Goal: Task Accomplishment & Management: Use online tool/utility

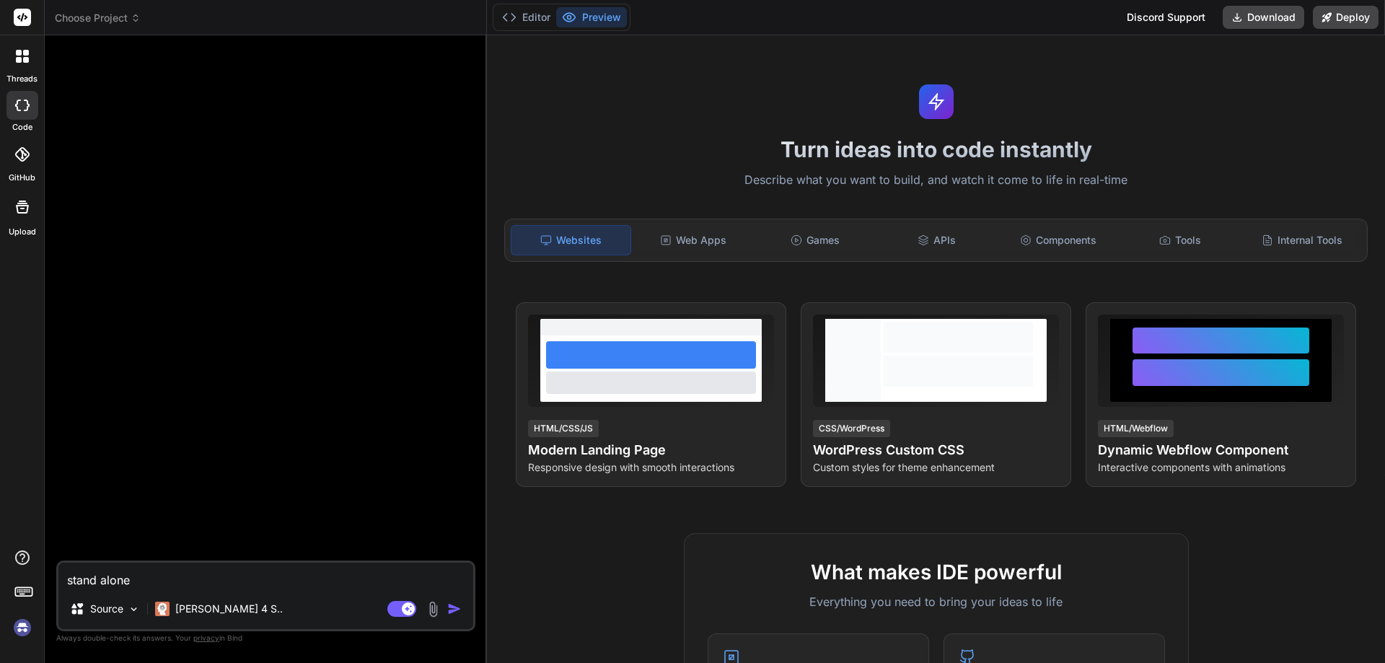
click at [19, 627] on img at bounding box center [22, 628] width 25 height 25
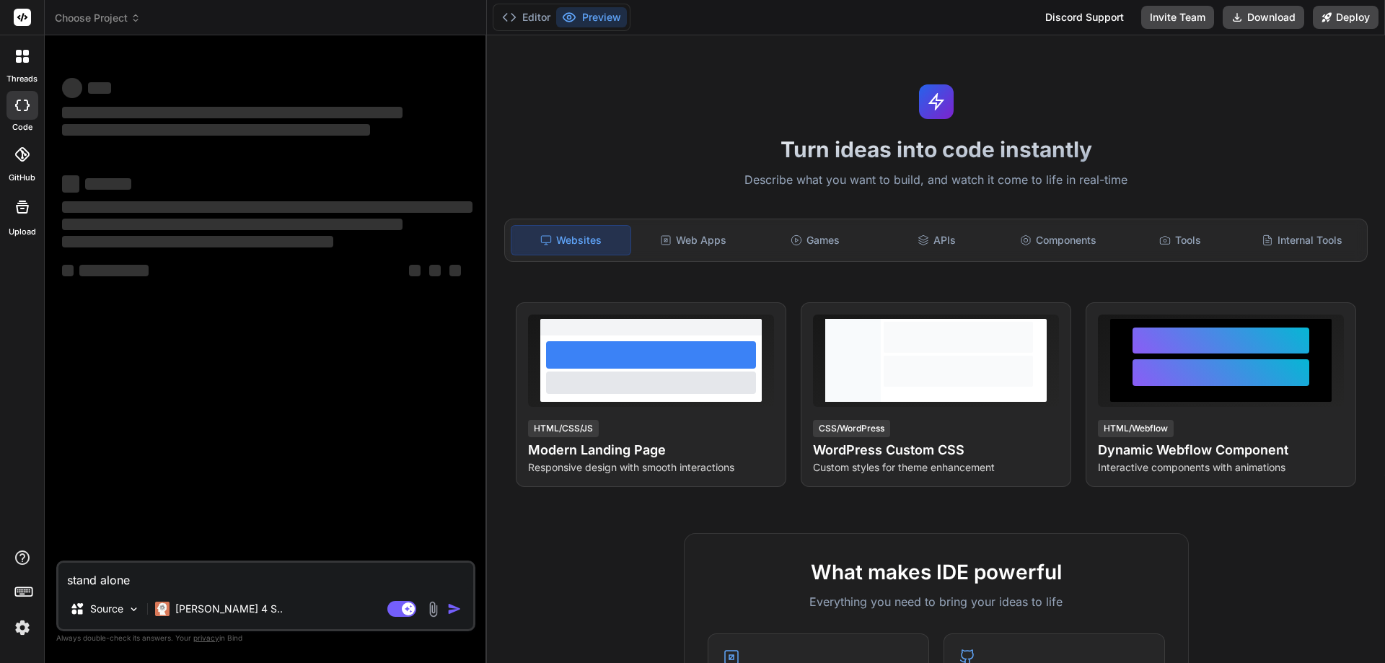
type textarea "x"
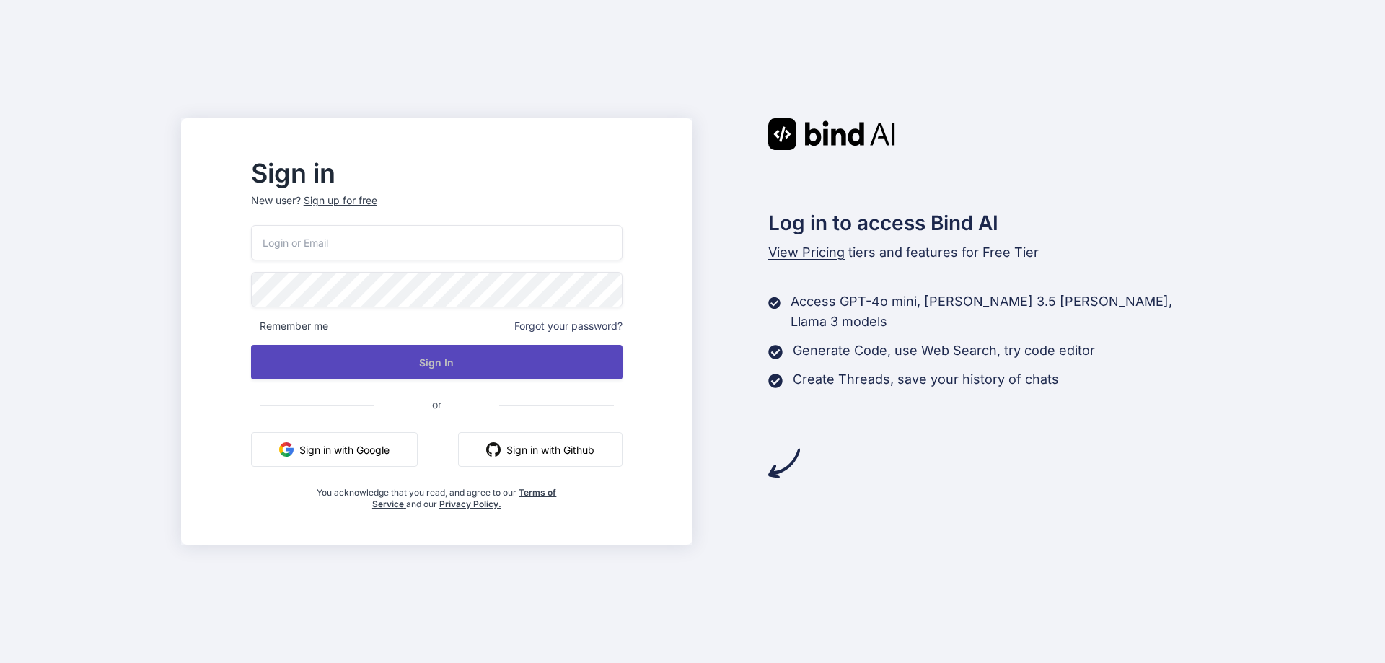
type input "[PERSON_NAME][EMAIL_ADDRESS][DOMAIN_NAME]"
click at [426, 359] on button "Sign In" at bounding box center [437, 362] width 372 height 35
click at [424, 359] on button "Sign In" at bounding box center [437, 362] width 372 height 35
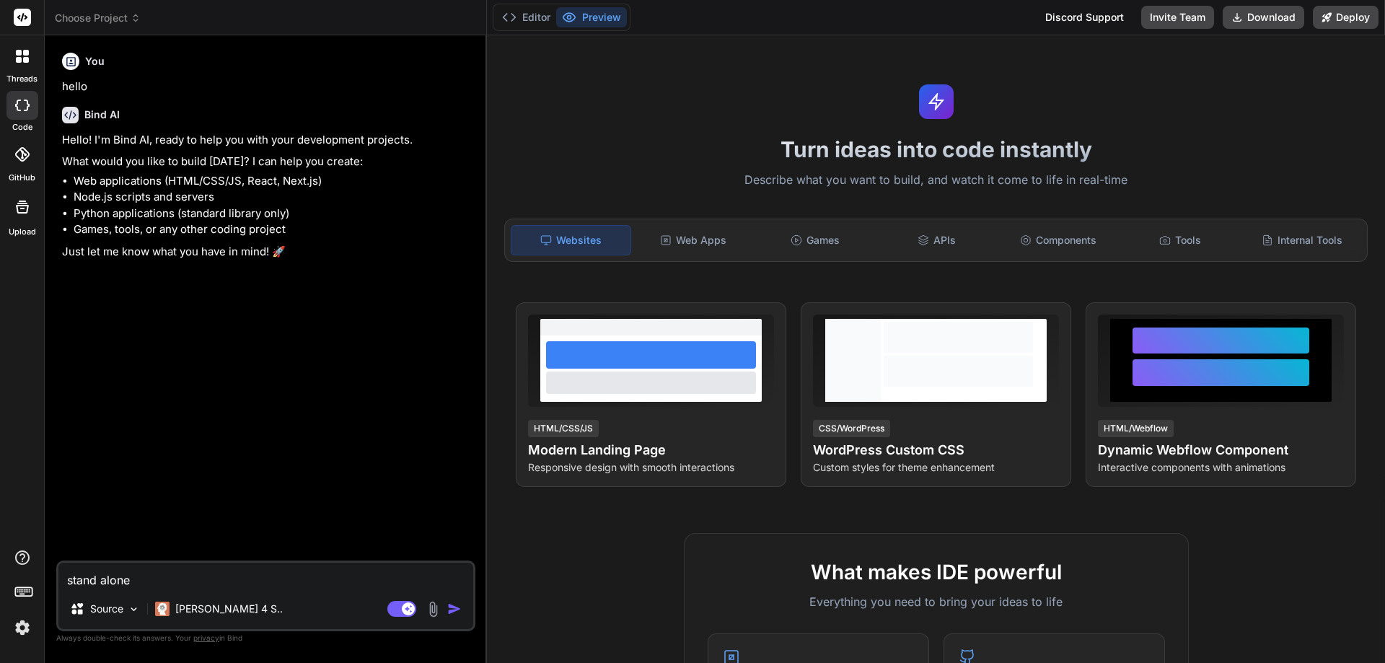
click at [26, 628] on img at bounding box center [22, 628] width 25 height 25
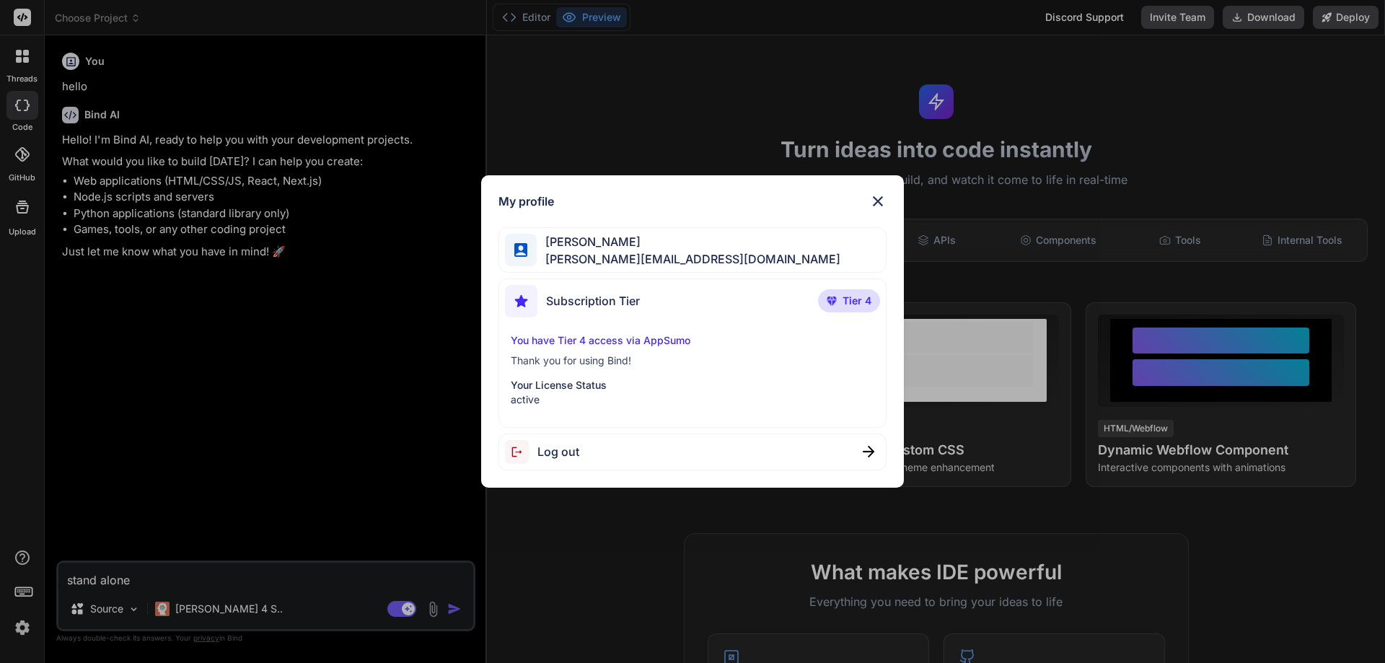
click at [182, 416] on div "My profile [PERSON_NAME] Romeo [EMAIL_ADDRESS][DOMAIN_NAME] Subscription Tier T…" at bounding box center [692, 331] width 1385 height 663
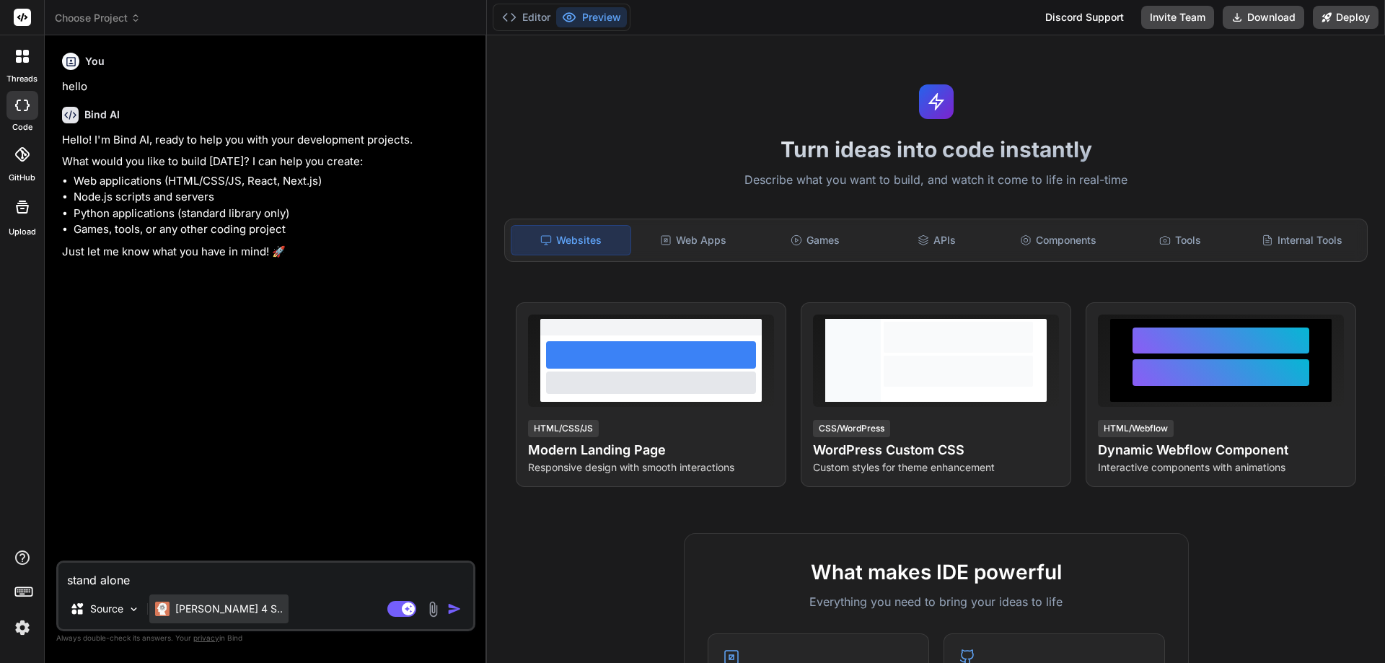
click at [227, 608] on p "[PERSON_NAME] 4 S.." at bounding box center [229, 609] width 108 height 14
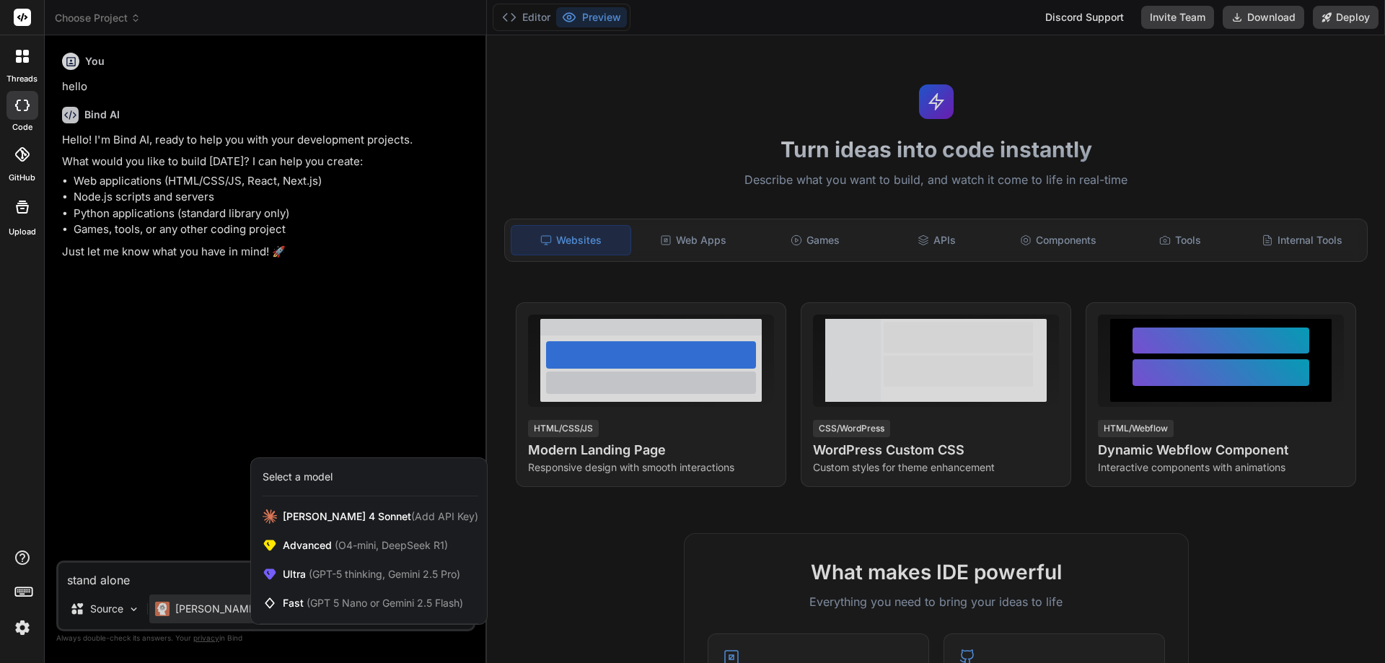
click at [317, 479] on div "Select a model" at bounding box center [298, 477] width 70 height 14
click at [128, 612] on div at bounding box center [692, 331] width 1385 height 663
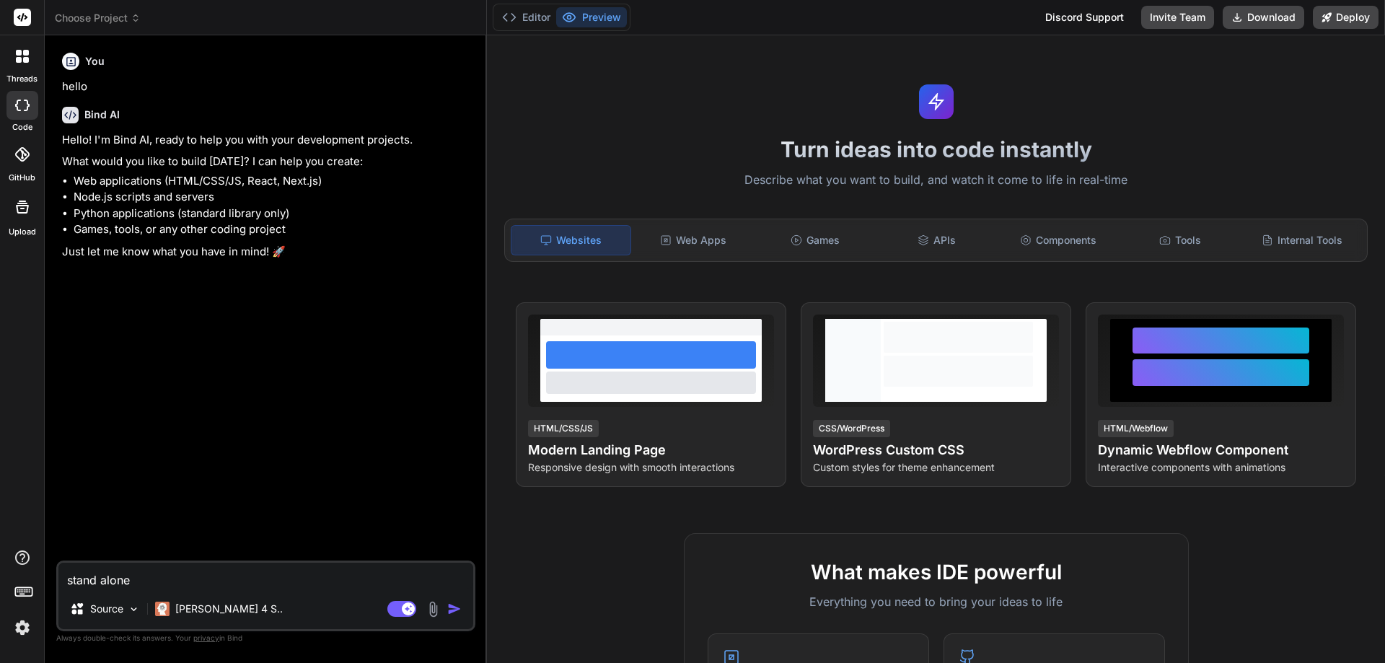
click at [20, 62] on icon at bounding box center [19, 60] width 6 height 6
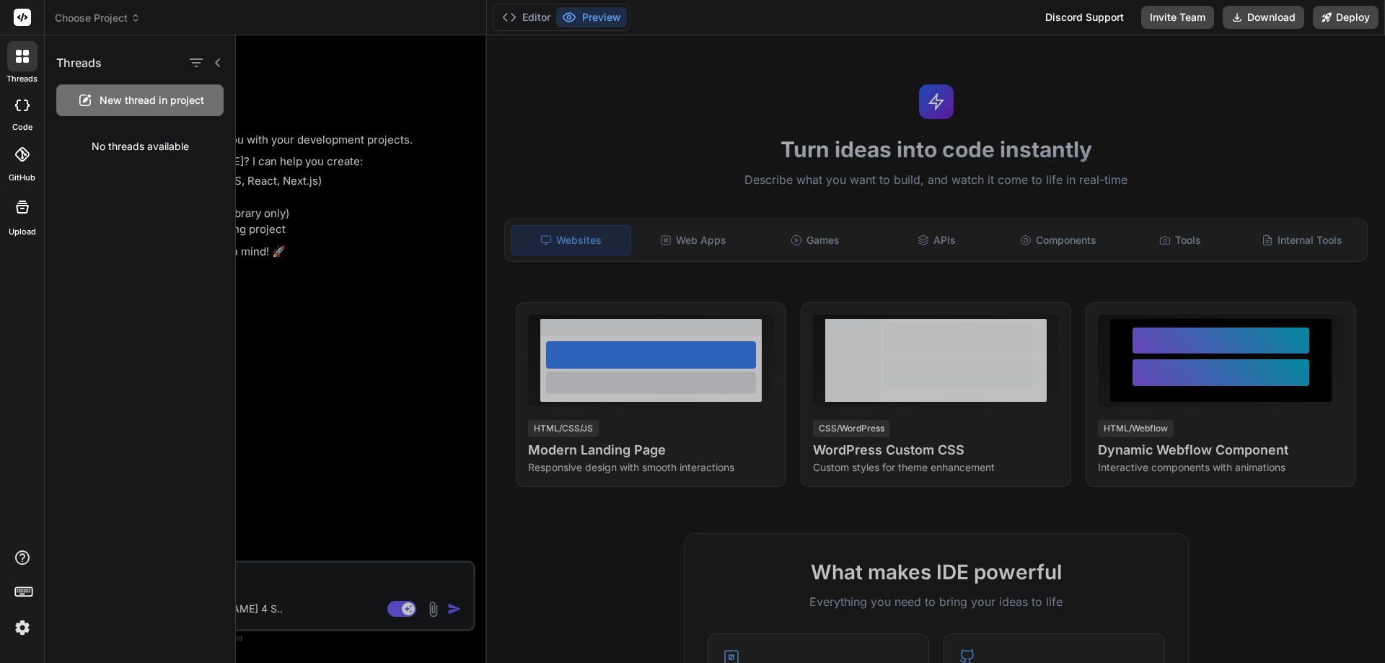
click at [19, 59] on icon at bounding box center [19, 60] width 6 height 6
click at [396, 503] on div at bounding box center [810, 349] width 1149 height 628
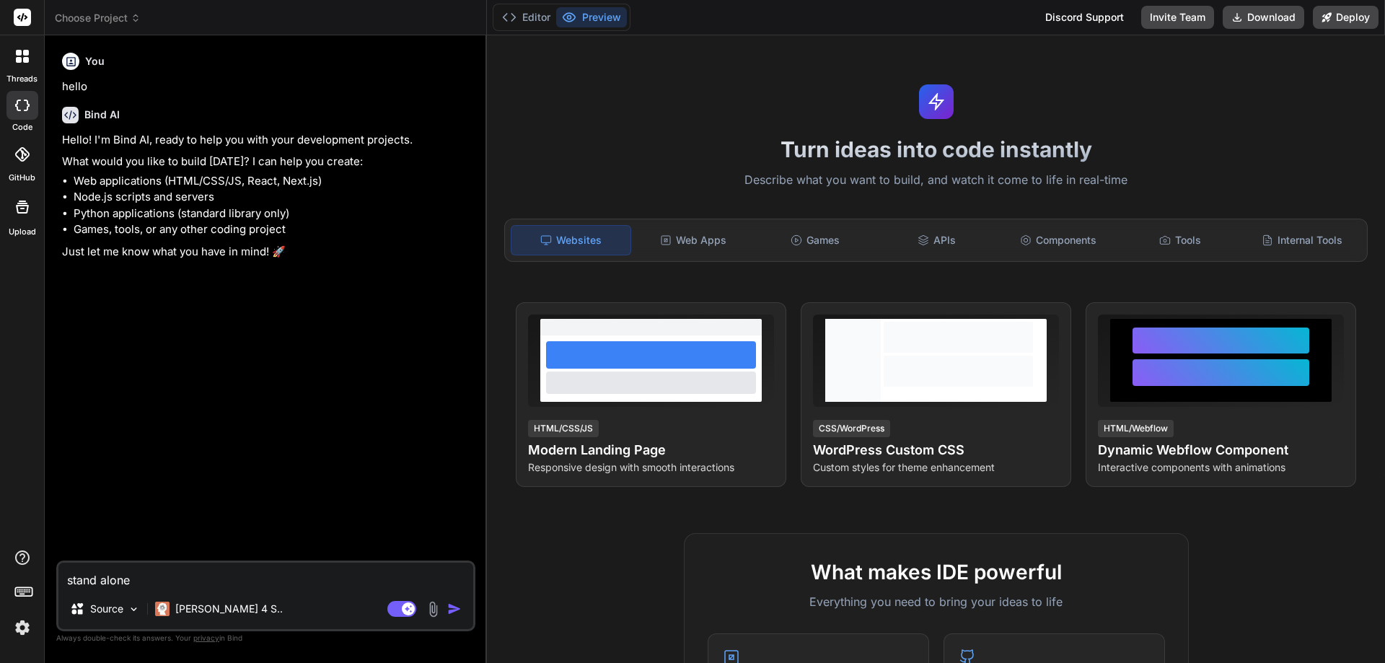
click at [258, 579] on textarea "stand alone" at bounding box center [265, 576] width 415 height 26
click at [224, 610] on p "[PERSON_NAME] 4 S.." at bounding box center [229, 609] width 108 height 14
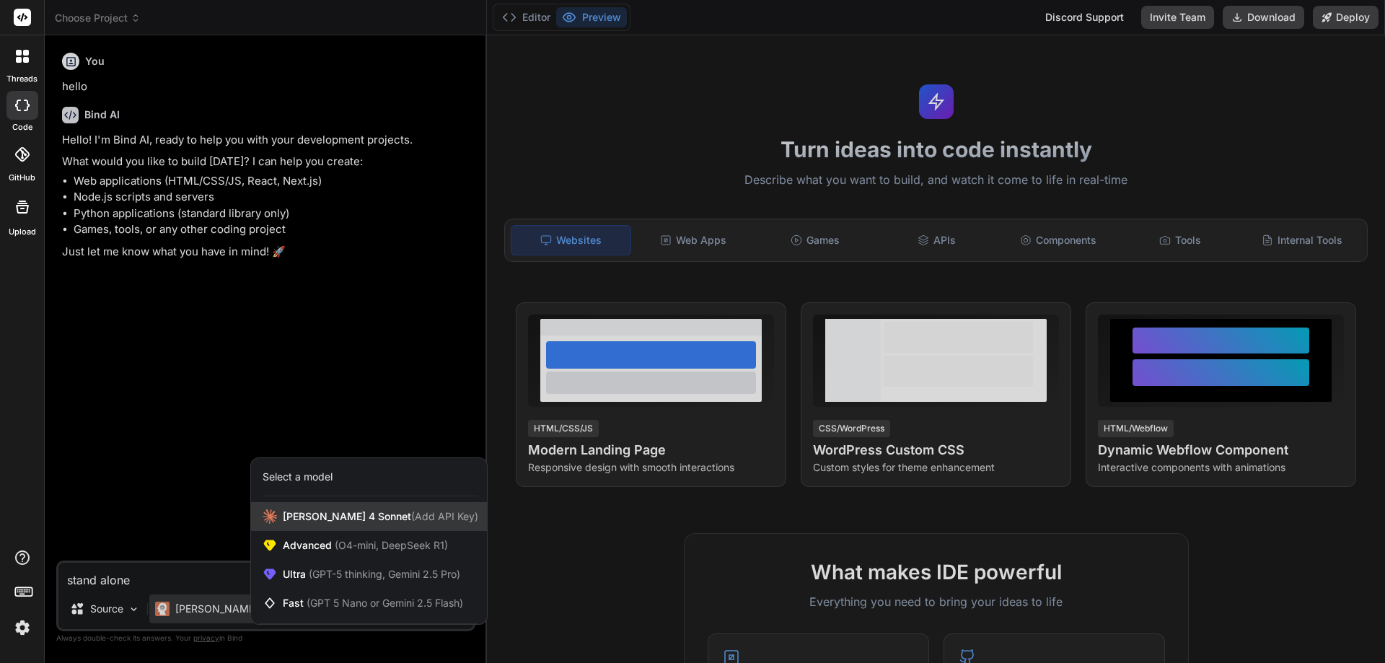
click at [302, 520] on span "[PERSON_NAME] 4 Sonnet (Add API Key)" at bounding box center [381, 516] width 196 height 14
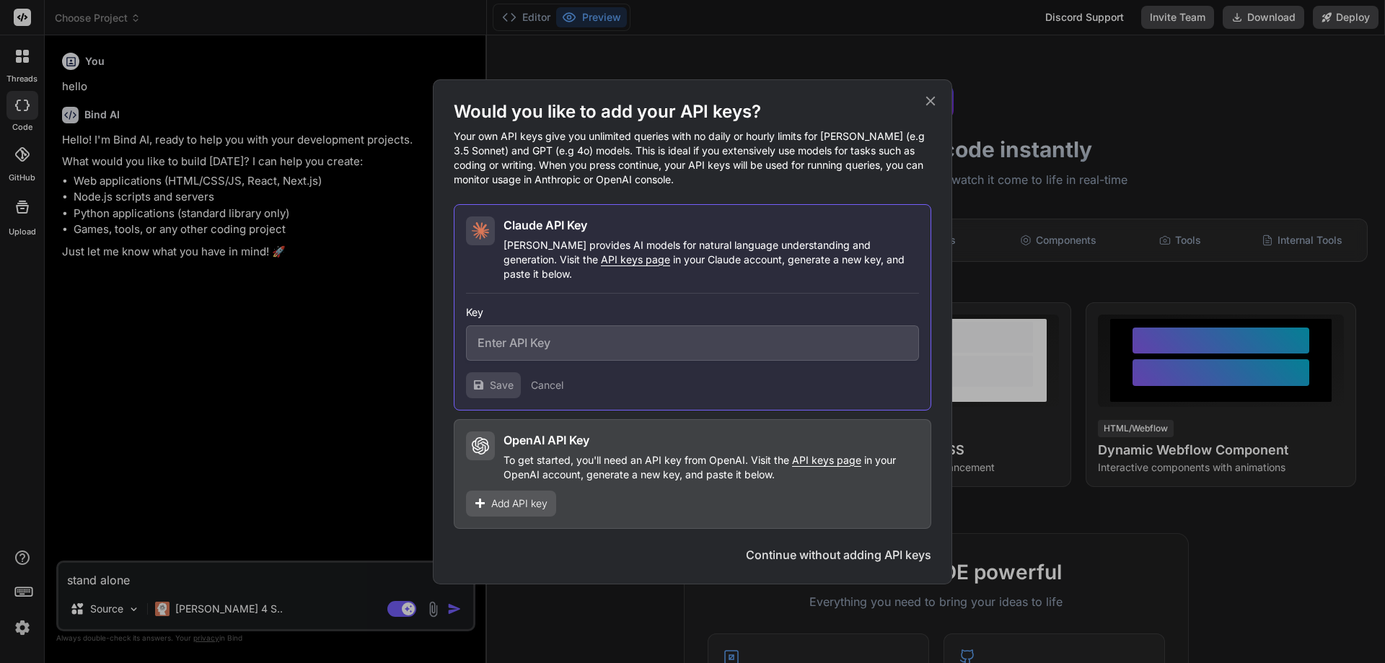
click at [924, 103] on icon at bounding box center [931, 101] width 16 height 16
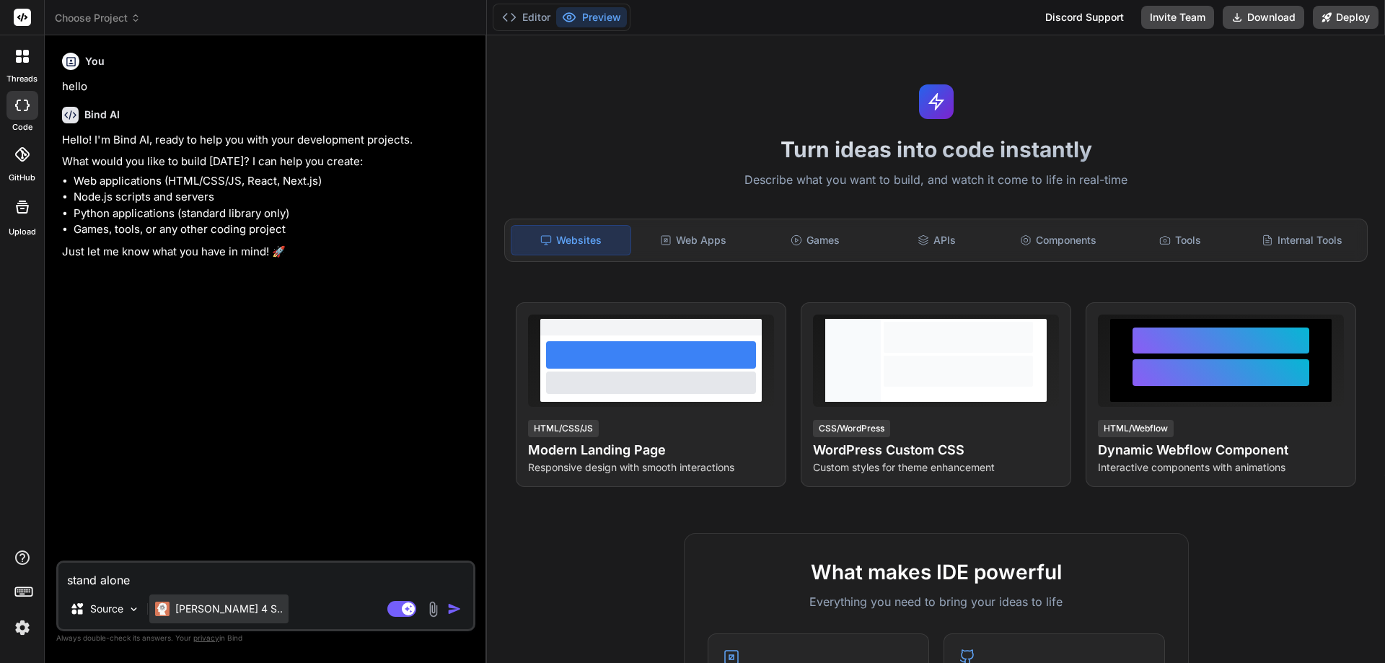
click at [209, 613] on p "[PERSON_NAME] 4 S.." at bounding box center [229, 609] width 108 height 14
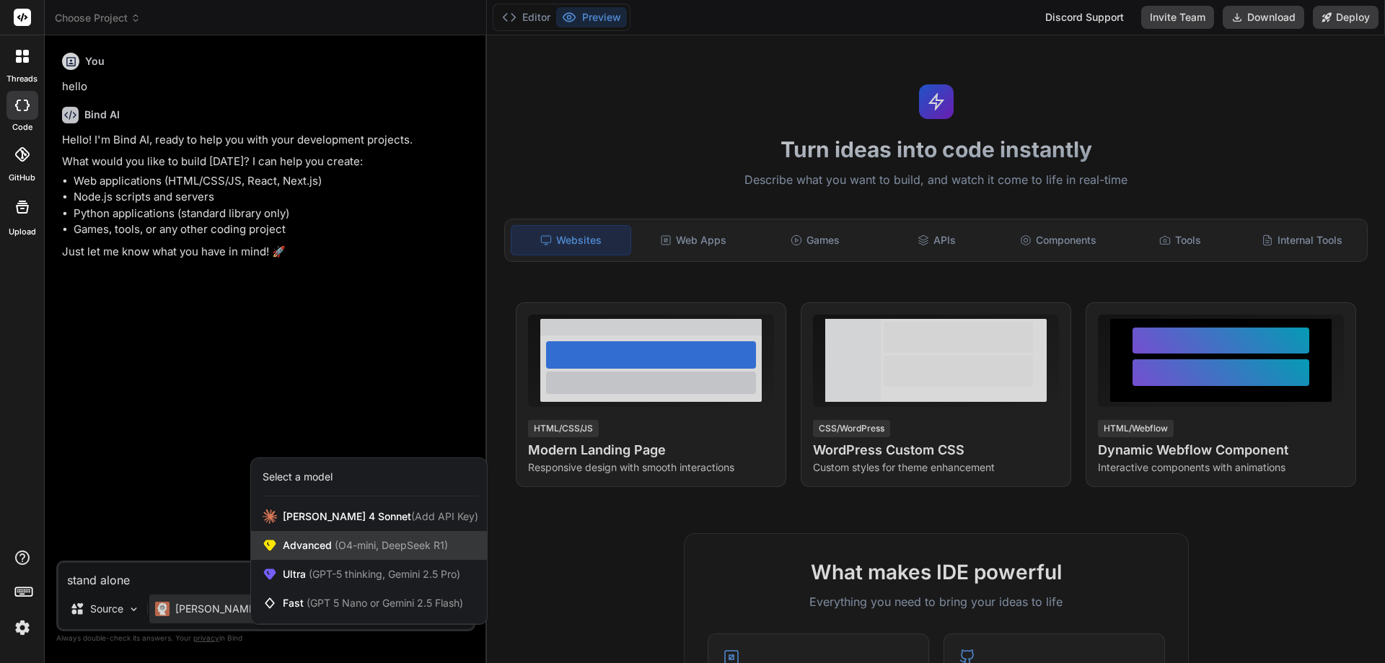
click at [298, 546] on span "Advanced (O4-mini, DeepSeek R1)" at bounding box center [365, 545] width 165 height 14
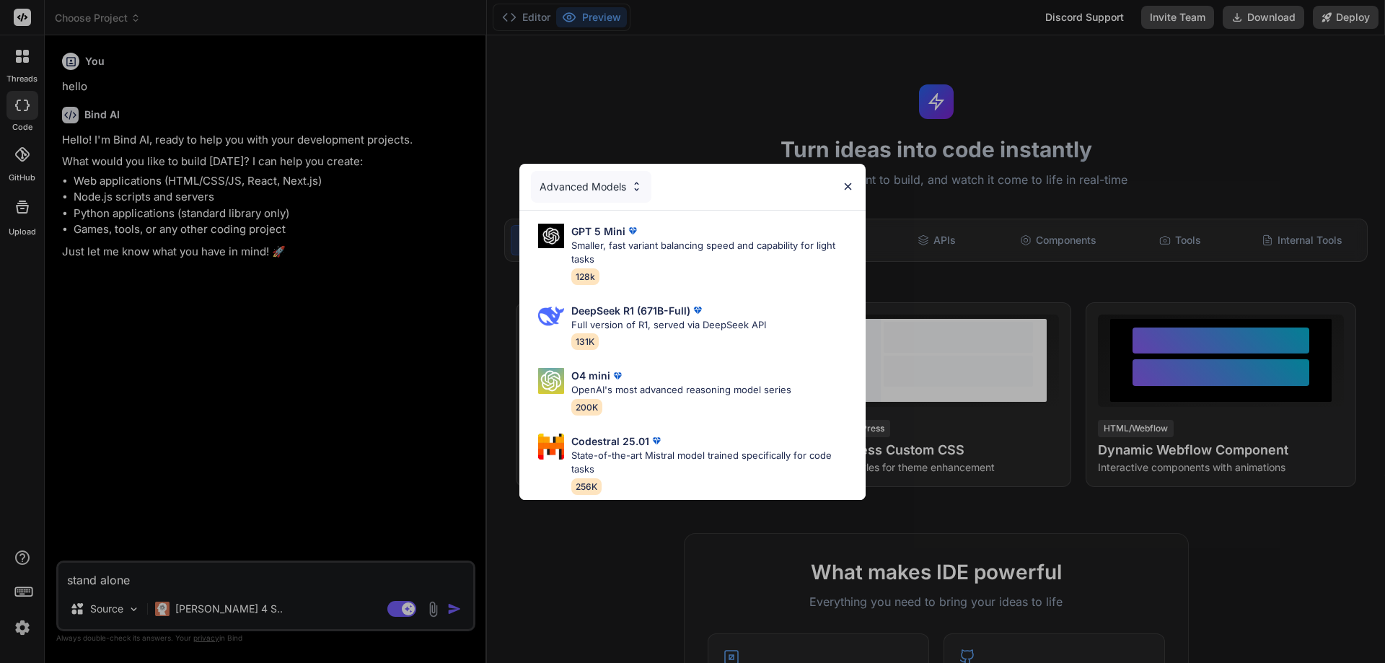
click at [844, 180] on img at bounding box center [848, 186] width 12 height 12
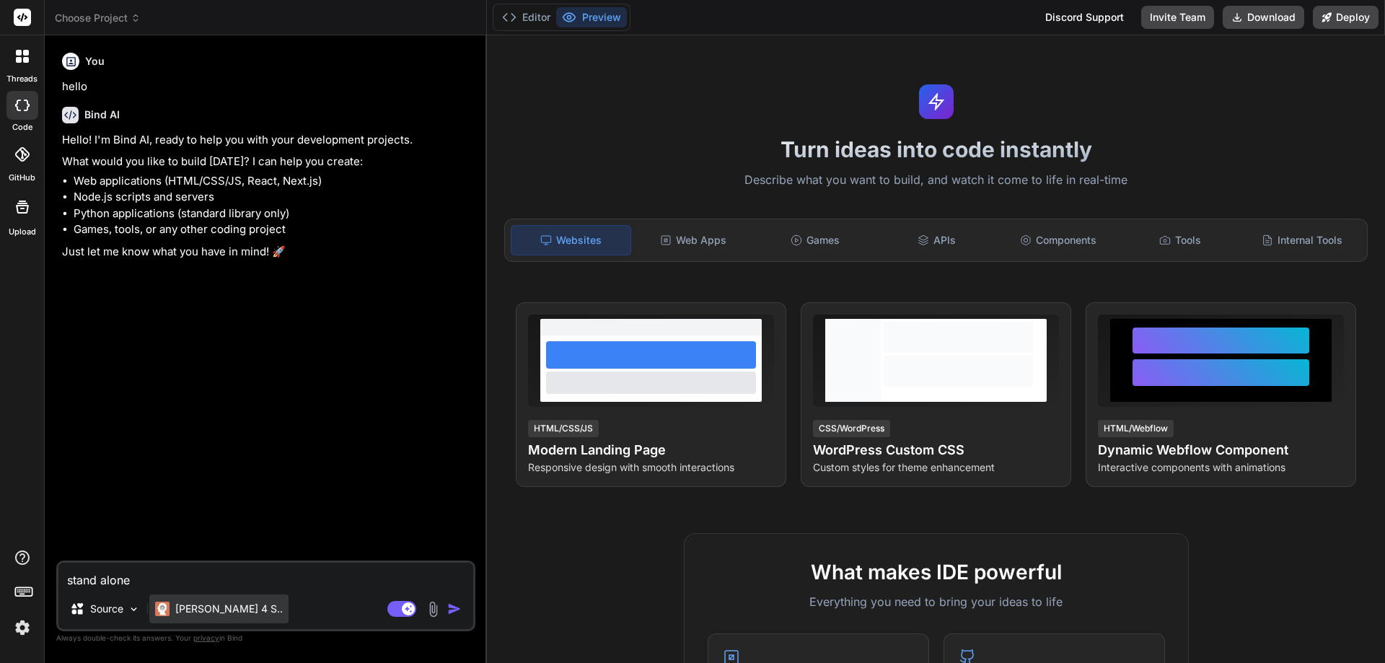
click at [230, 600] on div "[PERSON_NAME] 4 S.." at bounding box center [218, 609] width 139 height 29
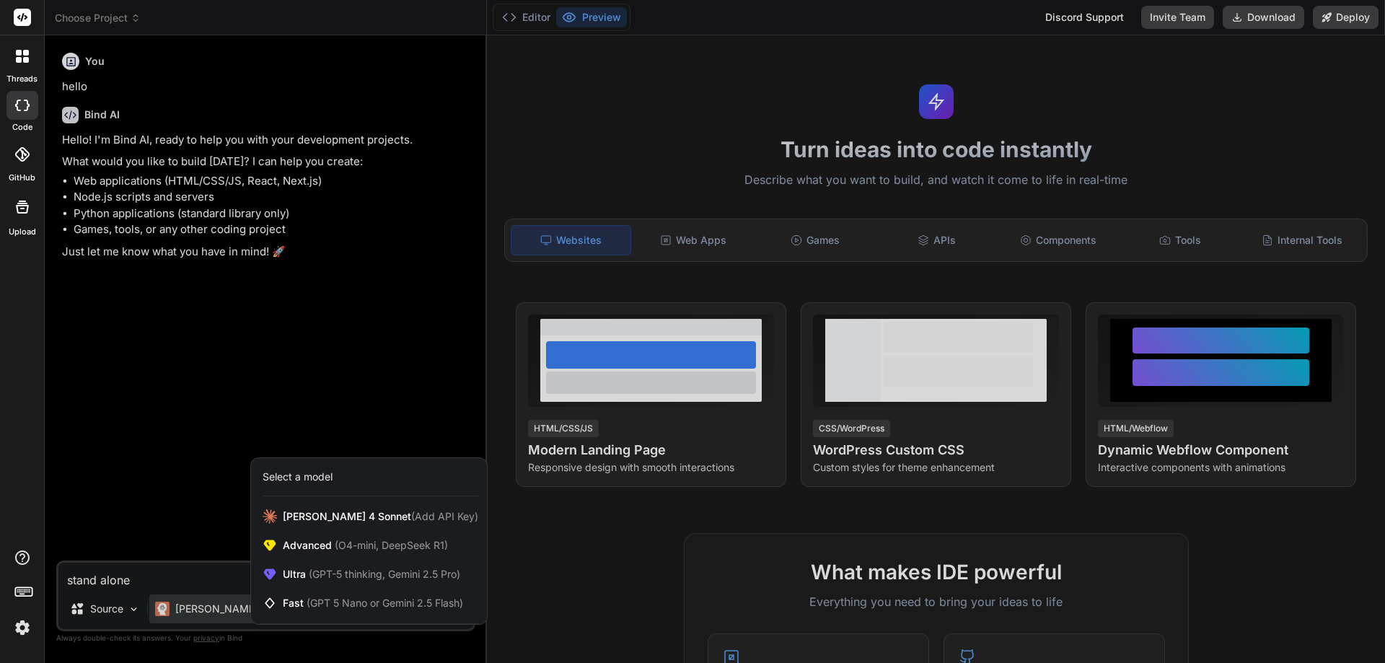
click at [317, 478] on div "Select a model" at bounding box center [298, 477] width 70 height 14
click at [283, 601] on span "Fast (GPT 5 Nano or Gemini 2.5 Flash)" at bounding box center [373, 603] width 180 height 14
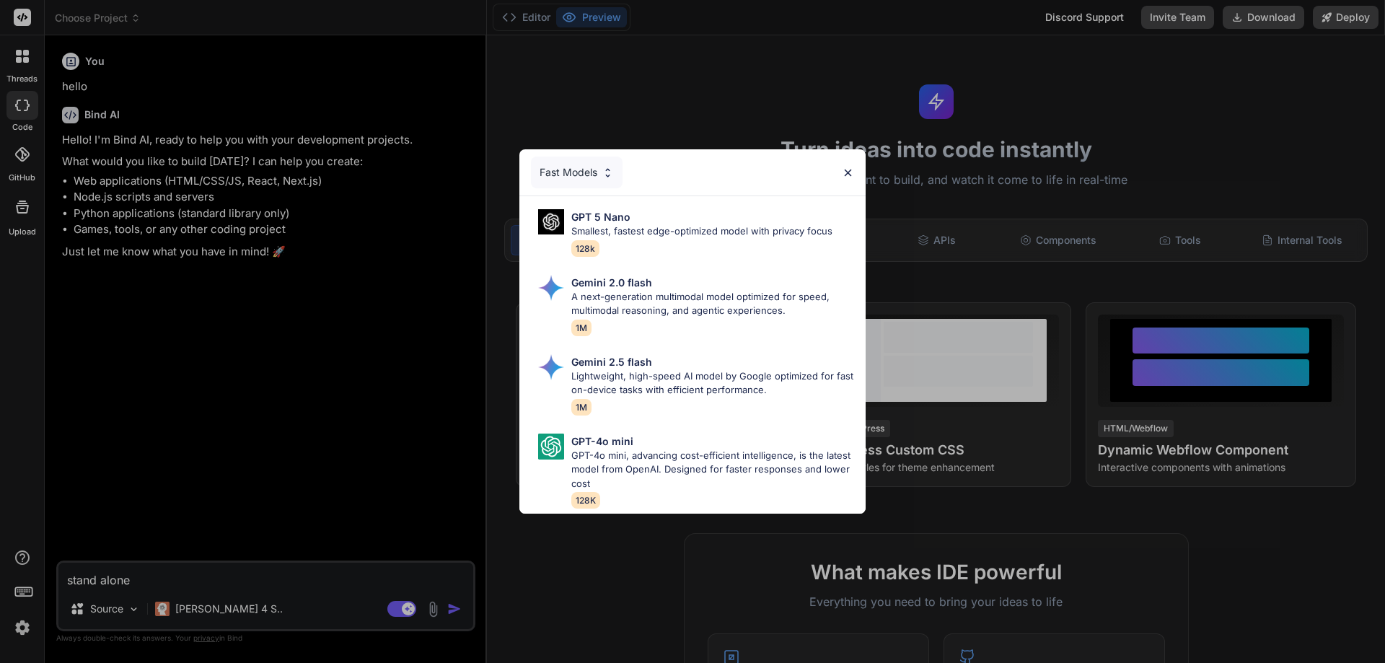
click at [852, 167] on img at bounding box center [848, 173] width 12 height 12
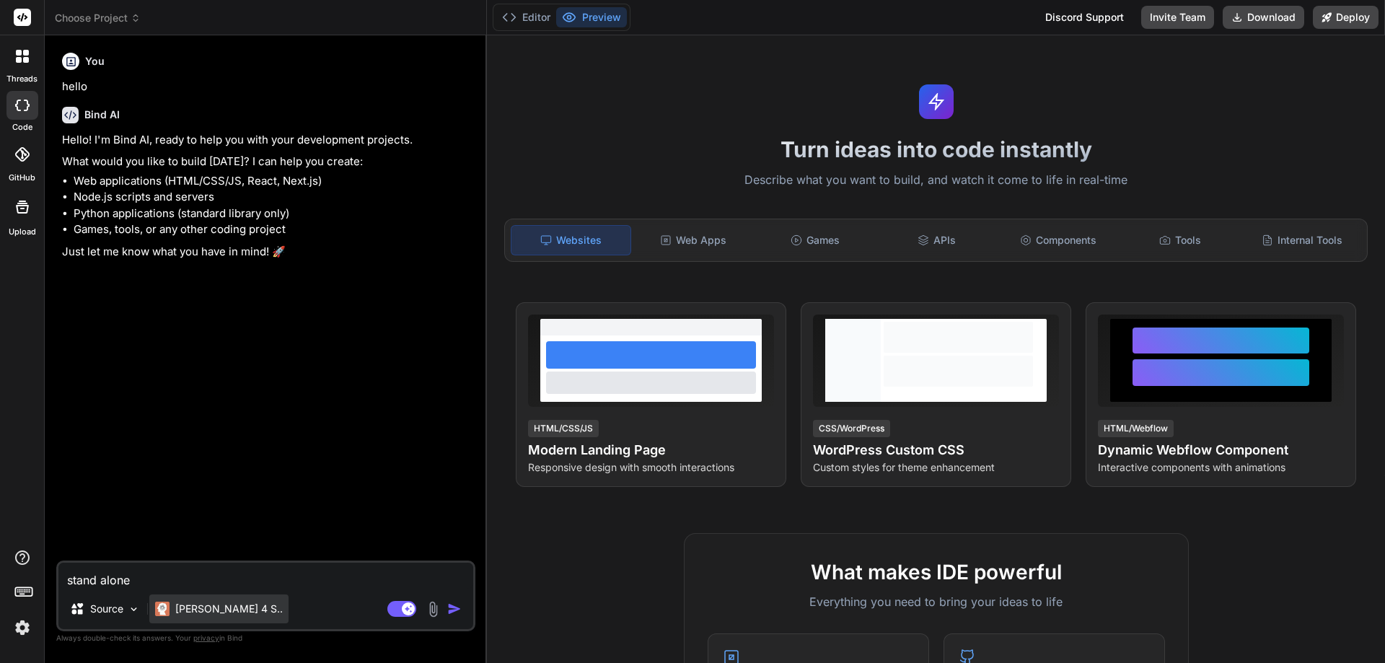
click at [240, 606] on div "[PERSON_NAME] 4 S.." at bounding box center [218, 609] width 139 height 29
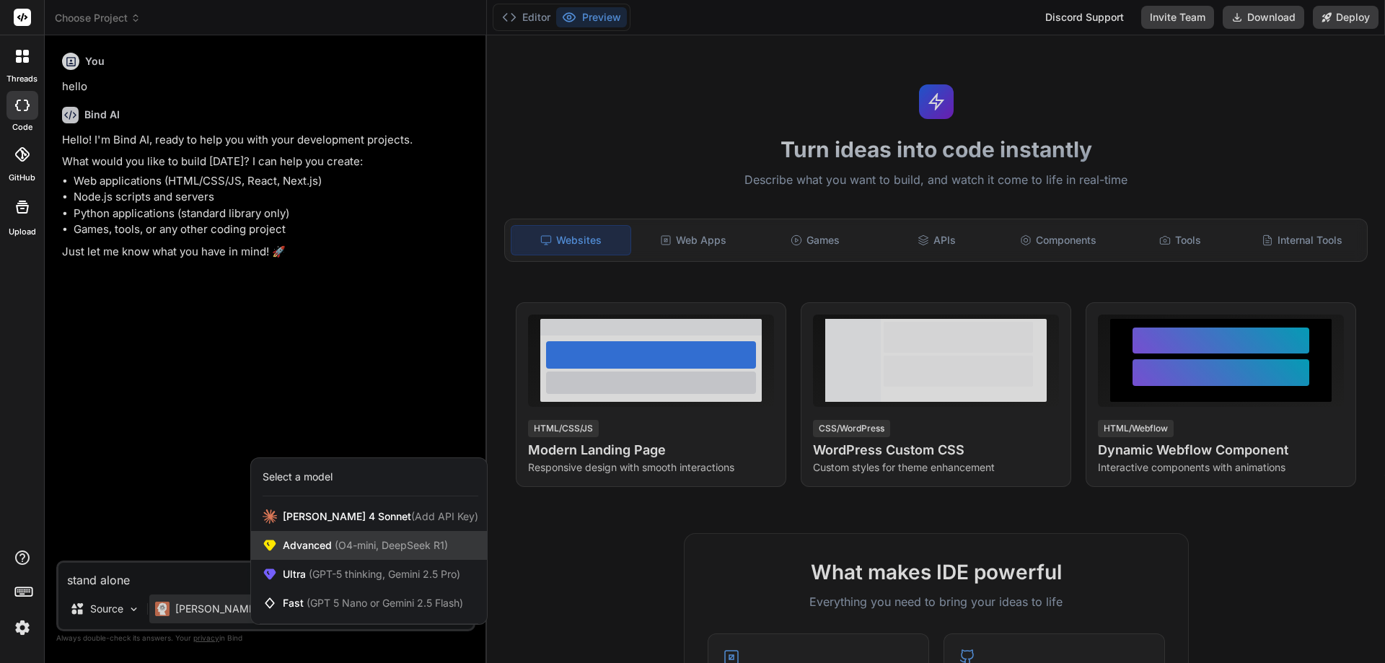
click at [308, 546] on span "Advanced (O4-mini, DeepSeek R1)" at bounding box center [365, 545] width 165 height 14
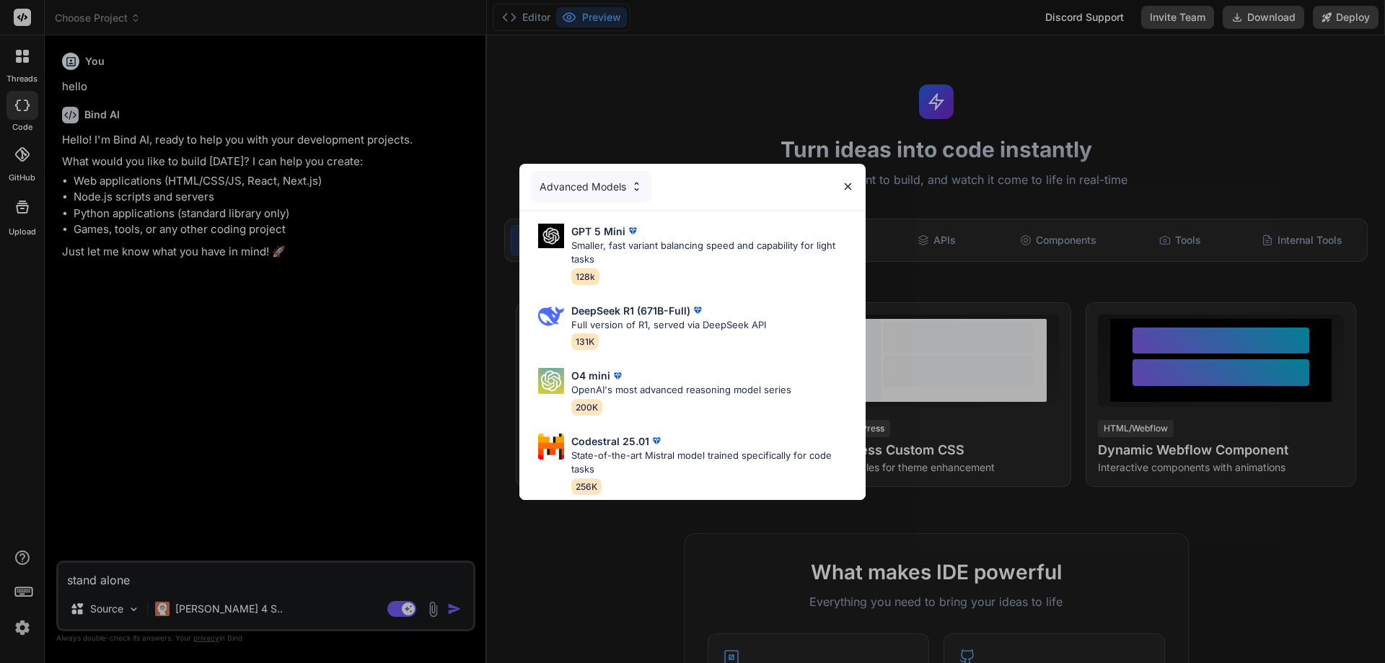
click at [224, 507] on div "Advanced Models GPT 5 Mini Smaller, fast variant balancing speed and capability…" at bounding box center [692, 331] width 1385 height 663
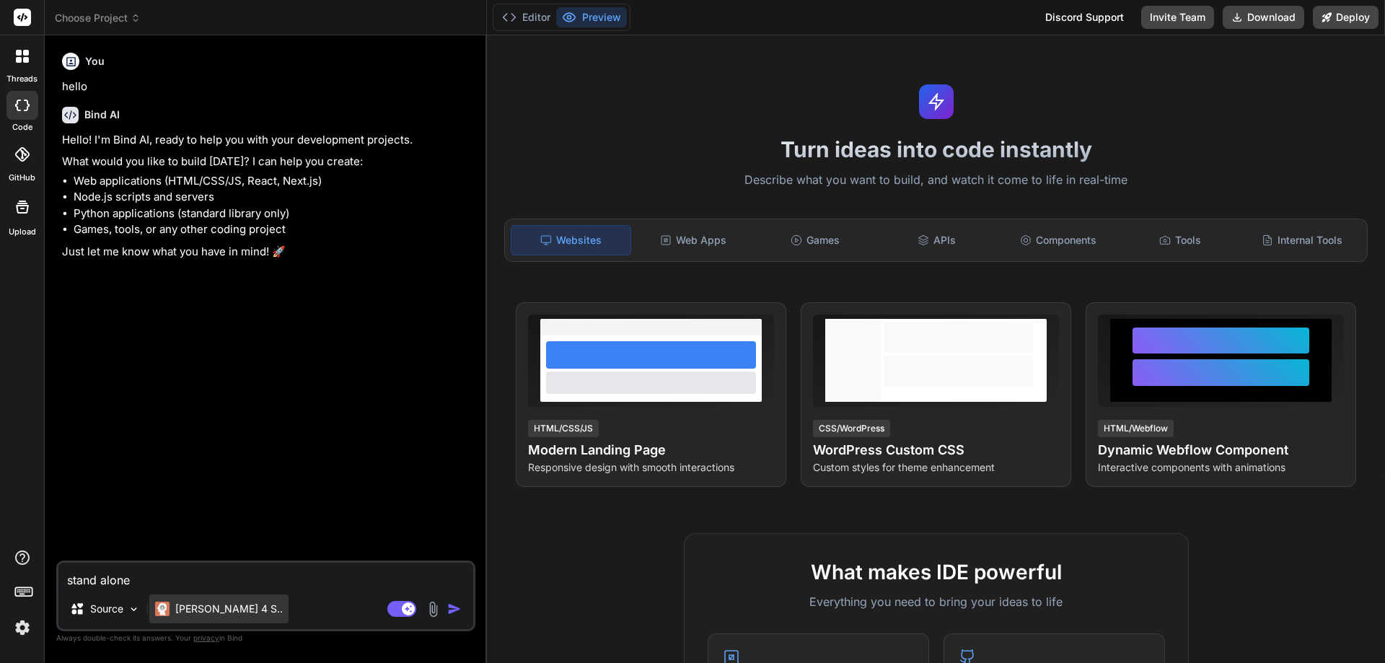
click at [217, 608] on p "[PERSON_NAME] 4 S.." at bounding box center [229, 609] width 108 height 14
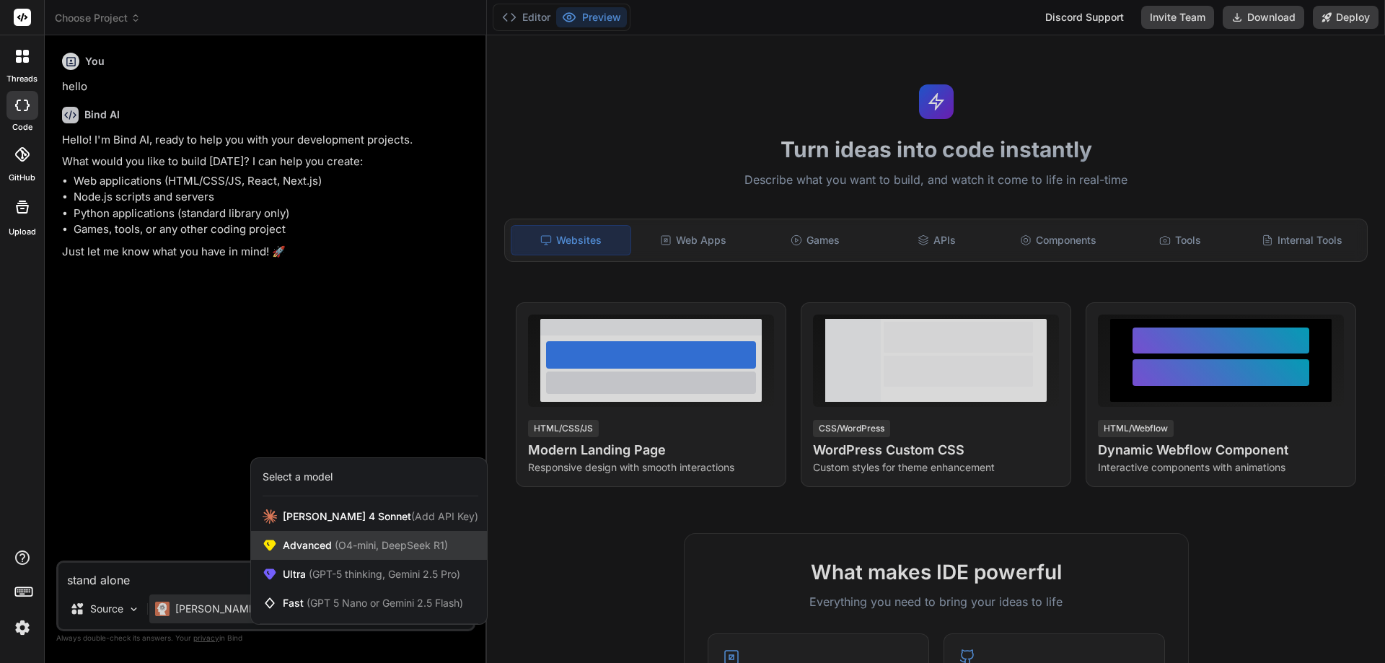
click at [307, 540] on span "Advanced (O4-mini, DeepSeek R1)" at bounding box center [365, 545] width 165 height 14
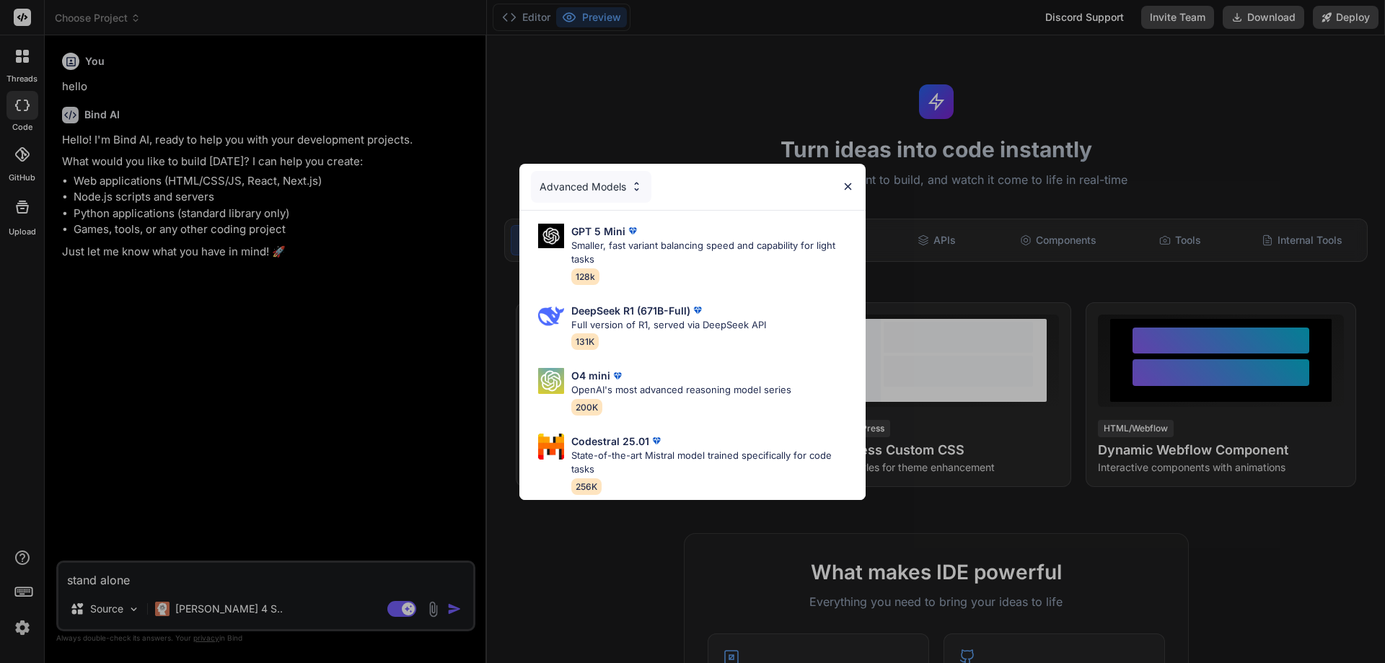
click at [408, 522] on div "Advanced Models GPT 5 Mini Smaller, fast variant balancing speed and capability…" at bounding box center [692, 331] width 1385 height 663
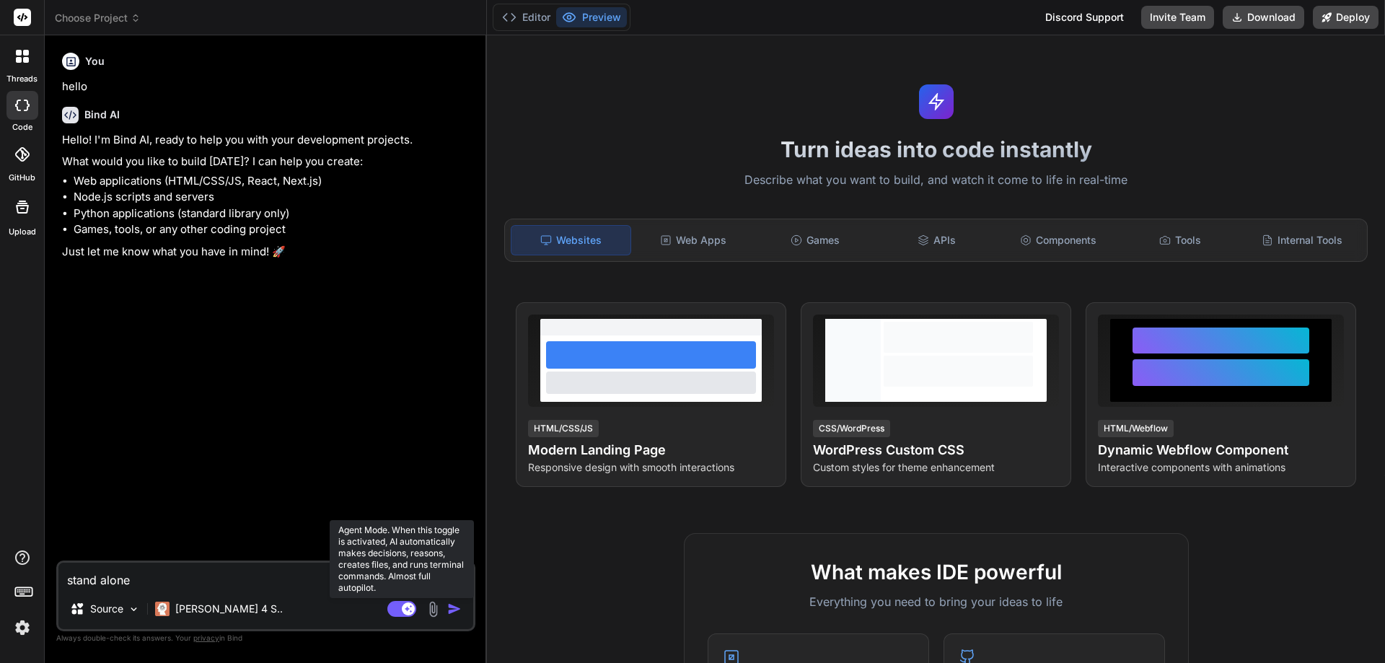
click at [400, 606] on rect at bounding box center [401, 609] width 29 height 16
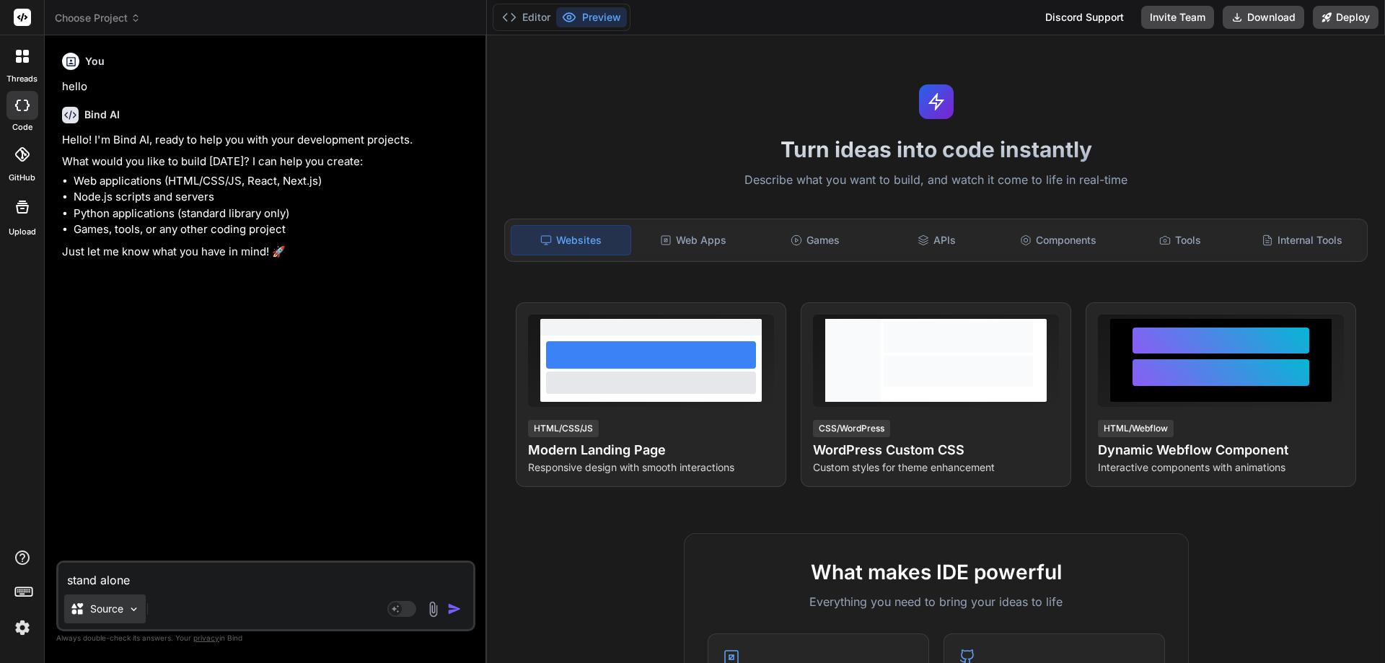
click at [131, 616] on div "Source" at bounding box center [105, 609] width 82 height 29
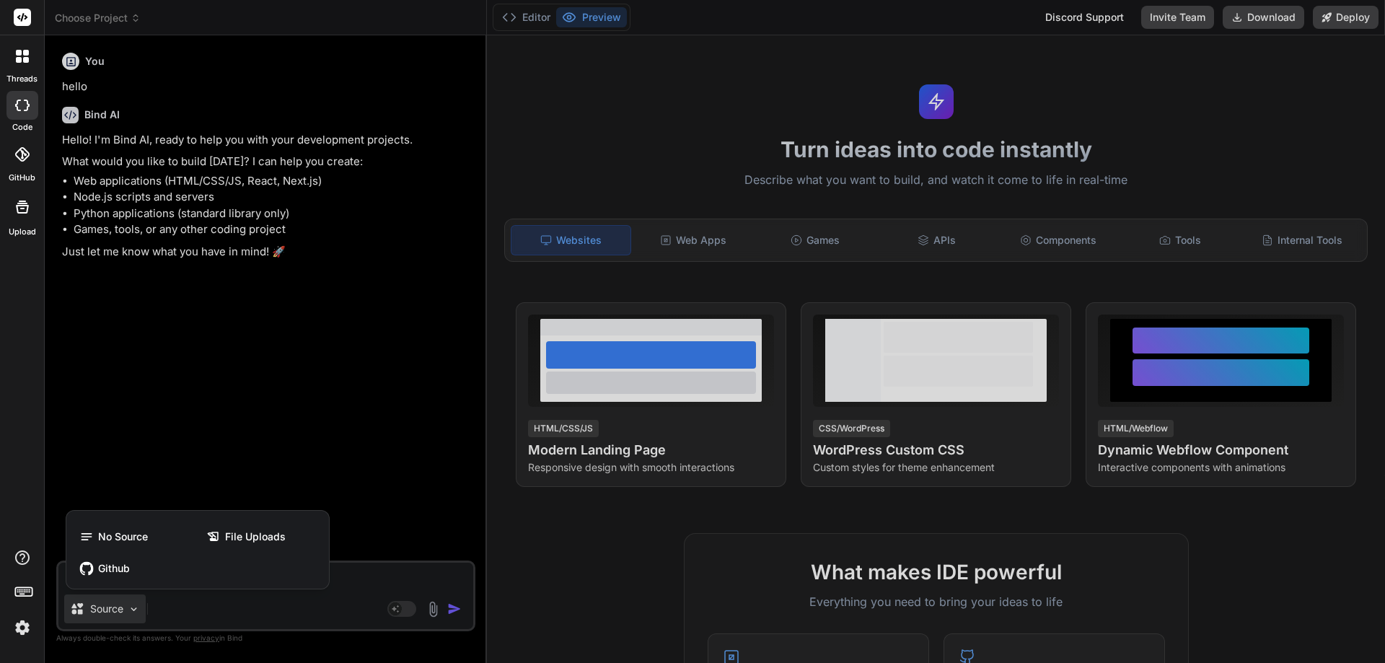
click at [189, 607] on div at bounding box center [692, 331] width 1385 height 663
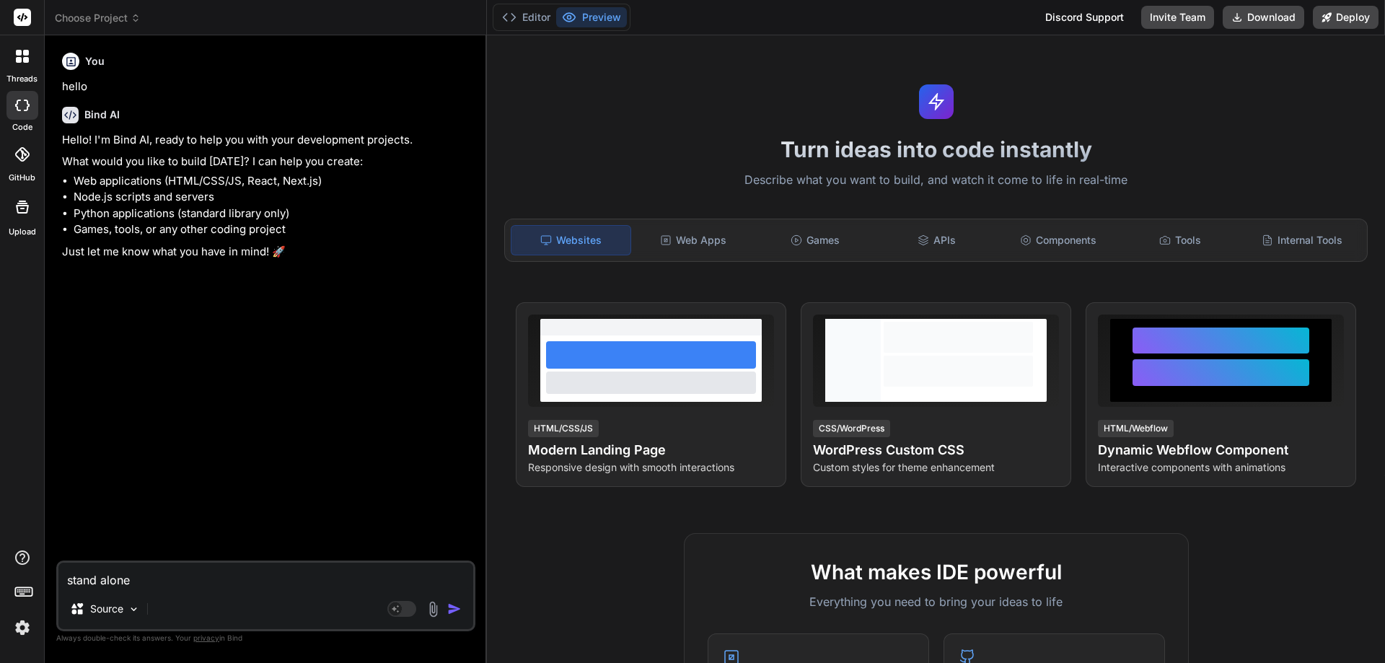
click at [181, 584] on textarea "stand alone" at bounding box center [265, 576] width 415 height 26
click at [268, 581] on textarea "stand alone" at bounding box center [265, 576] width 415 height 26
paste textarea "Loremi dol Sita Co Adipis: Eli Seddoeius Temporincid utl Etdolorema ali Enimad …"
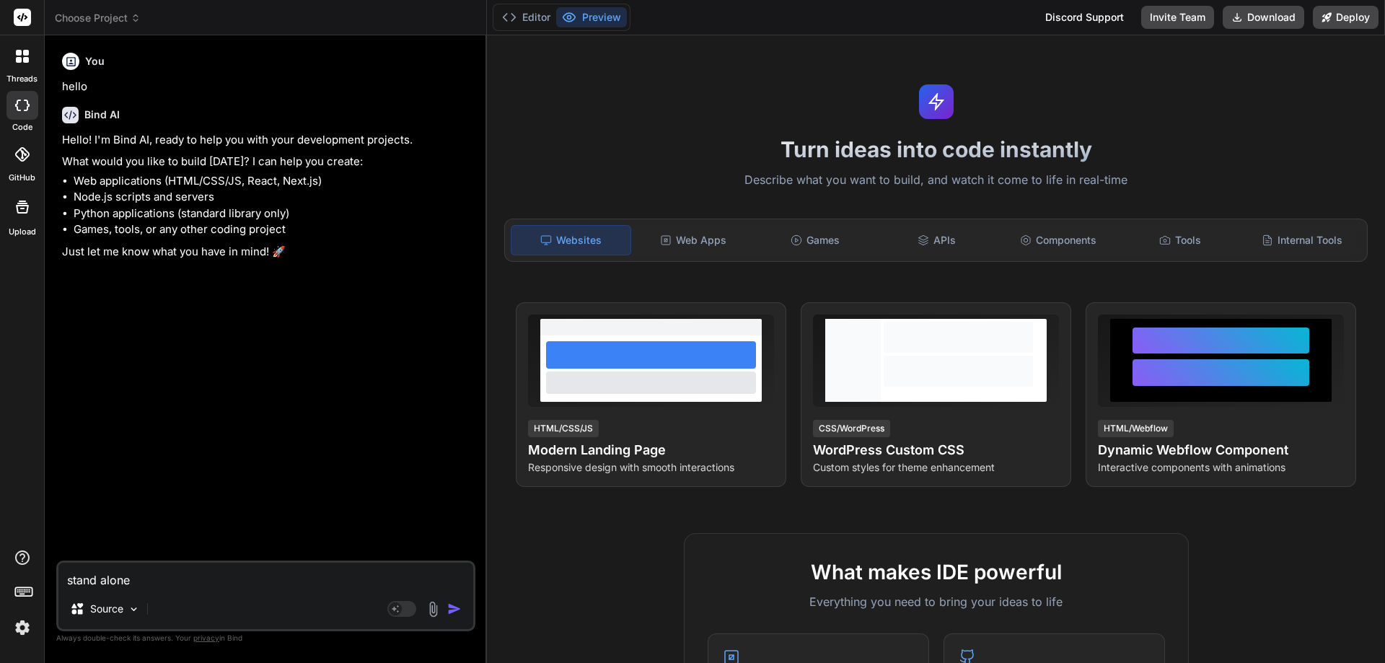
type textarea "x"
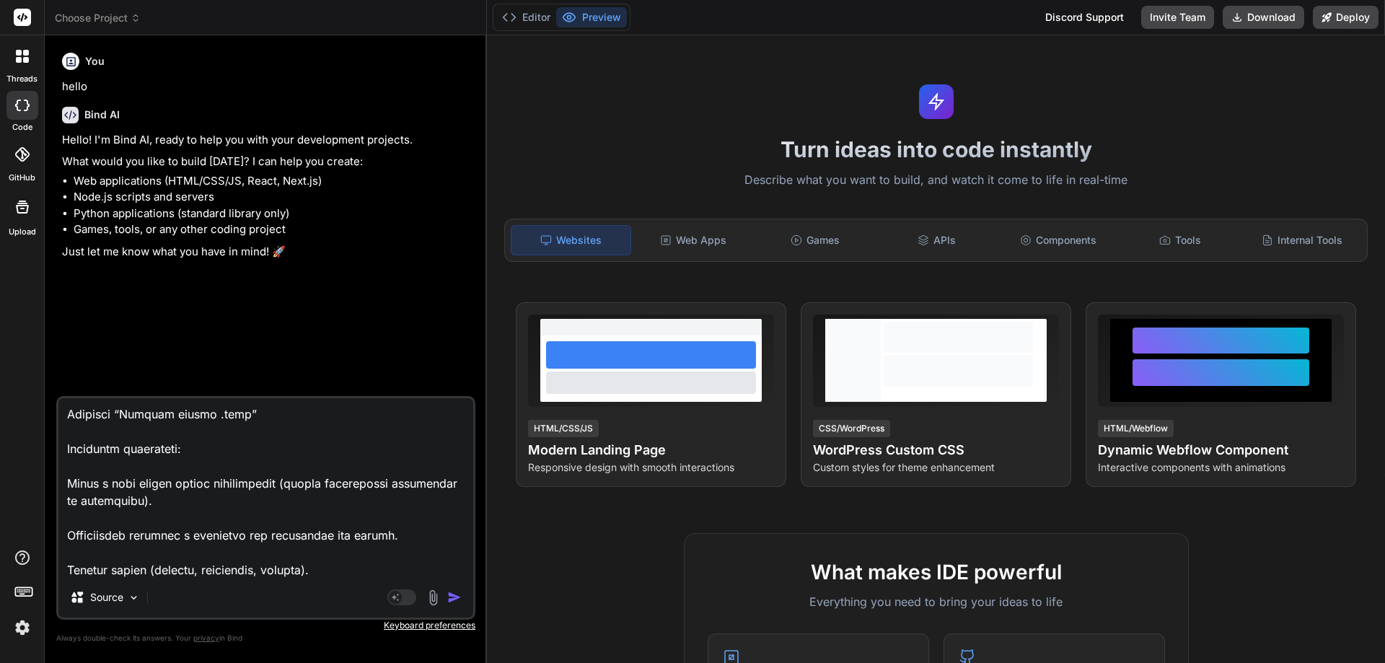
type textarea "Loremi dol Sita Co Adipis: Eli Seddoeius Temporincid utl Etdolorema ali Enimad …"
click at [450, 595] on img "button" at bounding box center [454, 597] width 14 height 14
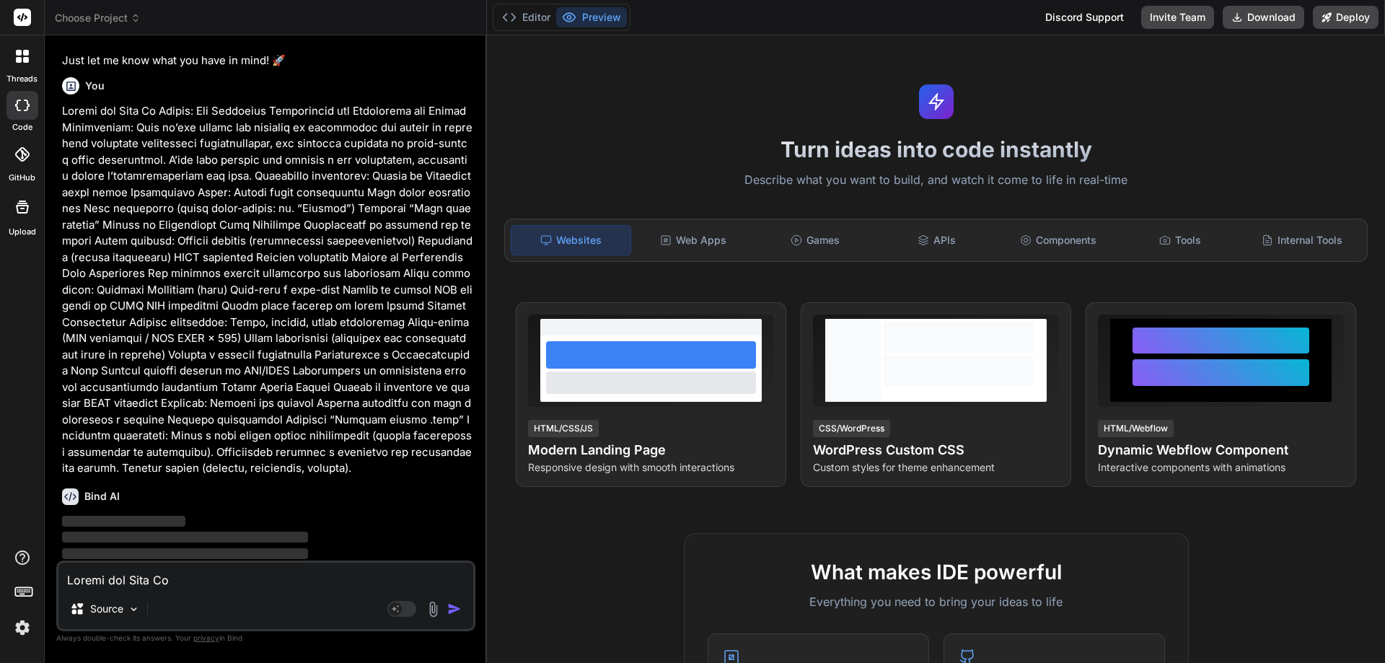
scroll to position [193, 0]
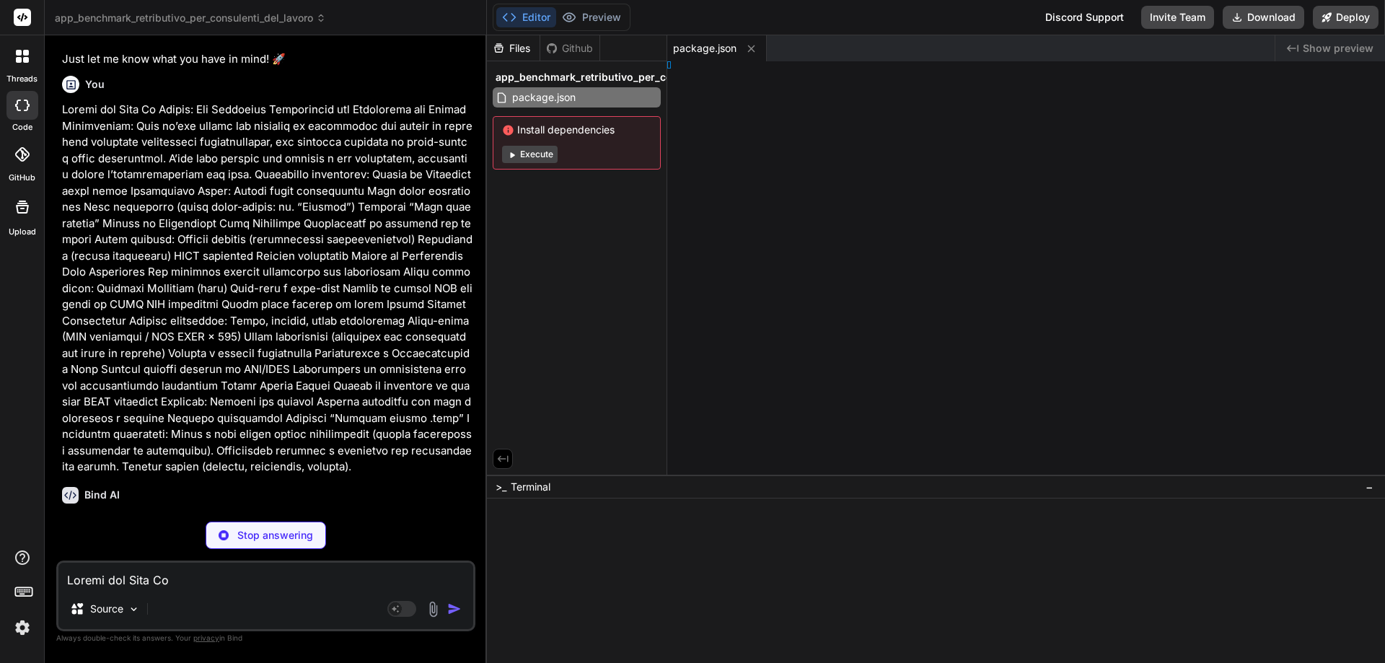
type textarea "x"
type textarea "</html>"
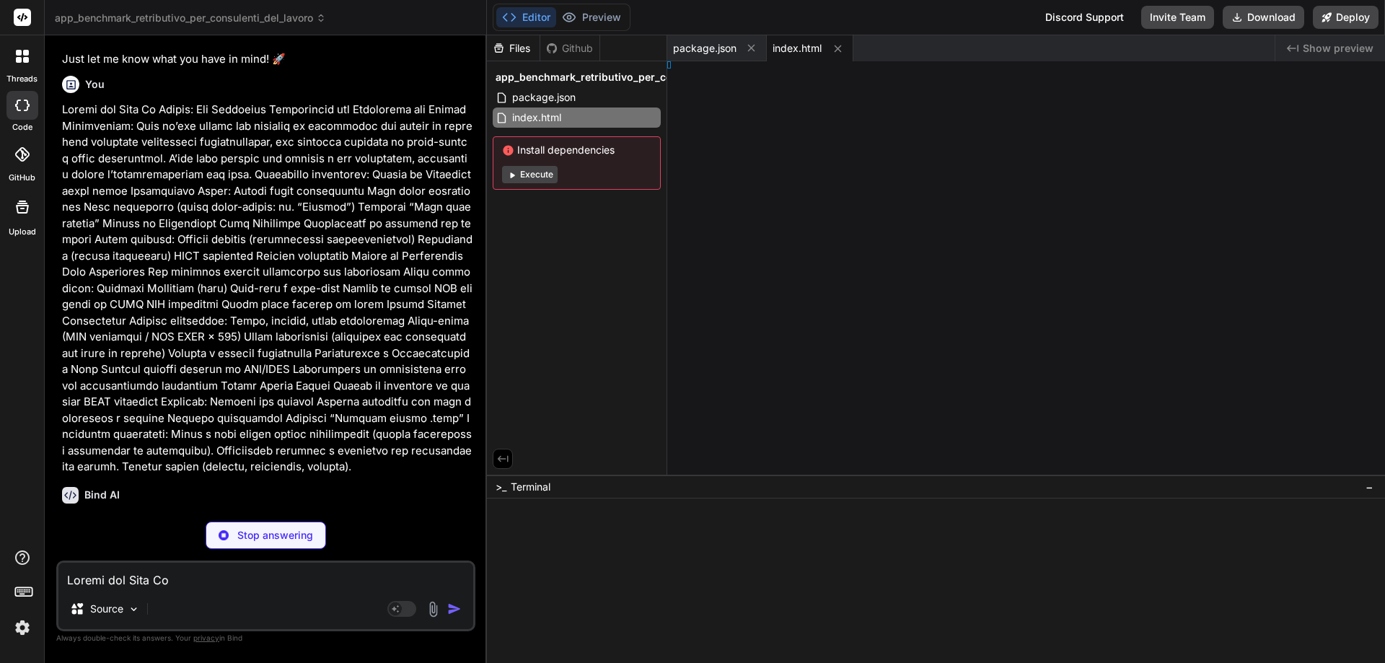
type textarea "x"
type textarea "; }"
type textarea "x"
type textarea "ode>, );"
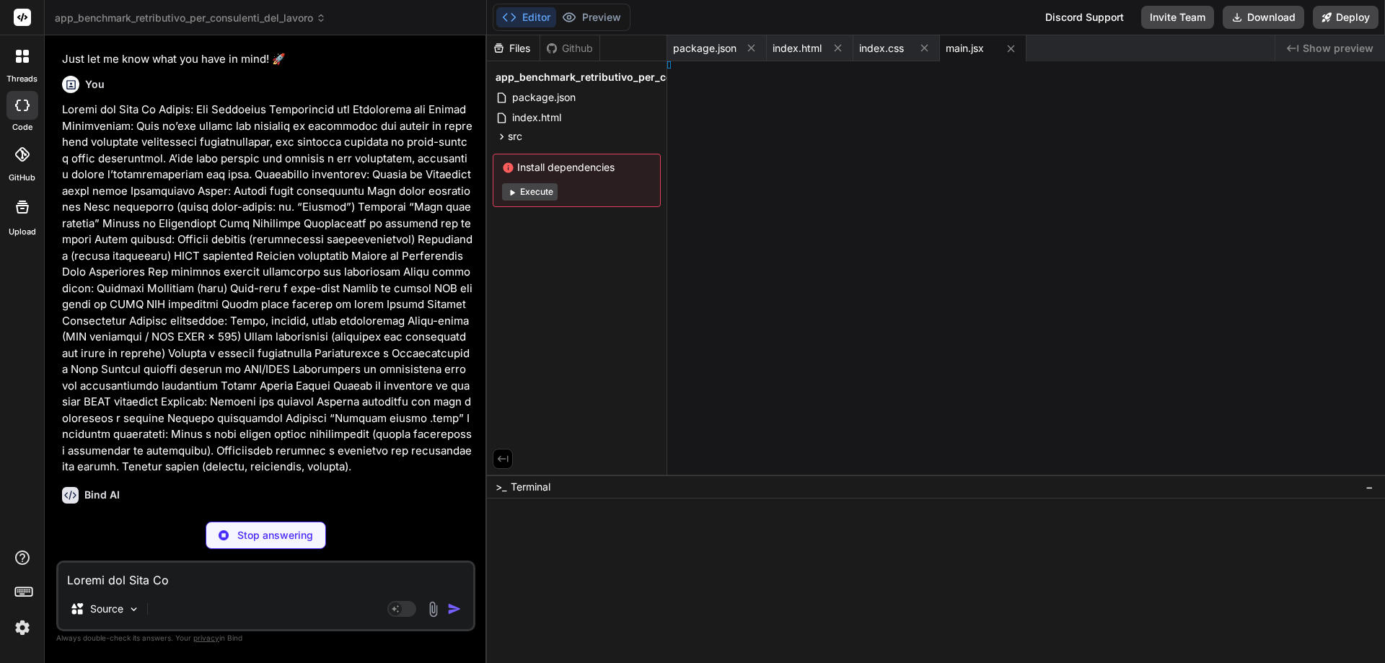
type textarea "x"
type textarea "xt);"
type textarea "x"
type textarea "}); };"
type textarea "x"
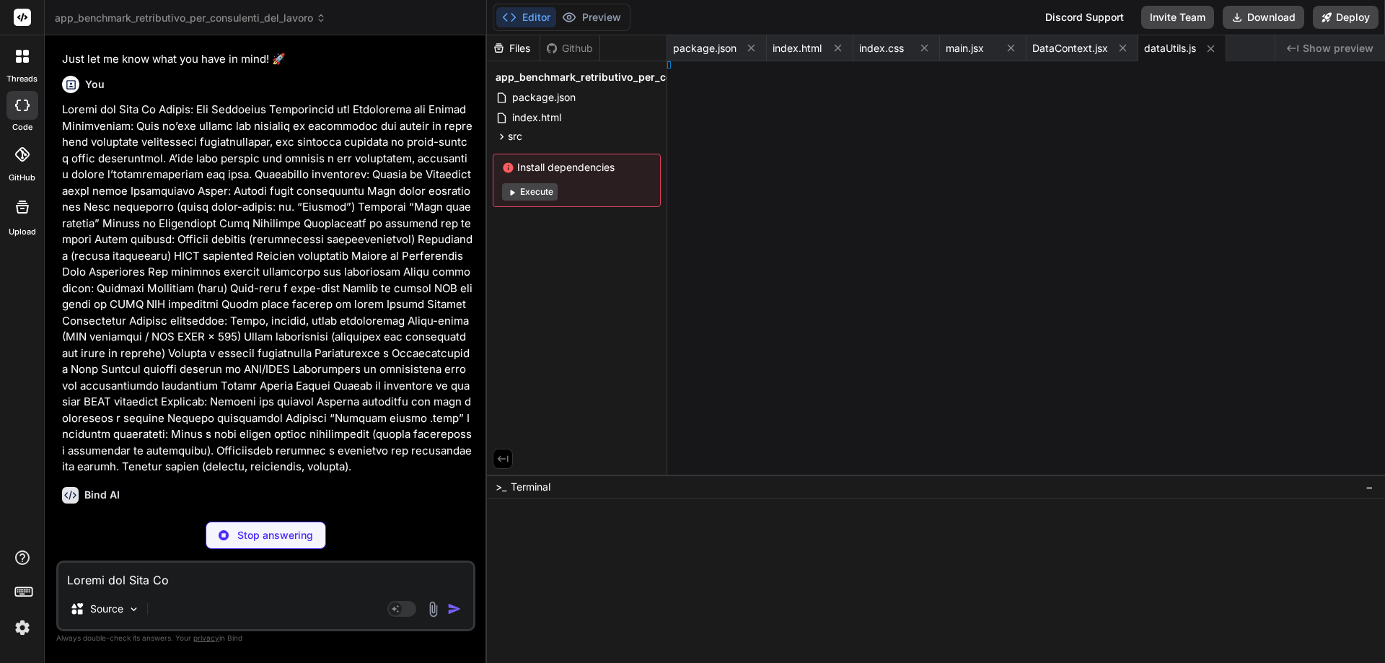
type textarea "App;"
type textarea "x"
type textarea "nput;"
type textarea "x"
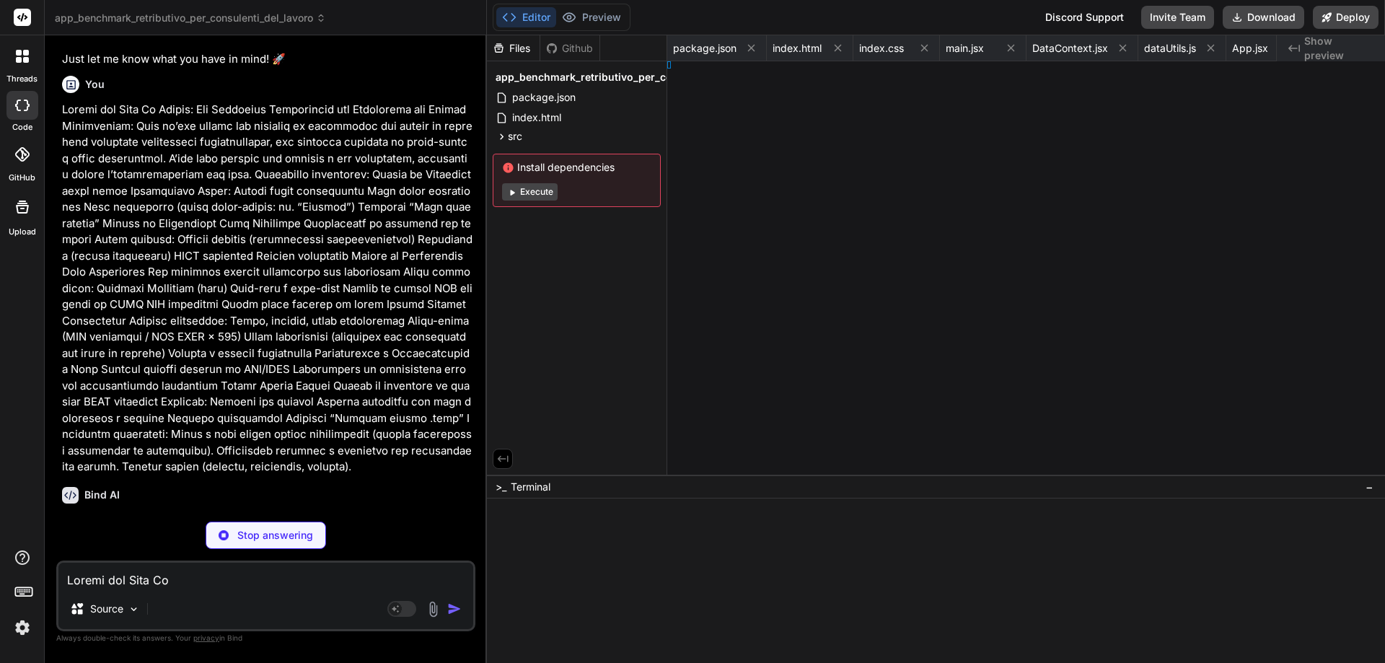
type textarea "put;"
type textarea "x"
type textarea "lysis;"
type textarea "x"
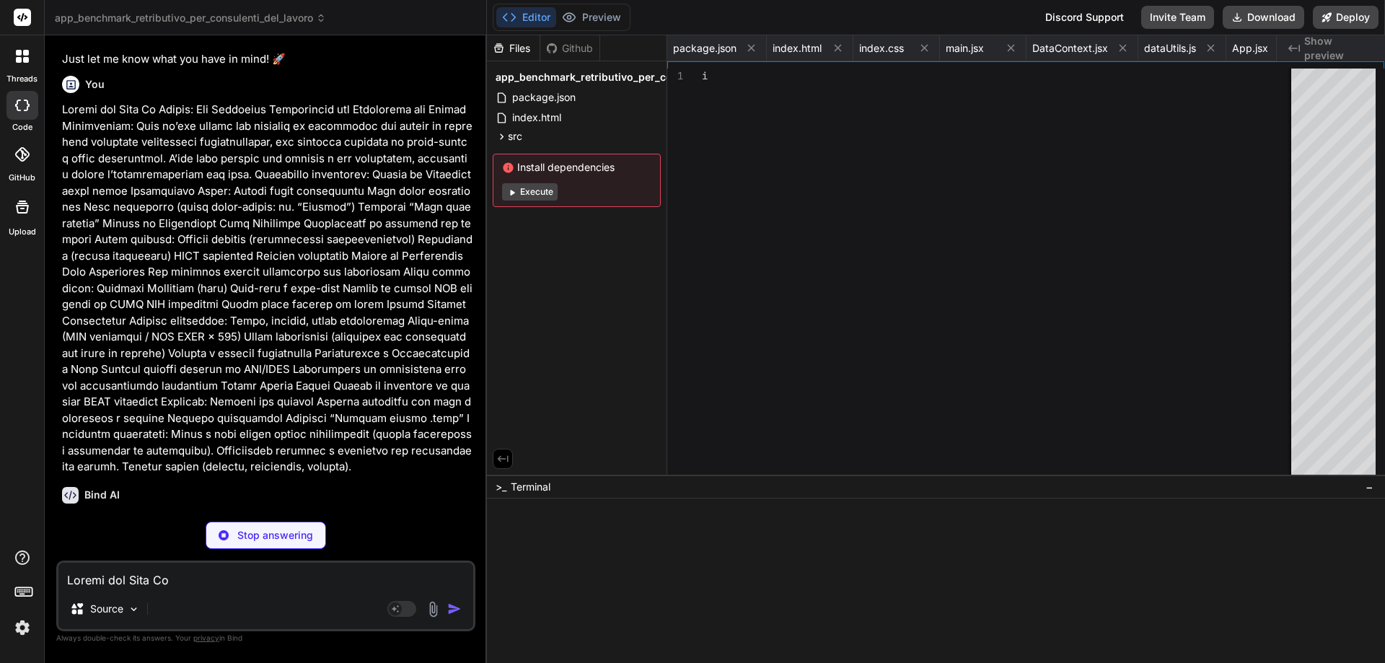
type textarea "); }; export default SalaryAnalysis;"
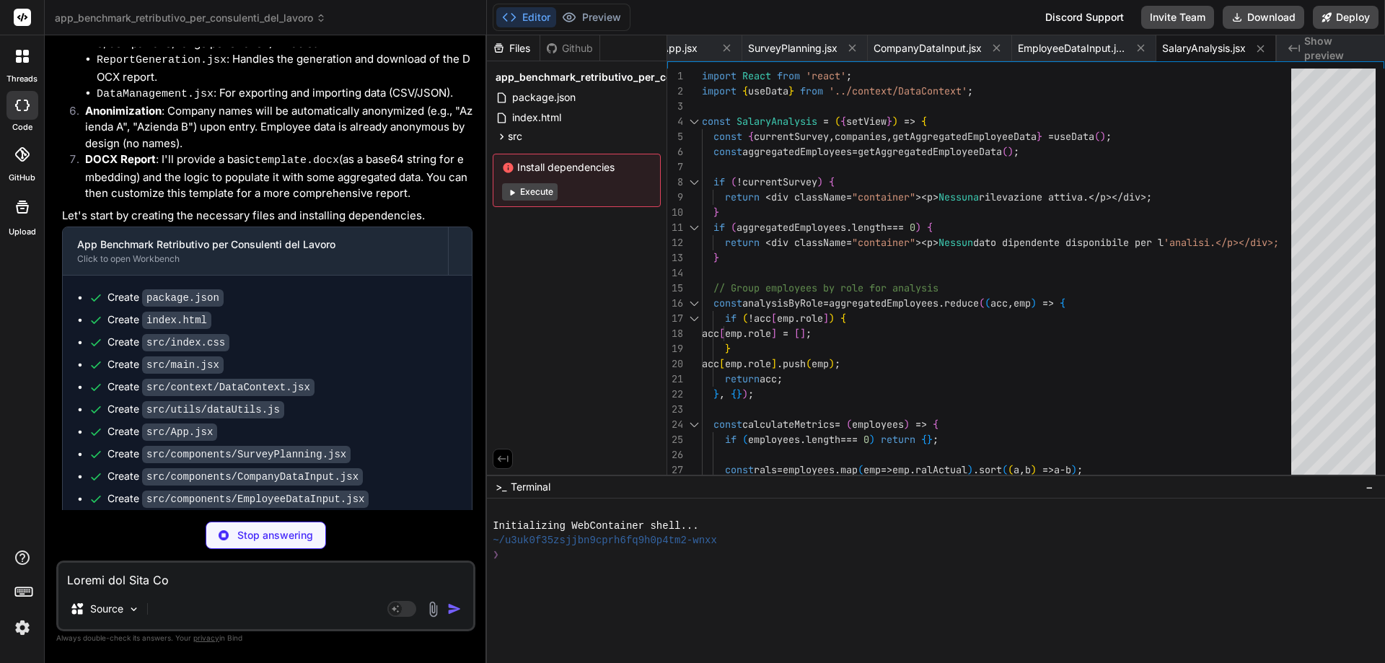
scroll to position [1121, 0]
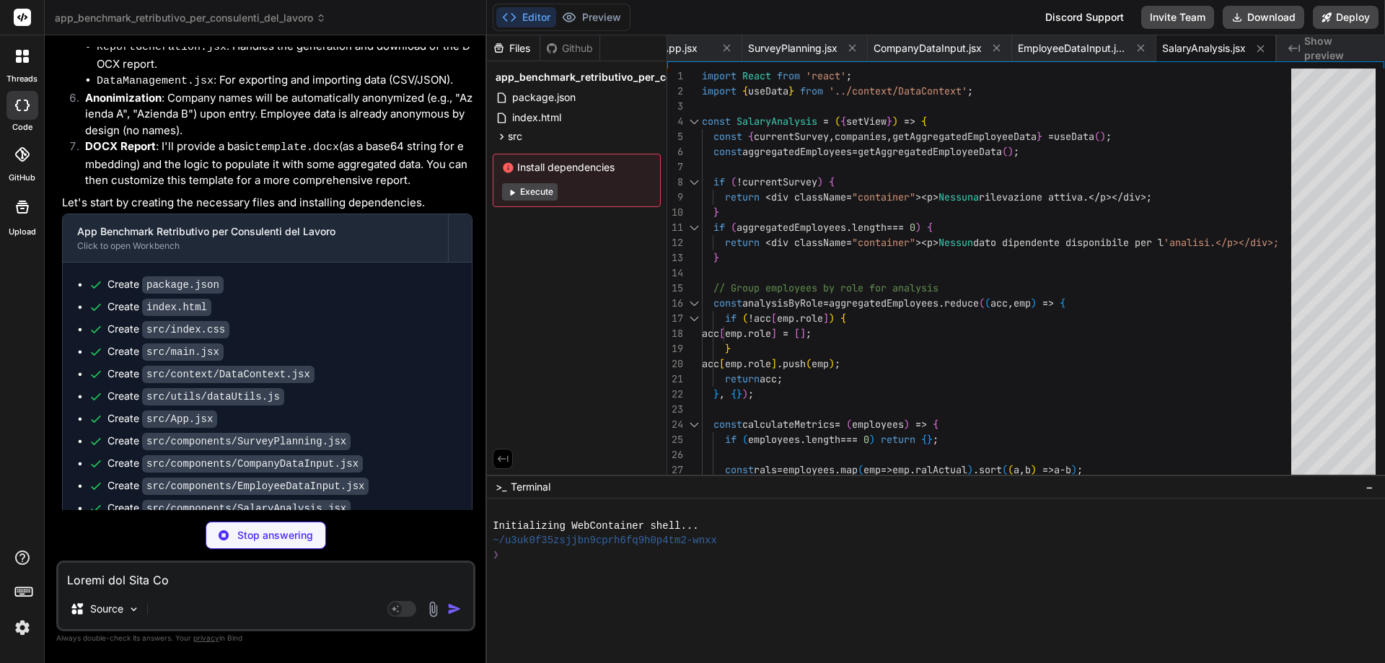
type textarea "x"
type textarea "2222222222222222222222222222222222222222222222222222222222222222222222222222222…"
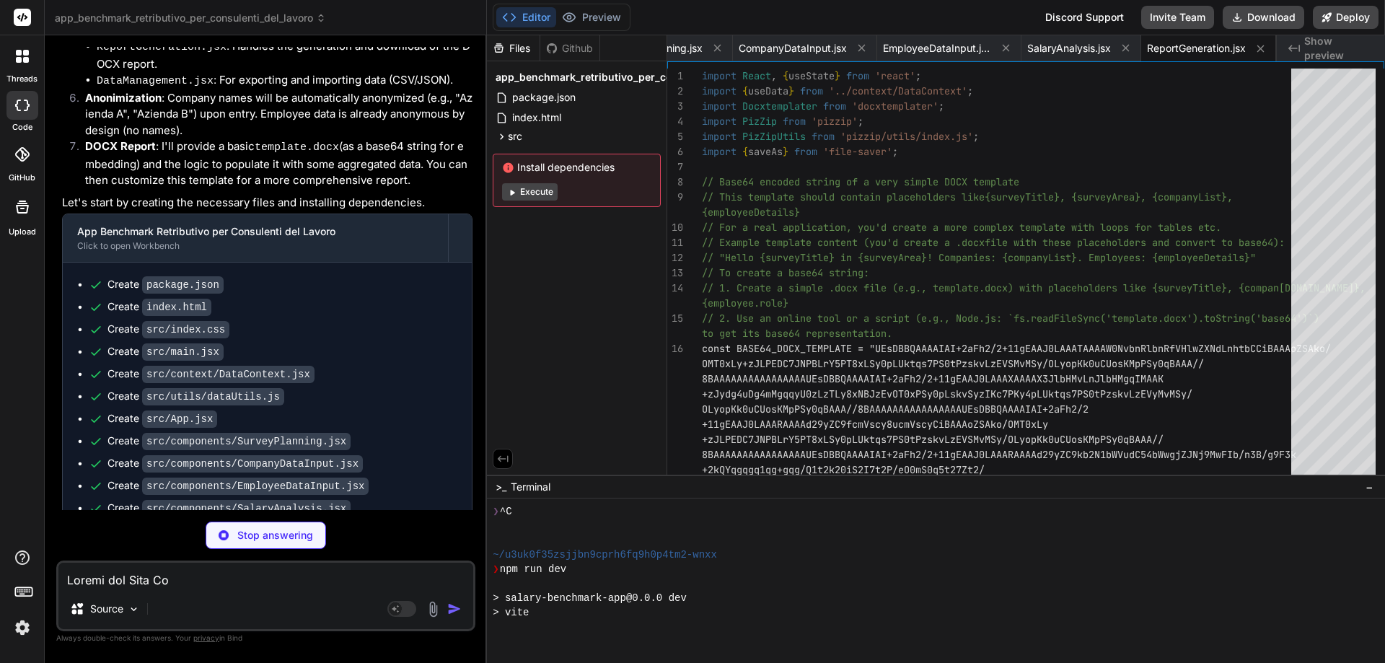
scroll to position [87, 0]
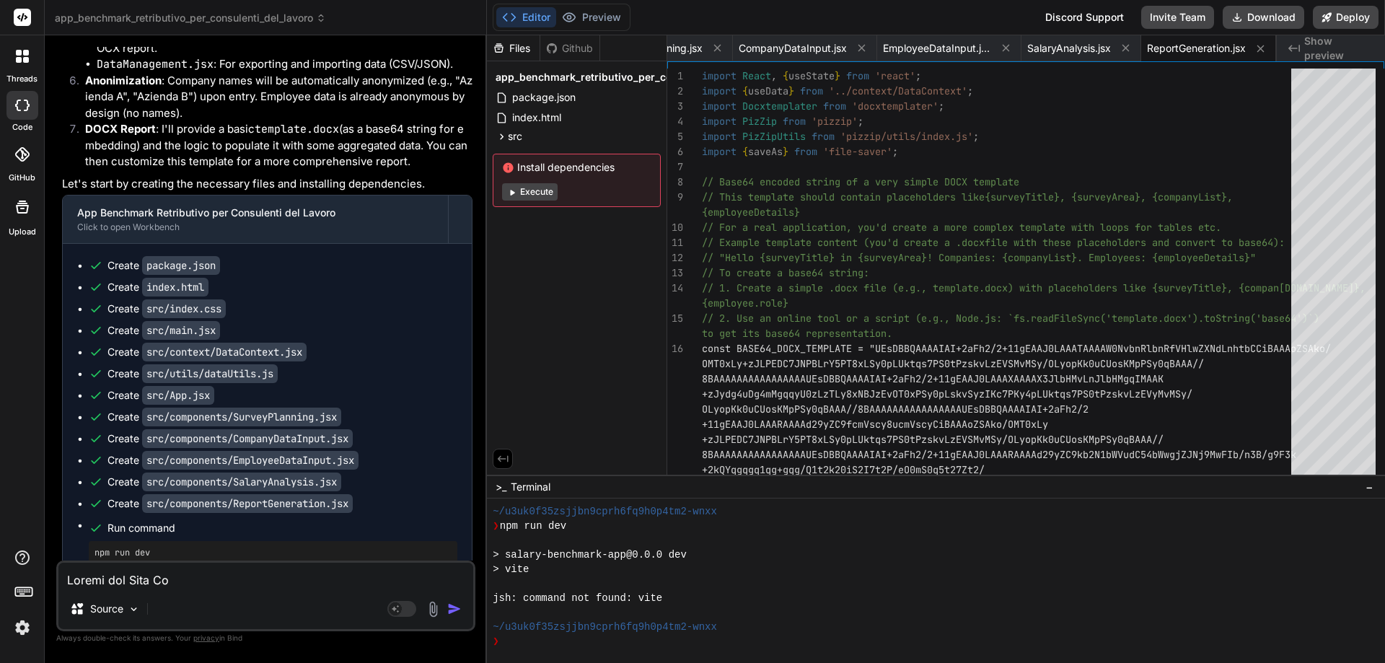
click at [508, 167] on icon at bounding box center [509, 167] width 10 height 10
click at [521, 191] on button "Execute" at bounding box center [530, 191] width 56 height 17
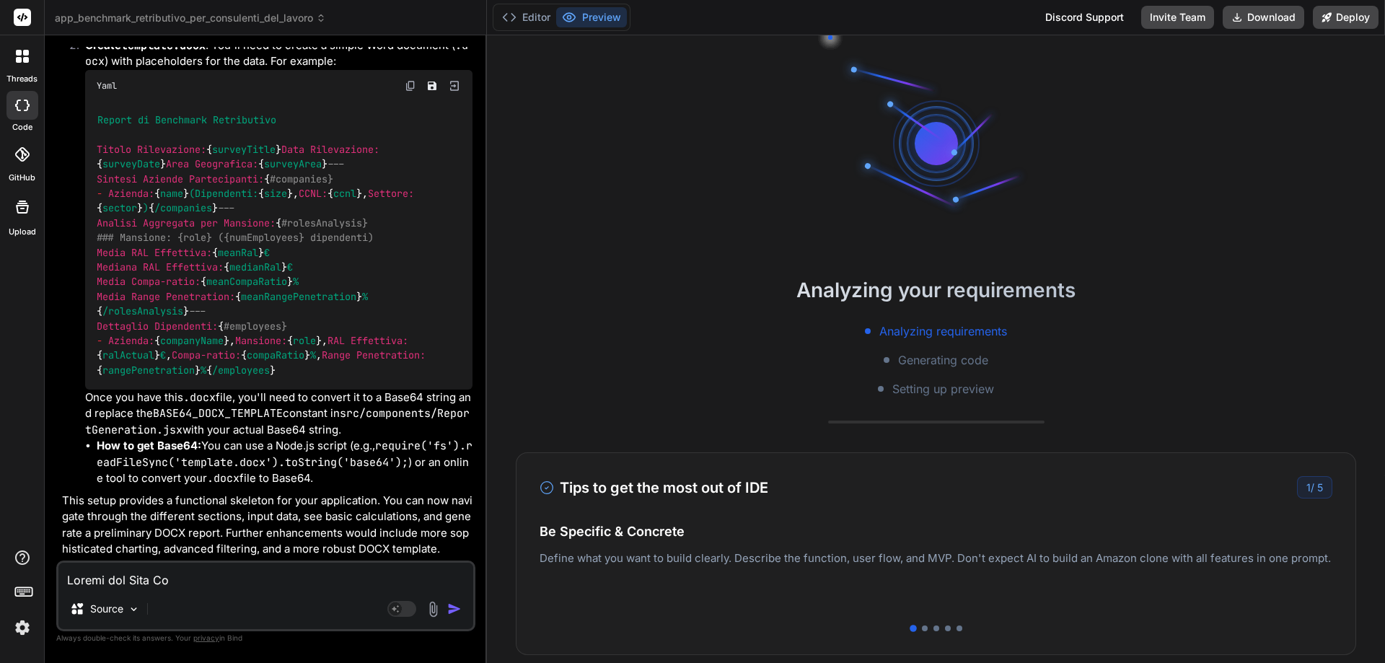
scroll to position [260, 0]
click at [922, 626] on div at bounding box center [925, 629] width 6 height 6
click at [928, 626] on div at bounding box center [936, 629] width 793 height 6
type textarea "x"
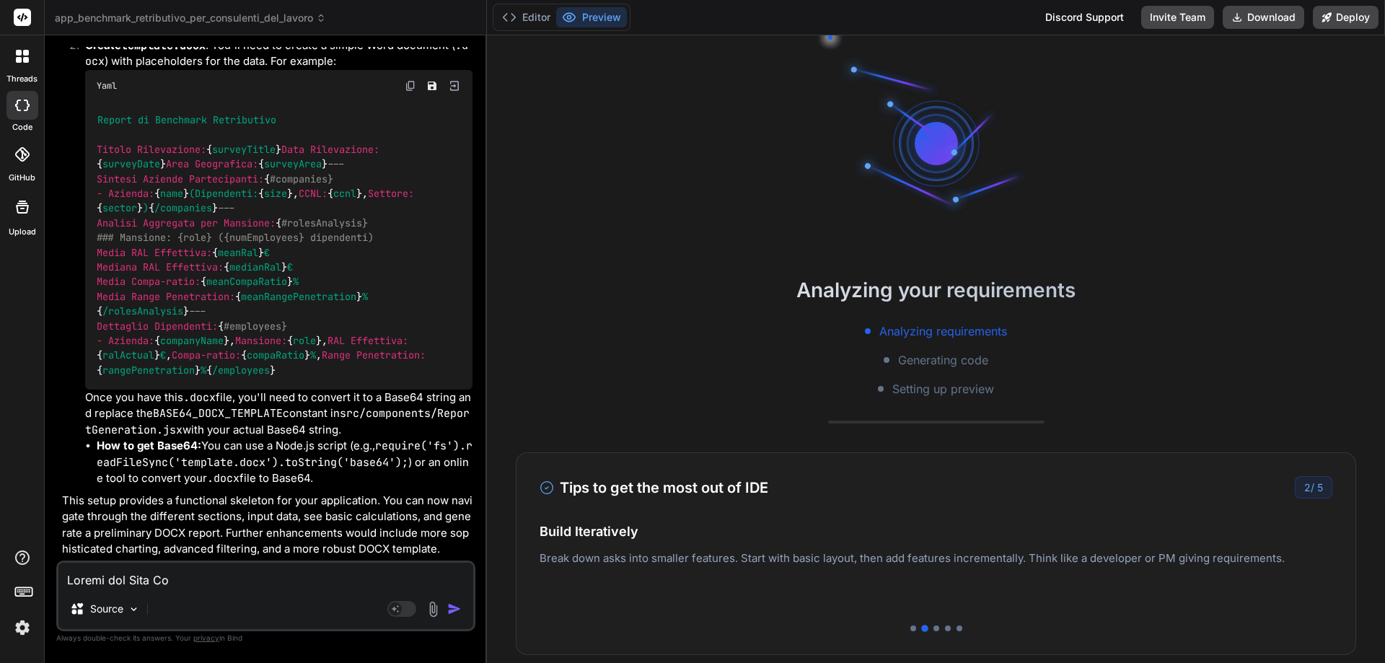
click at [931, 629] on div "Analyzing your requirements Analyzing requirements Generating code Setting up p…" at bounding box center [936, 349] width 898 height 628
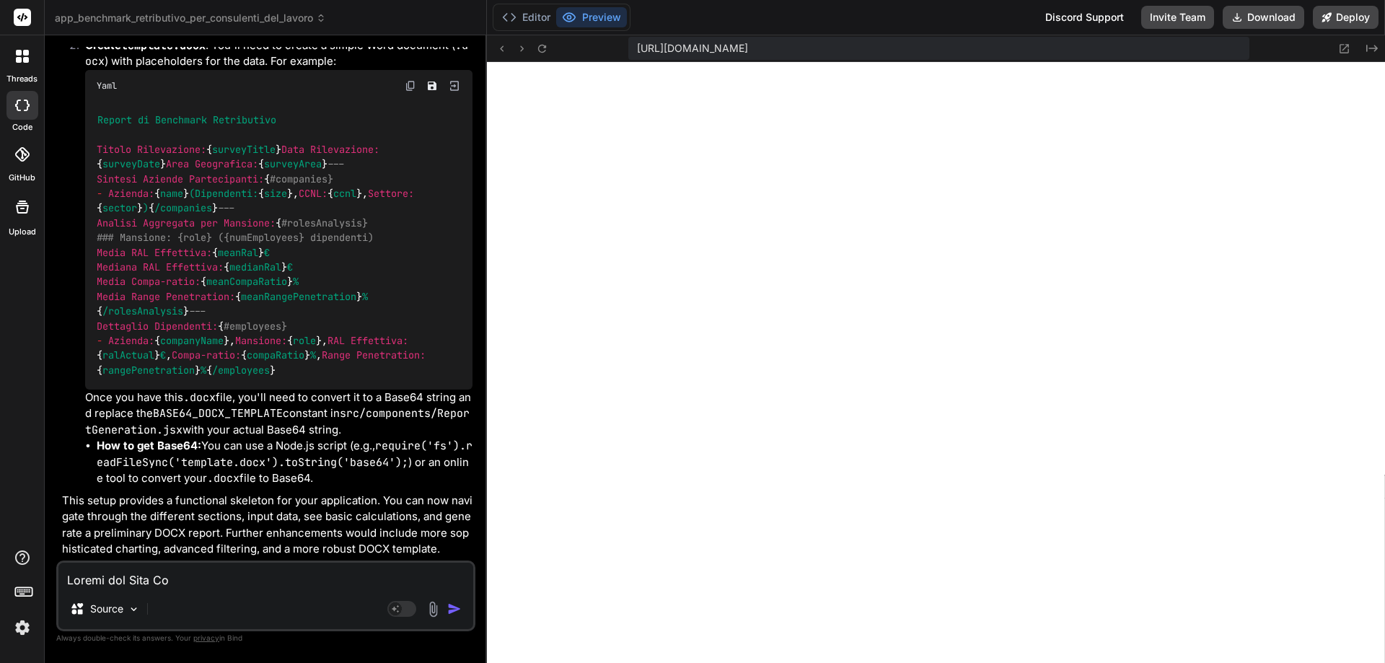
scroll to position [1126, 0]
click at [597, 20] on button "Preview" at bounding box center [591, 17] width 71 height 20
click at [535, 17] on button "Editor" at bounding box center [526, 17] width 60 height 20
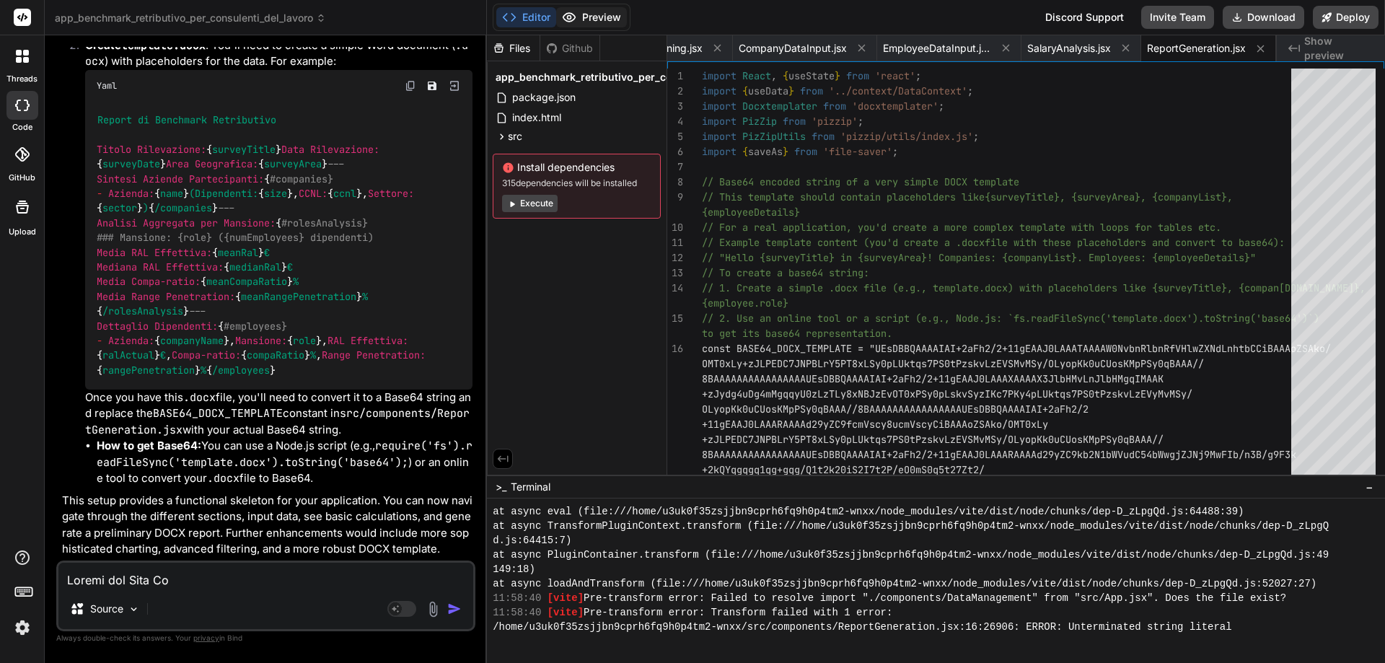
click at [603, 13] on button "Preview" at bounding box center [591, 17] width 71 height 20
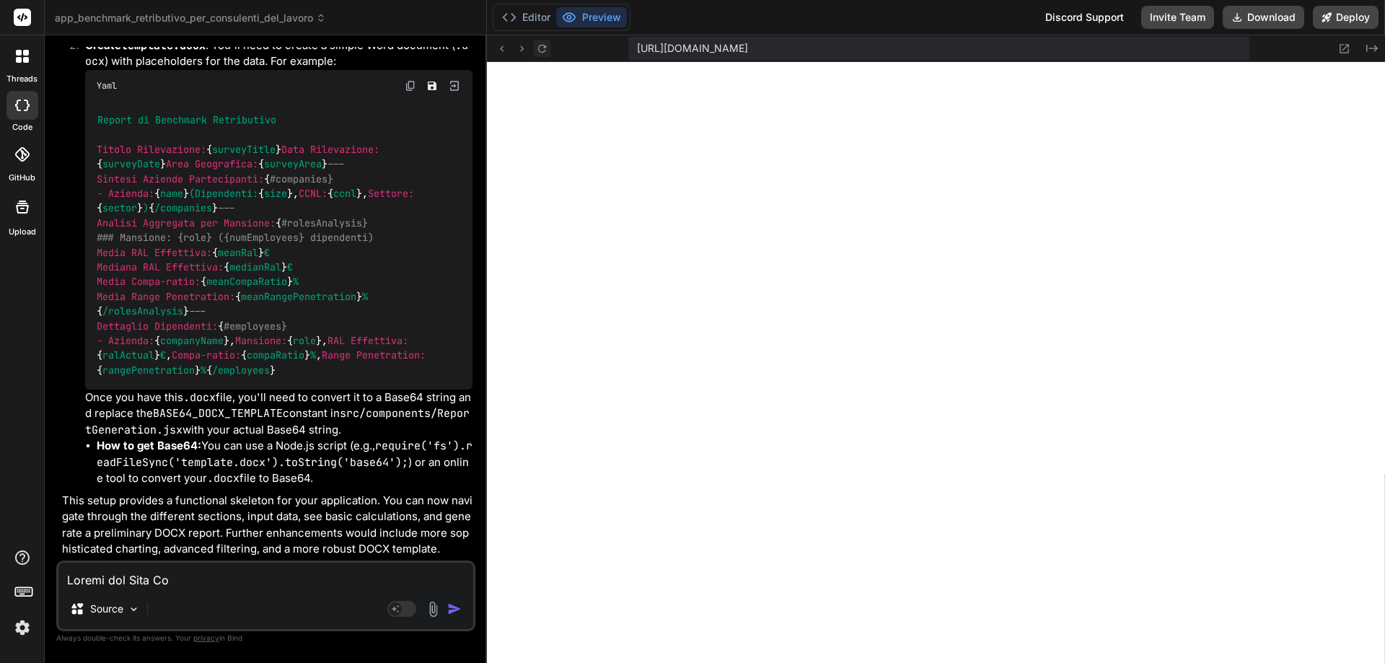
click at [540, 47] on icon at bounding box center [542, 49] width 12 height 12
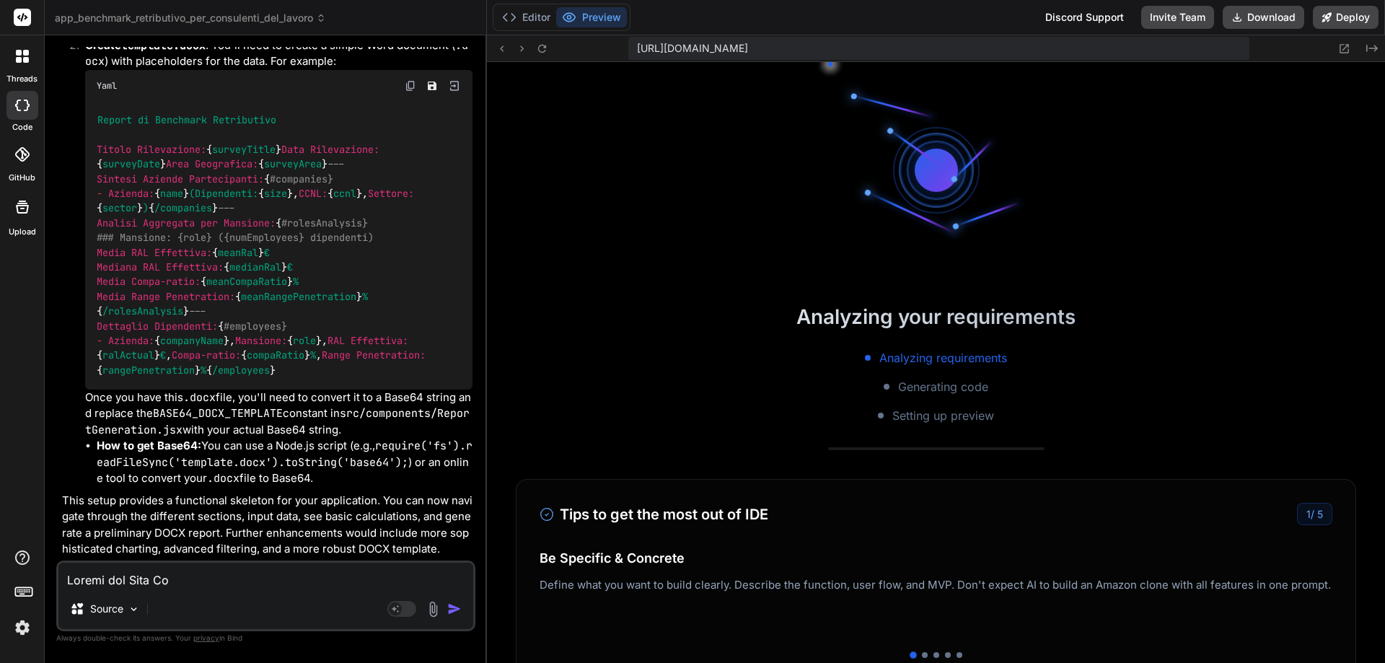
scroll to position [1472, 0]
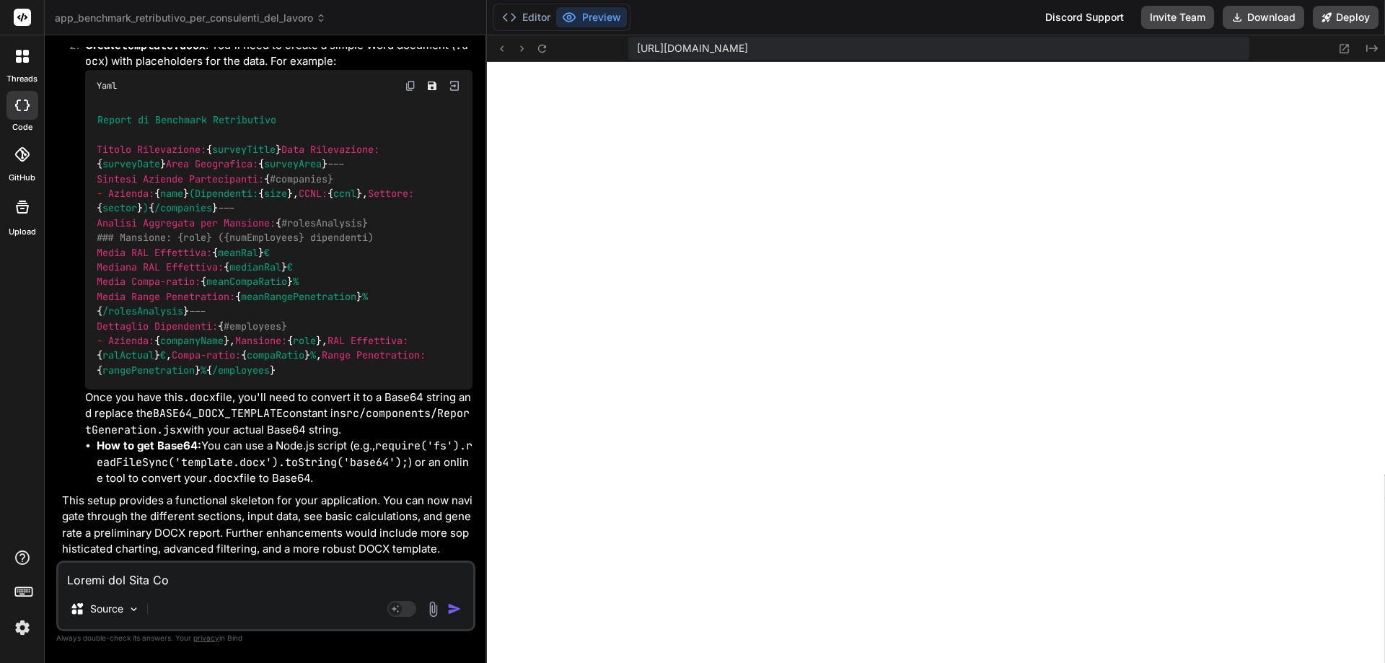
click at [611, 14] on button "Preview" at bounding box center [591, 17] width 71 height 20
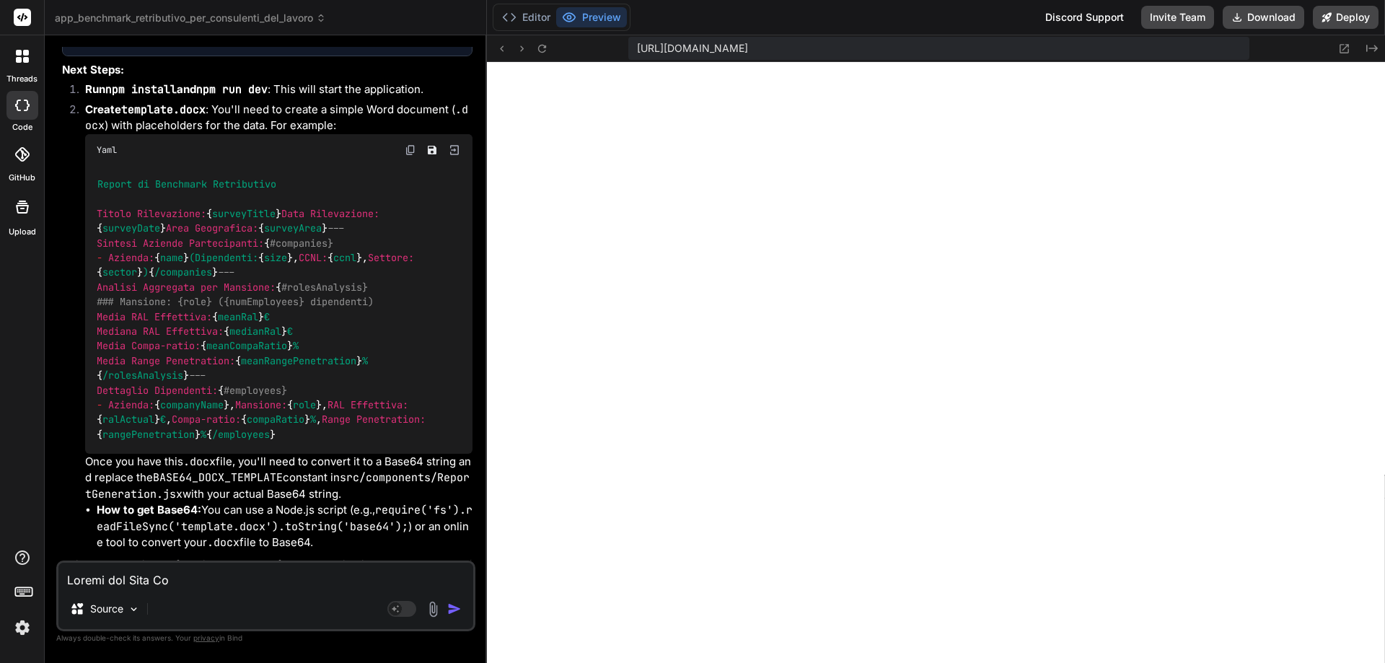
scroll to position [1624, 0]
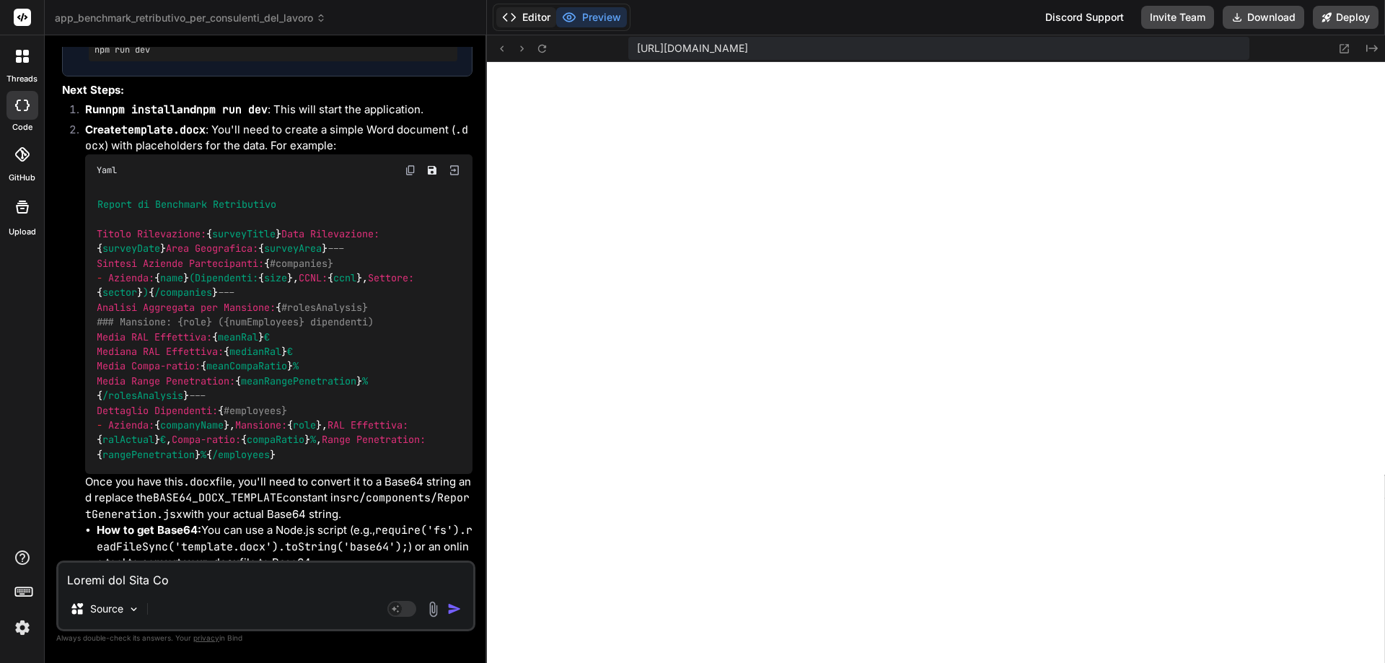
click at [527, 12] on button "Editor" at bounding box center [526, 17] width 60 height 20
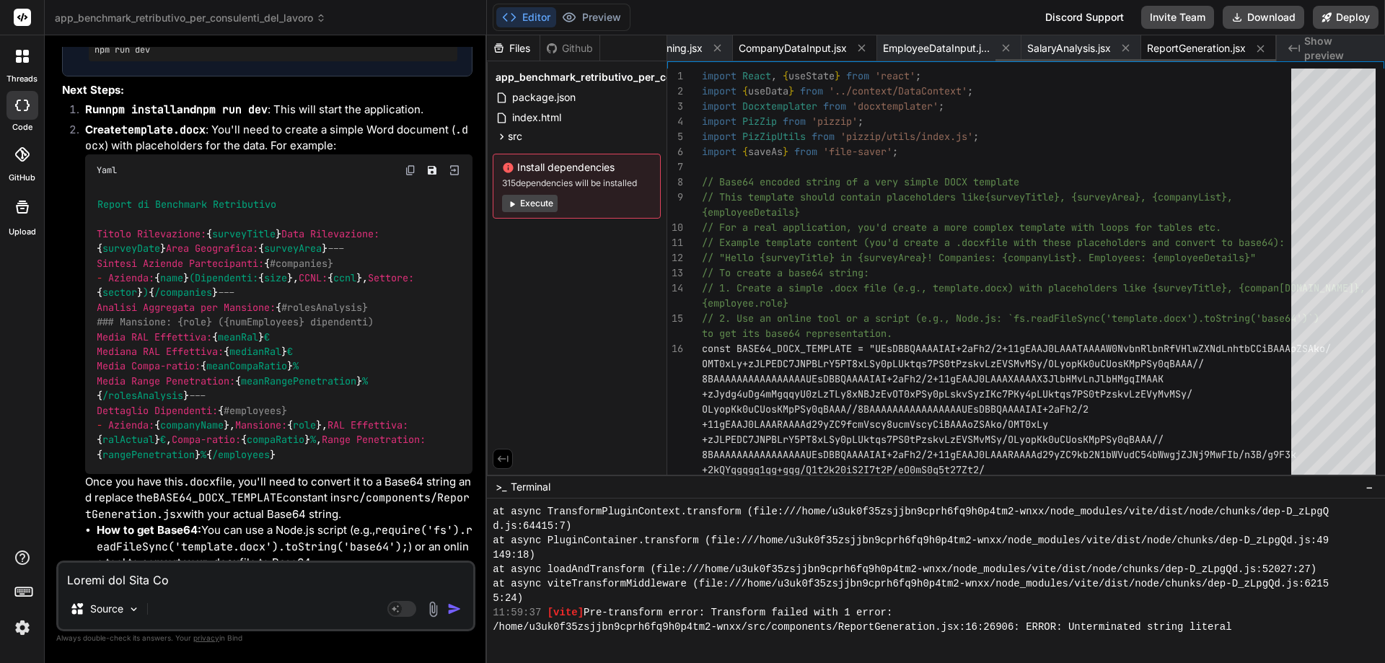
click at [796, 51] on span "CompanyDataInput.jsx" at bounding box center [793, 48] width 108 height 14
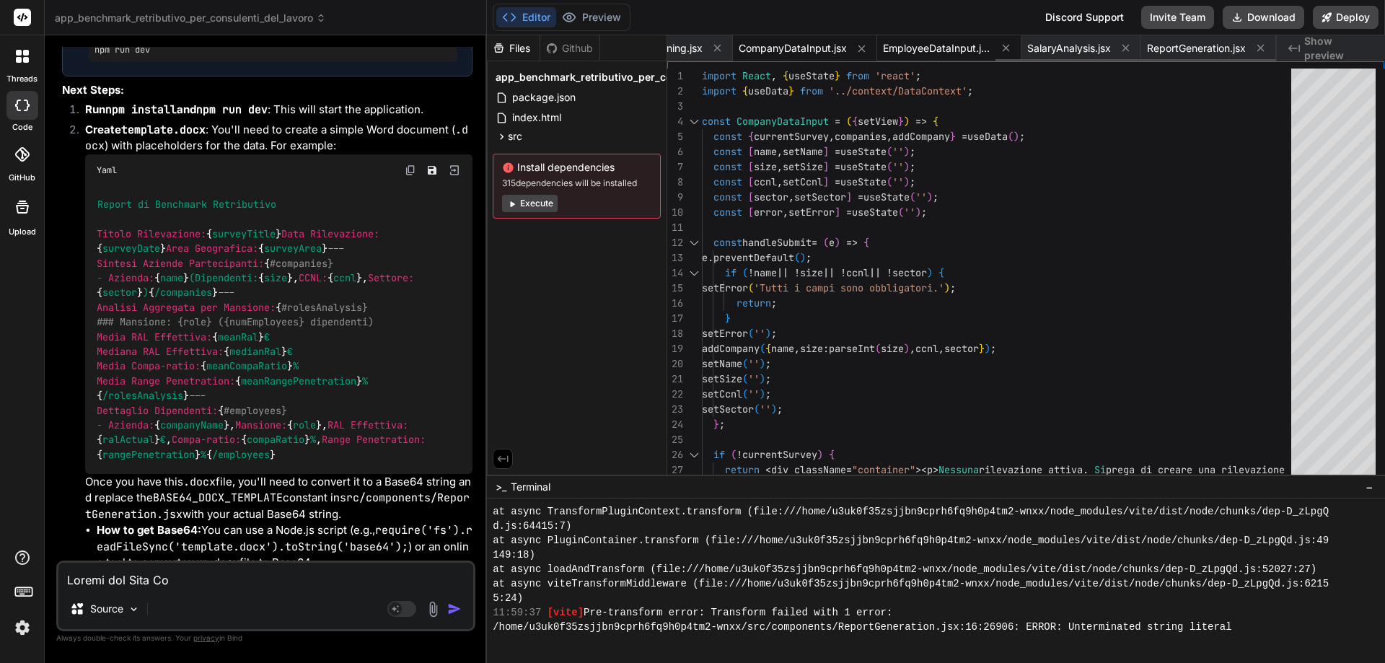
click at [912, 52] on span "EmployeeDataInput.jsx" at bounding box center [937, 48] width 108 height 14
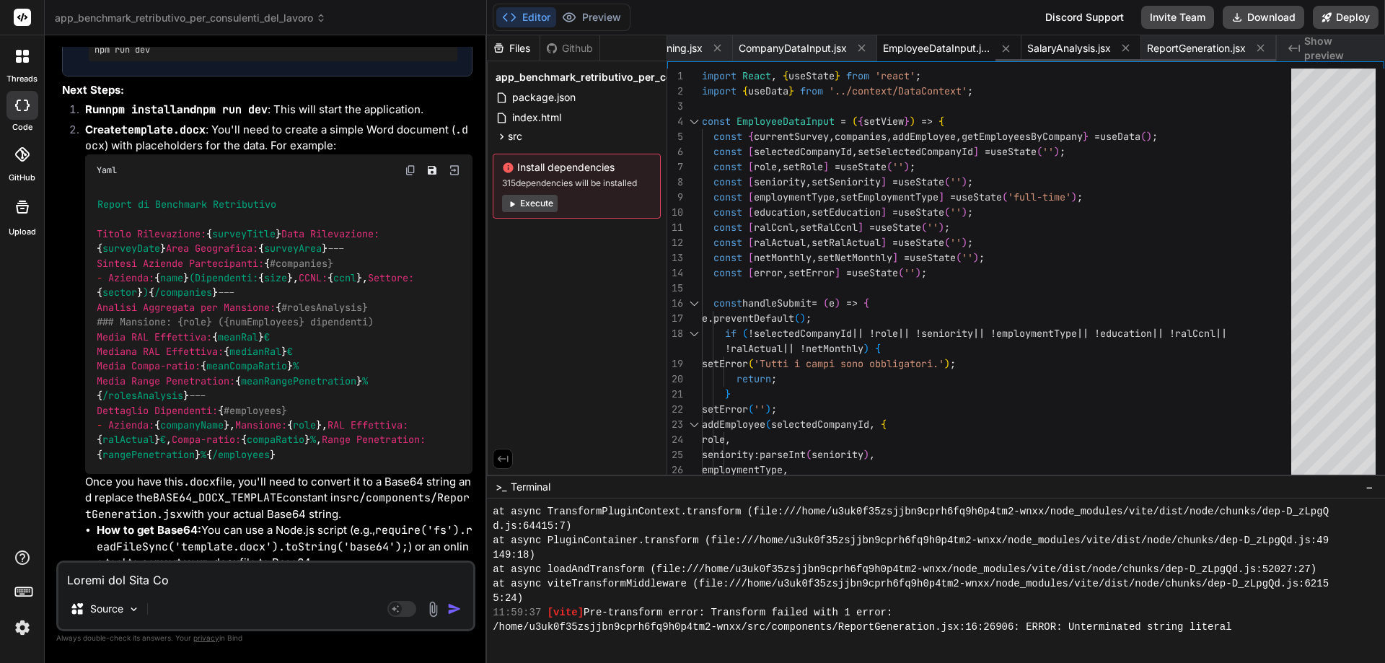
click at [1044, 48] on span "SalaryAnalysis.jsx" at bounding box center [1070, 48] width 84 height 14
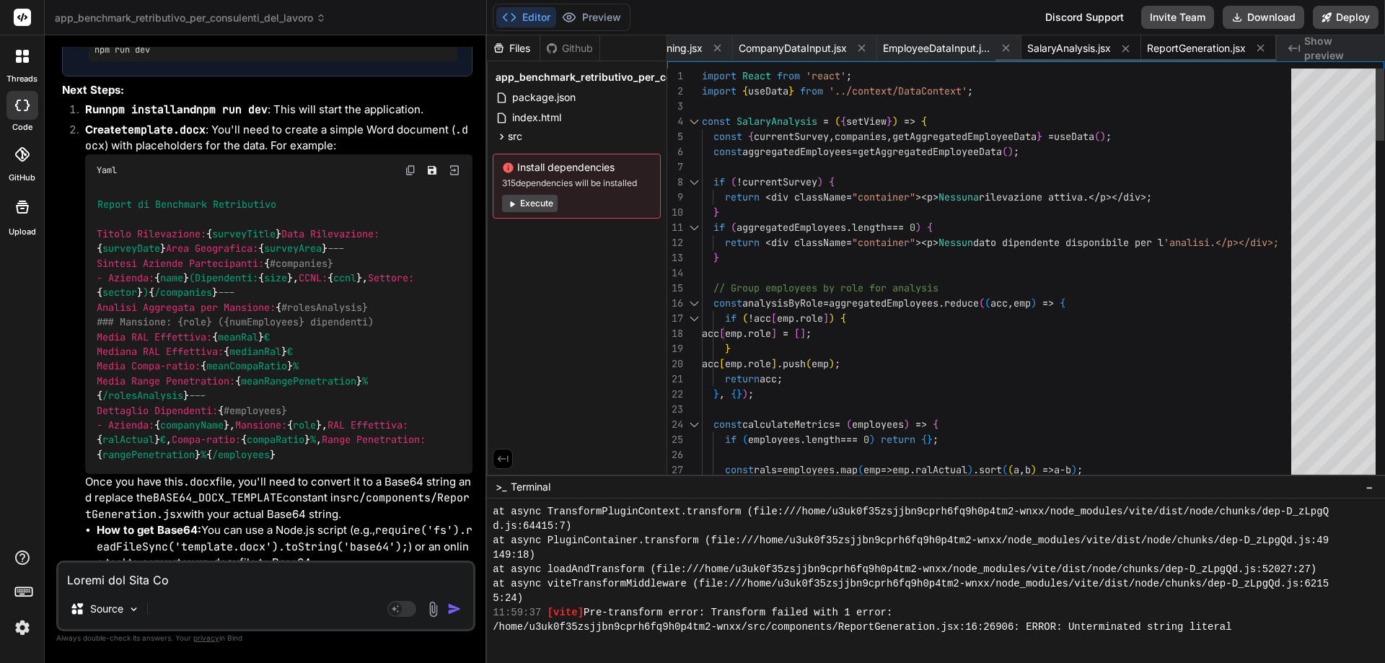
click at [1170, 45] on span "ReportGeneration.jsx" at bounding box center [1196, 48] width 99 height 14
type textarea "2222222222222222222222222222222222222222222222222222222222222222222222222222222…"
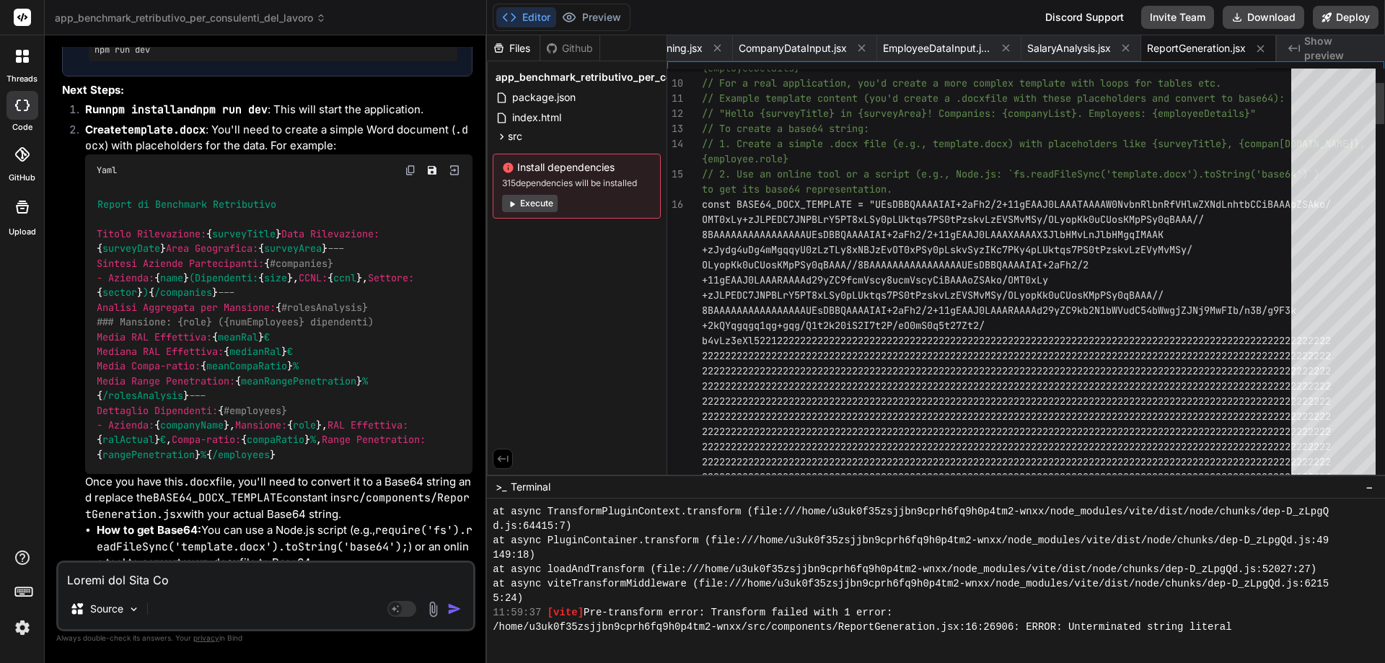
click at [1326, 454] on div at bounding box center [1334, 275] width 84 height 413
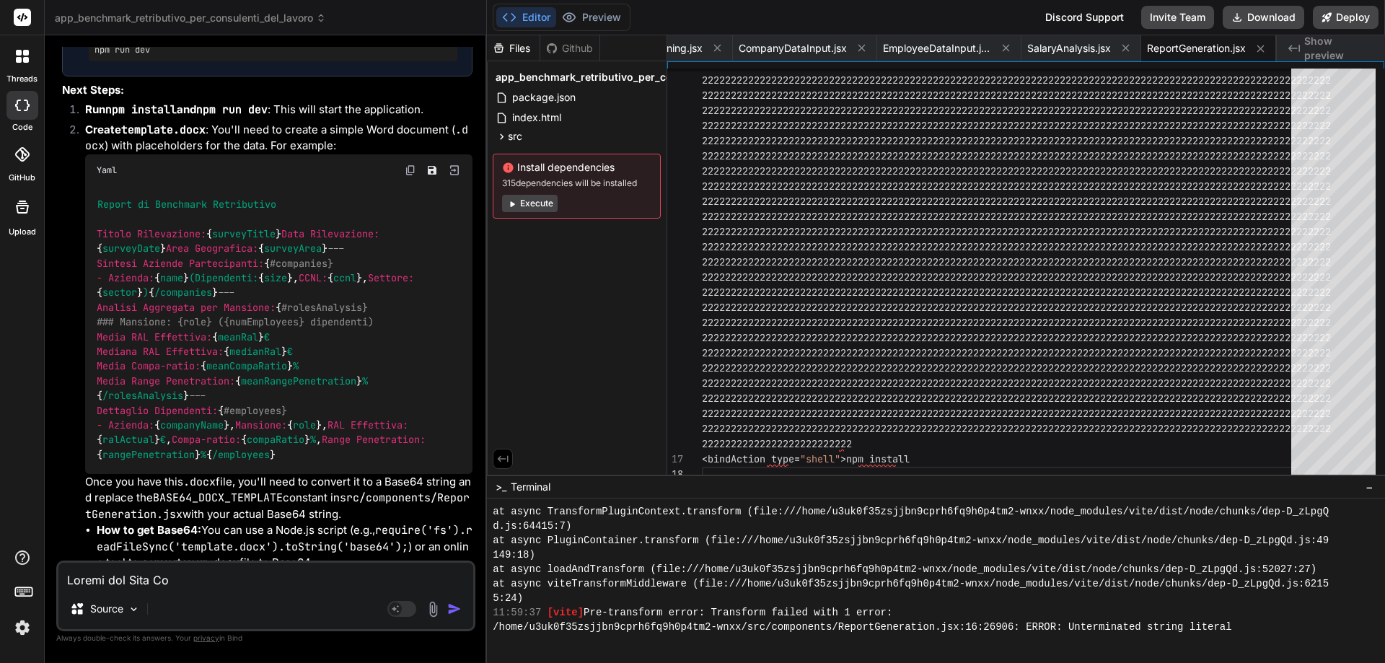
click at [532, 201] on button "Execute" at bounding box center [530, 203] width 56 height 17
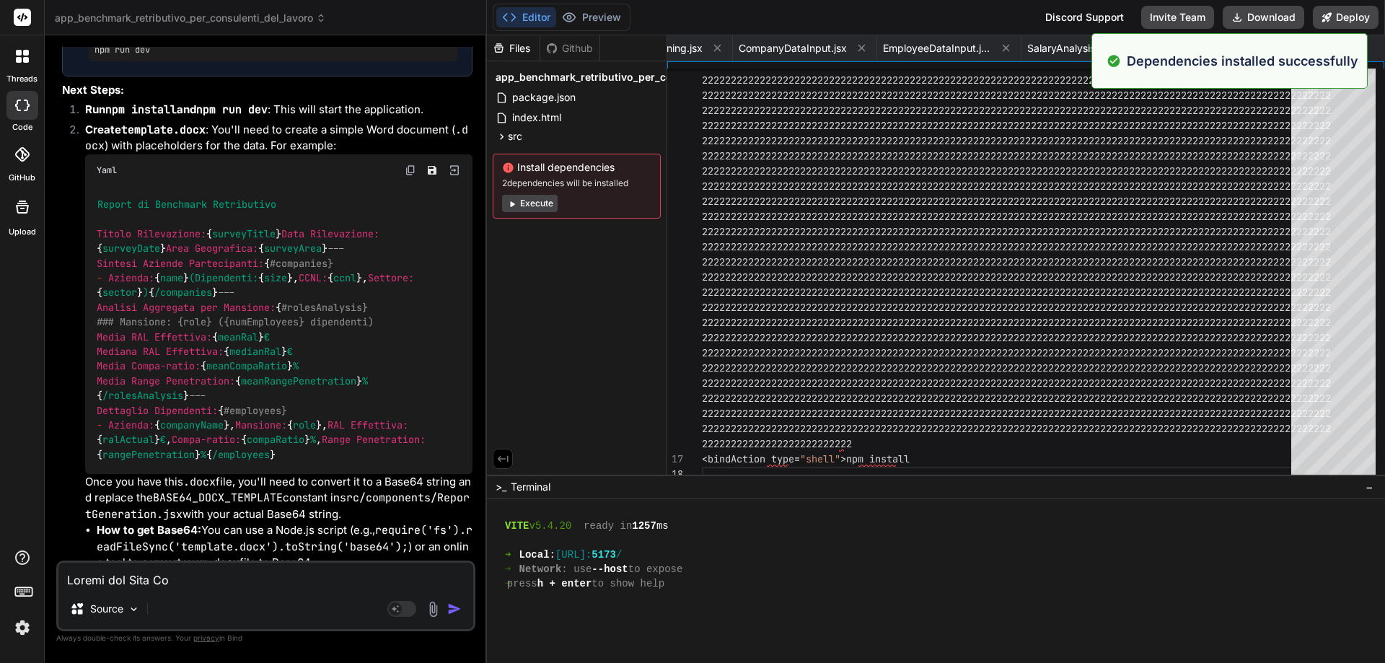
scroll to position [2136, 0]
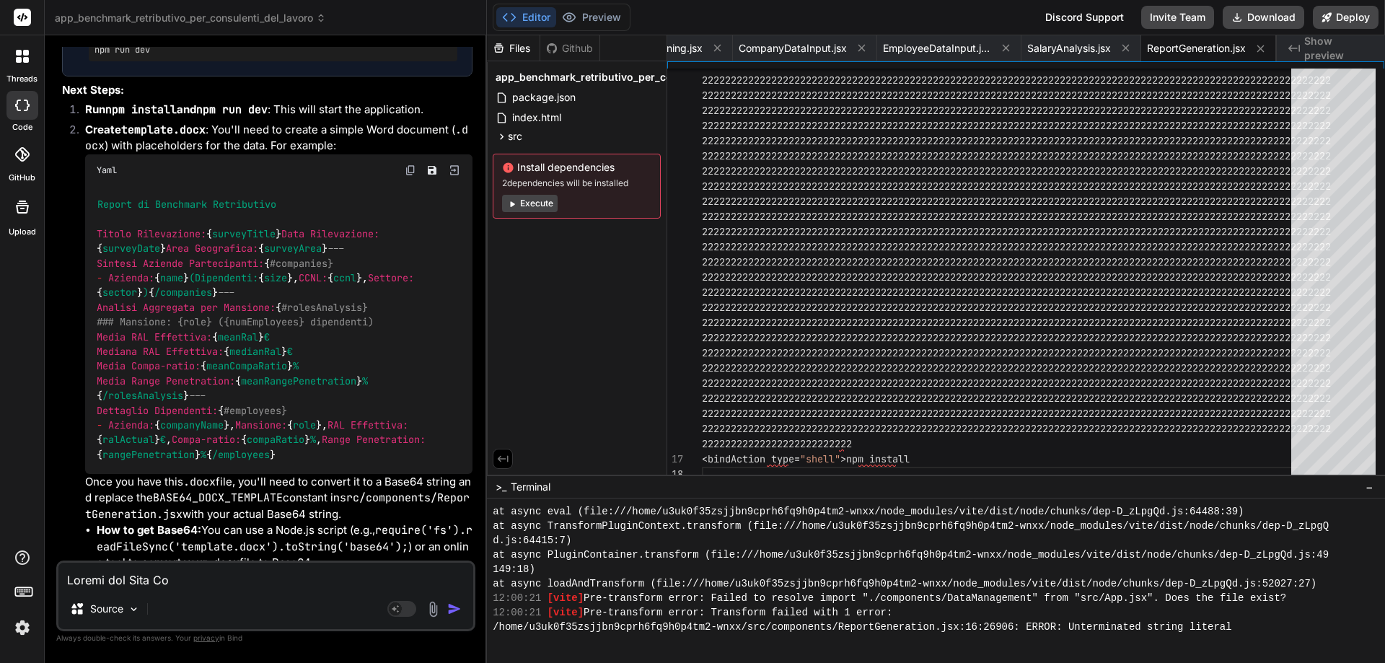
click at [527, 202] on button "Execute" at bounding box center [530, 203] width 56 height 17
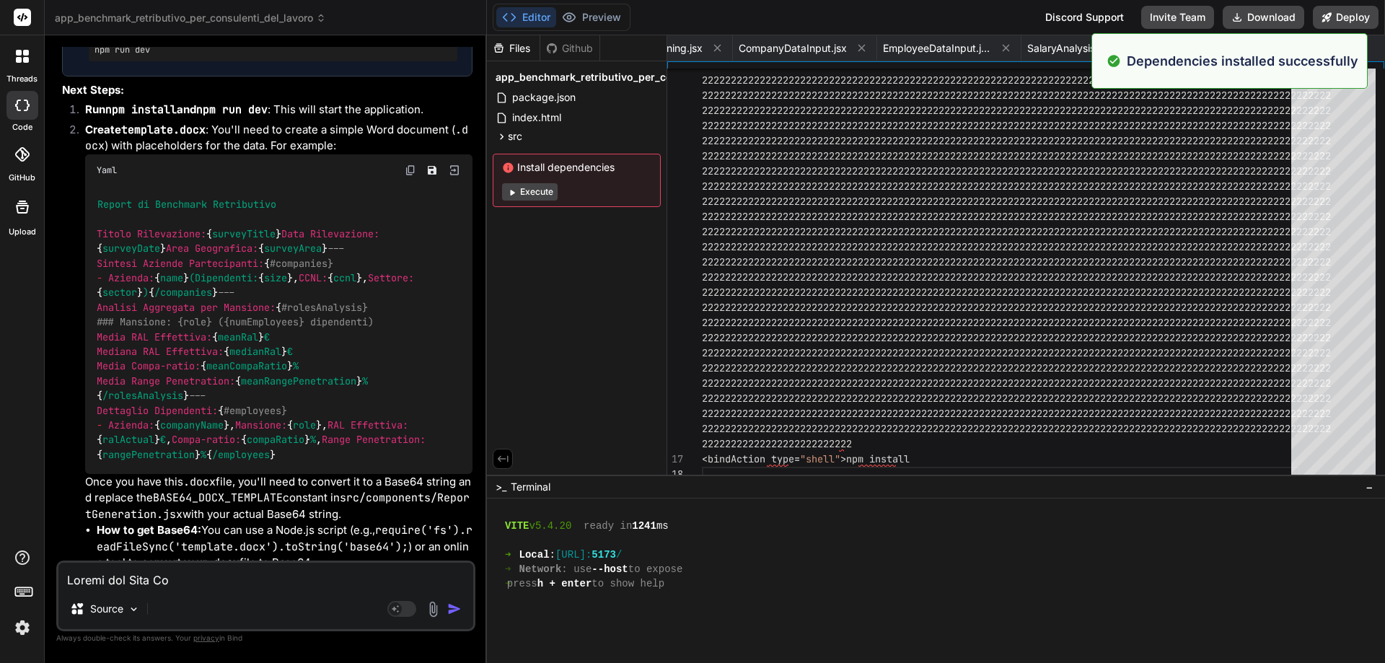
scroll to position [2800, 0]
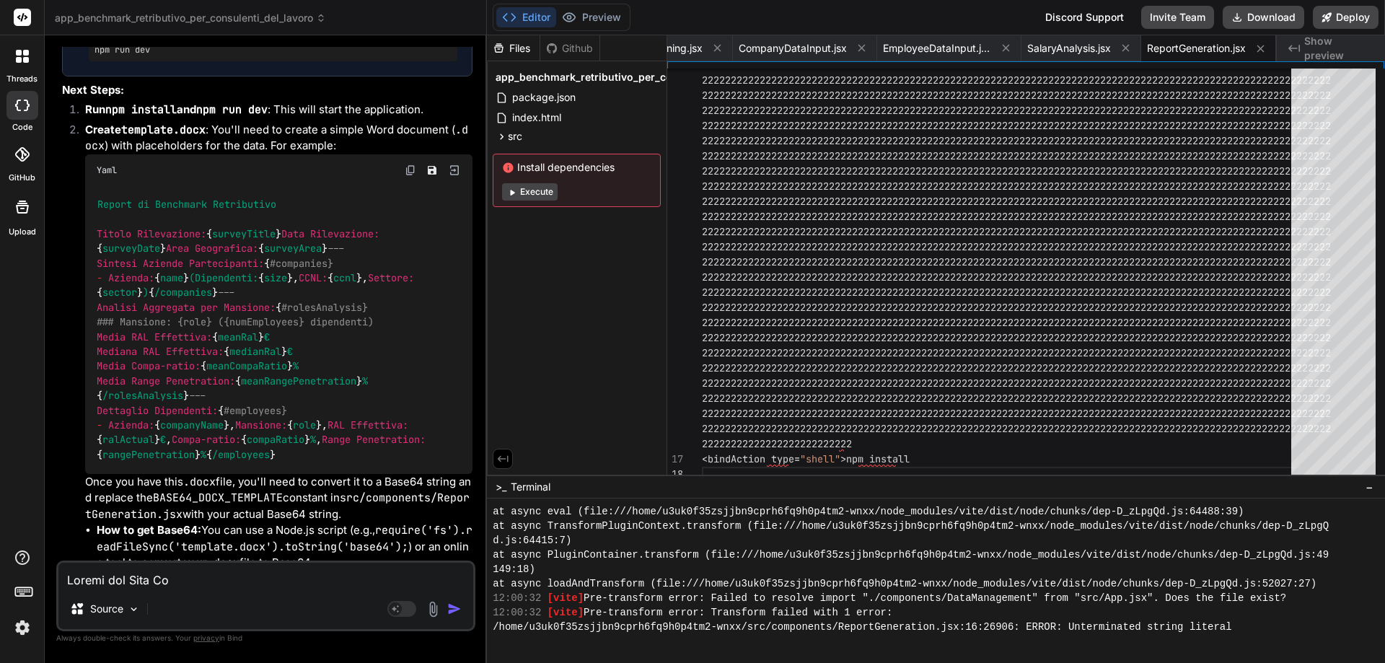
click at [527, 192] on button "Execute" at bounding box center [530, 191] width 56 height 17
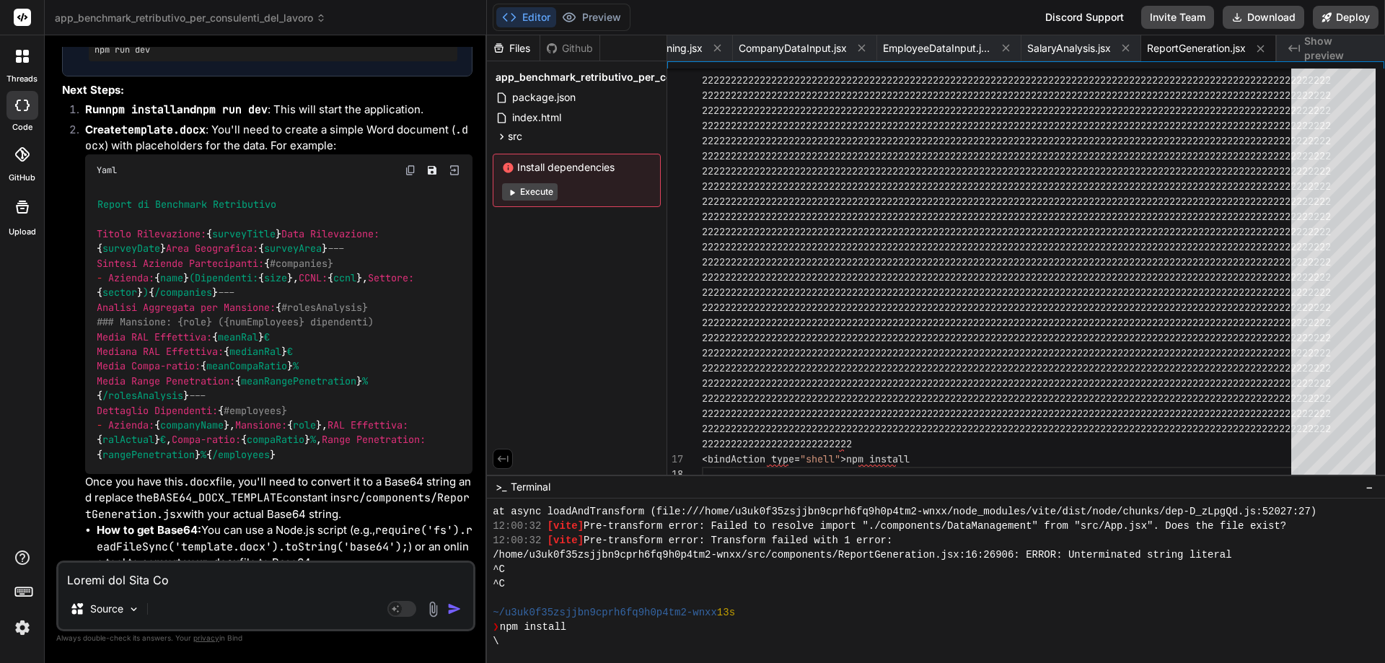
scroll to position [2973, 0]
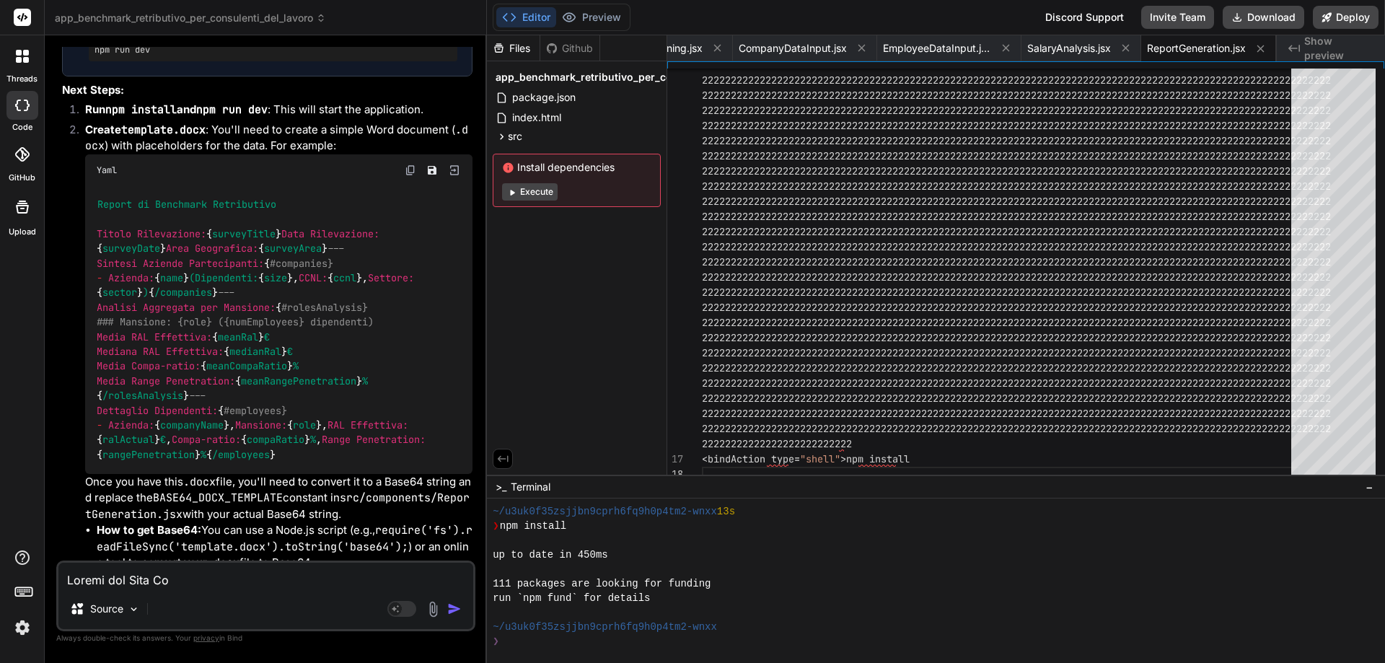
type textarea "x"
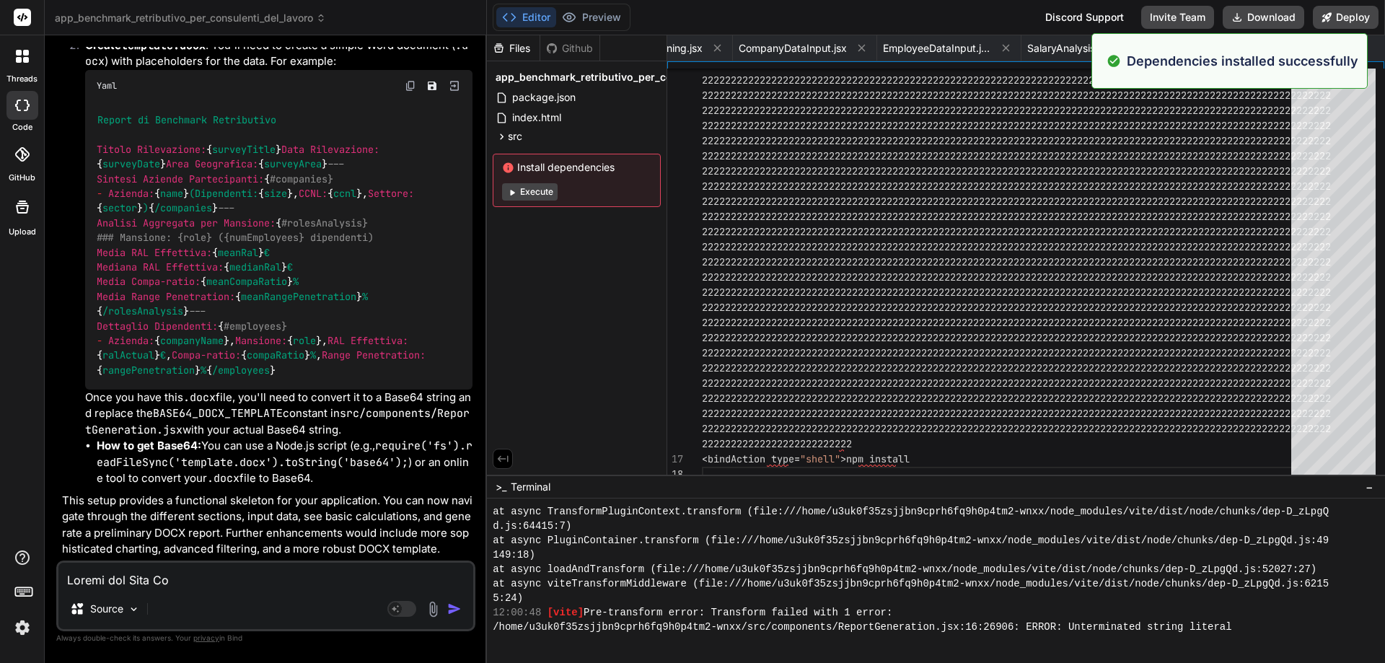
scroll to position [1913, 0]
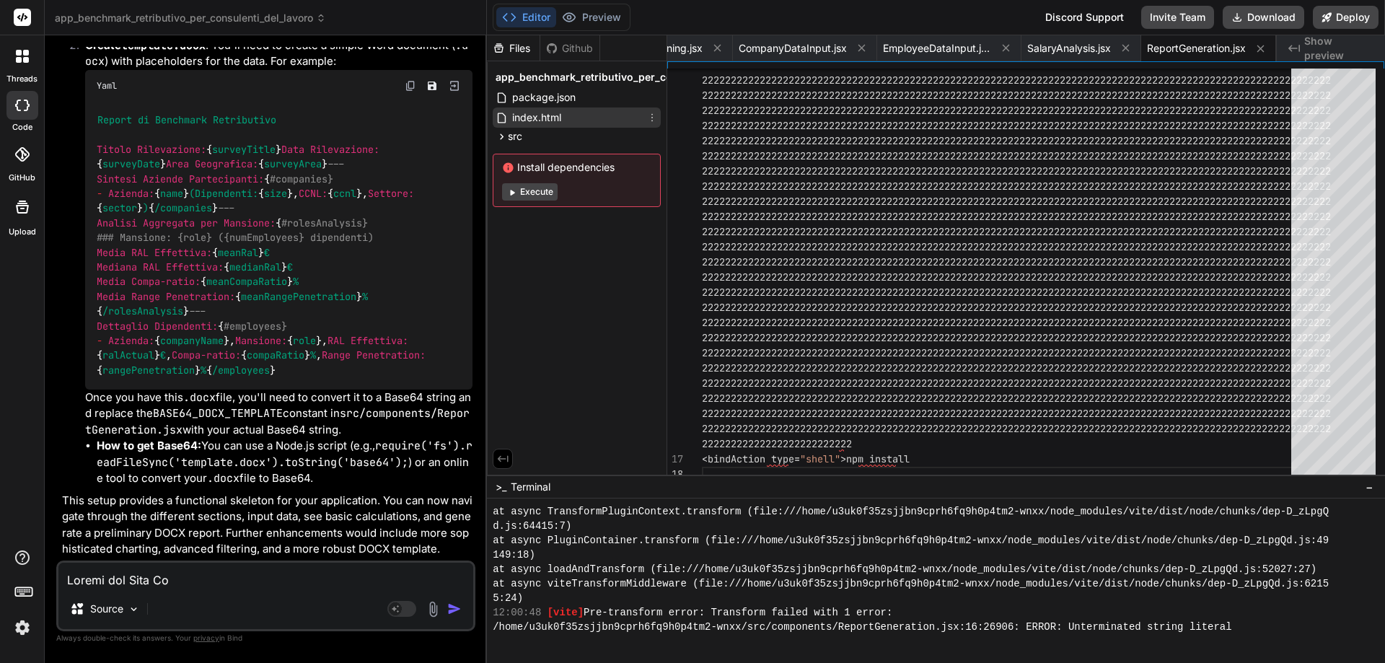
click at [579, 116] on div "index.html" at bounding box center [577, 118] width 168 height 20
type textarea "<script type="module" src="/src/main.jsx"></script> </body> </html>"
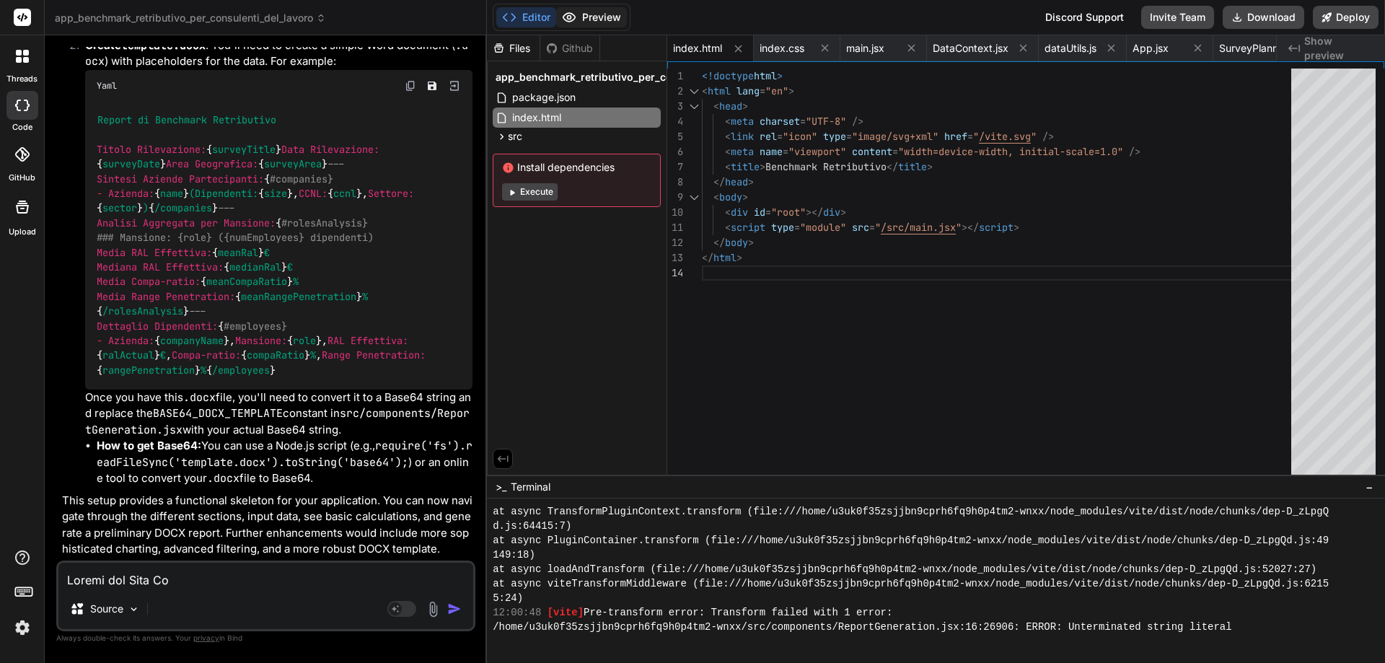
click at [600, 21] on button "Preview" at bounding box center [591, 17] width 71 height 20
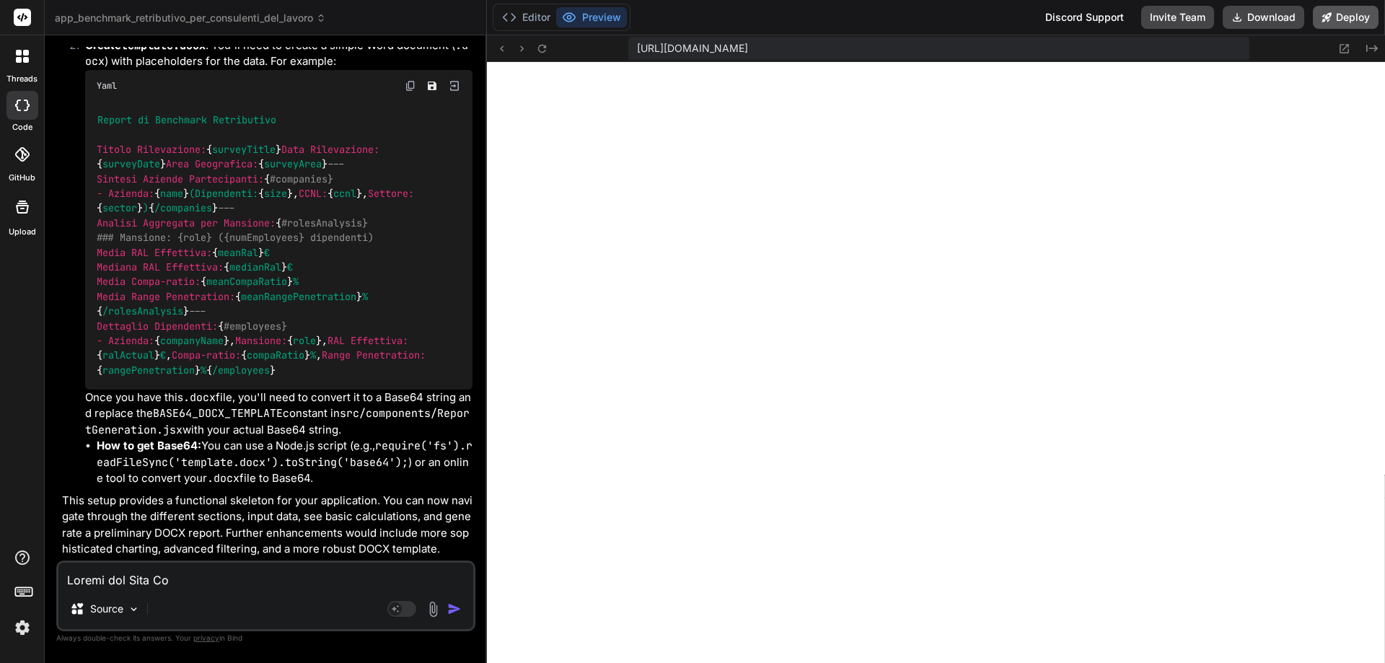
click at [1338, 11] on button "Deploy" at bounding box center [1346, 17] width 66 height 23
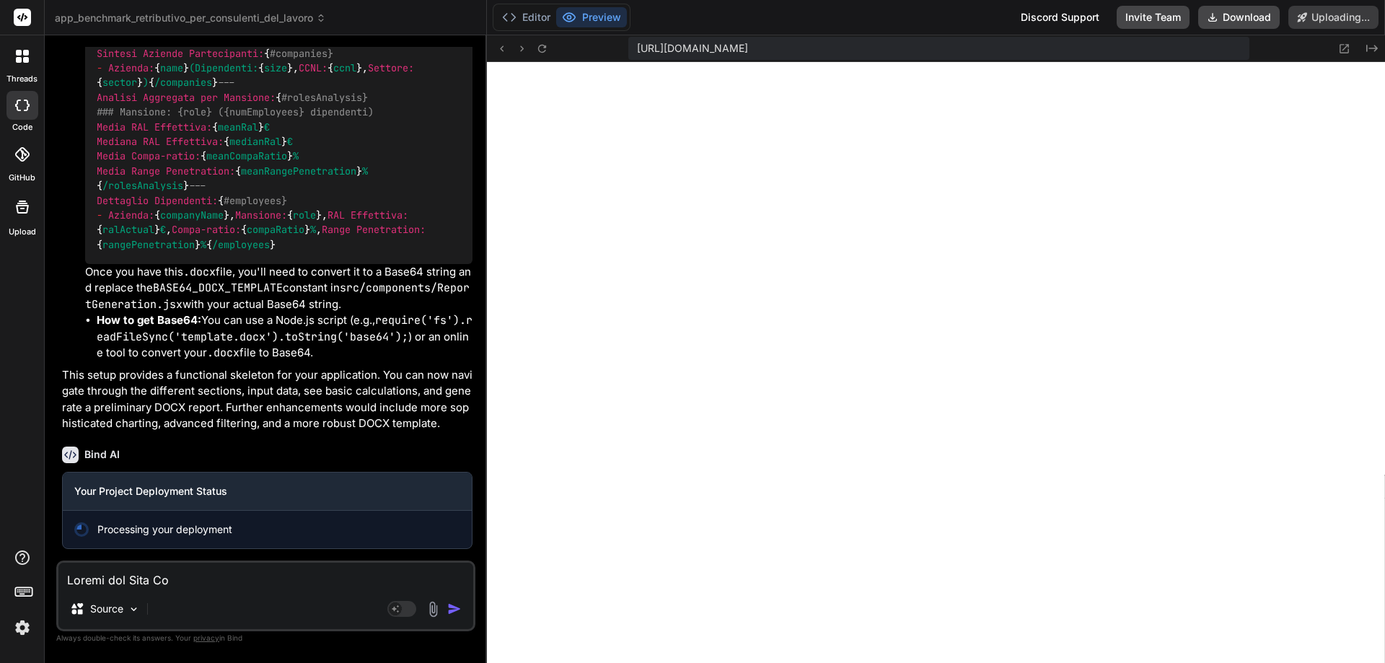
scroll to position [2038, 0]
type textarea "x"
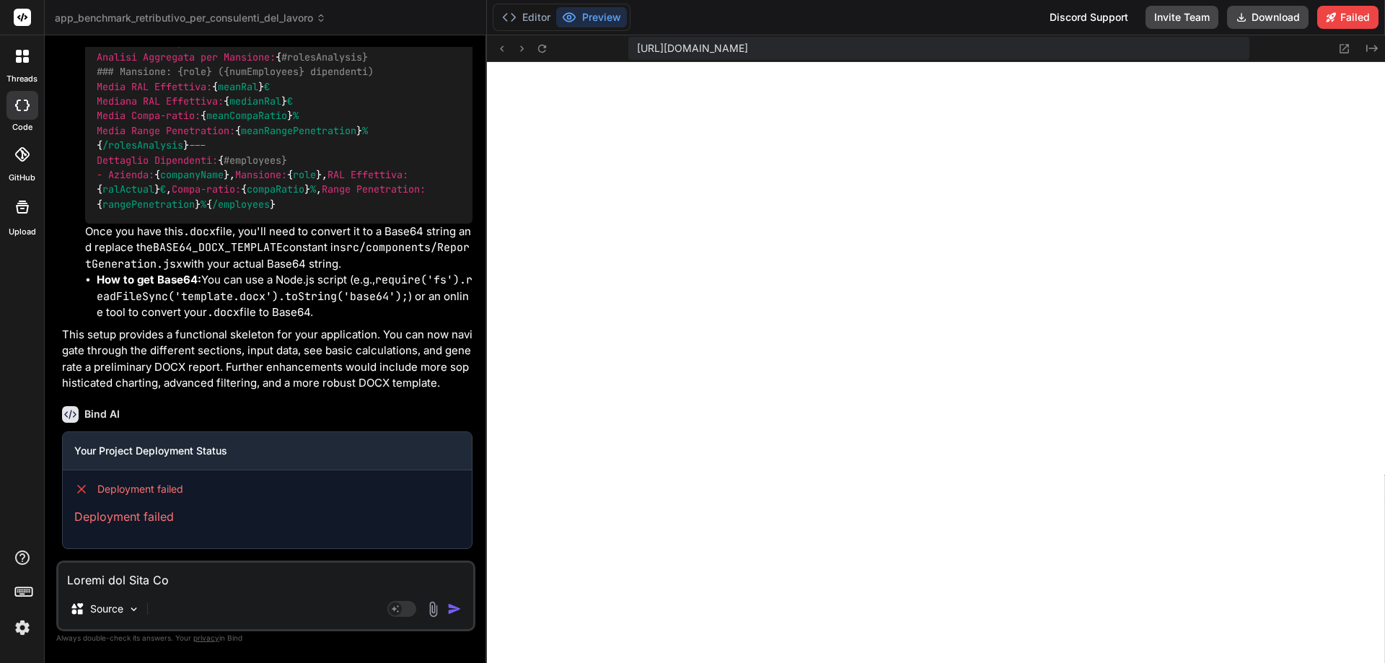
scroll to position [2079, 0]
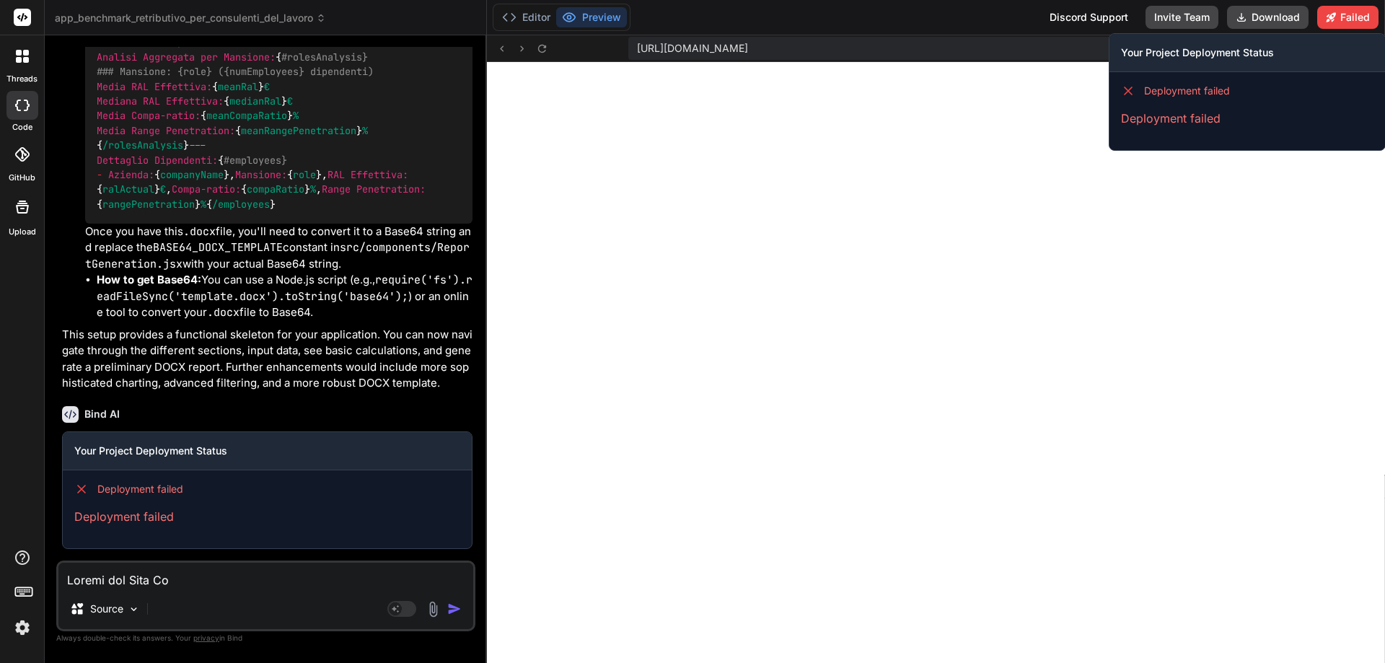
click at [1182, 116] on p "Deployment failed" at bounding box center [1247, 118] width 253 height 17
click at [1187, 87] on span "Deployment failed" at bounding box center [1187, 91] width 86 height 14
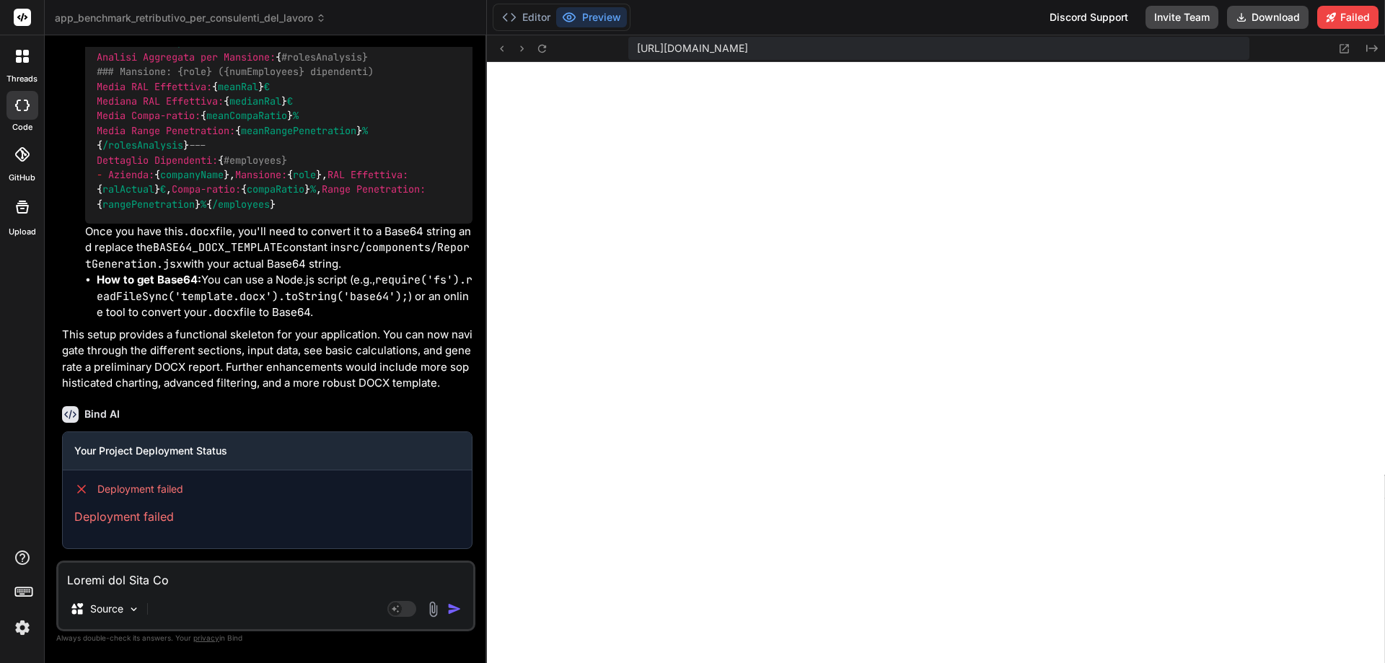
click at [158, 575] on textarea at bounding box center [265, 576] width 415 height 26
type textarea "x"
type textarea "s"
type textarea "x"
type textarea "si"
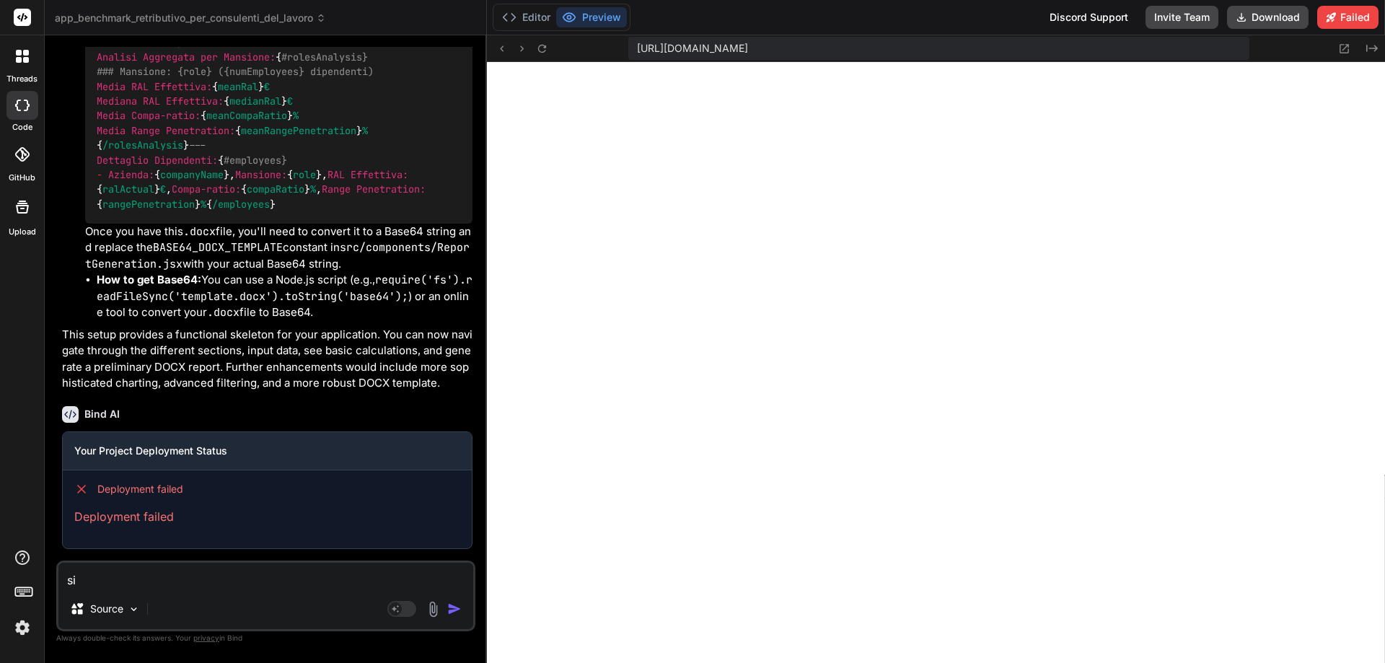
type textarea "x"
type textarea "sis"
type textarea "x"
type textarea "sist"
type textarea "x"
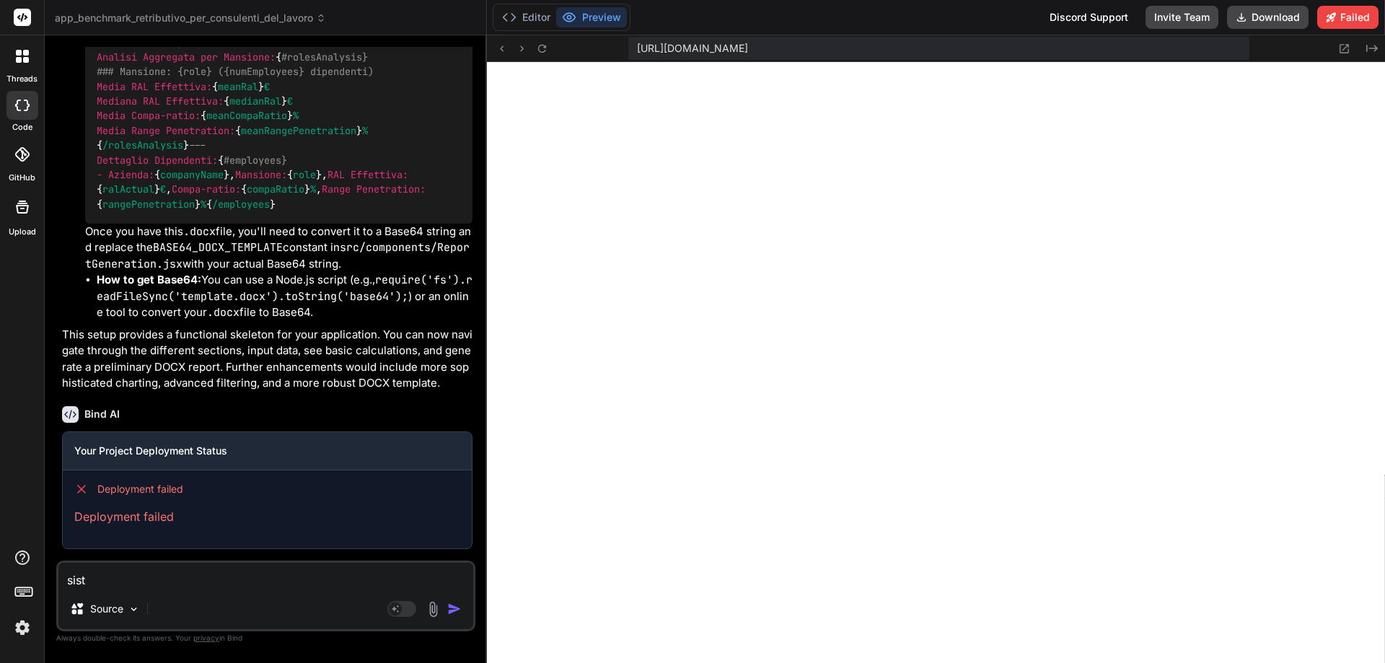
type textarea "siste"
type textarea "x"
type textarea "sistem"
type textarea "x"
type textarea "sistema"
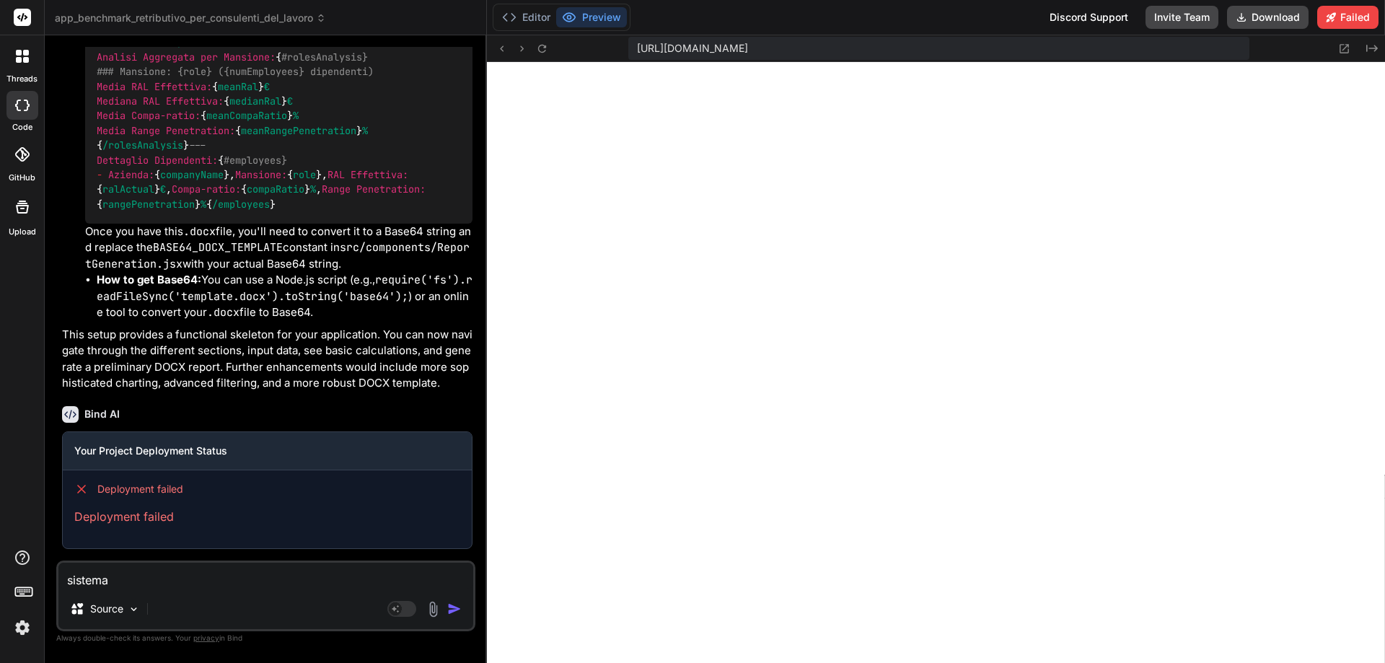
type textarea "x"
type textarea "sistema"
type textarea "x"
type textarea "sistema g"
type textarea "x"
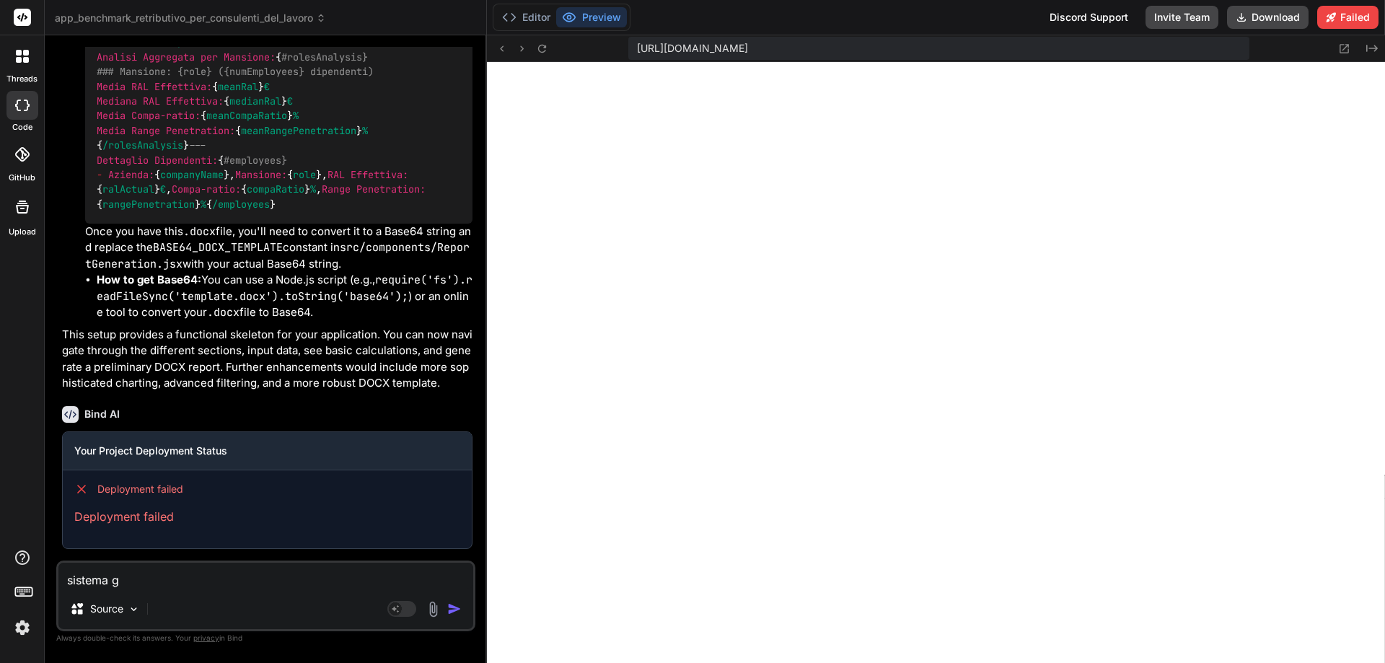
type textarea "sistema gl"
type textarea "x"
type textarea "sistema gli"
type textarea "x"
type textarea "sistema gli"
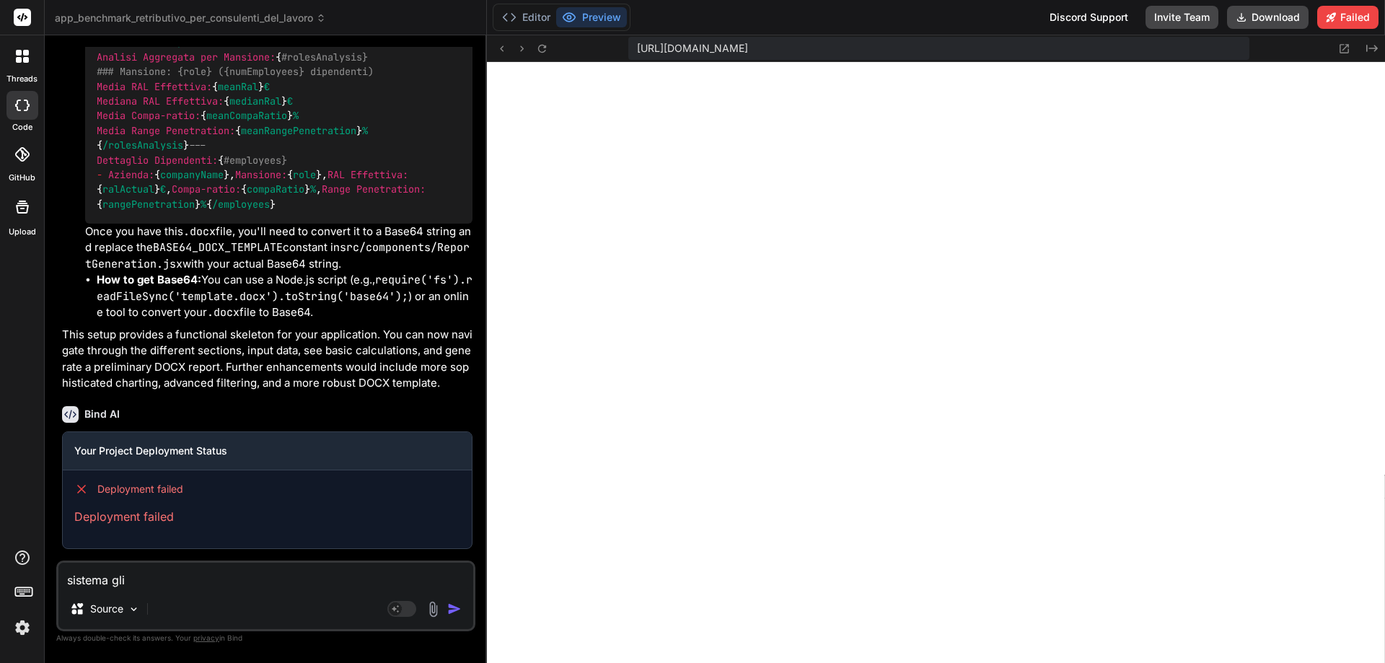
type textarea "x"
type textarea "sistema gli e"
type textarea "x"
type textarea "sistema gli er"
type textarea "x"
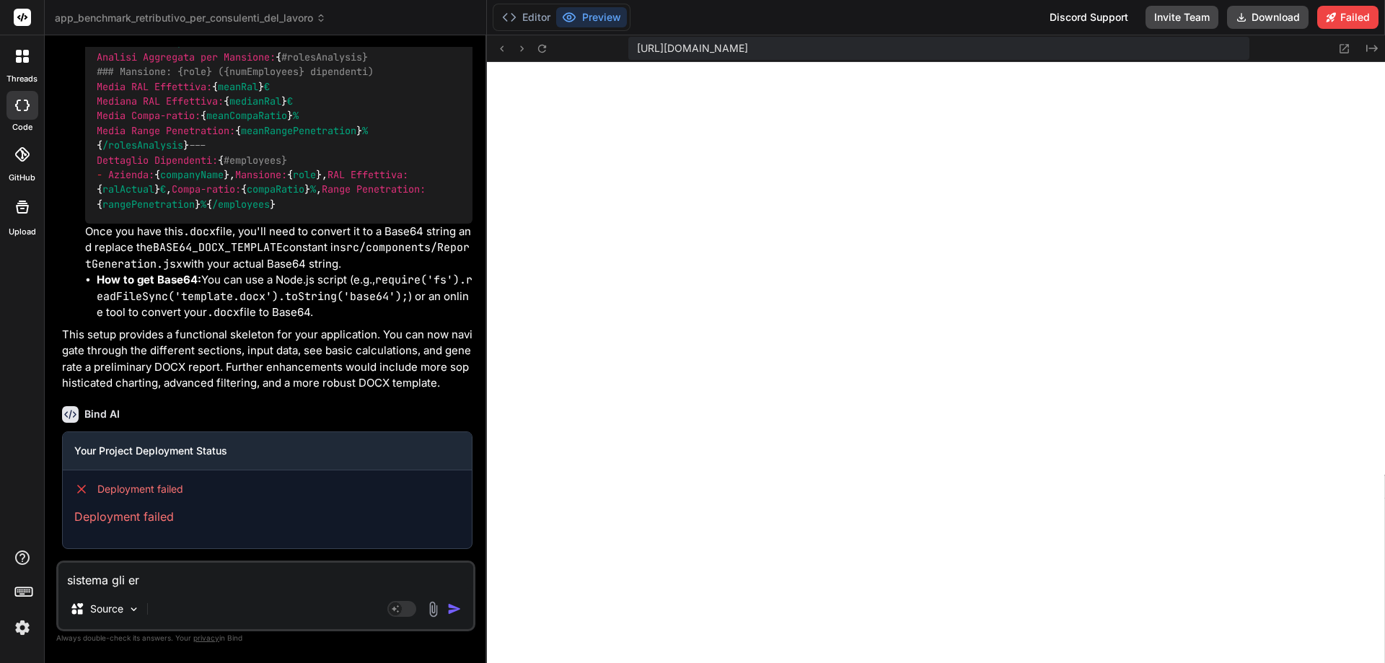
type textarea "sistema gli err"
type textarea "x"
type textarea "sistema gli erro"
type textarea "x"
type textarea "sistema gli error"
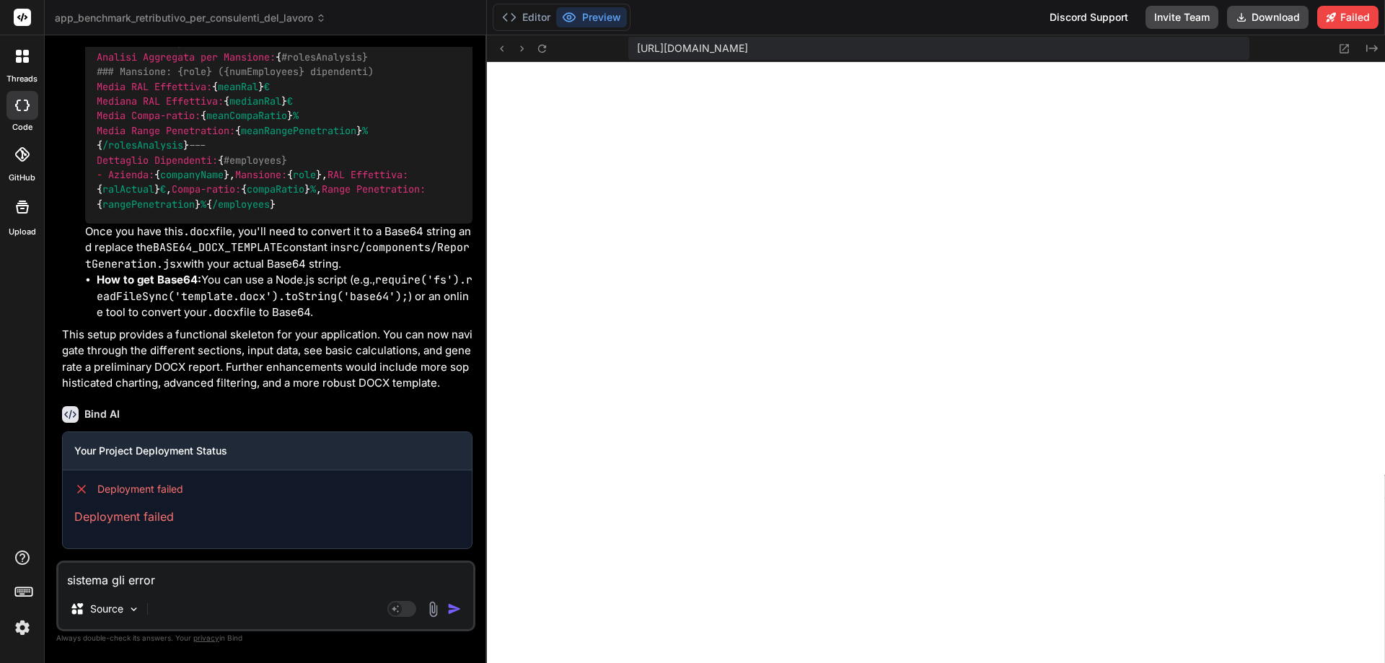
type textarea "x"
type textarea "sistema gli errori"
type textarea "x"
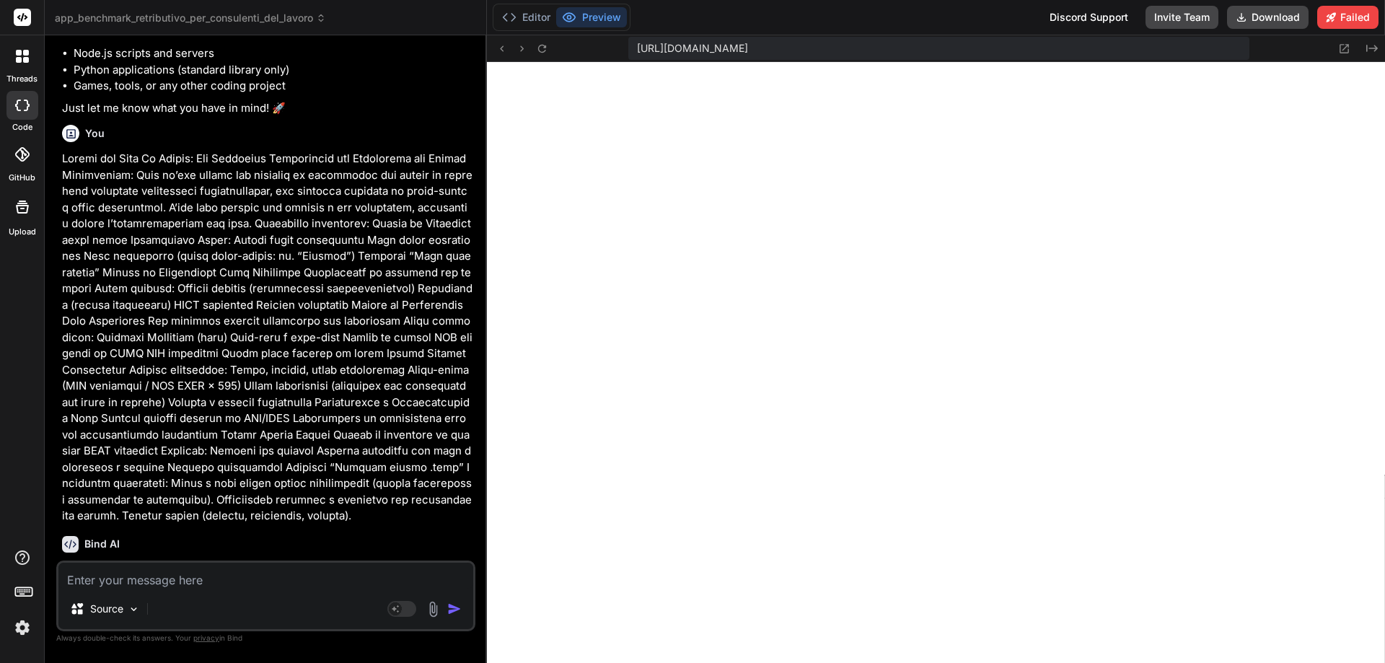
scroll to position [144, 0]
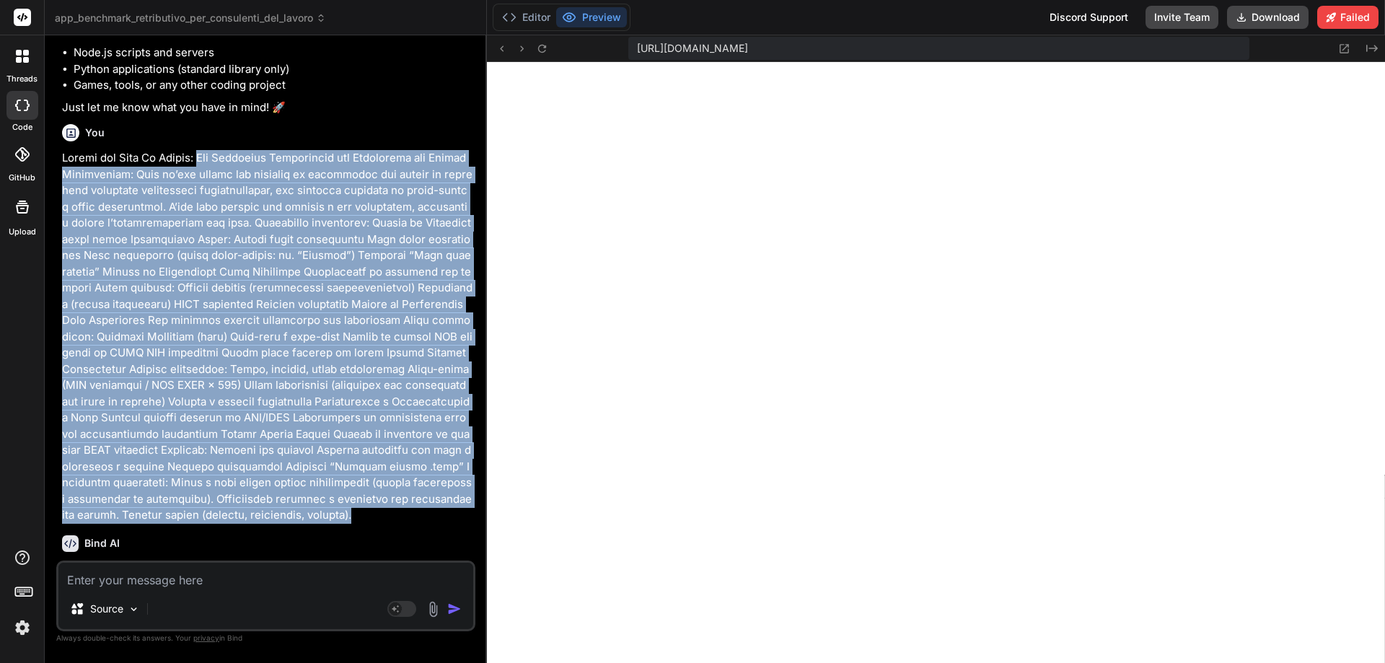
drag, startPoint x: 198, startPoint y: 159, endPoint x: 455, endPoint y: 502, distance: 428.9
click at [455, 502] on p at bounding box center [267, 337] width 411 height 374
copy p "Lor Ipsumdolo Sitametcons adi Elitseddoe tem Incidi Utlaboreetd: Magn al’eni ad…"
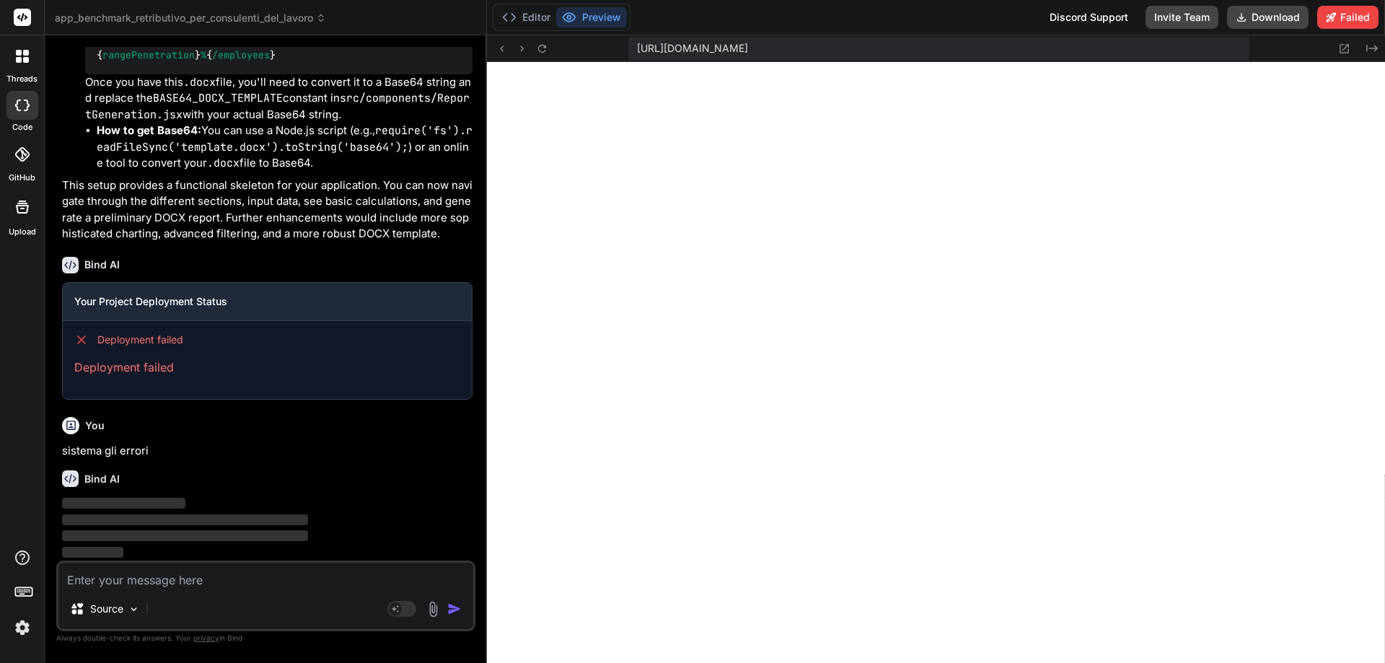
scroll to position [2228, 0]
type textarea "x"
type textarea "reject(new Error("Error reading file: " + event.target.error)); }; reader.readA…"
type textarea "x"
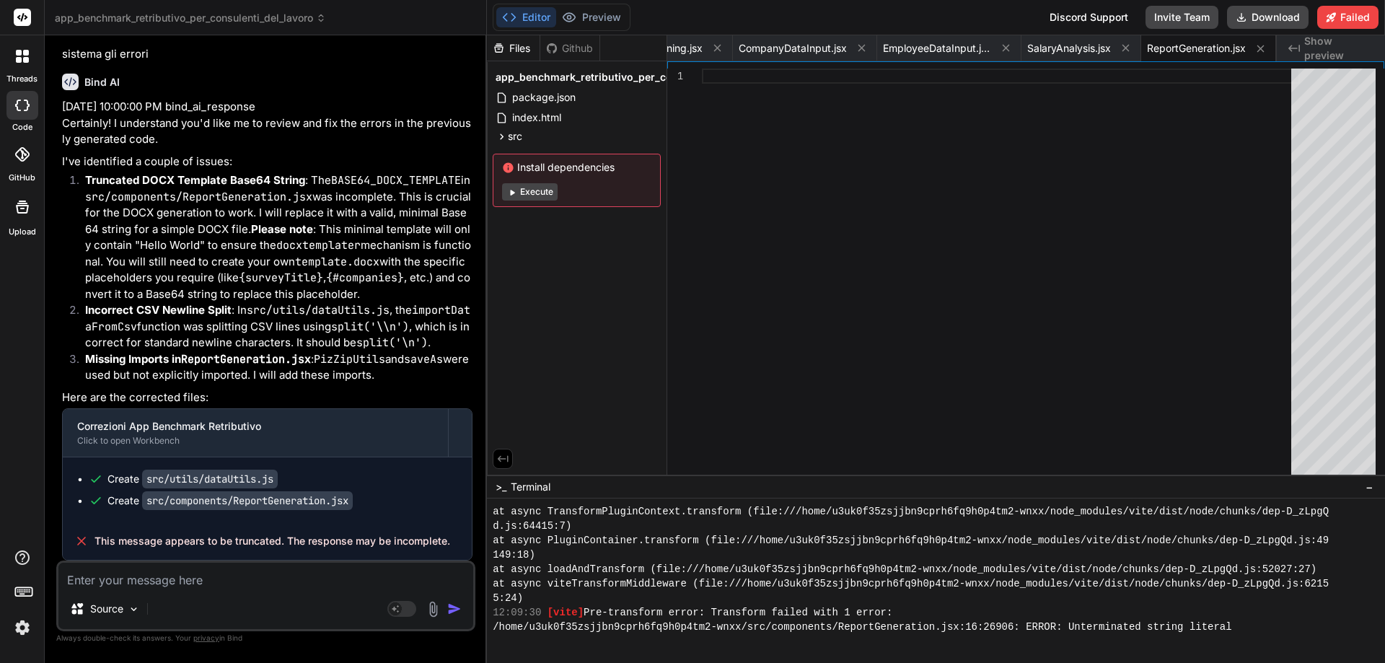
scroll to position [2625, 0]
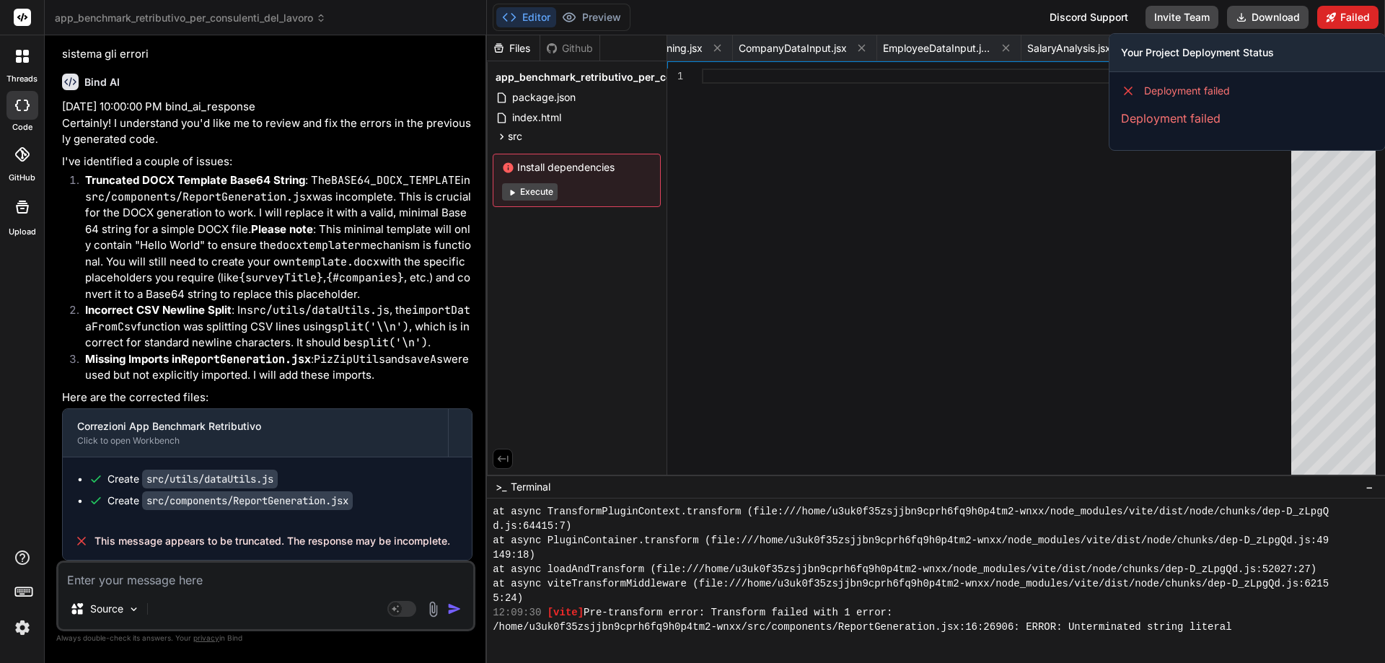
click at [1344, 16] on button "Failed" at bounding box center [1348, 17] width 61 height 23
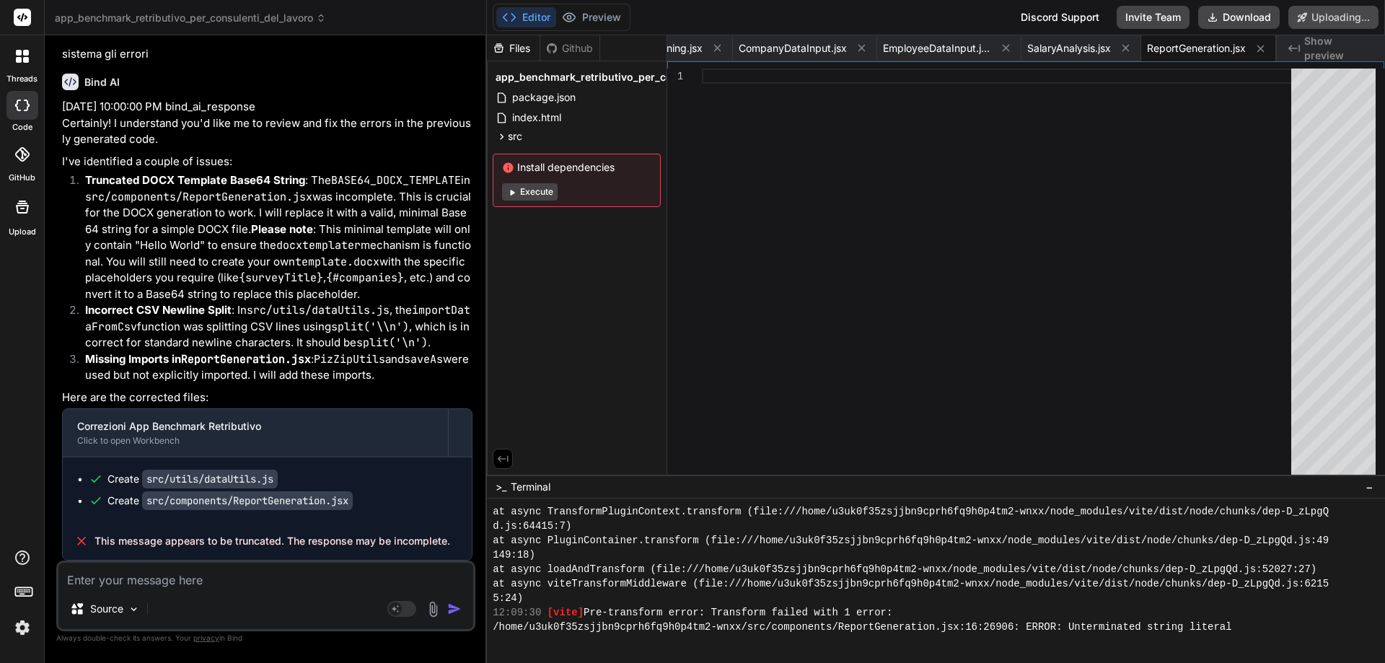
scroll to position [2585, 0]
click at [596, 12] on button "Preview" at bounding box center [591, 17] width 71 height 20
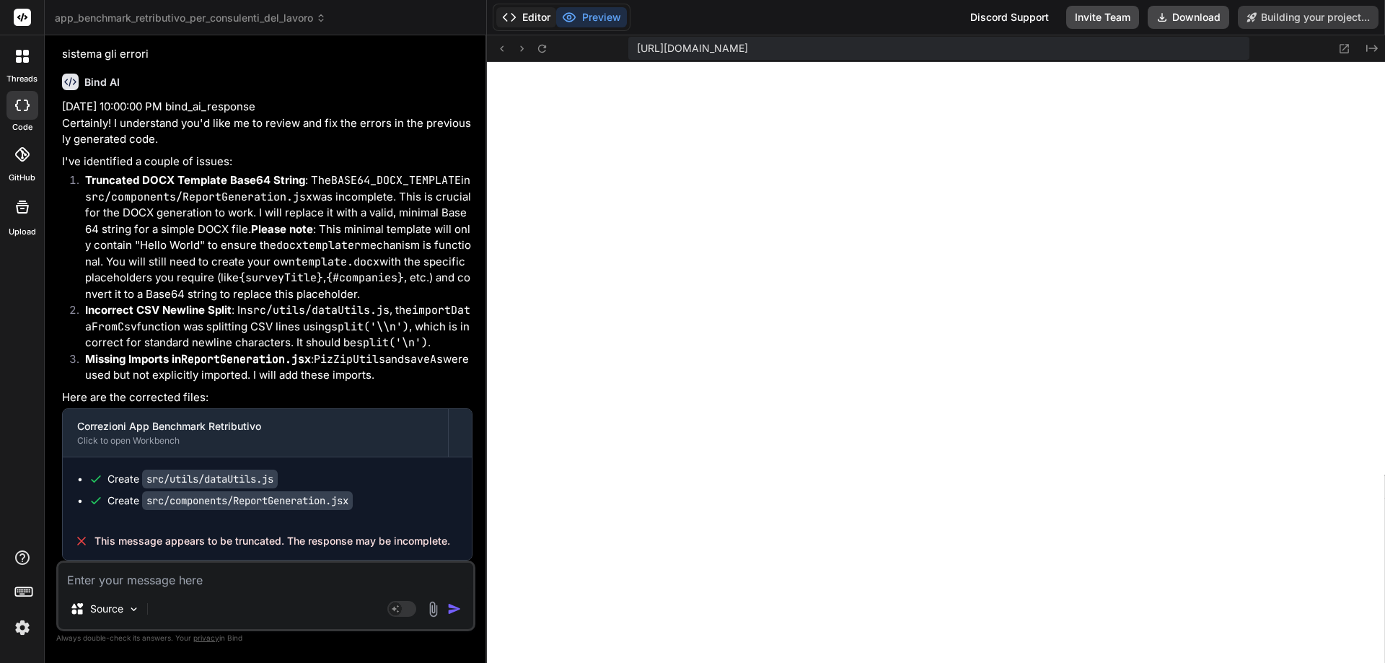
click at [525, 18] on button "Editor" at bounding box center [526, 17] width 60 height 20
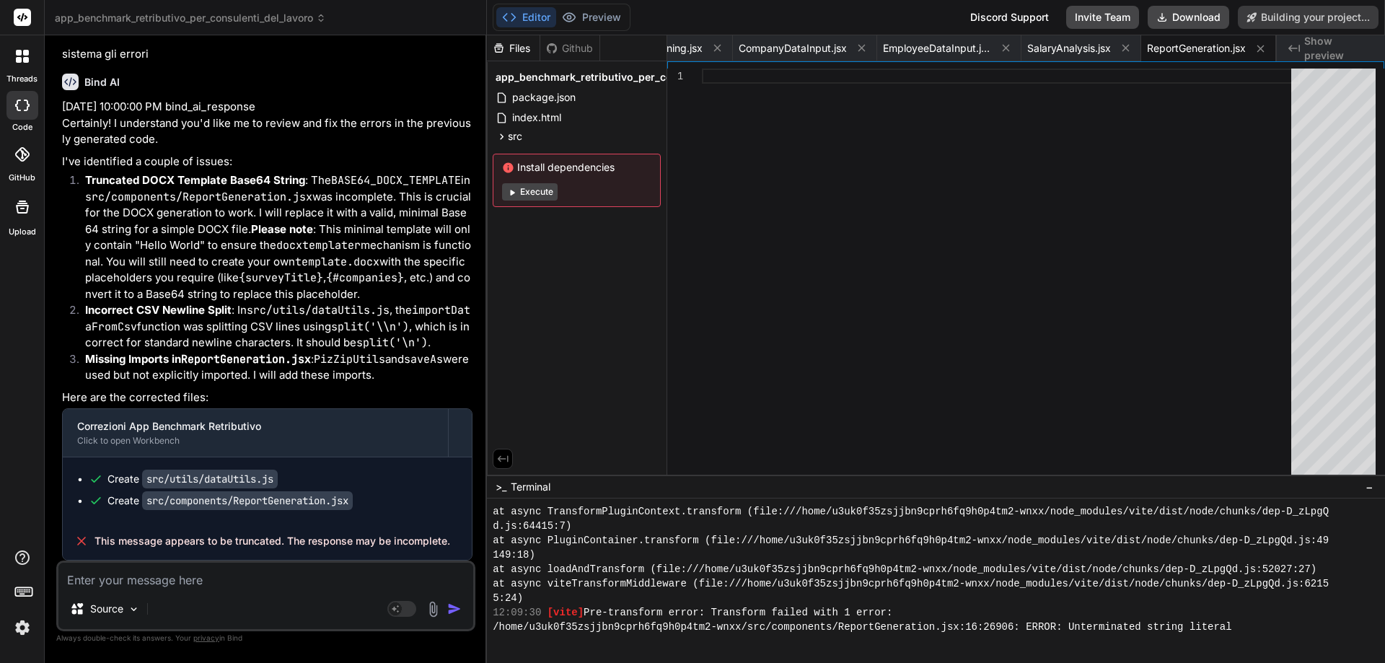
click at [533, 190] on button "Execute" at bounding box center [530, 191] width 56 height 17
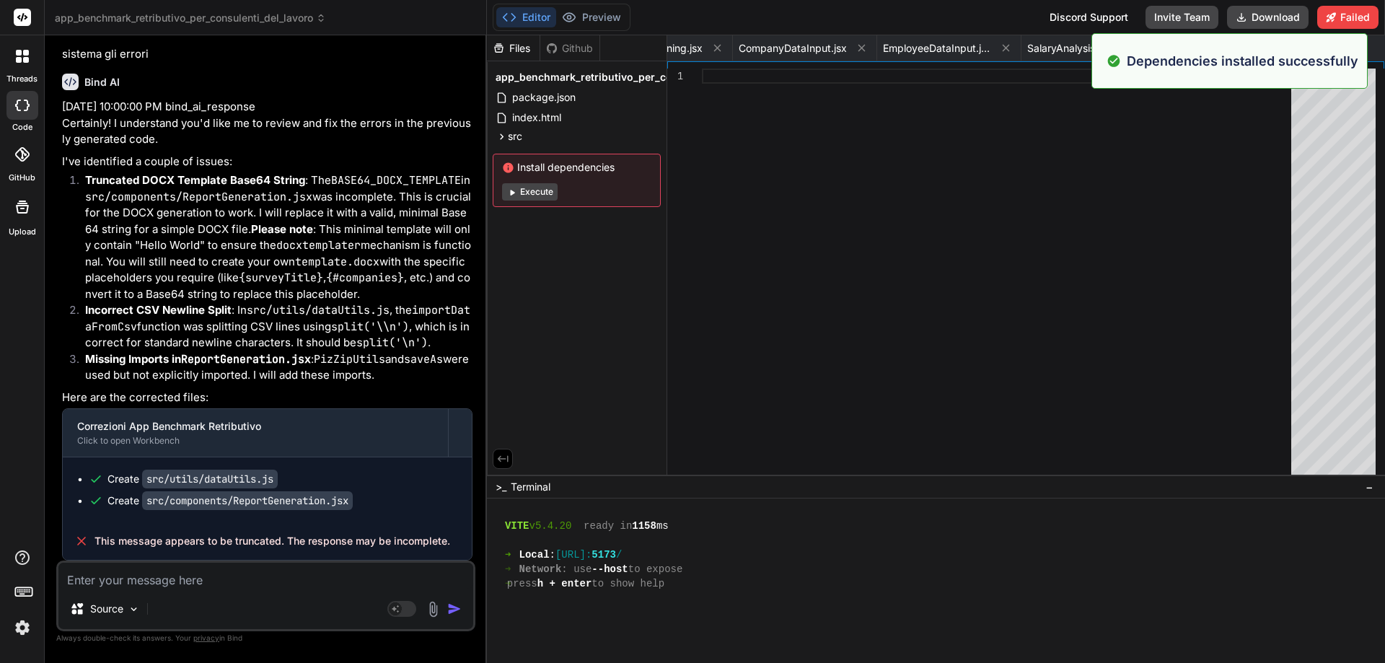
scroll to position [4560, 0]
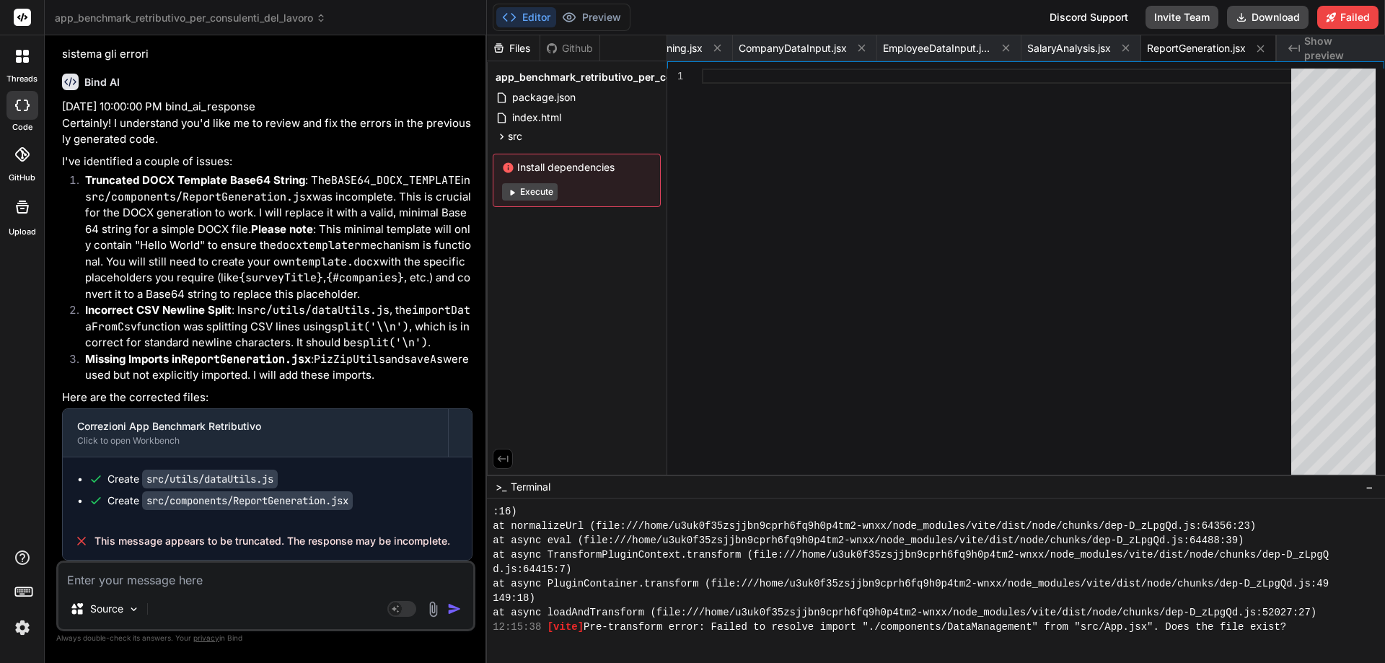
click at [177, 586] on textarea at bounding box center [265, 576] width 415 height 26
click at [131, 615] on img at bounding box center [134, 609] width 12 height 12
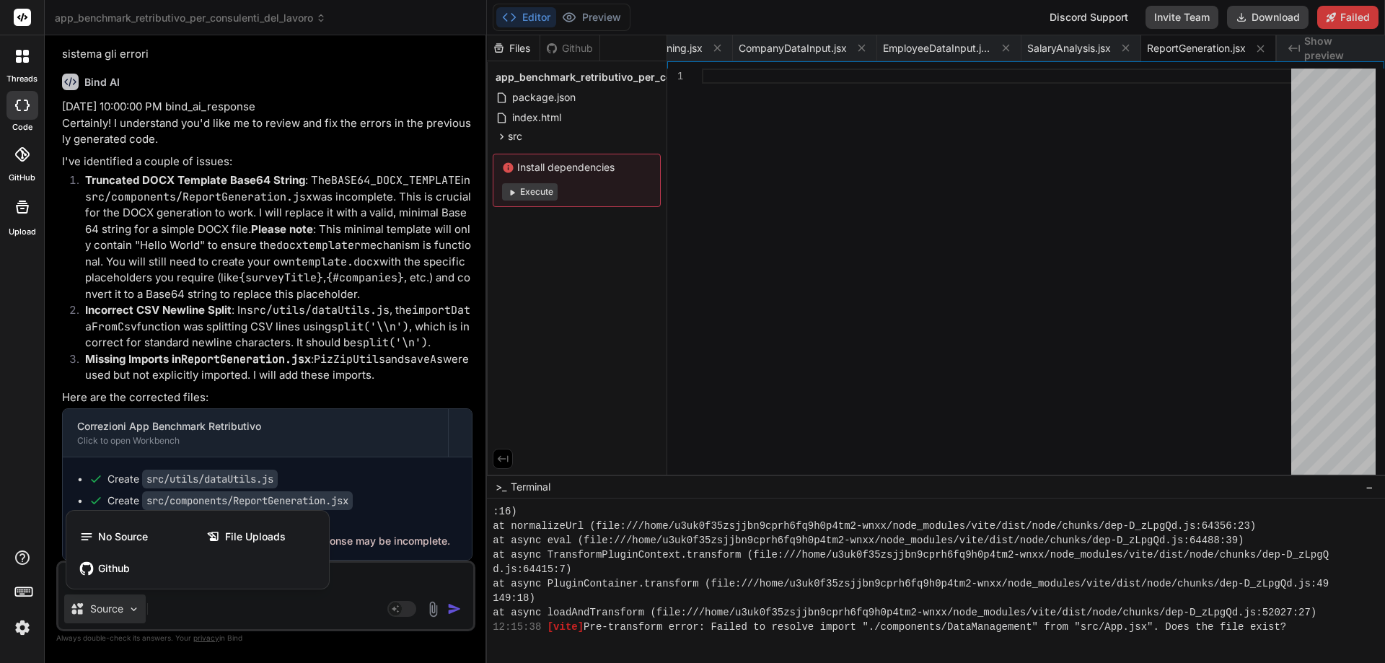
click at [131, 615] on div at bounding box center [692, 331] width 1385 height 663
type textarea "x"
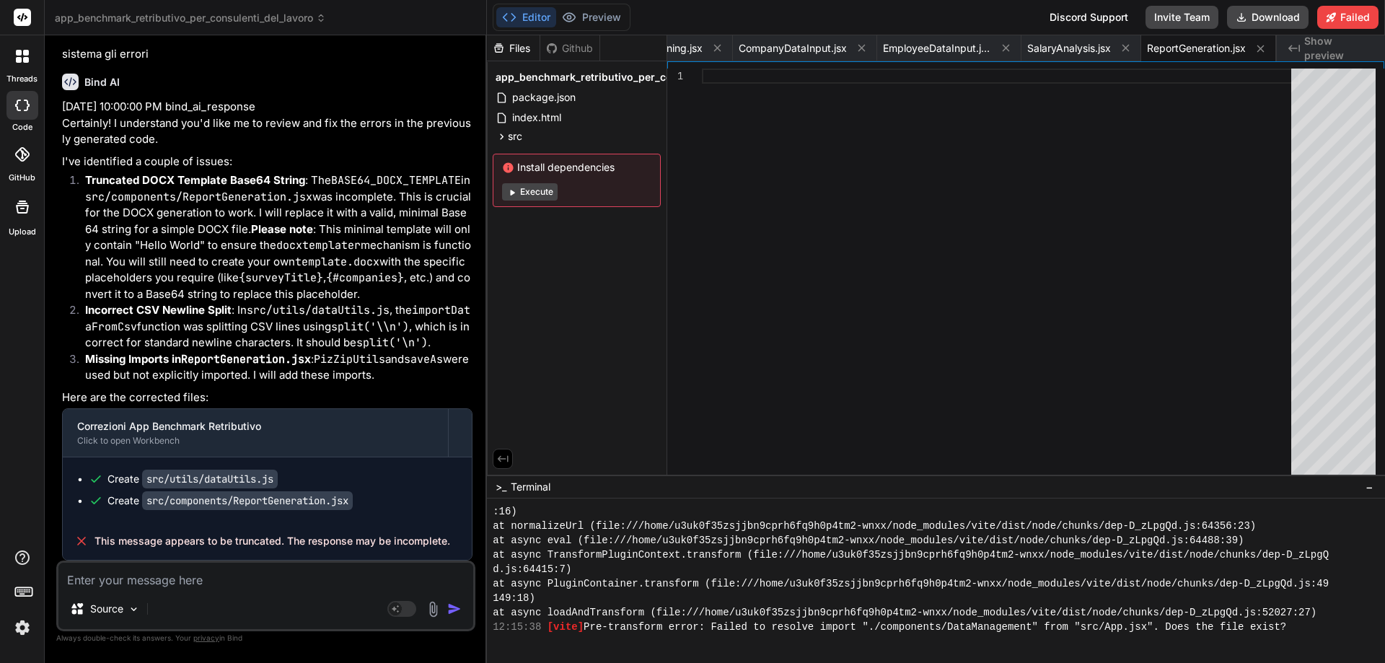
click at [178, 586] on textarea at bounding box center [265, 576] width 415 height 26
click at [527, 14] on button "Editor" at bounding box center [526, 17] width 60 height 20
click at [588, 19] on button "Preview" at bounding box center [591, 17] width 71 height 20
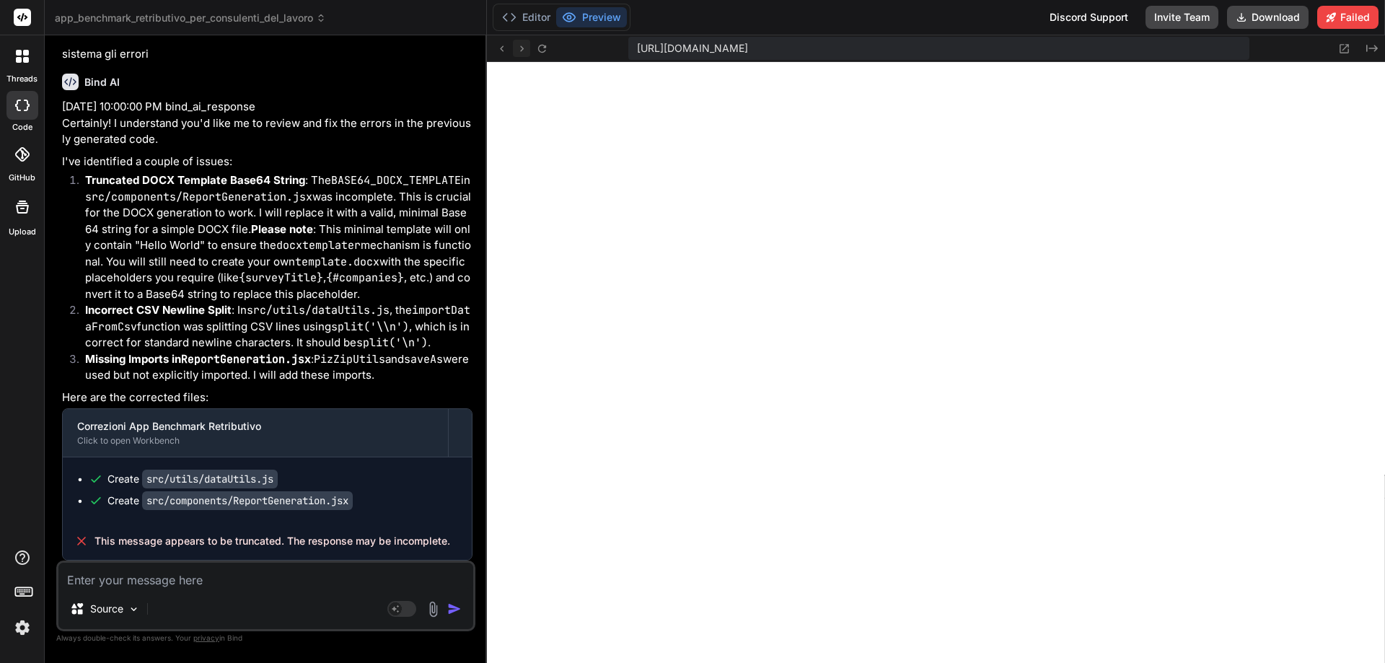
click at [523, 51] on icon at bounding box center [522, 49] width 12 height 12
click at [543, 49] on icon at bounding box center [542, 49] width 12 height 12
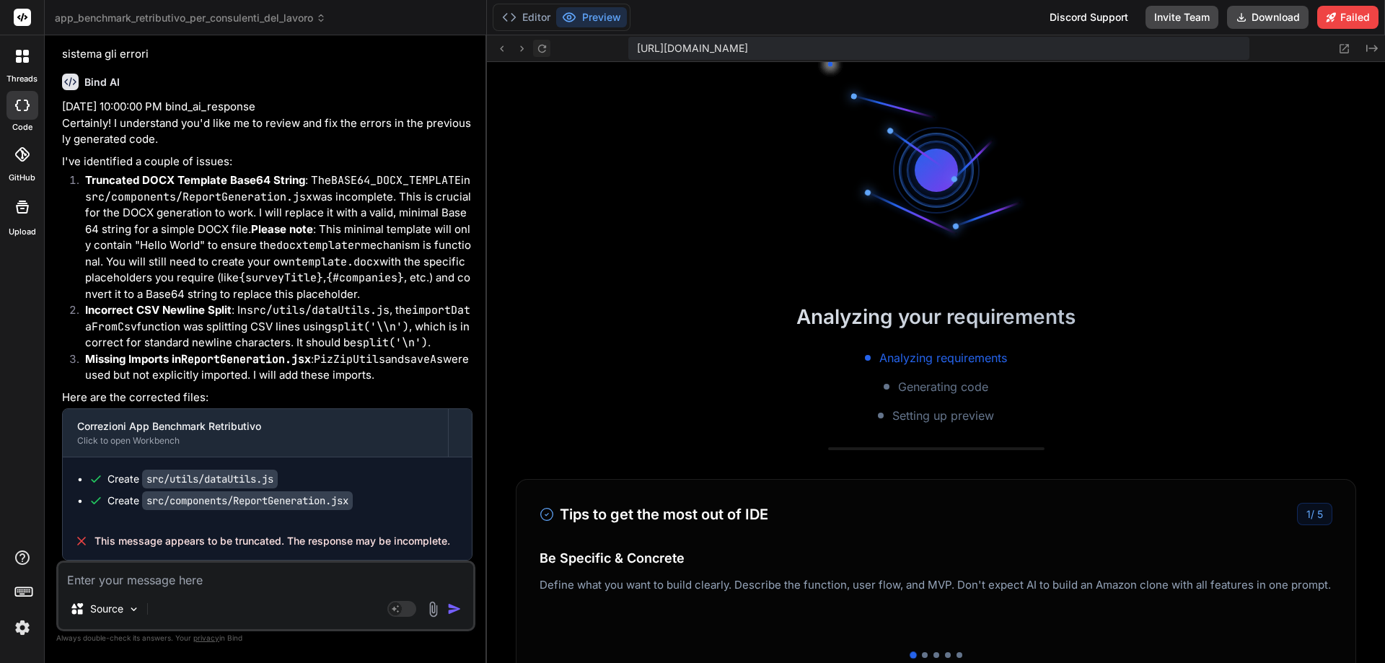
scroll to position [4878, 0]
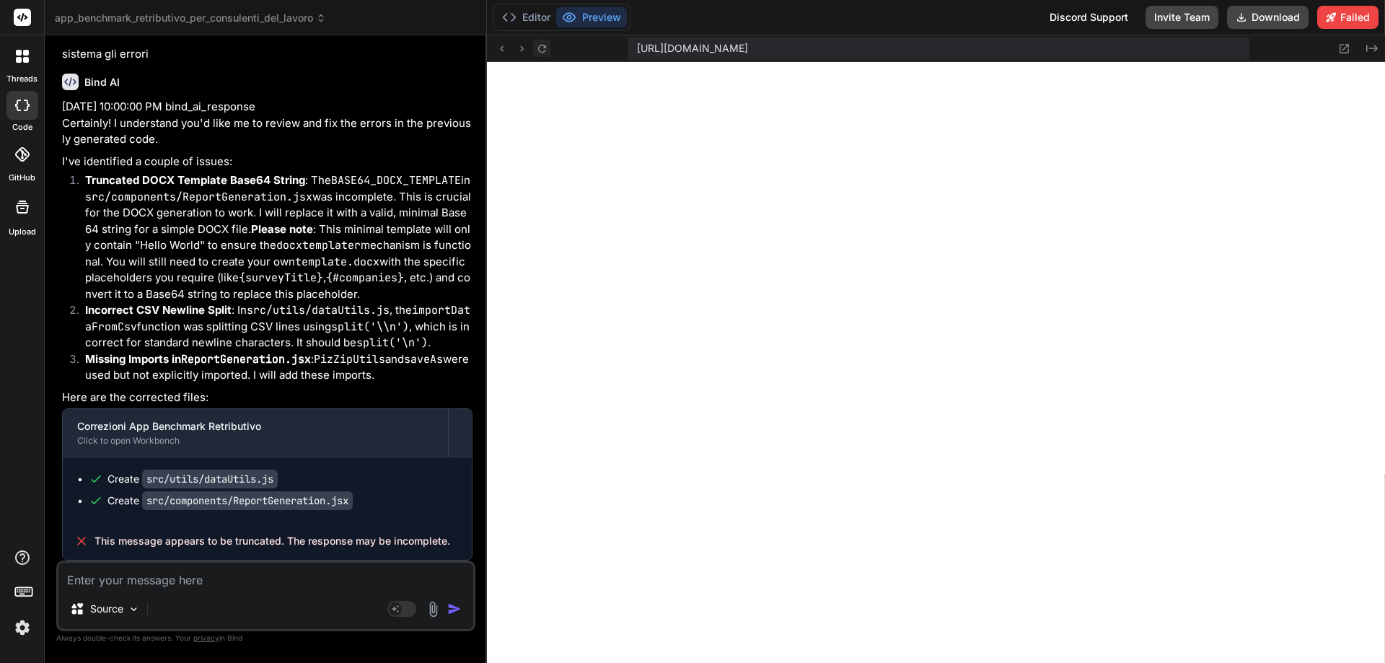
click at [546, 50] on icon at bounding box center [542, 48] width 8 height 8
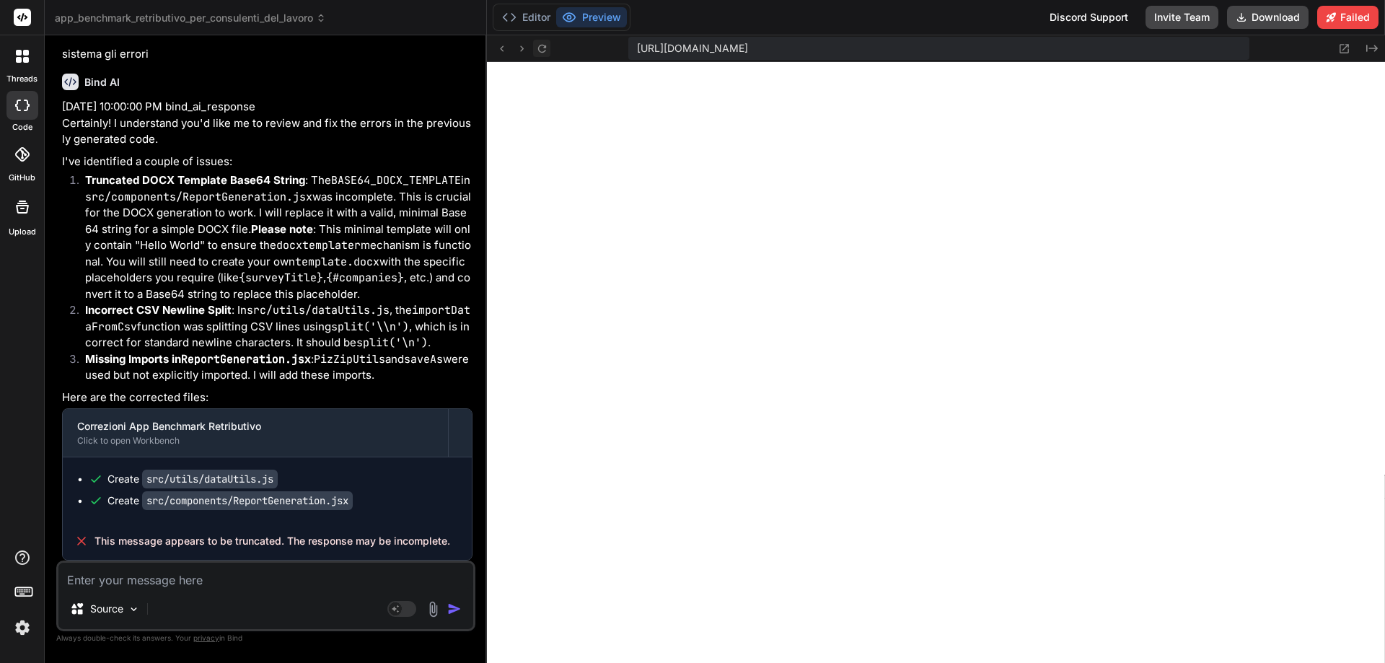
click at [546, 50] on icon at bounding box center [542, 48] width 8 height 8
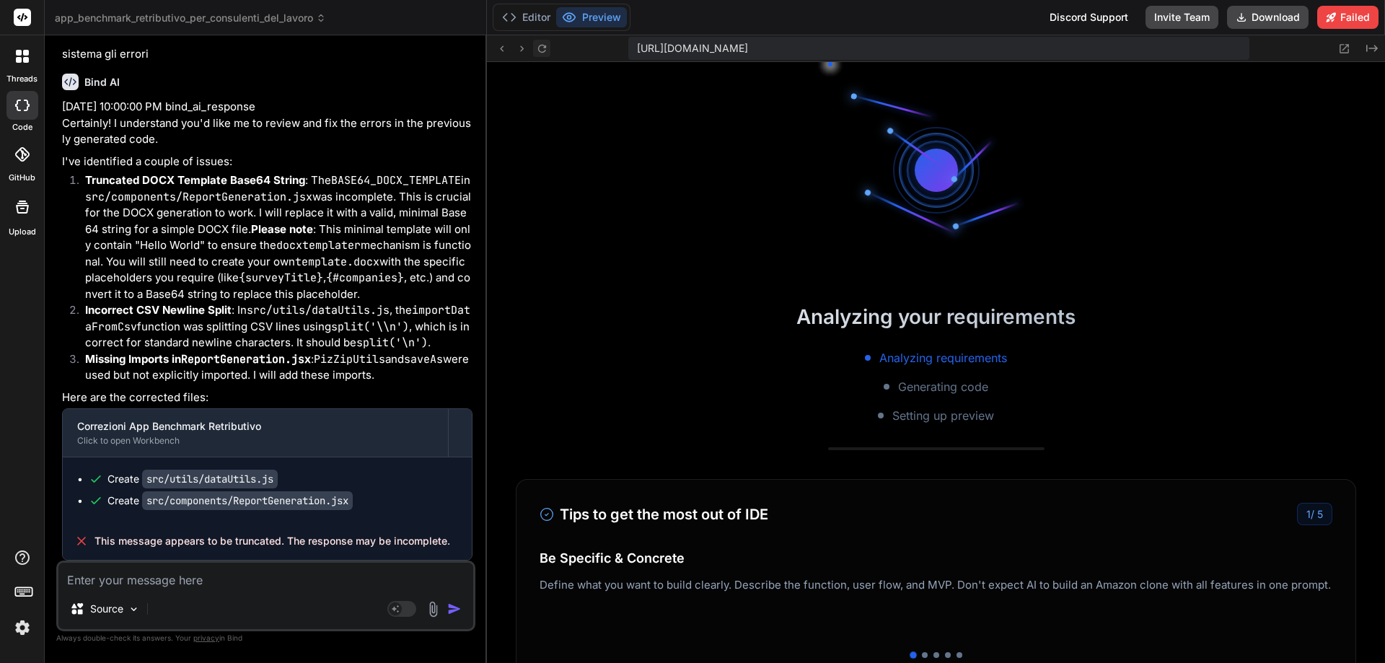
scroll to position [6783, 0]
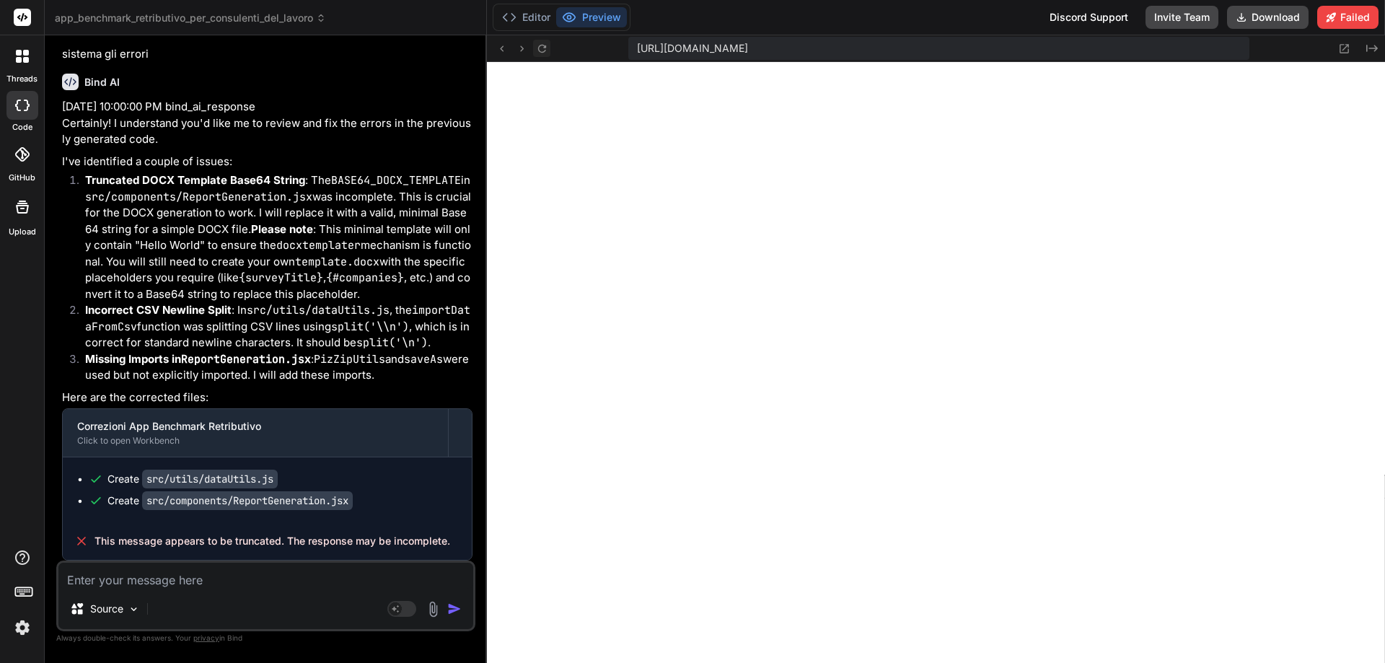
click at [544, 51] on icon at bounding box center [542, 49] width 12 height 12
click at [520, 45] on icon at bounding box center [522, 49] width 12 height 12
click at [504, 49] on icon at bounding box center [502, 49] width 12 height 12
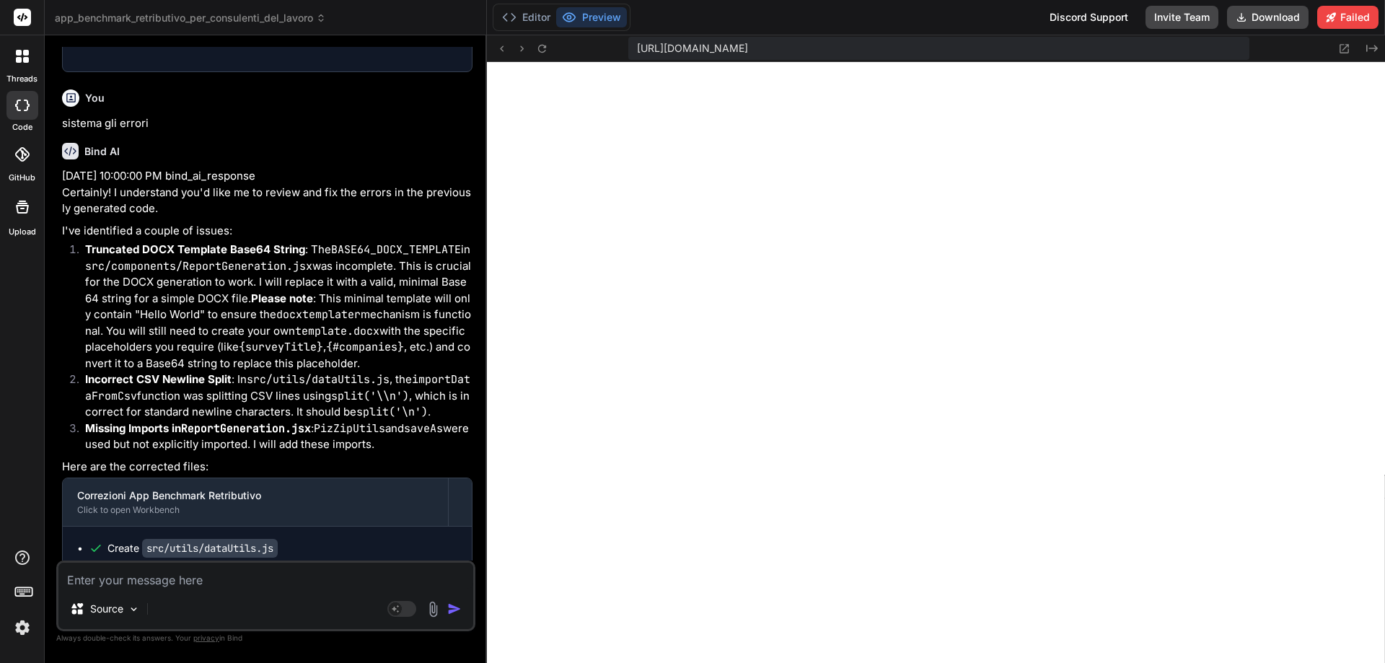
scroll to position [2625, 0]
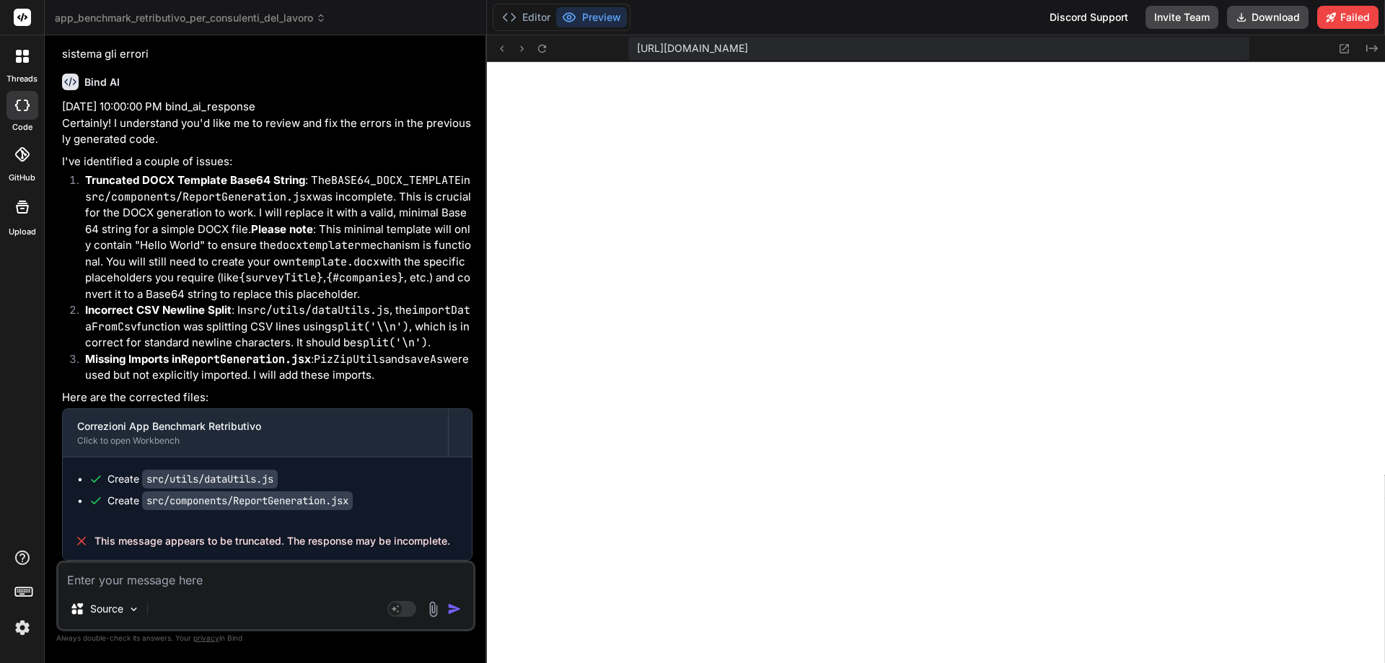
click at [144, 584] on textarea at bounding box center [265, 576] width 415 height 26
type textarea "x"
type textarea "w"
type textarea "x"
type textarea "wo"
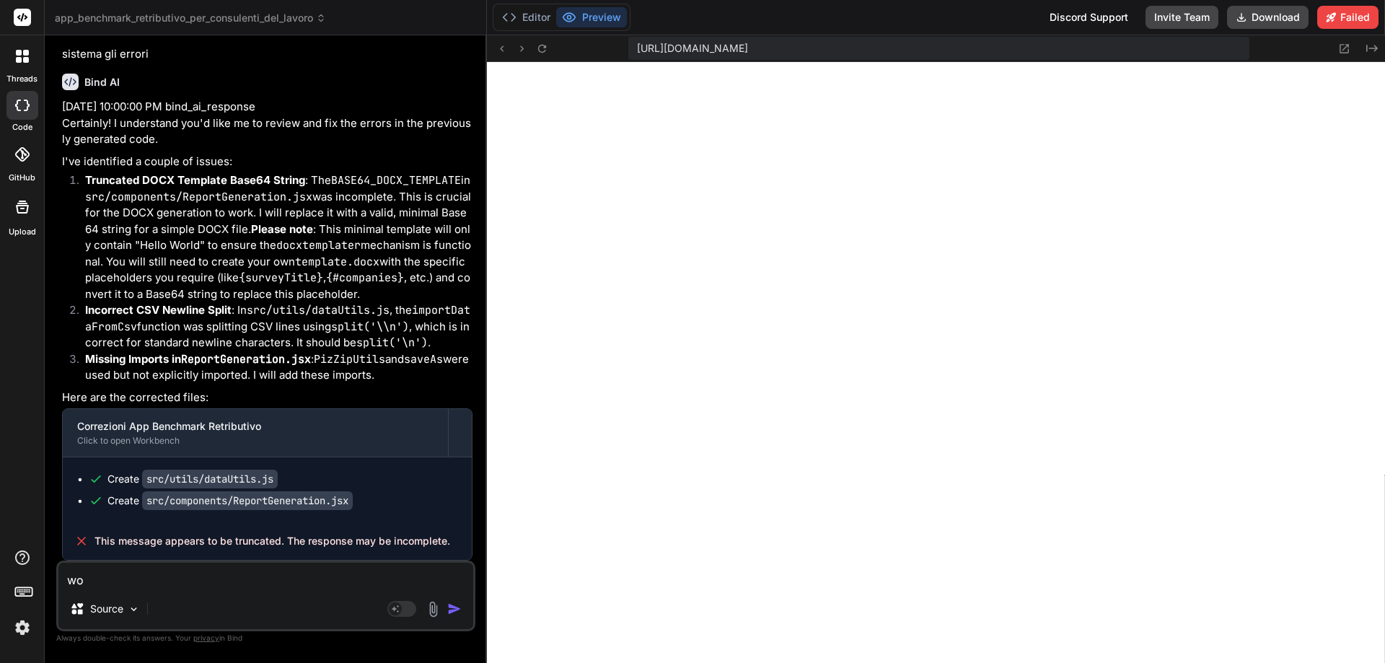
type textarea "x"
type textarea "wor"
type textarea "x"
type textarea "work"
type textarea "x"
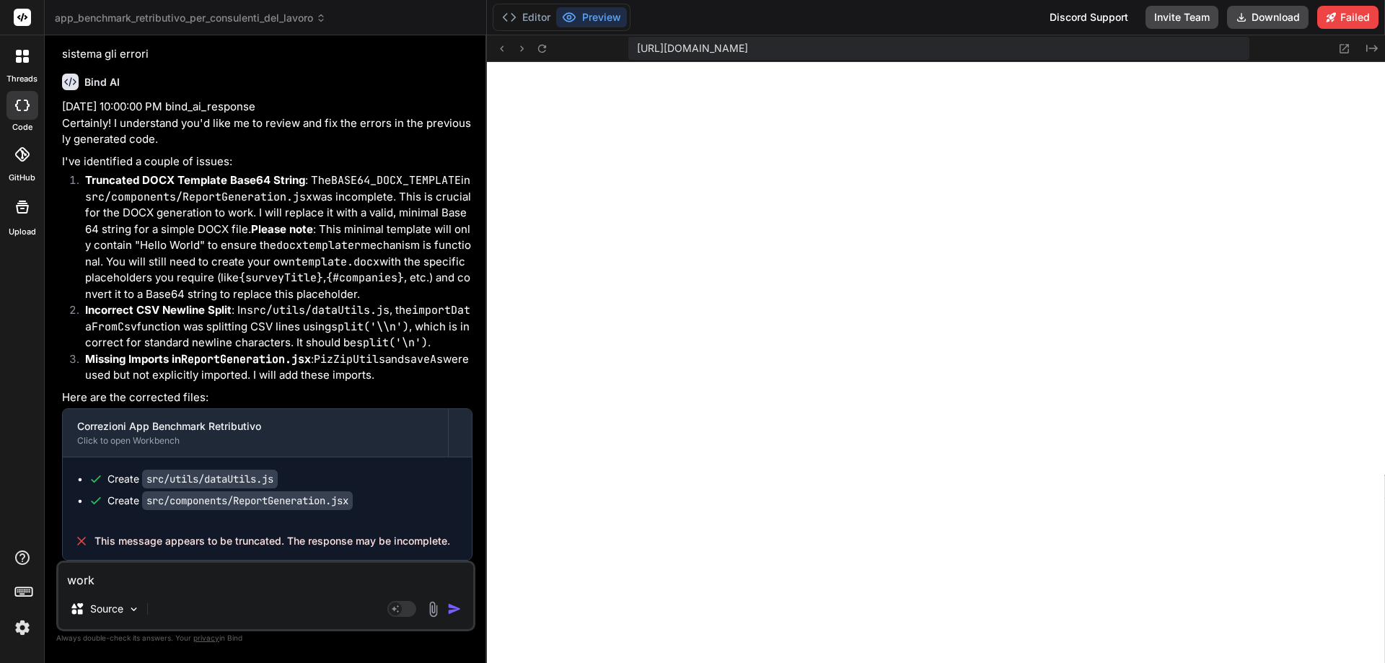
type textarea "work"
type textarea "x"
type textarea "work n"
type textarea "x"
type textarea "work no"
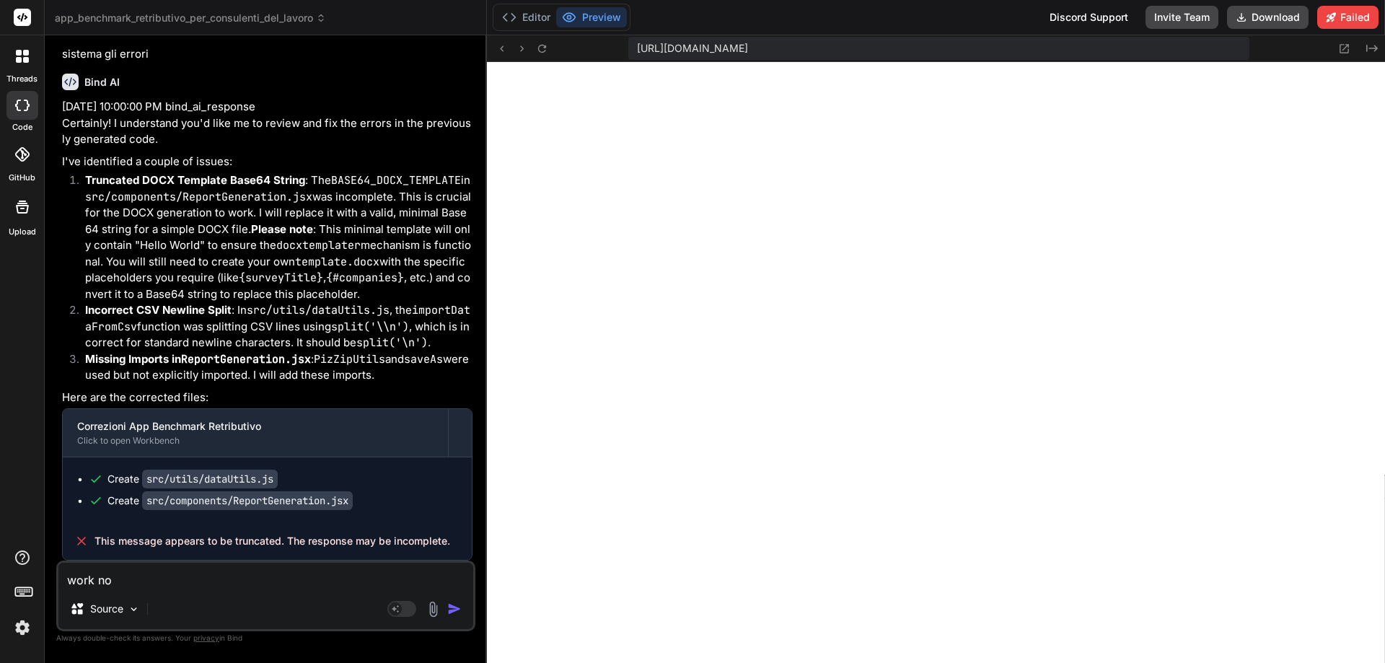
type textarea "x"
type textarea "work now"
type textarea "x"
type textarea "work now?"
type textarea "x"
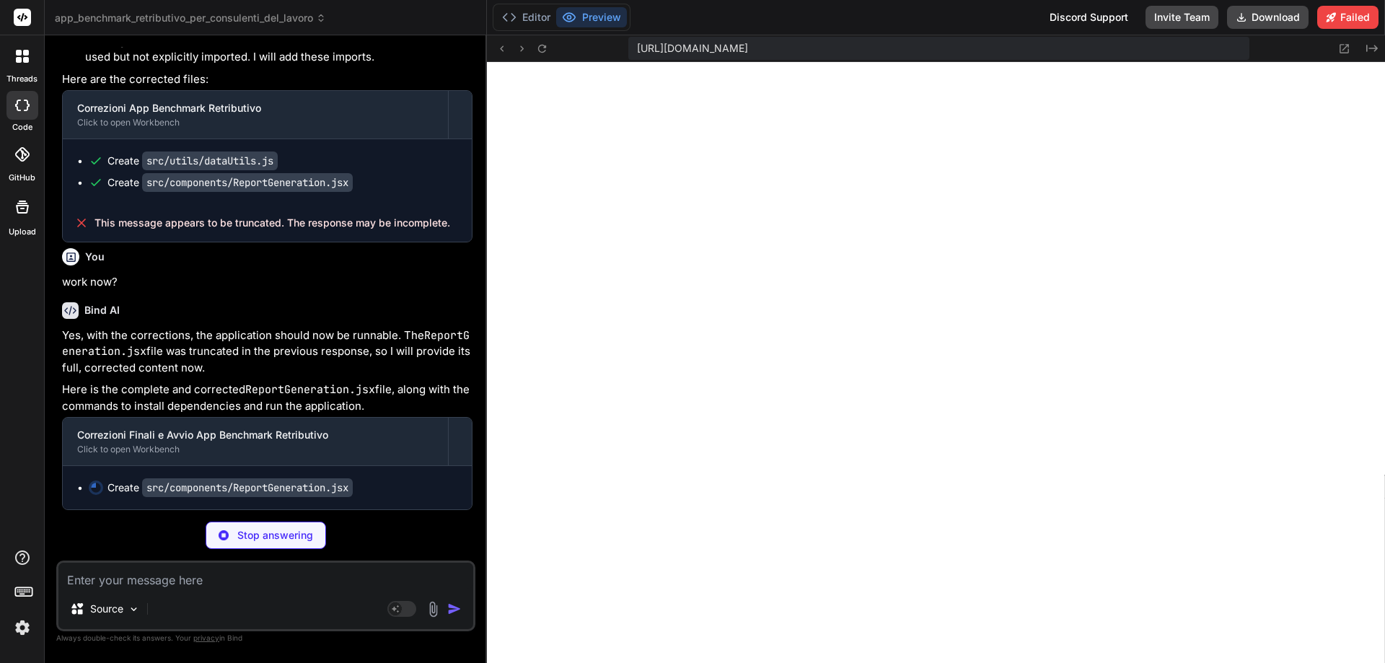
scroll to position [2943, 0]
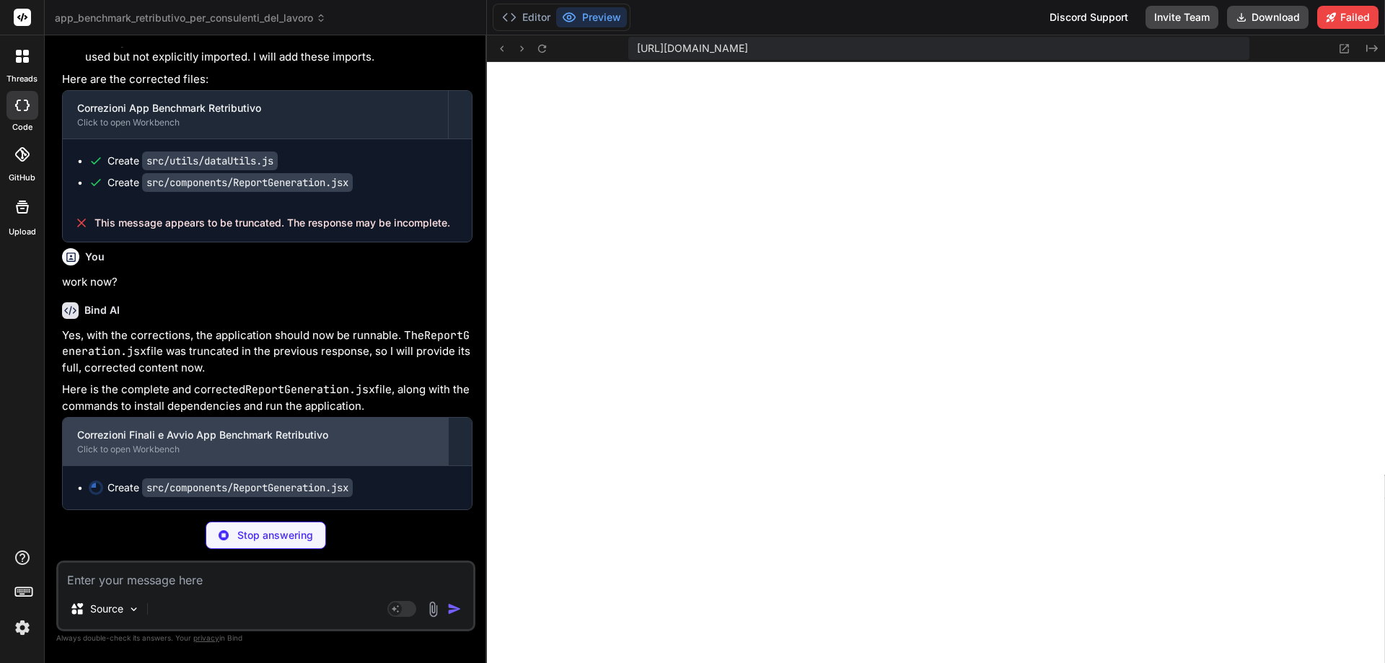
click at [163, 452] on div "Click to open Workbench" at bounding box center [255, 450] width 356 height 12
click at [170, 450] on div "Click to open Workbench" at bounding box center [255, 450] width 356 height 12
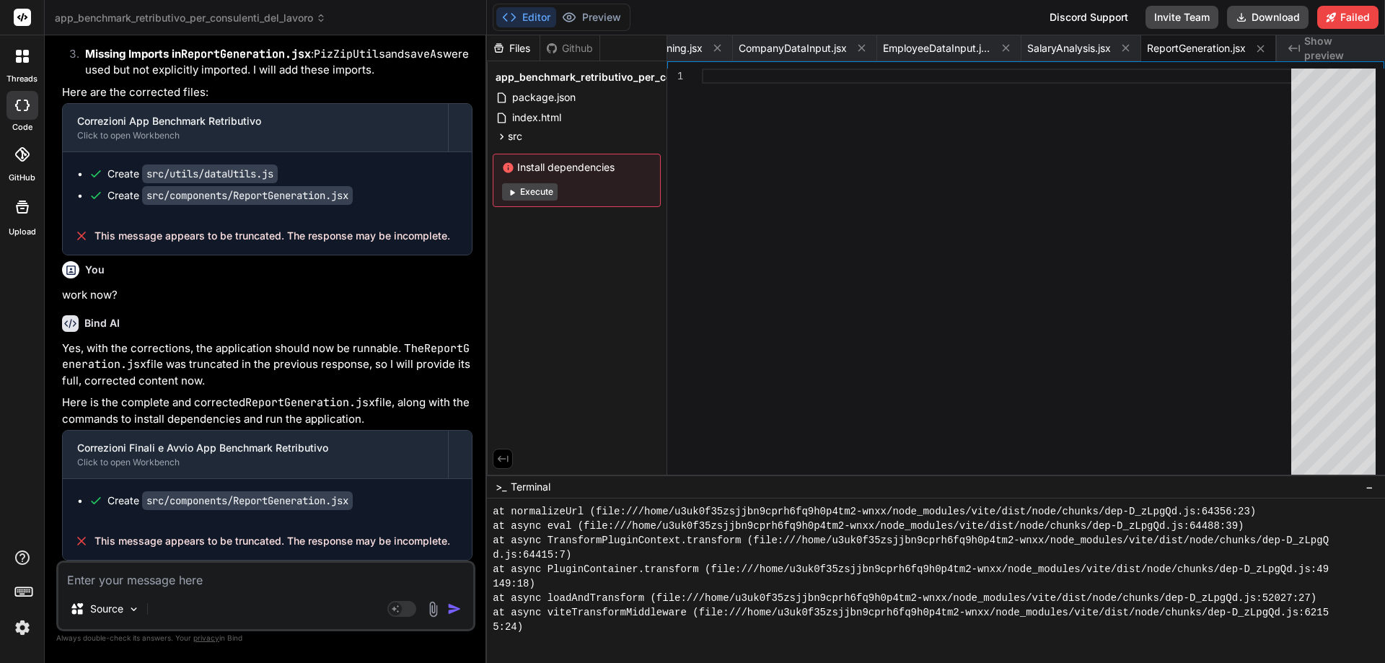
scroll to position [2930, 0]
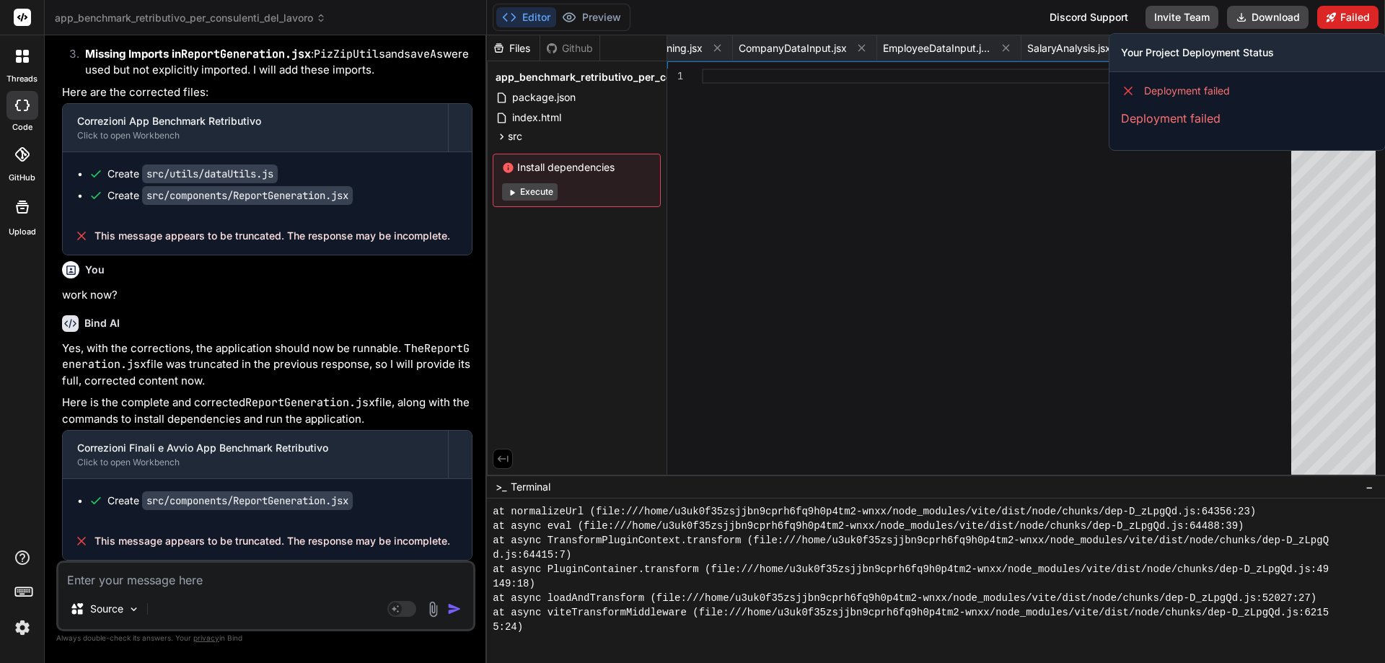
click at [1360, 16] on button "Failed" at bounding box center [1348, 17] width 61 height 23
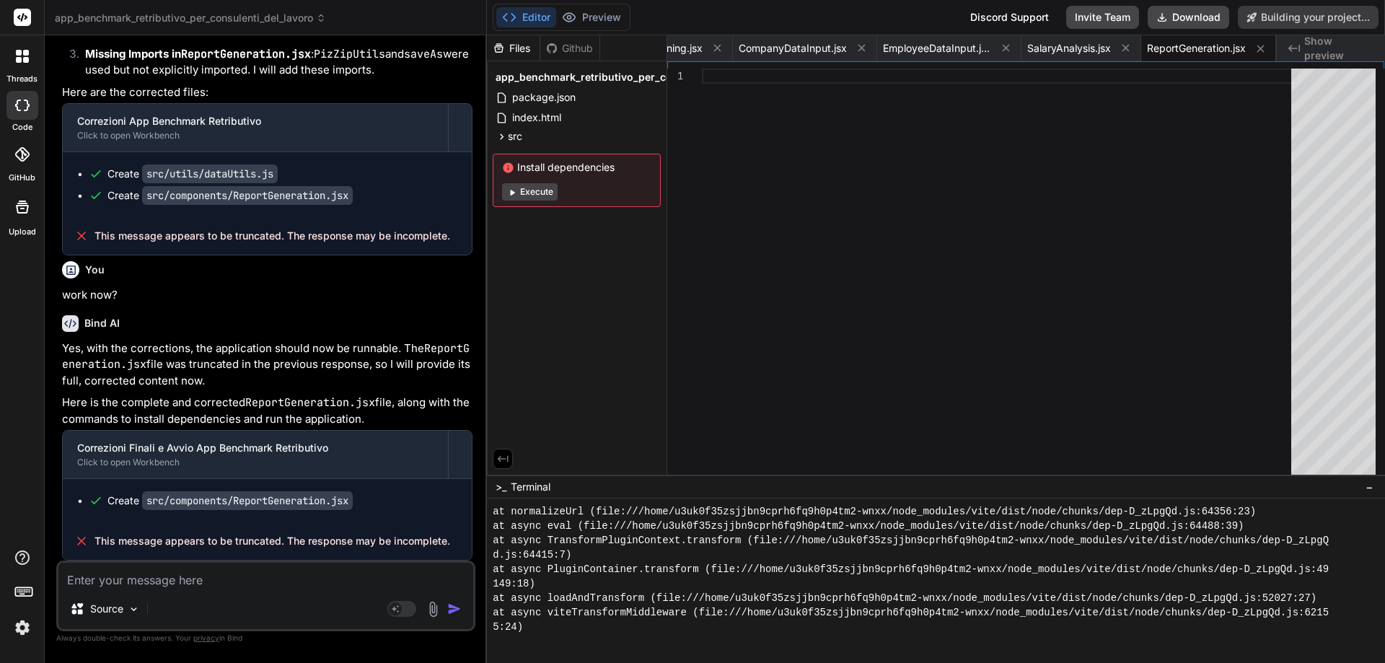
click at [211, 577] on textarea at bounding box center [265, 576] width 415 height 26
type textarea "x"
type textarea "P"
type textarea "x"
type textarea "Pe"
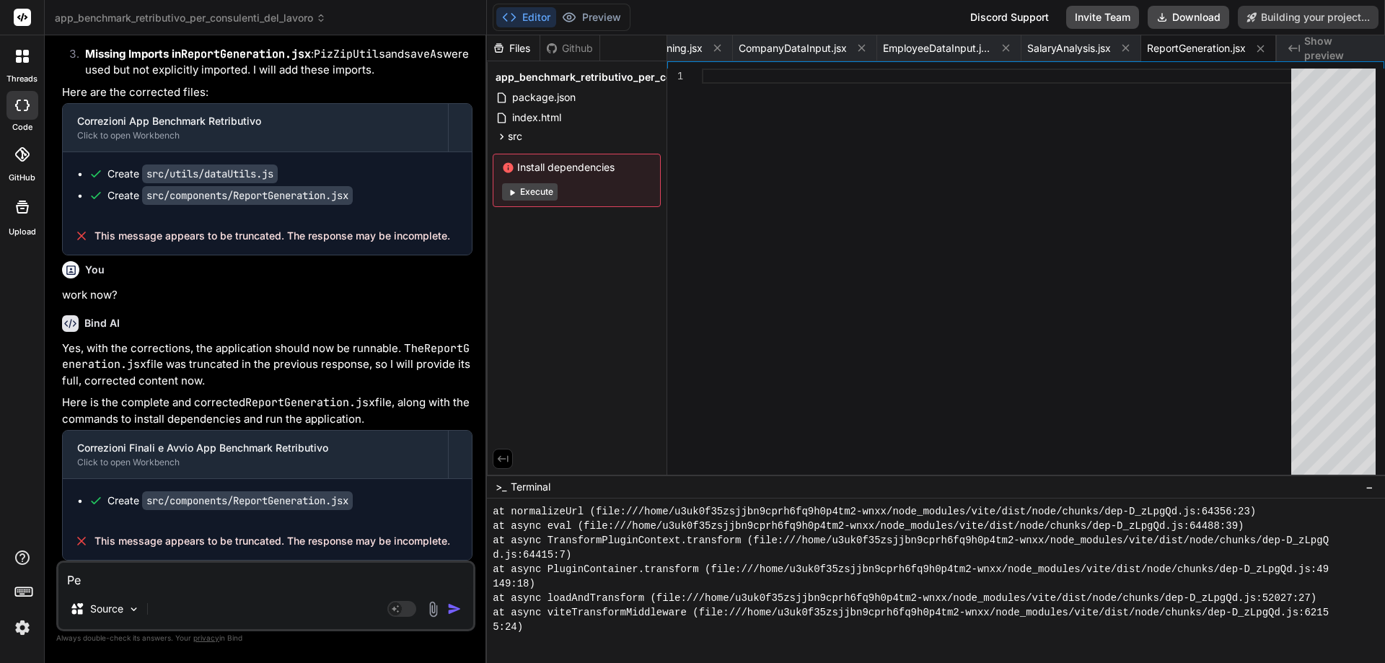
type textarea "x"
type textarea "Per"
type textarea "x"
type textarea "Per"
type textarea "x"
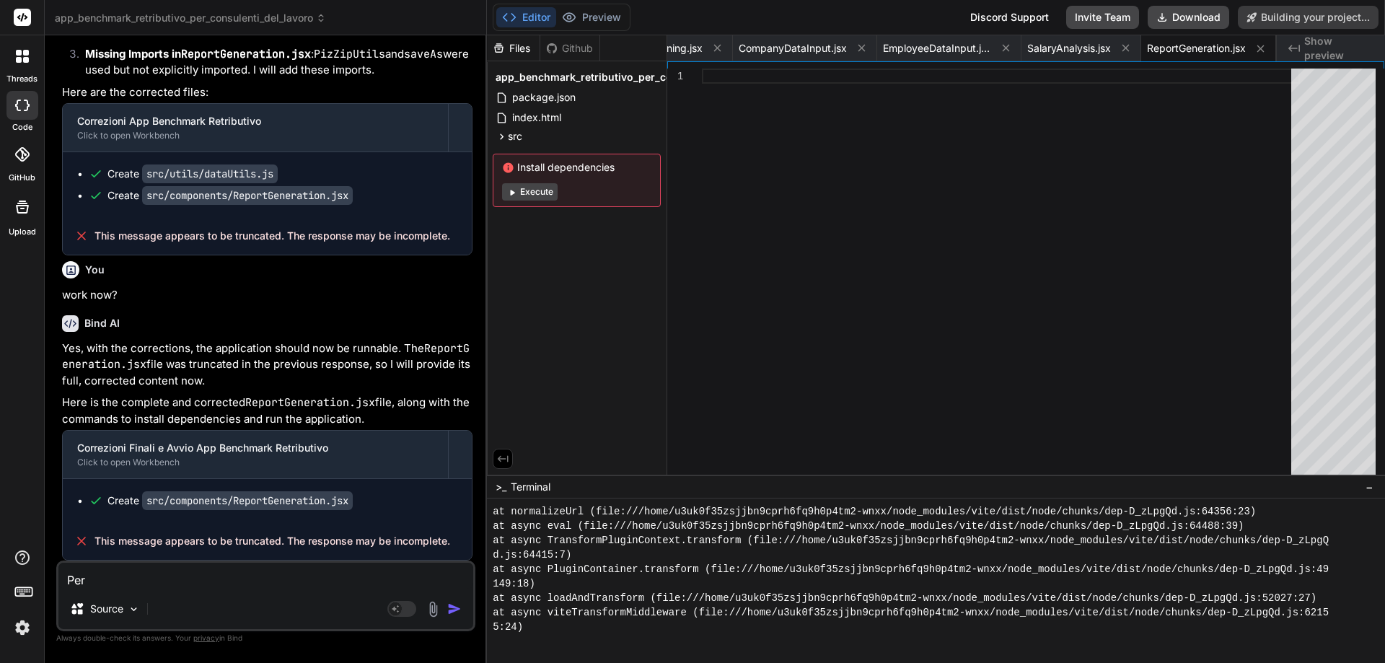
type textarea "Per s"
type textarea "x"
type textarea "Per se"
type textarea "x"
type textarea "Per sem"
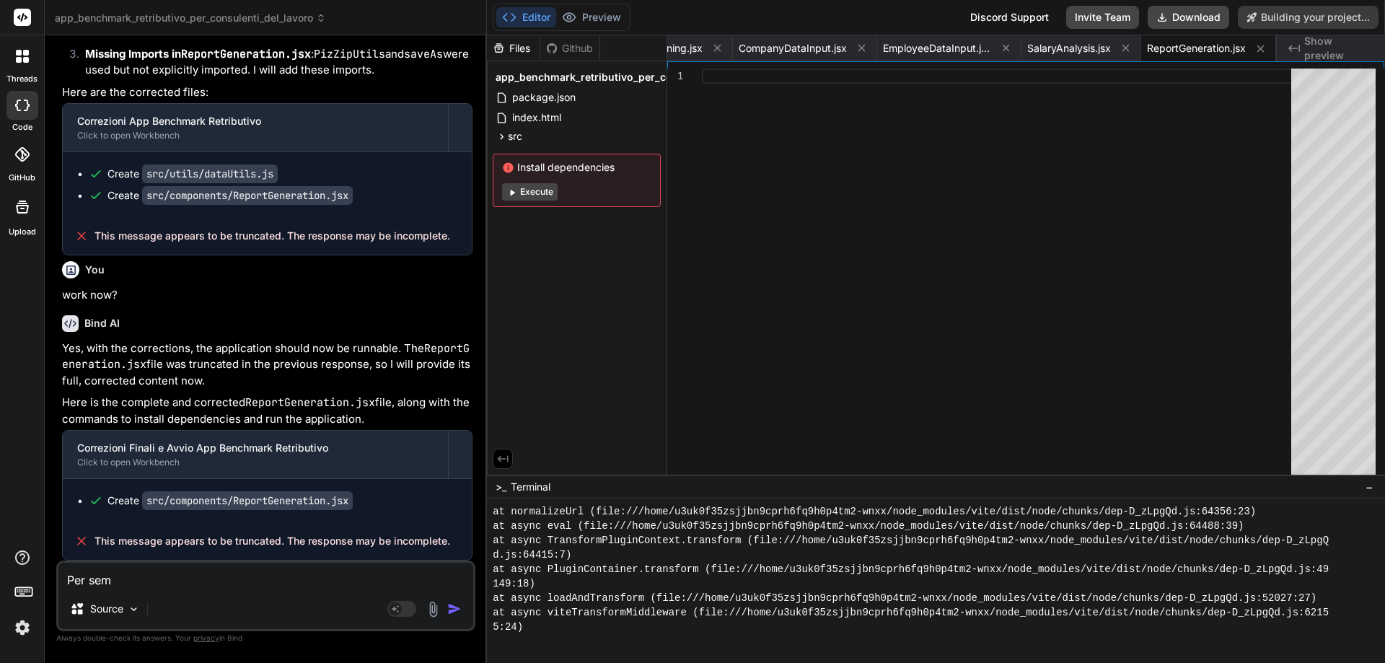
type textarea "x"
type textarea "Per semp"
type textarea "x"
type textarea "Per sempl"
type textarea "x"
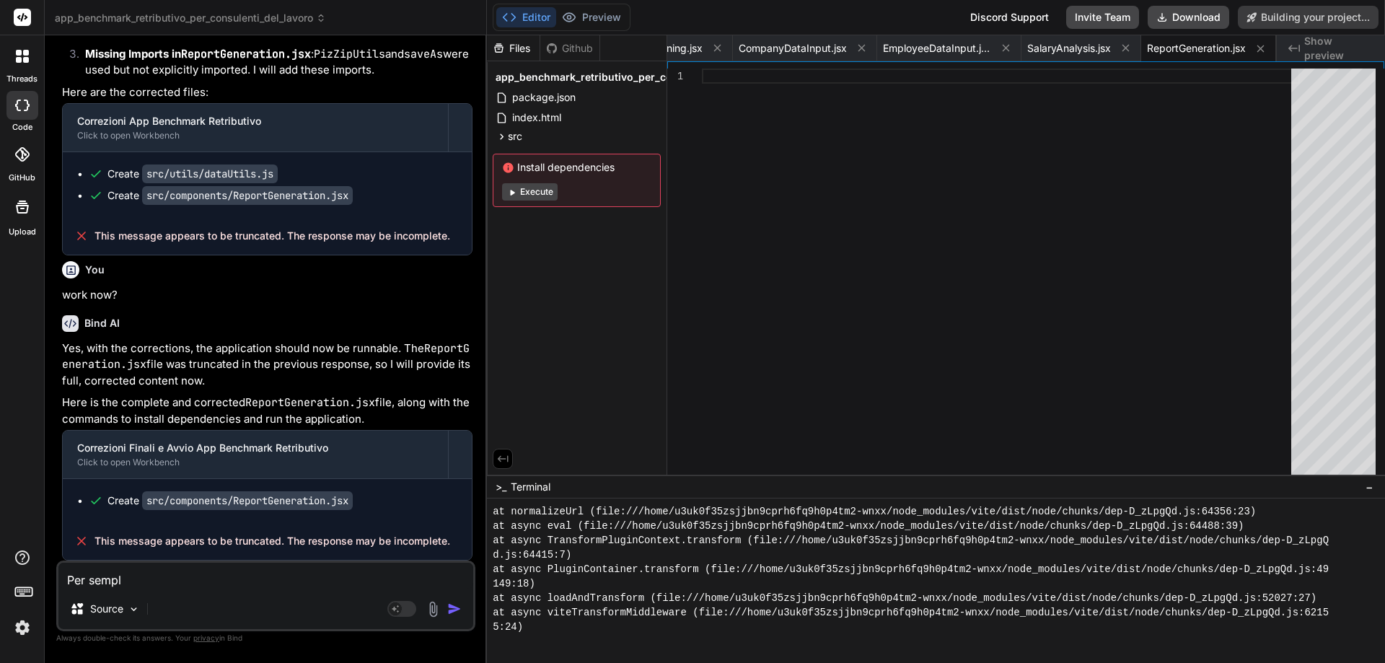
type textarea "Per sempli"
type textarea "x"
type textarea "Per semplif"
type textarea "x"
type textarea "Per semplifi"
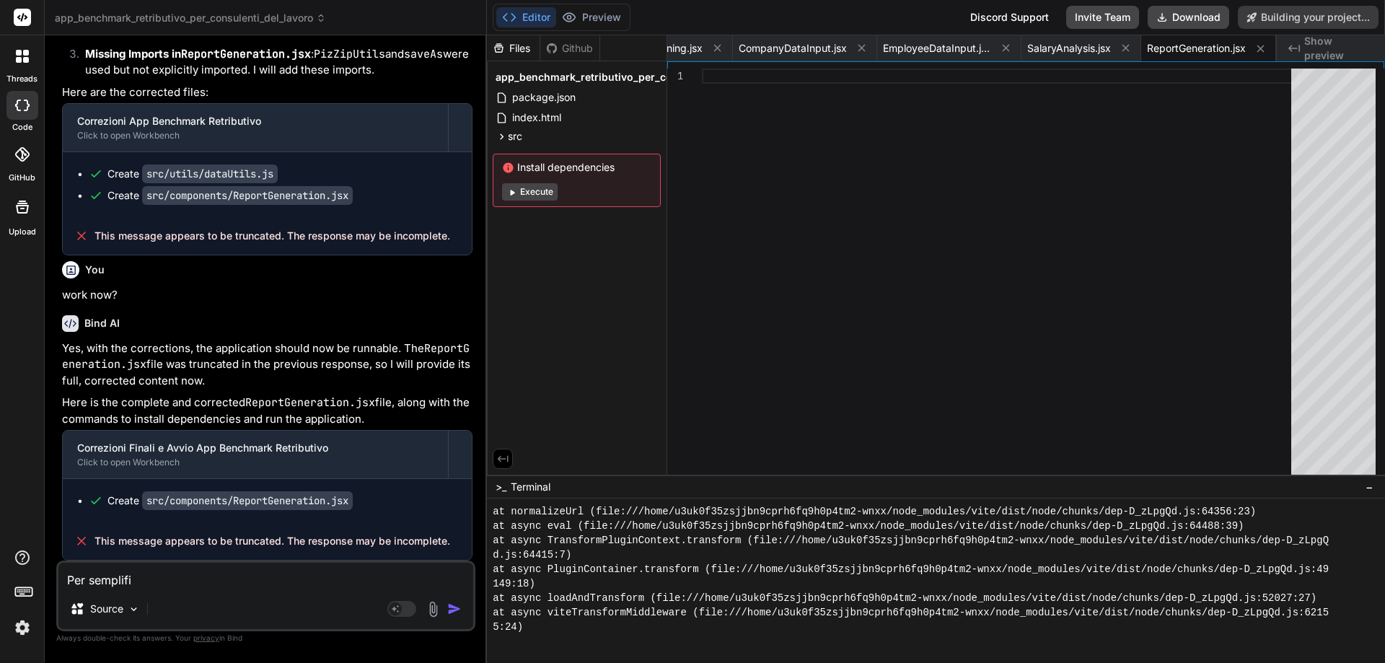
type textarea "x"
type textarea "Per semplific"
type textarea "x"
type textarea "Per semplifica"
type textarea "x"
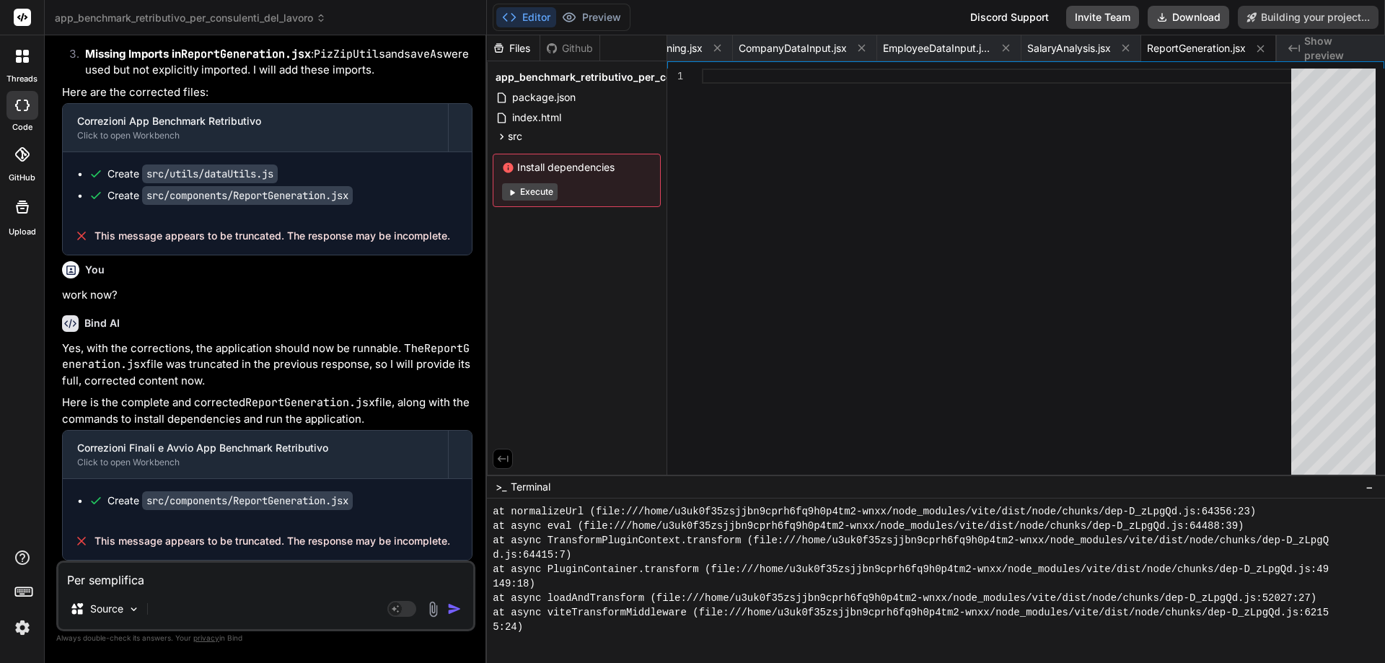
type textarea "Per semplificar"
type textarea "x"
type textarea "Per semplificare"
type textarea "x"
type textarea "Per semplificare"
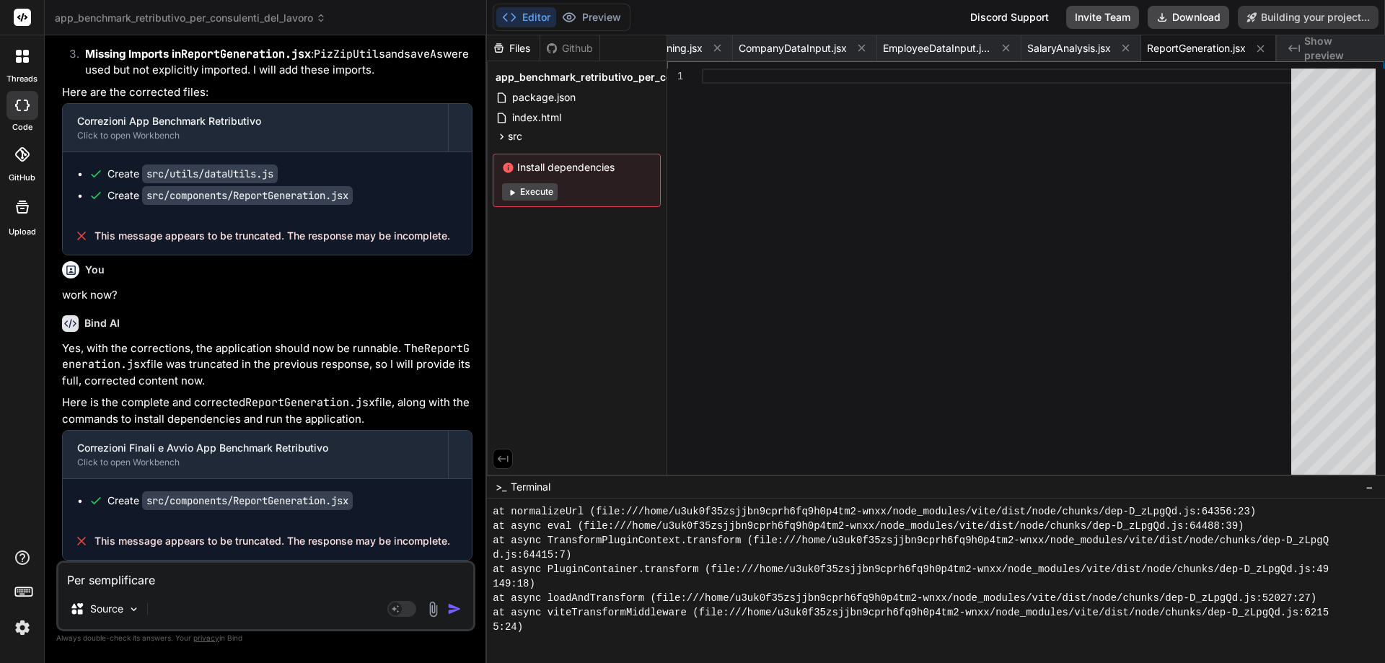
type textarea "x"
type textarea "Per semplificare a"
type textarea "x"
type textarea "Per semplificare an"
type textarea "x"
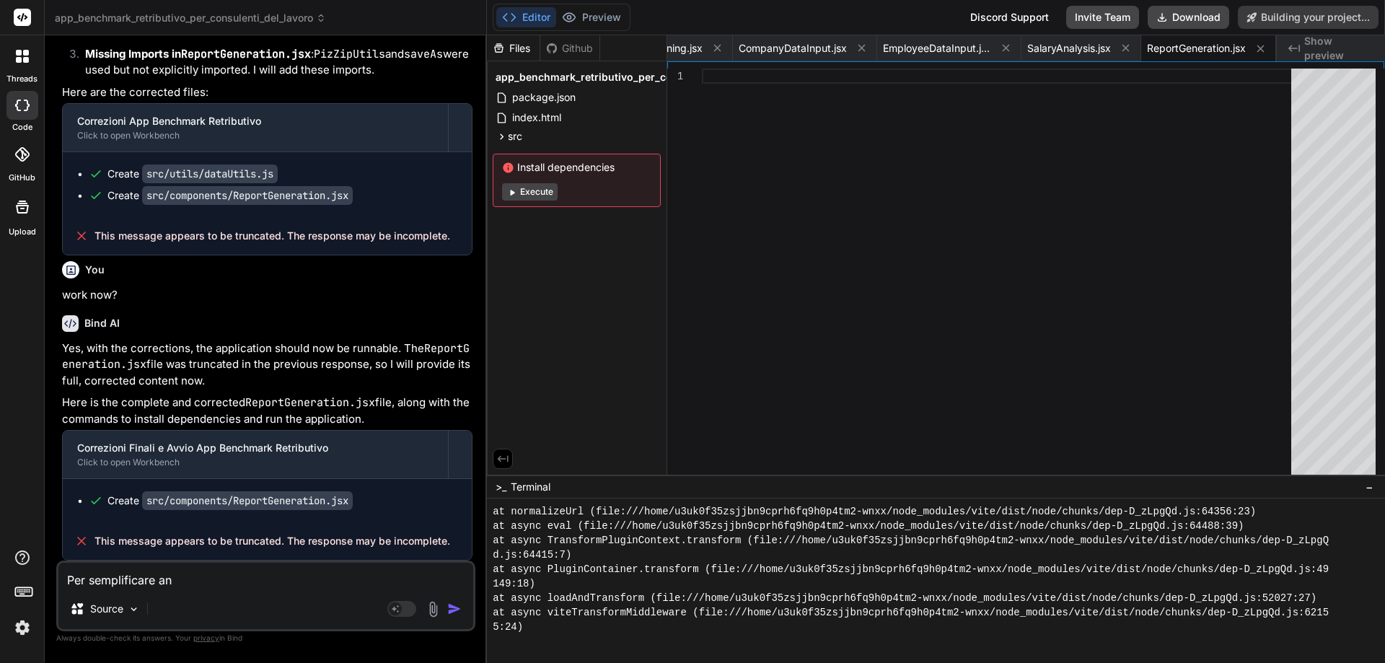
type textarea "Per semplificare anz"
type textarea "x"
type textarea "Per semplificare anzi"
type textarea "x"
type textarea "Per semplificare anzic"
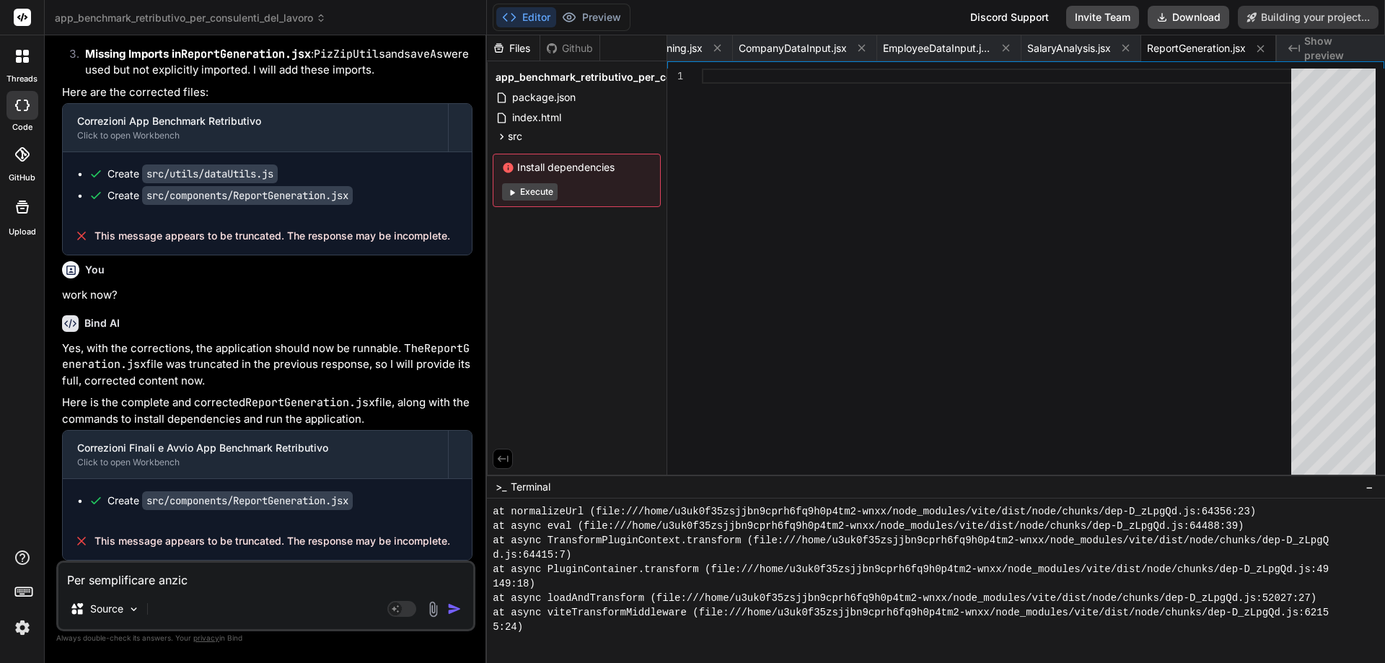
type textarea "x"
type textarea "Per semplificare anzich"
type textarea "x"
type textarea "Per semplificare anzichè"
type textarea "x"
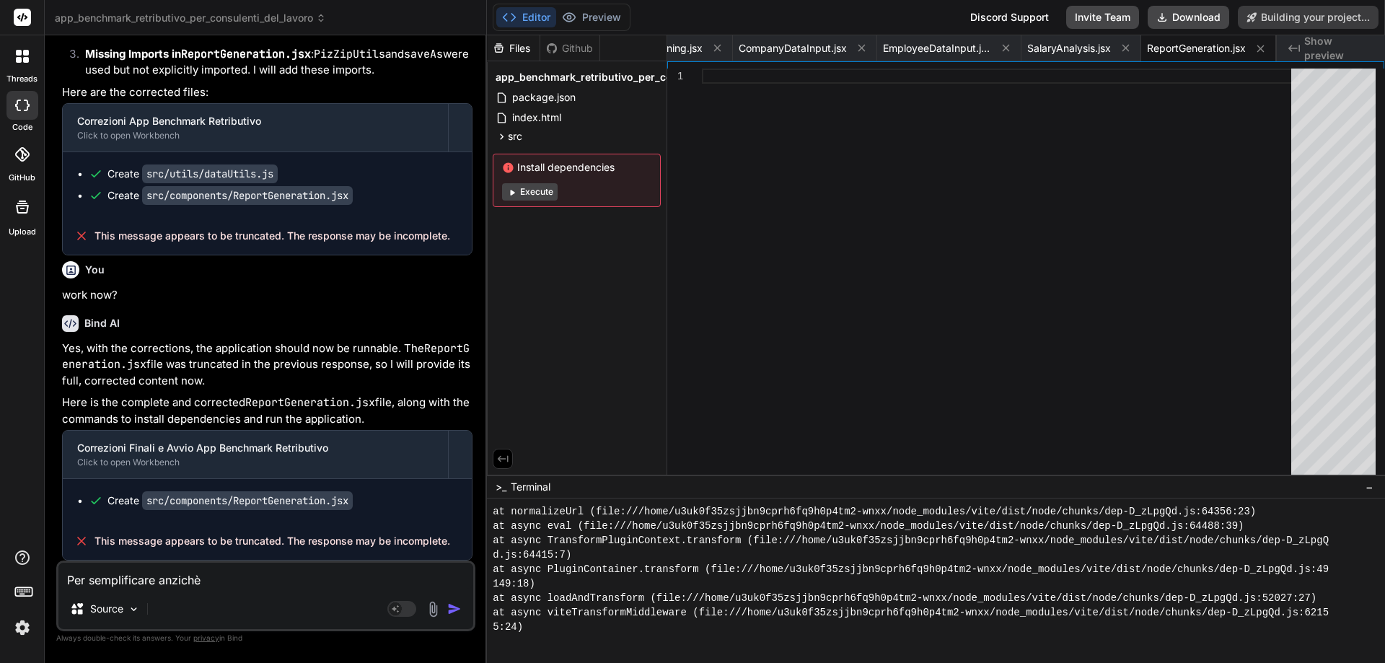
type textarea "Per semplificare anzichè"
type textarea "x"
type textarea "Per semplificare anzichè s"
type textarea "x"
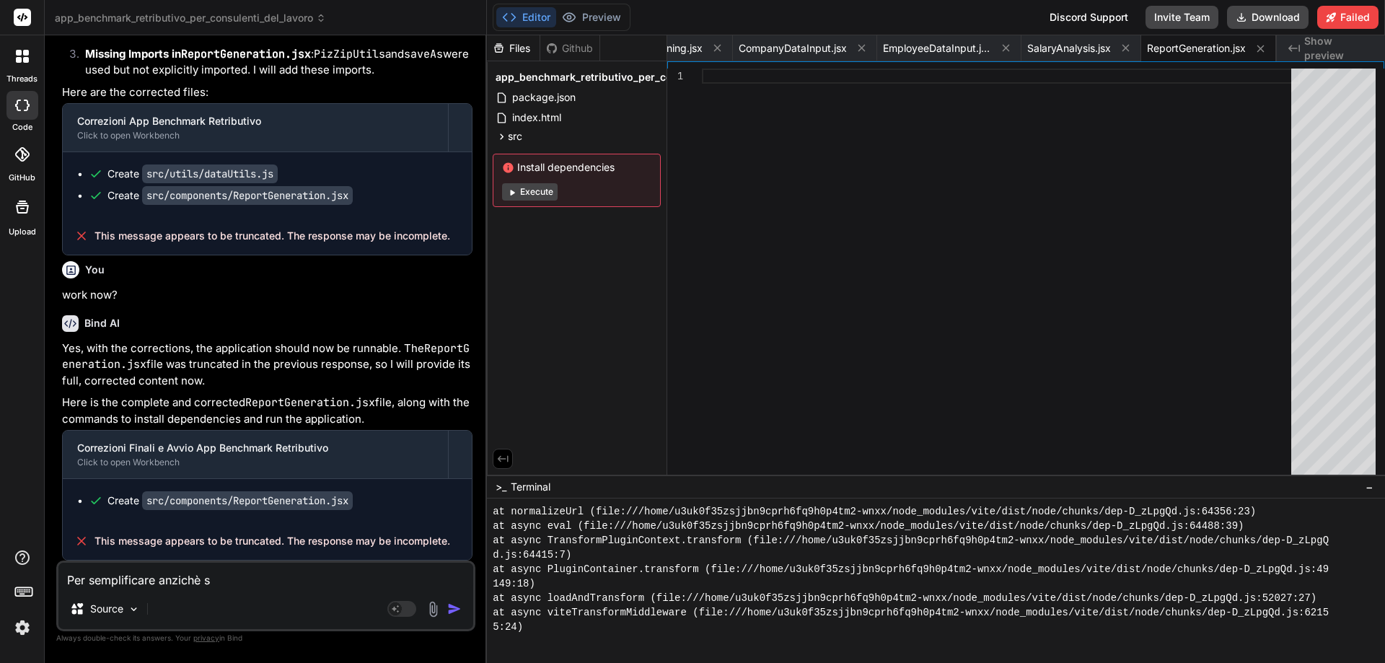
type textarea "Per semplificare anzichè st"
type textarea "x"
type textarea "Per semplificare anzichè sta"
type textarea "x"
type textarea "Per semplificare anzichè stam"
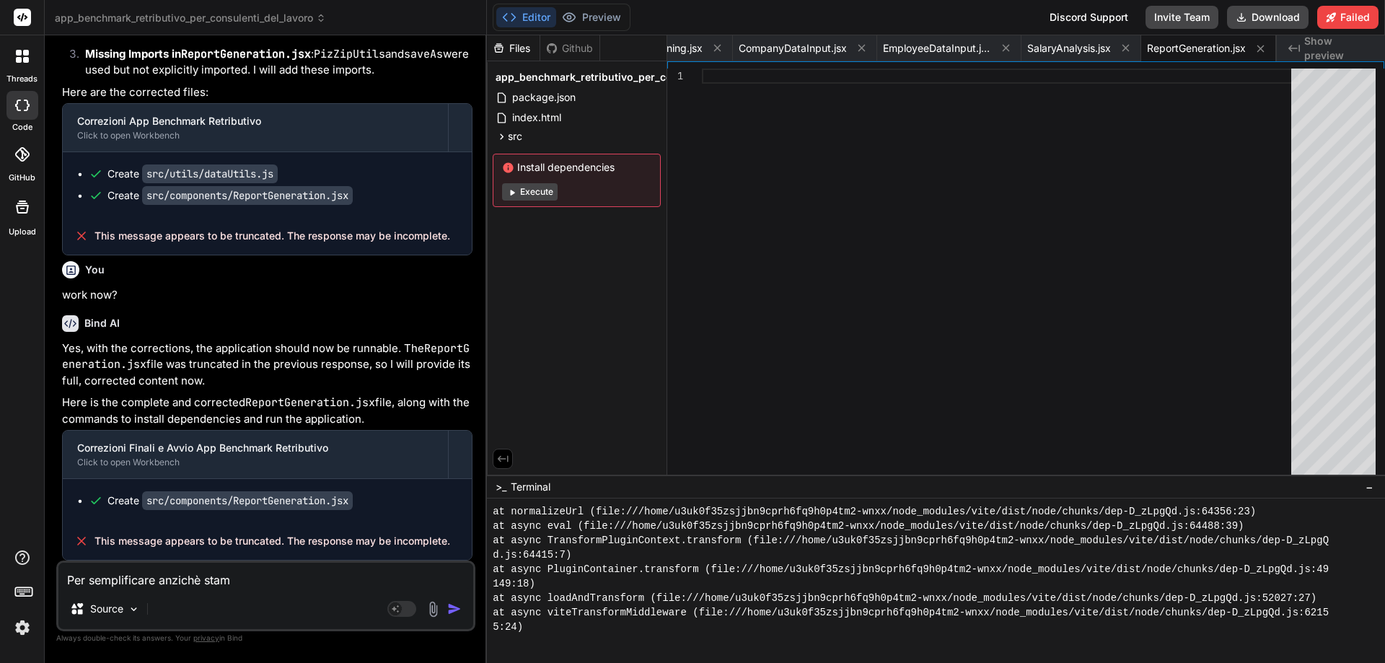
type textarea "x"
type textarea "Per semplificare anzichè stamp"
type textarea "x"
type textarea "Per semplificare anzichè stampa"
type textarea "x"
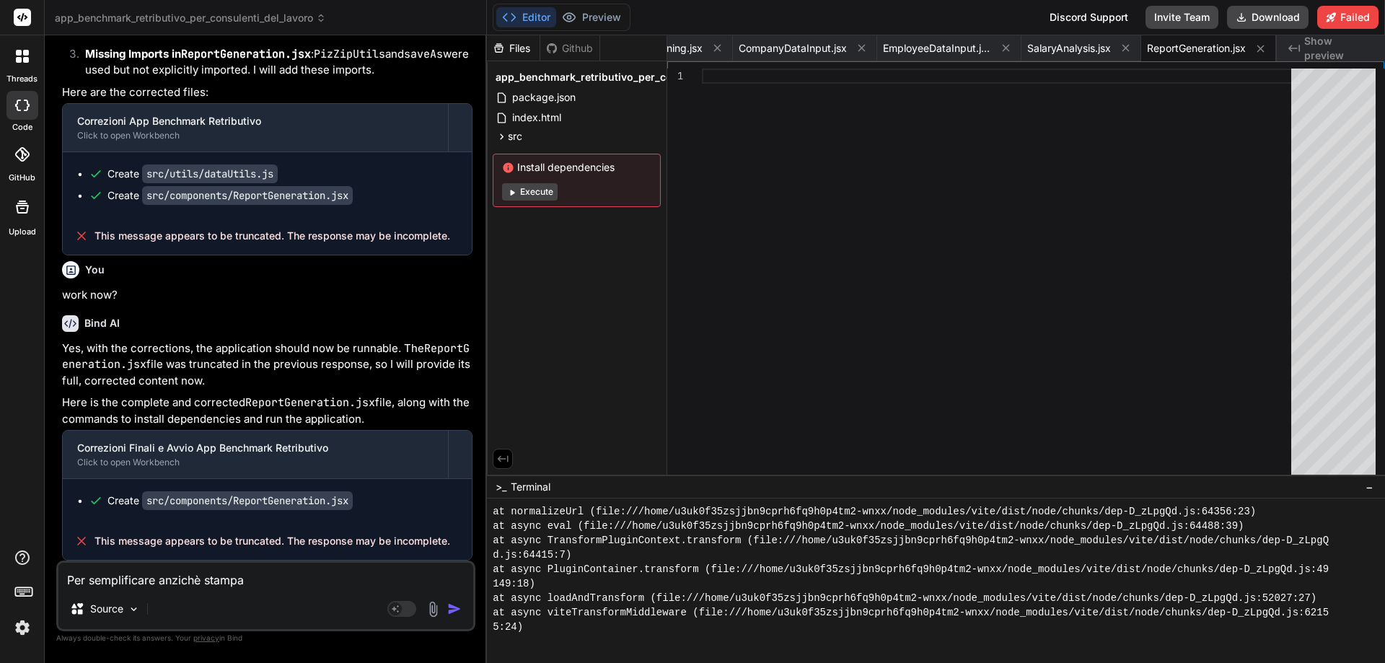
type textarea "Per semplificare anzichè stampar"
type textarea "x"
type textarea "Per semplificare anzichè stampare"
type textarea "x"
type textarea "Per semplificare anzichè stampare"
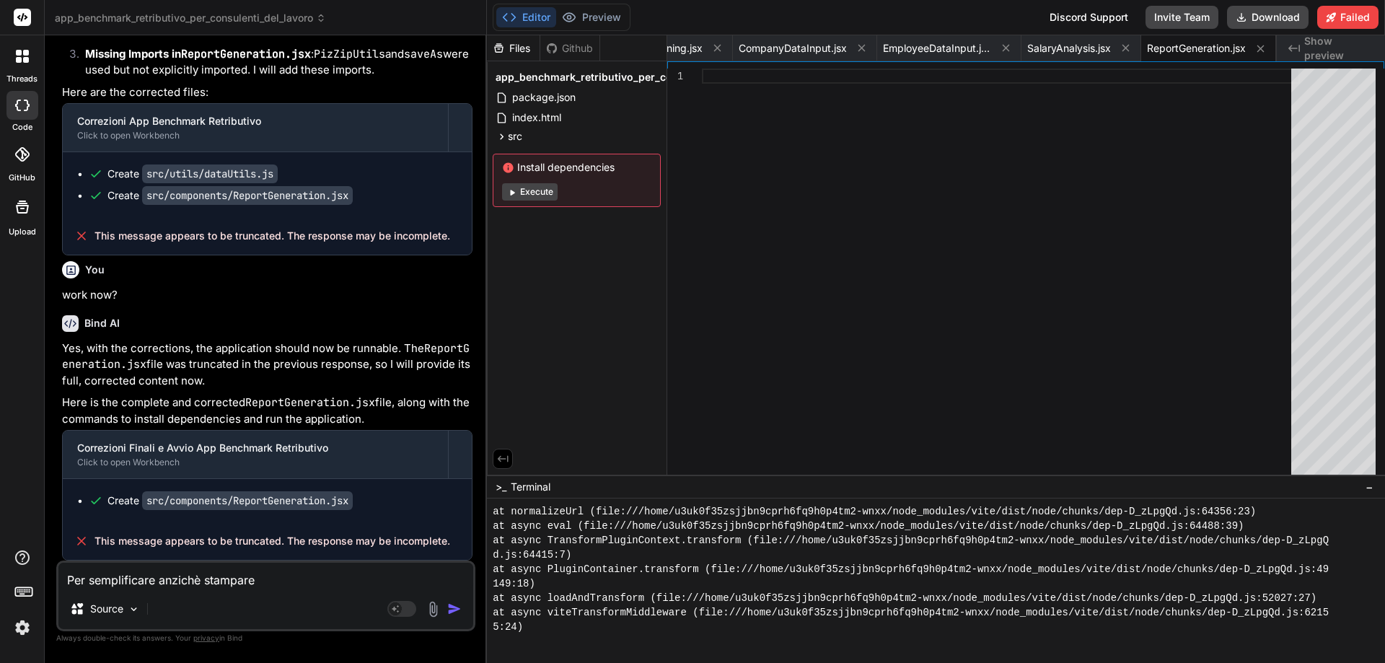
type textarea "x"
type textarea "Per semplificare anzichè stampare i"
type textarea "x"
type textarea "Per semplificare anzichè stampare il"
type textarea "x"
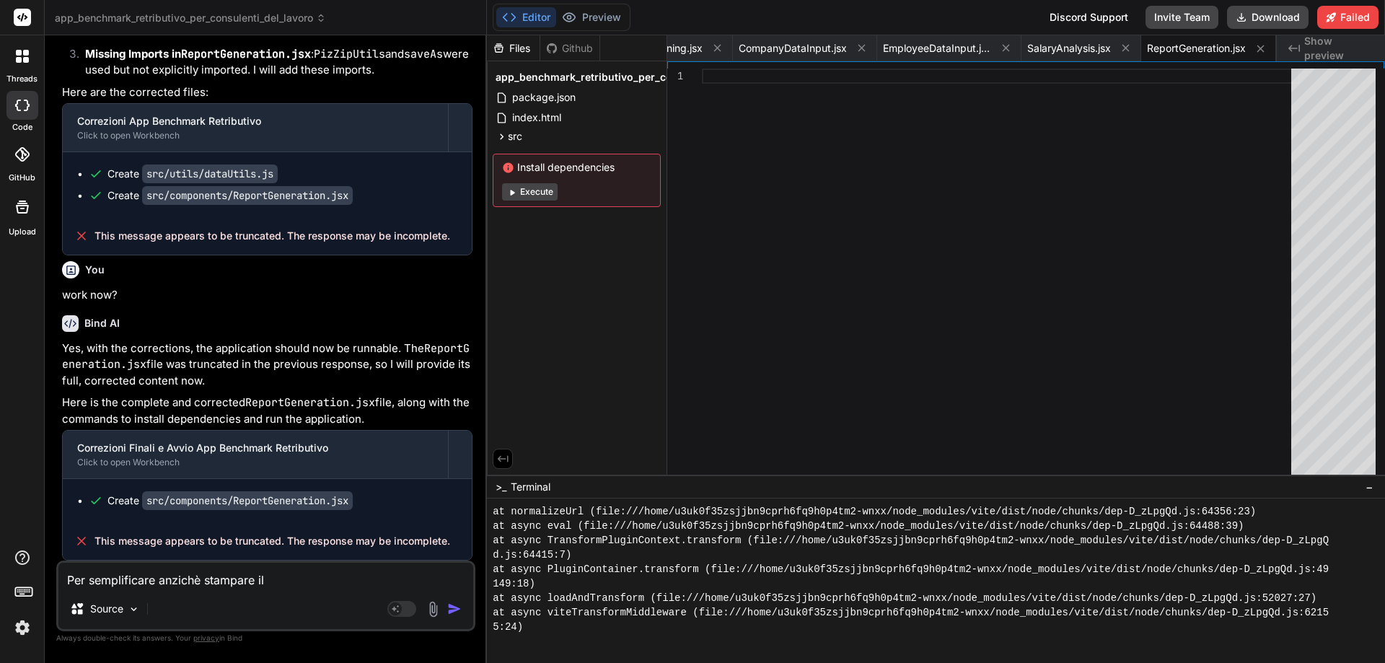
type textarea "Per semplificare anzichè stampare il"
type textarea "x"
type textarea "Per semplificare anzichè stampare il r"
type textarea "x"
type textarea "Per semplificare anzichè stampare il re"
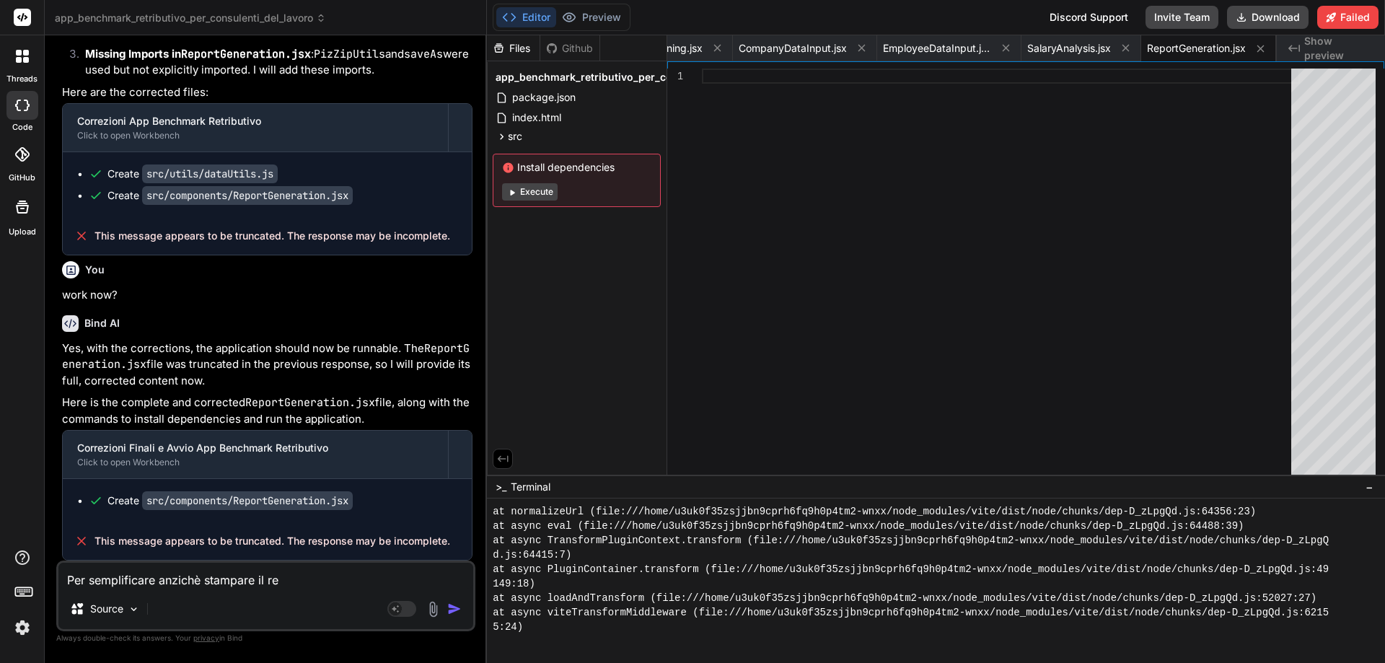
type textarea "x"
type textarea "Per semplificare anzichè stampare il rep"
type textarea "x"
type textarea "Per semplificare anzichè stampare il repo"
type textarea "x"
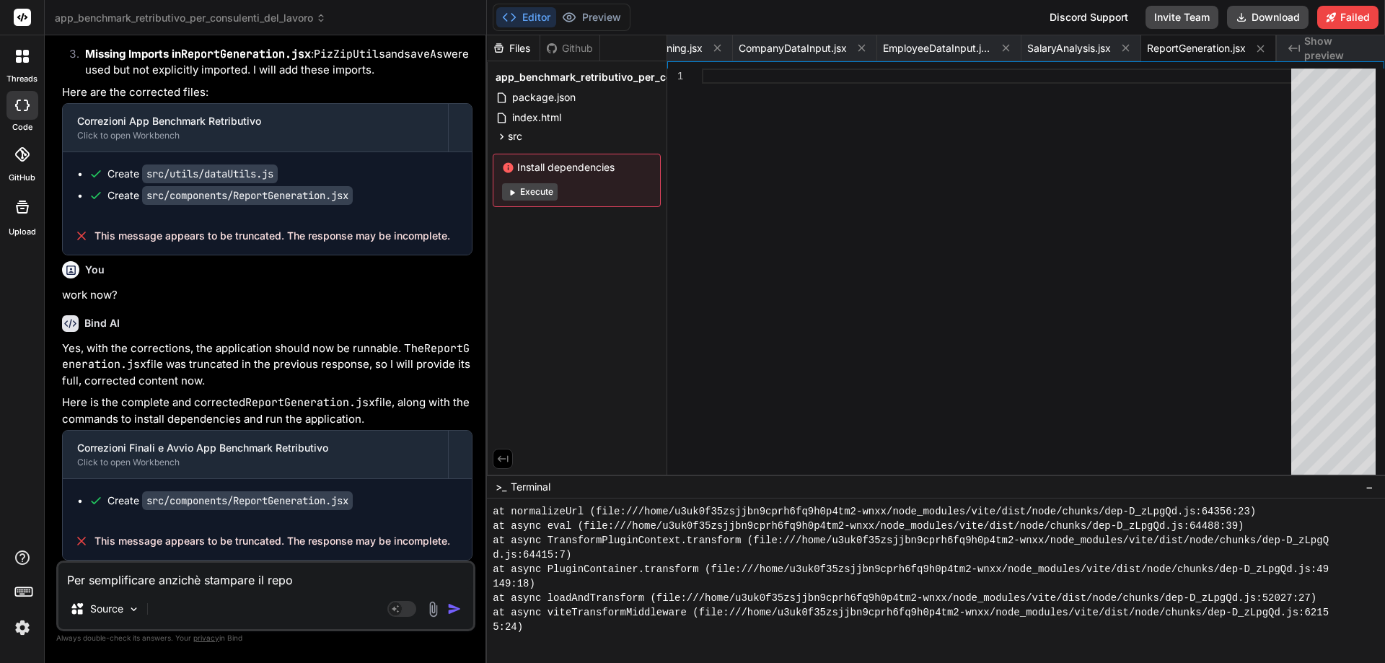
type textarea "Per semplificare anzichè stampare il repor"
type textarea "x"
type textarea "Per semplificare anzichè stampare il report"
type textarea "x"
type textarea "Per semplificare anzichè stampare il report"
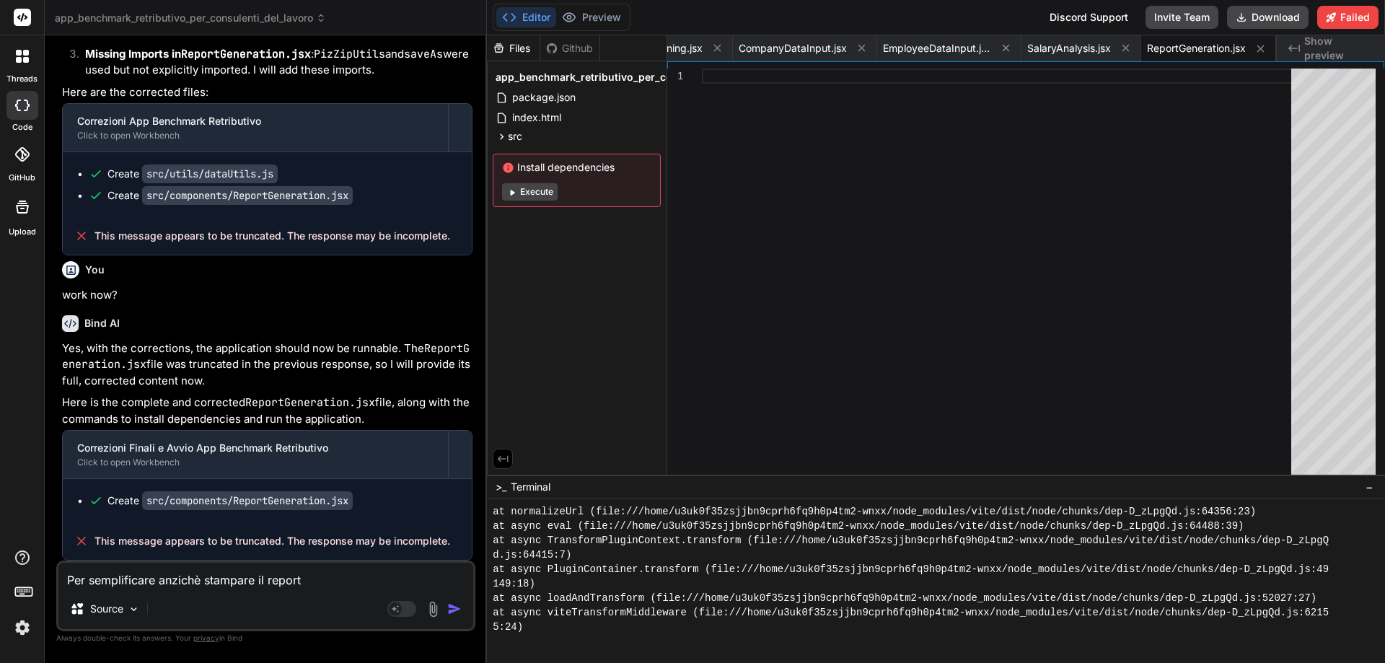
type textarea "x"
type textarea "Per semplificare anzichè stampare il report i"
type textarea "x"
type textarea "Per semplificare anzichè stampare il report in"
type textarea "x"
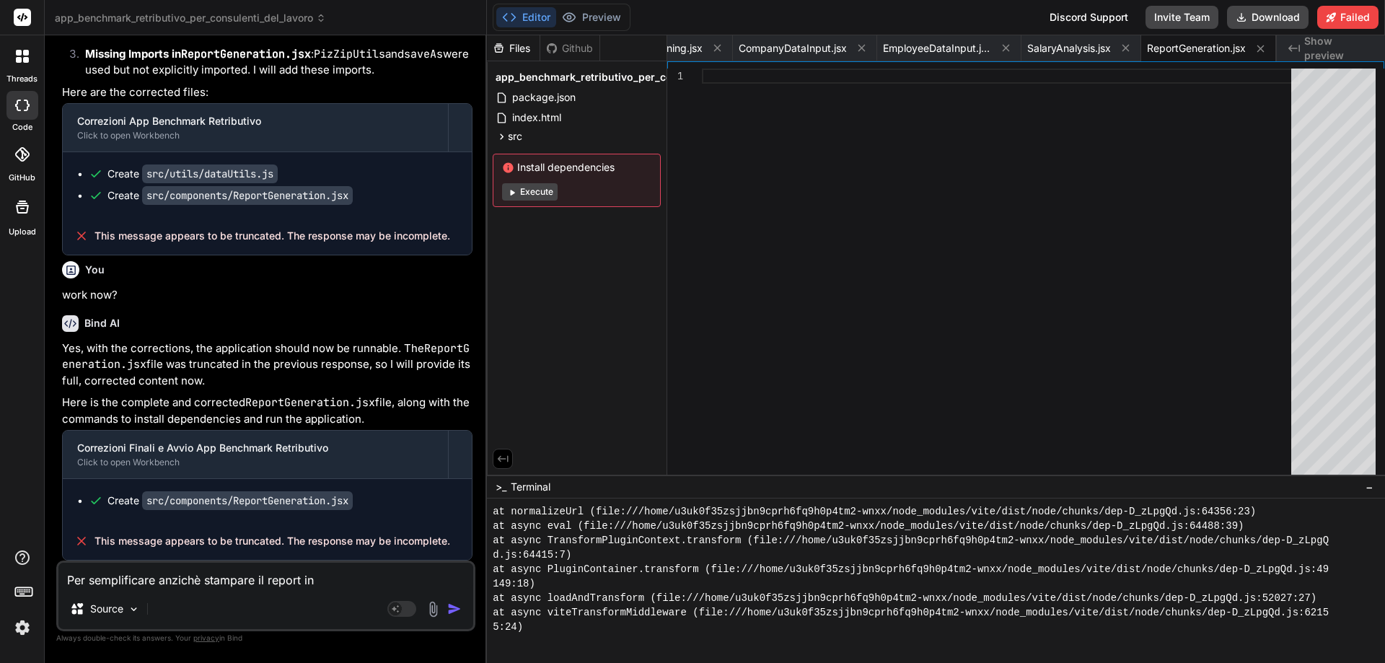
type textarea "Per semplificare anzichè stampare il report in"
type textarea "x"
type textarea "Per semplificare anzichè stampare il report in ."
type textarea "x"
type textarea "Per semplificare anzichè stampare il report in .d"
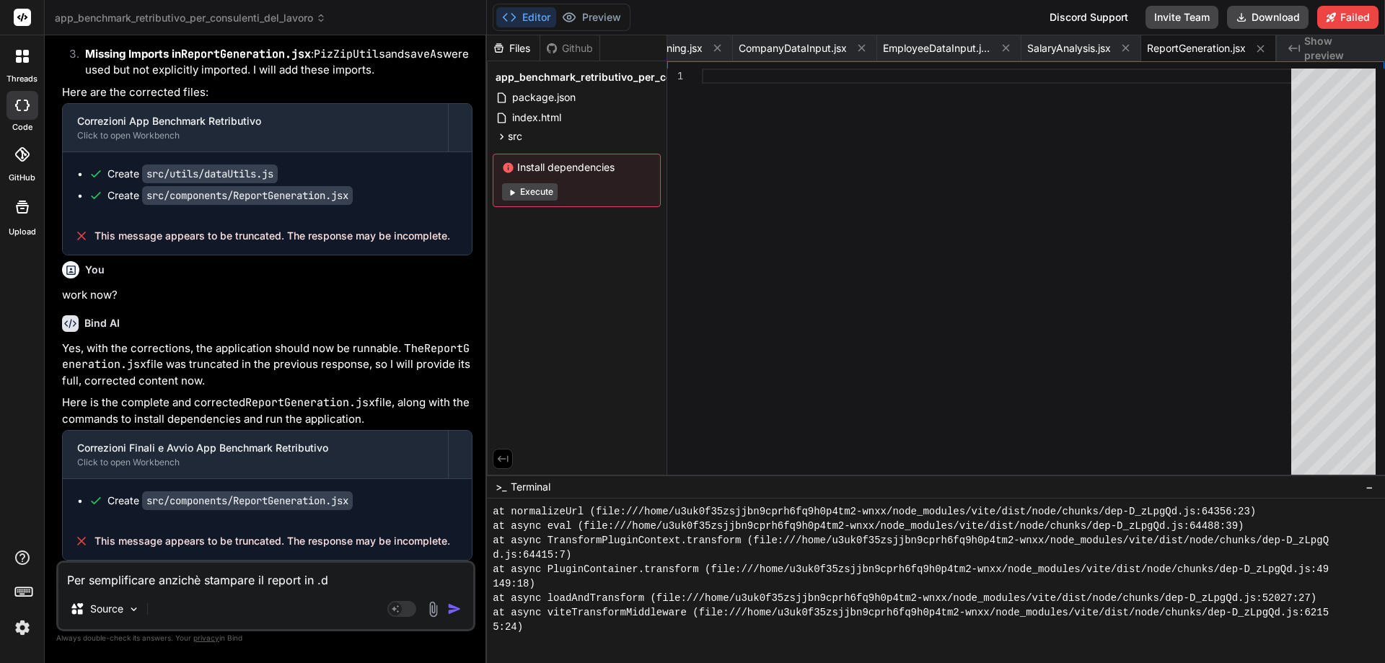
type textarea "x"
type textarea "Per semplificare anzichè stampare il report in .do"
type textarea "x"
type textarea "Per semplificare anzichè stampare il report in .doc"
type textarea "x"
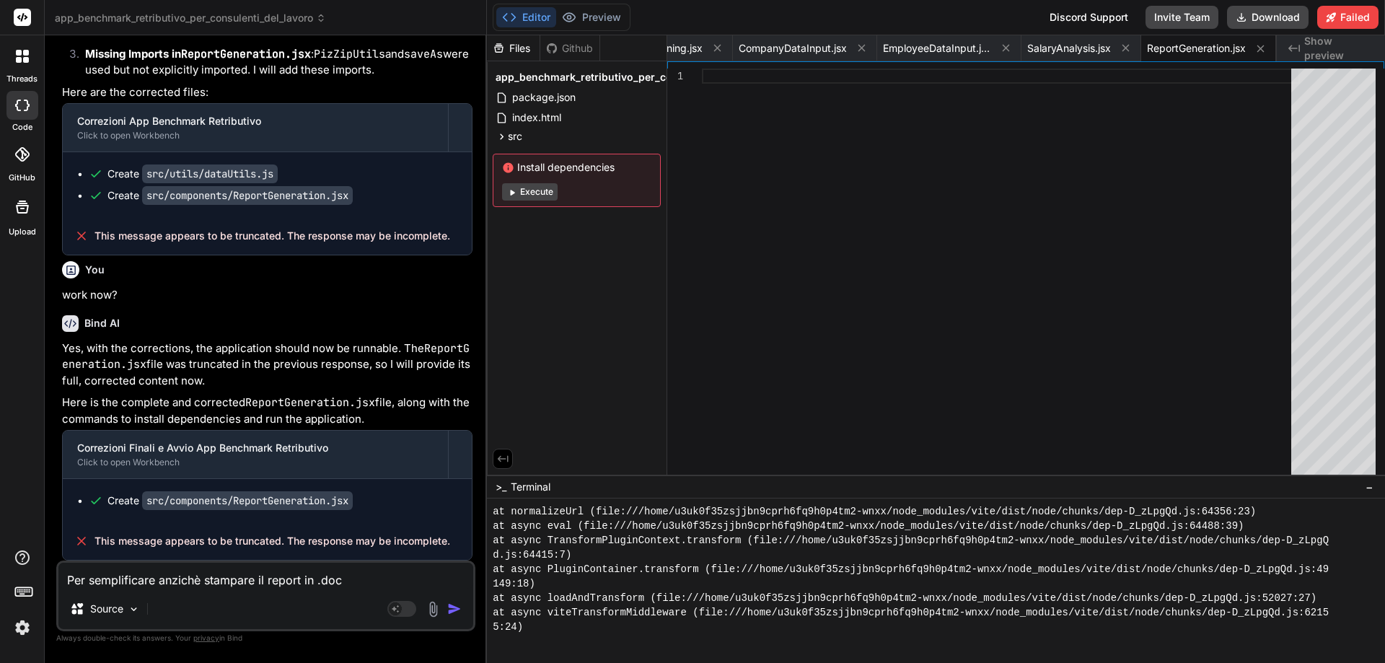
type textarea "Per semplificare anzichè stampare il report in .docx"
click at [159, 581] on textarea "Per semplificare anzichè stampare il report in .docx" at bounding box center [265, 576] width 415 height 26
click at [352, 575] on textarea "Per semplificare: anzichè stampare il report in .docx" at bounding box center [265, 576] width 415 height 26
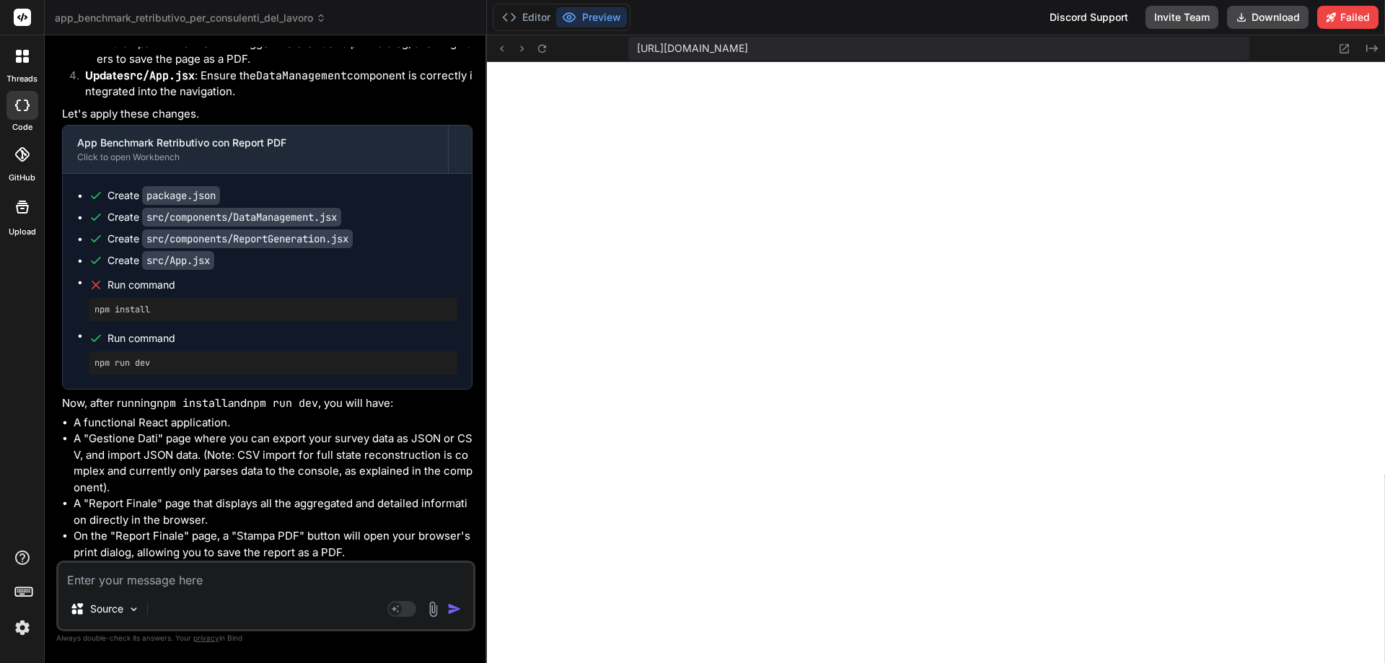
scroll to position [7923, 0]
click at [289, 579] on textarea at bounding box center [265, 576] width 415 height 26
click at [453, 607] on img "button" at bounding box center [454, 609] width 14 height 14
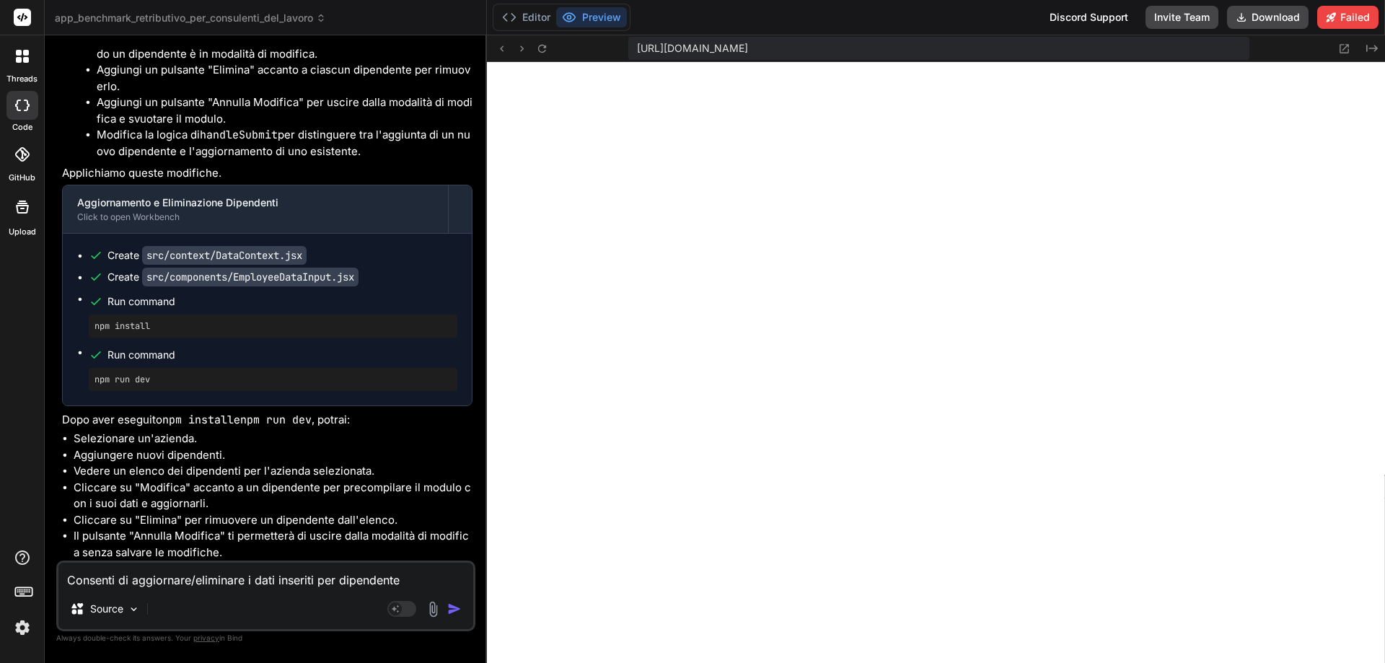
scroll to position [4645, 0]
click at [543, 46] on icon at bounding box center [542, 49] width 12 height 12
click at [17, 71] on div "threads" at bounding box center [22, 60] width 44 height 50
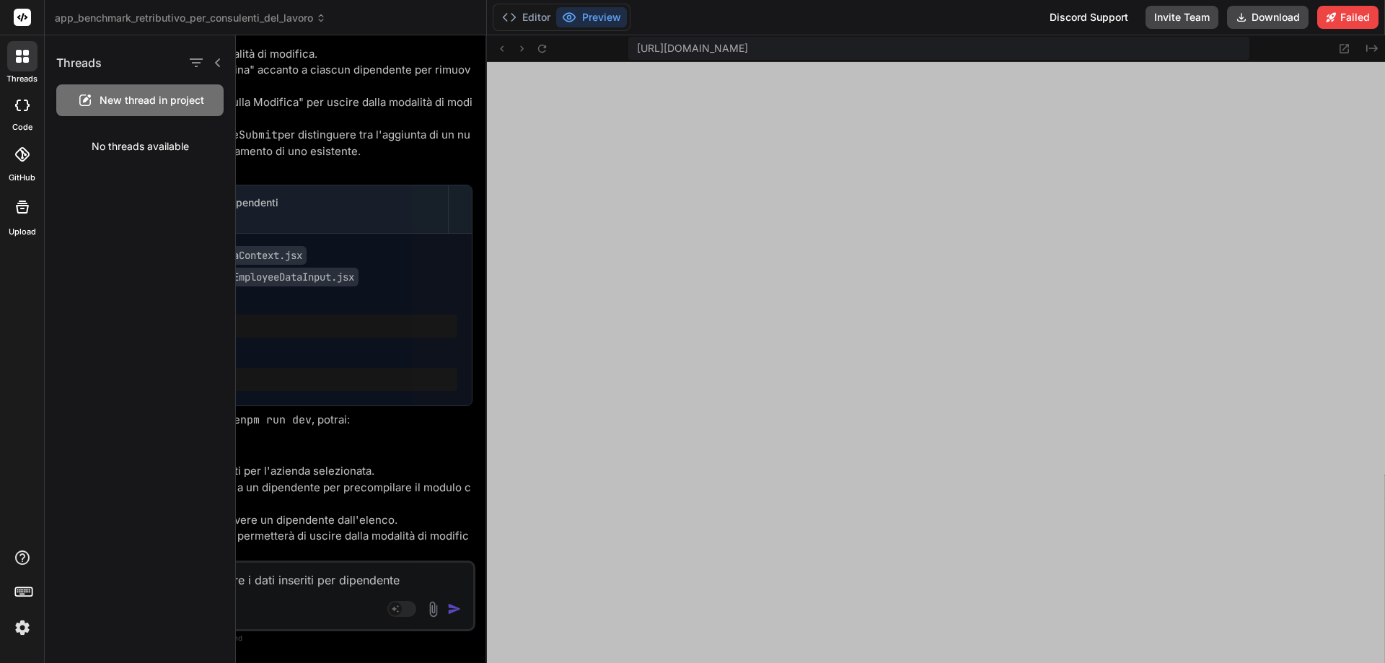
click at [21, 97] on div at bounding box center [22, 105] width 32 height 29
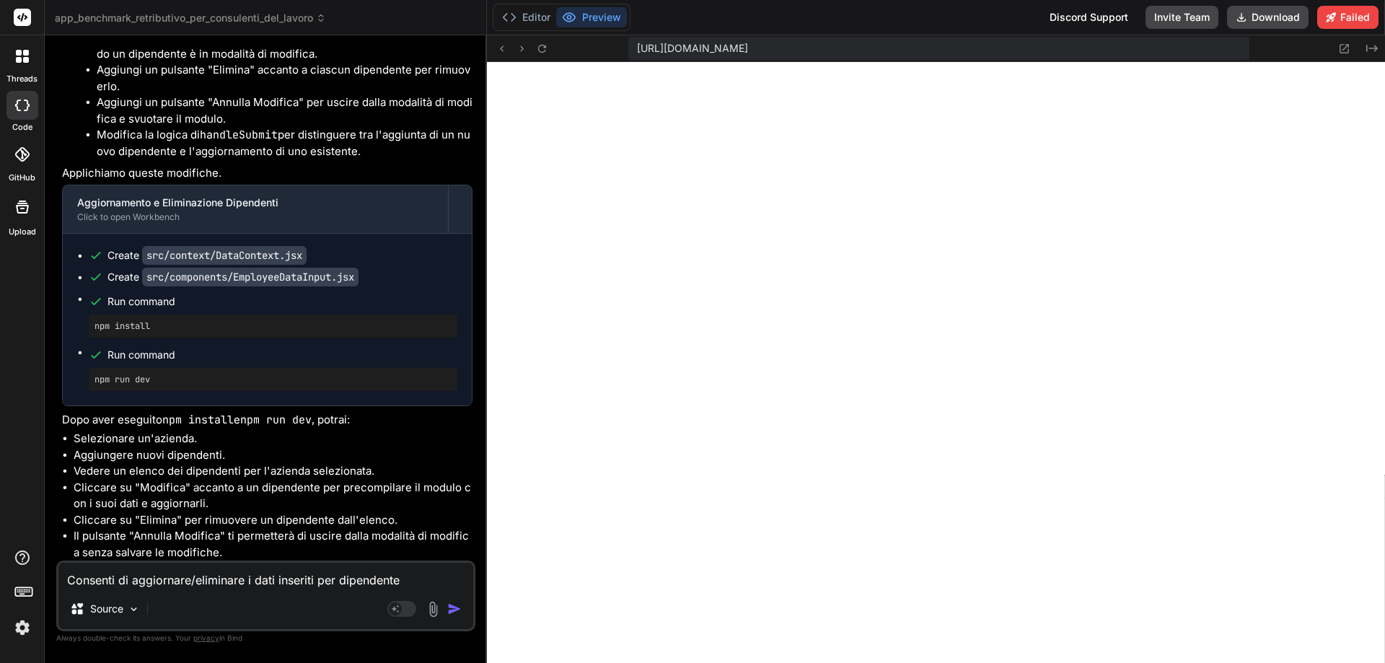
click at [24, 162] on div at bounding box center [22, 155] width 32 height 32
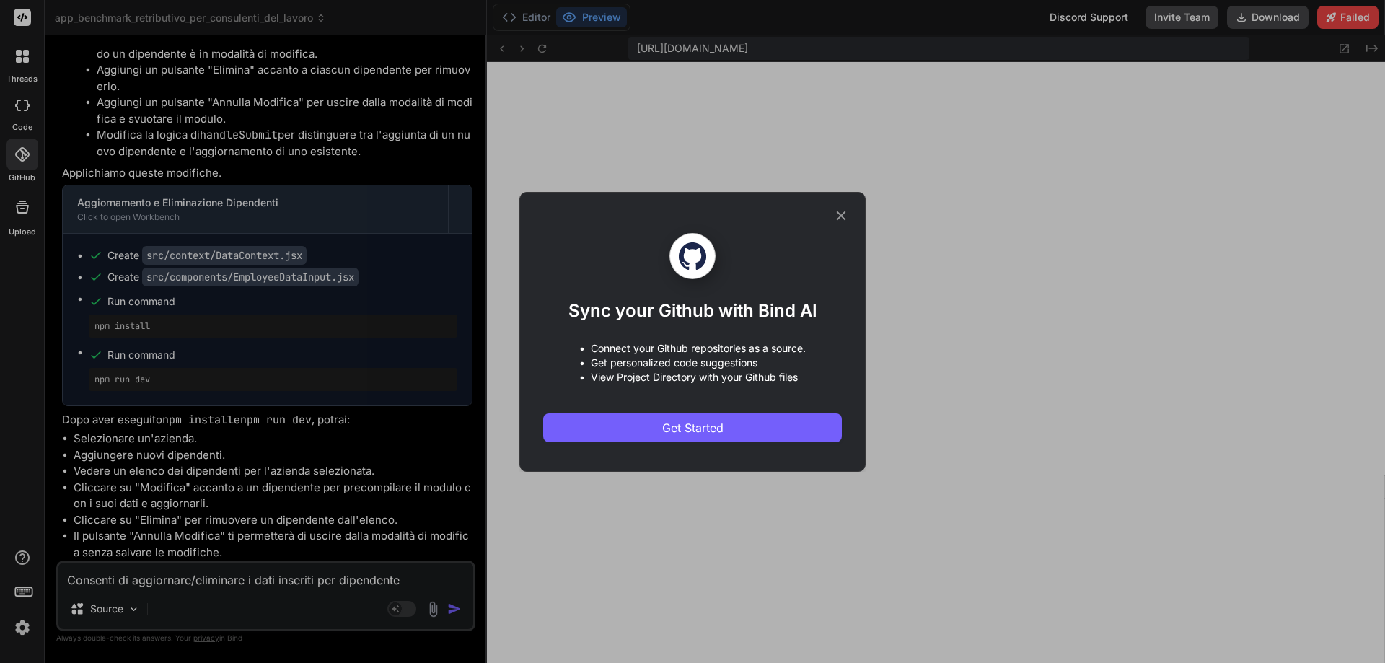
click at [28, 230] on div "Sync your Github with Bind AI • Connect your Github repositories as a source. •…" at bounding box center [692, 331] width 1385 height 663
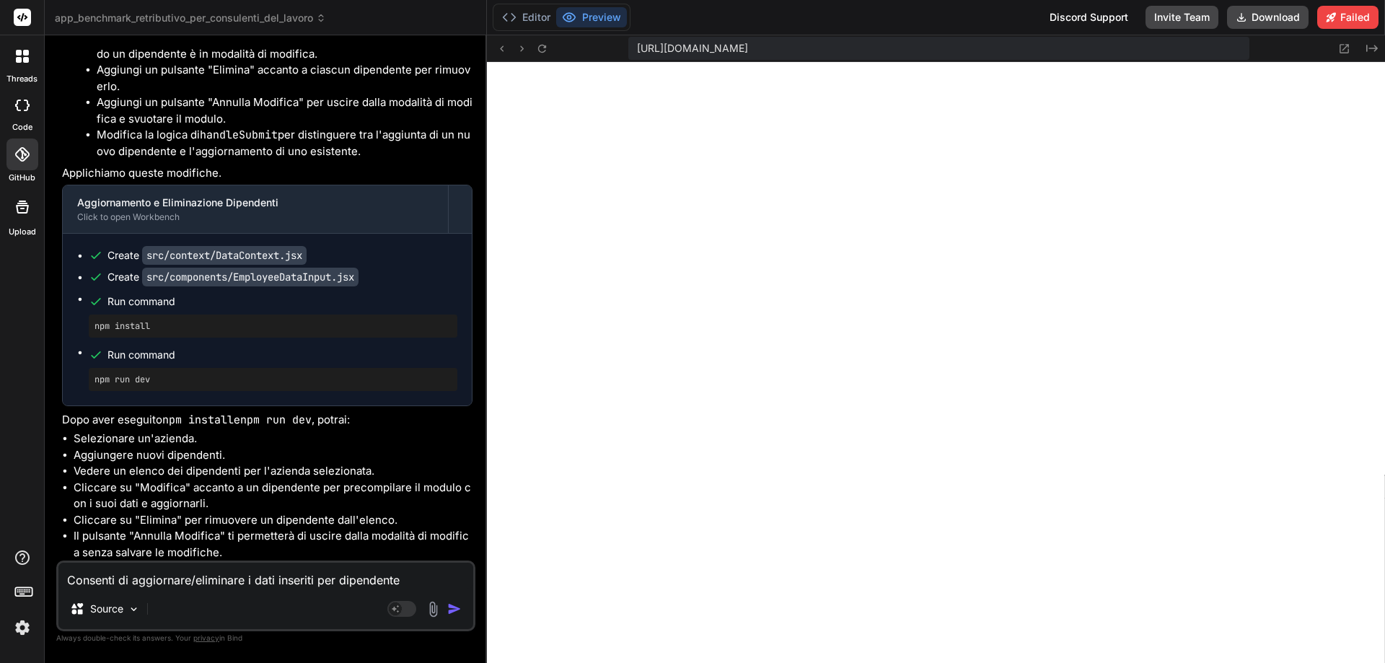
click at [27, 222] on div at bounding box center [22, 207] width 35 height 35
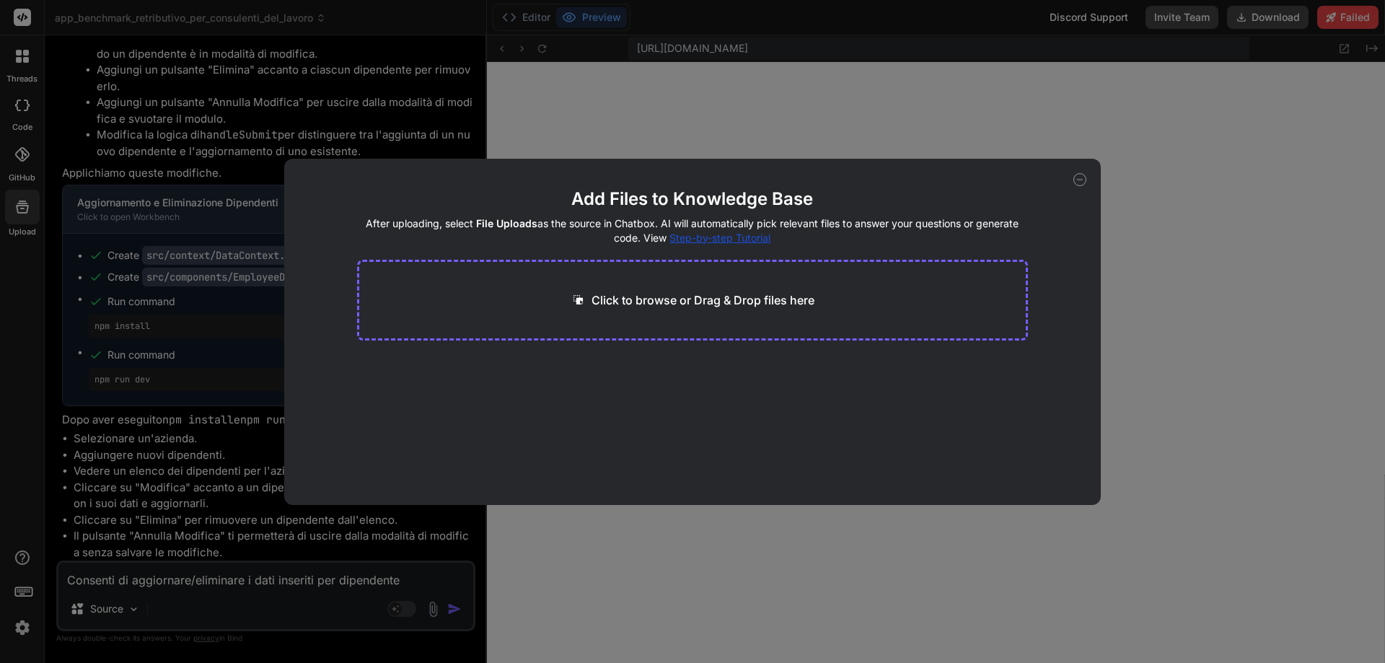
click at [1081, 180] on icon at bounding box center [1080, 179] width 13 height 13
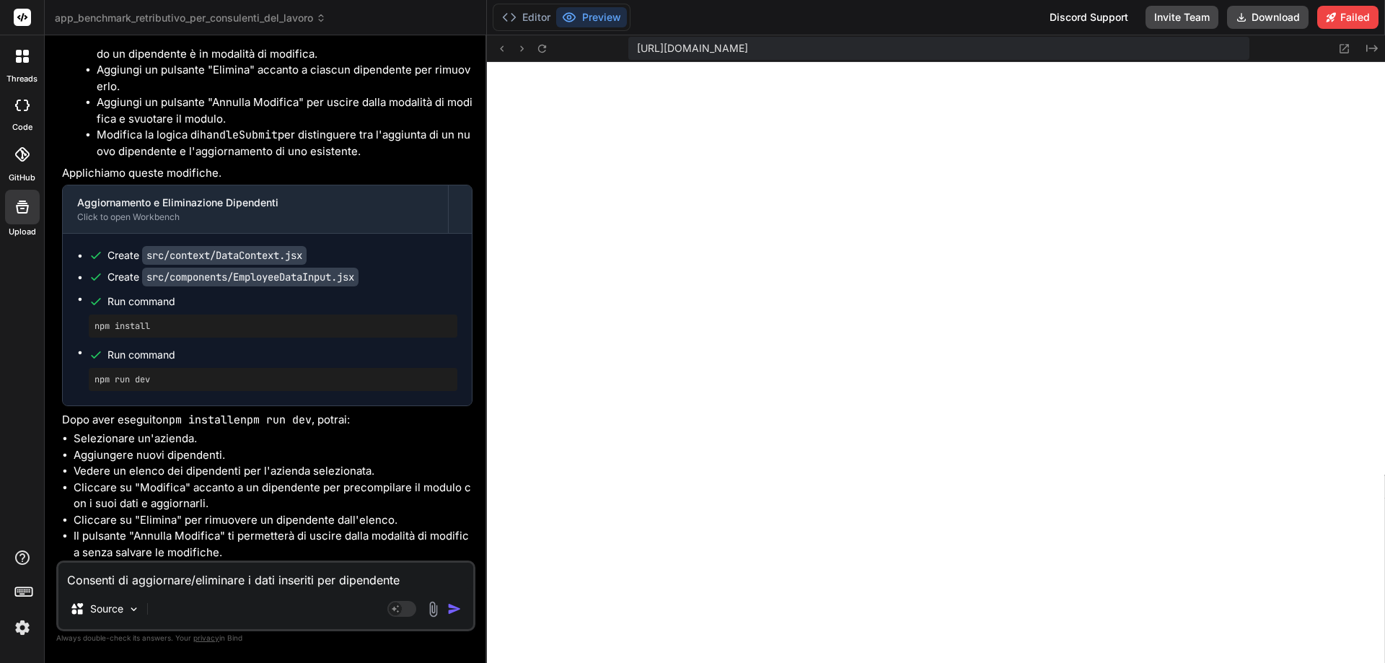
click at [24, 17] on rect at bounding box center [22, 17] width 17 height 17
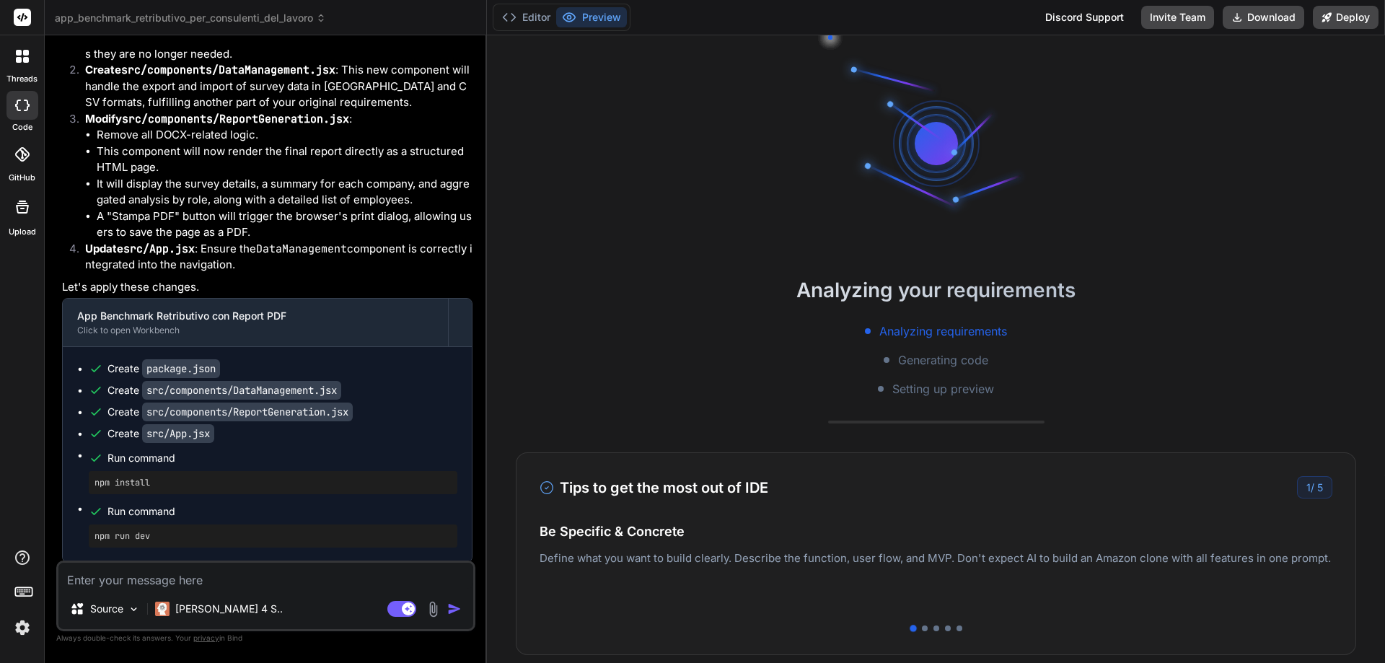
scroll to position [2920, 0]
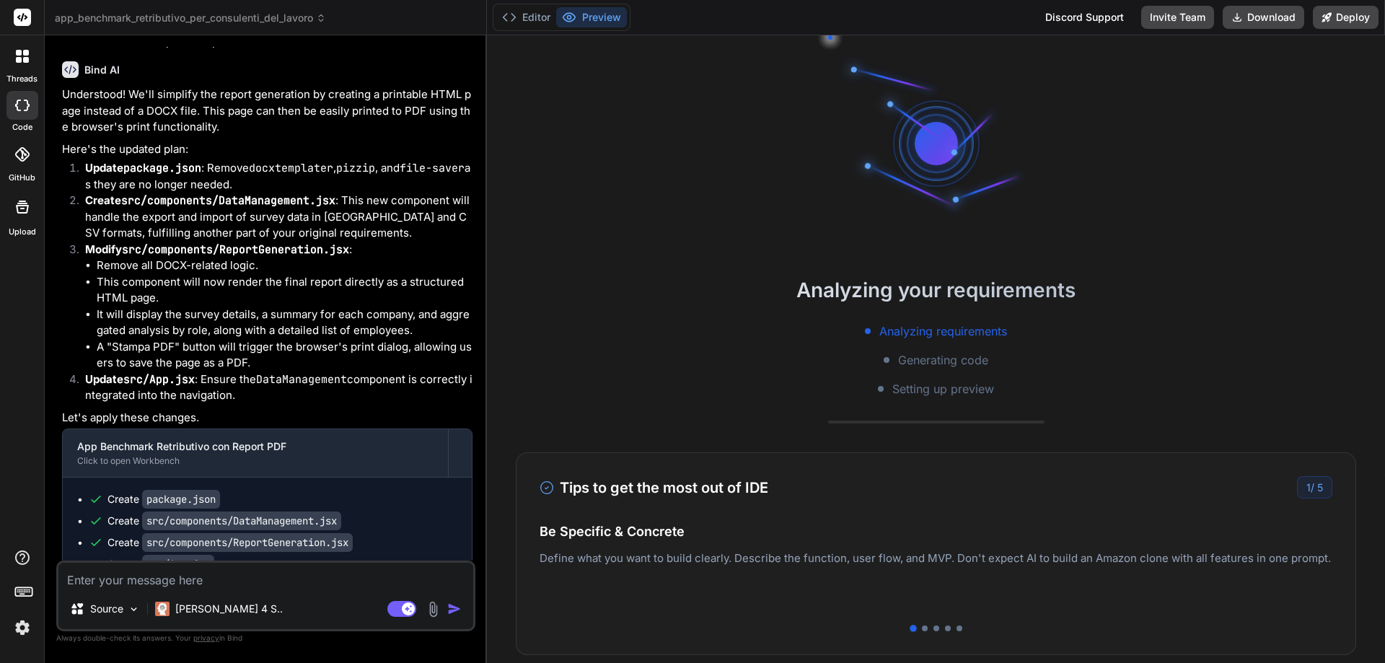
click at [19, 56] on icon at bounding box center [22, 56] width 13 height 13
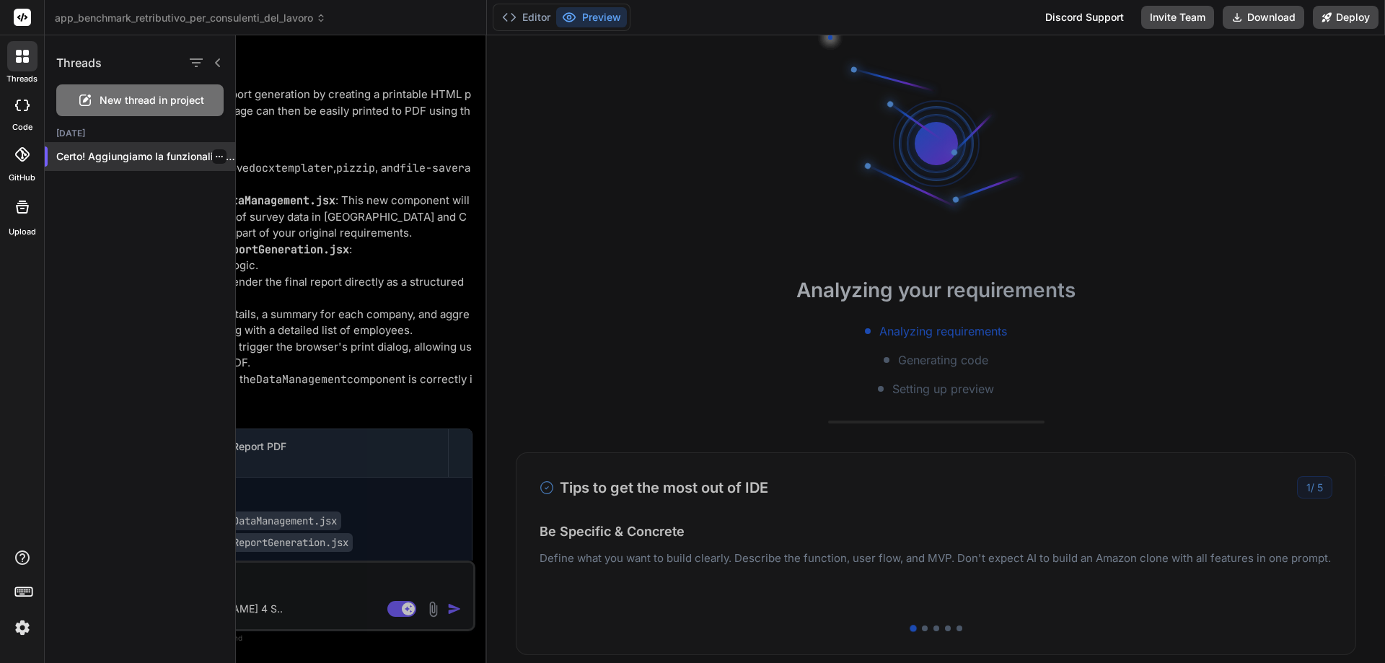
click at [215, 157] on icon "button" at bounding box center [219, 156] width 9 height 9
click at [245, 208] on span "Delete" at bounding box center [252, 214] width 31 height 14
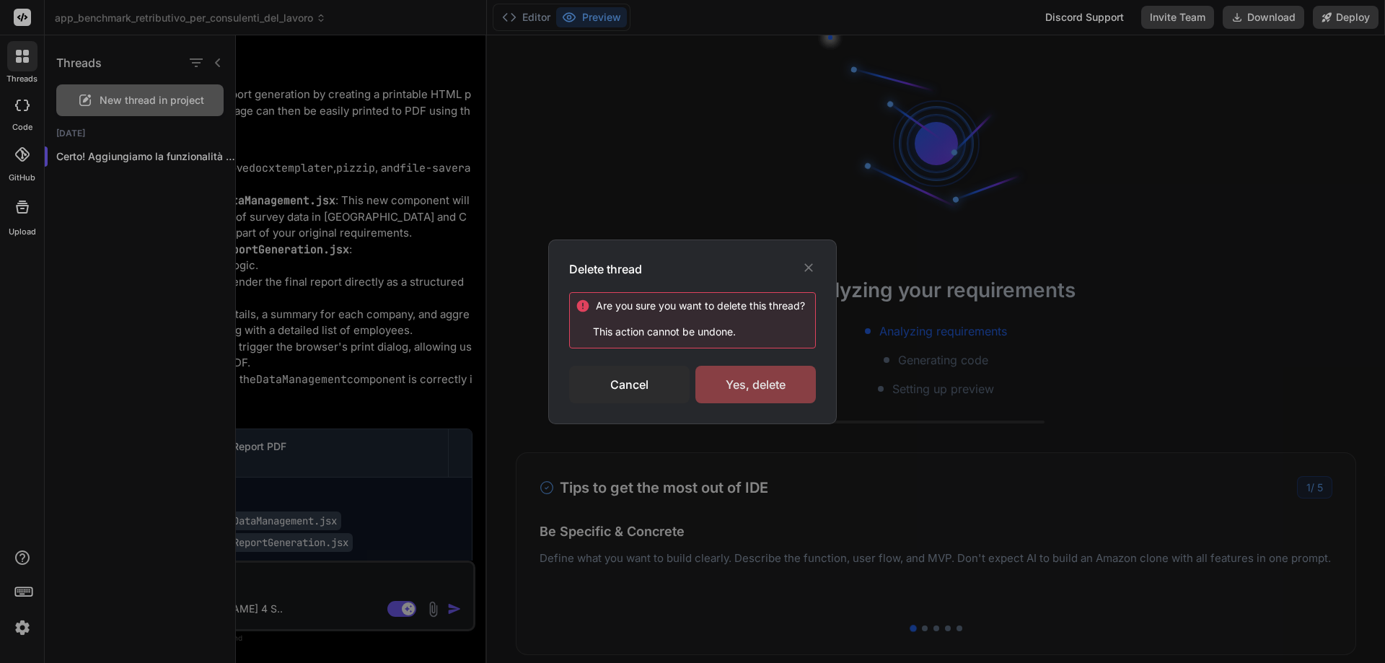
click at [780, 388] on div "Yes, delete" at bounding box center [756, 385] width 121 height 38
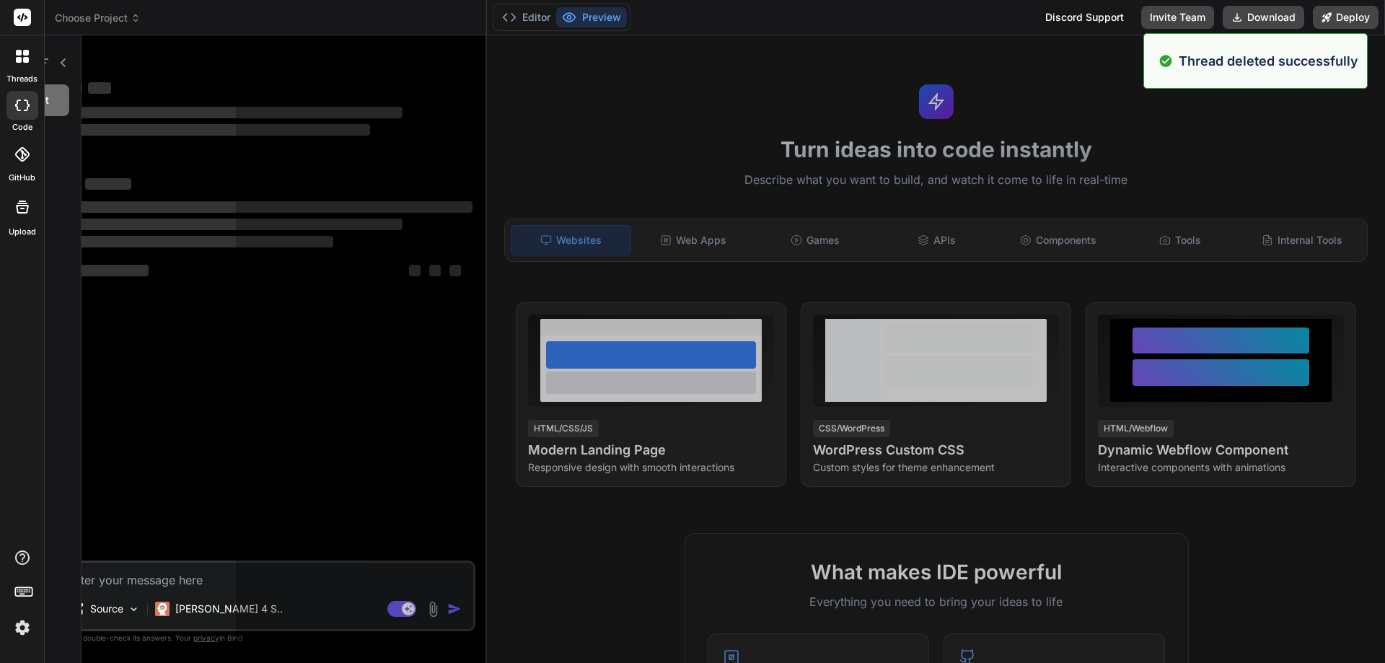
scroll to position [43, 0]
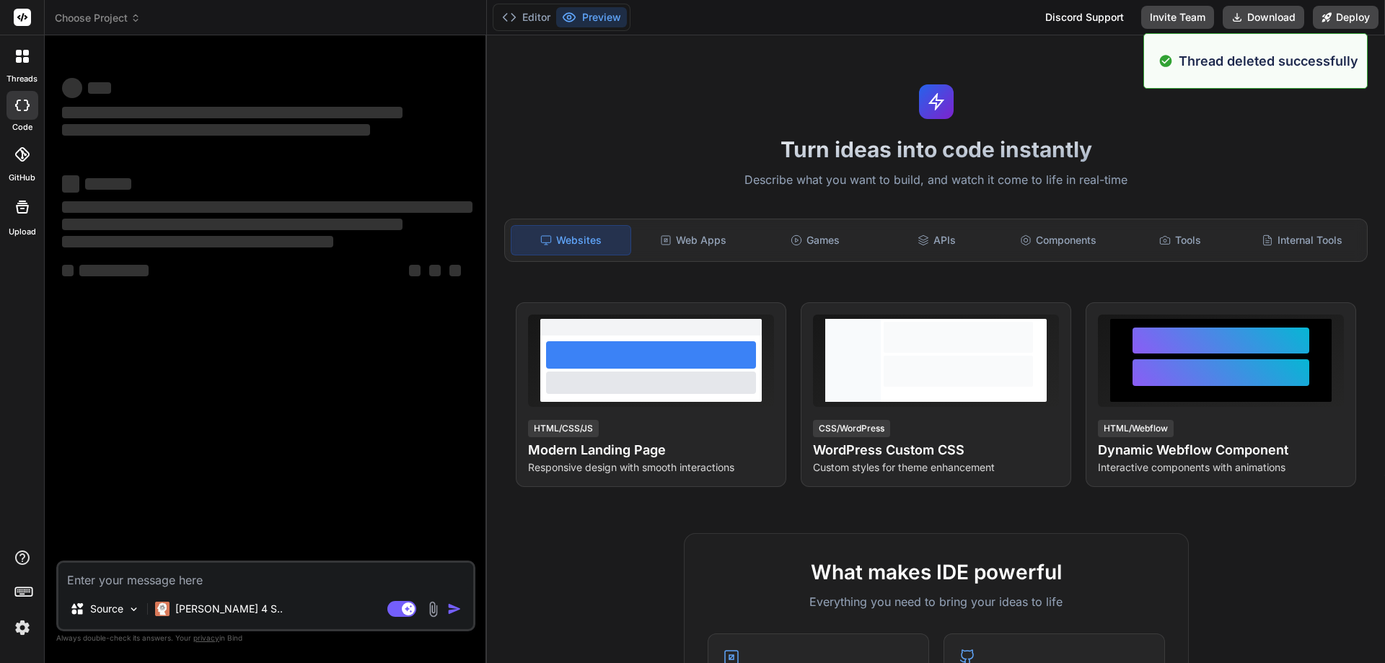
type textarea "x"
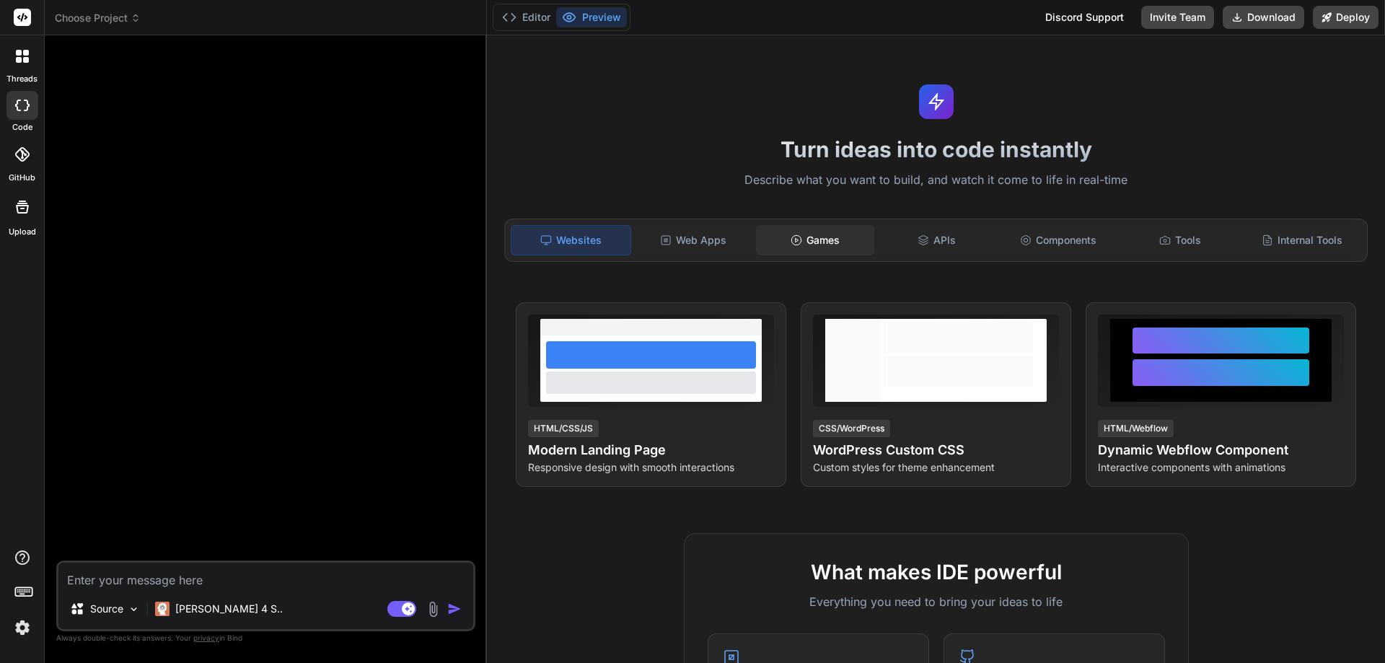
click at [827, 245] on div "Games" at bounding box center [815, 240] width 119 height 30
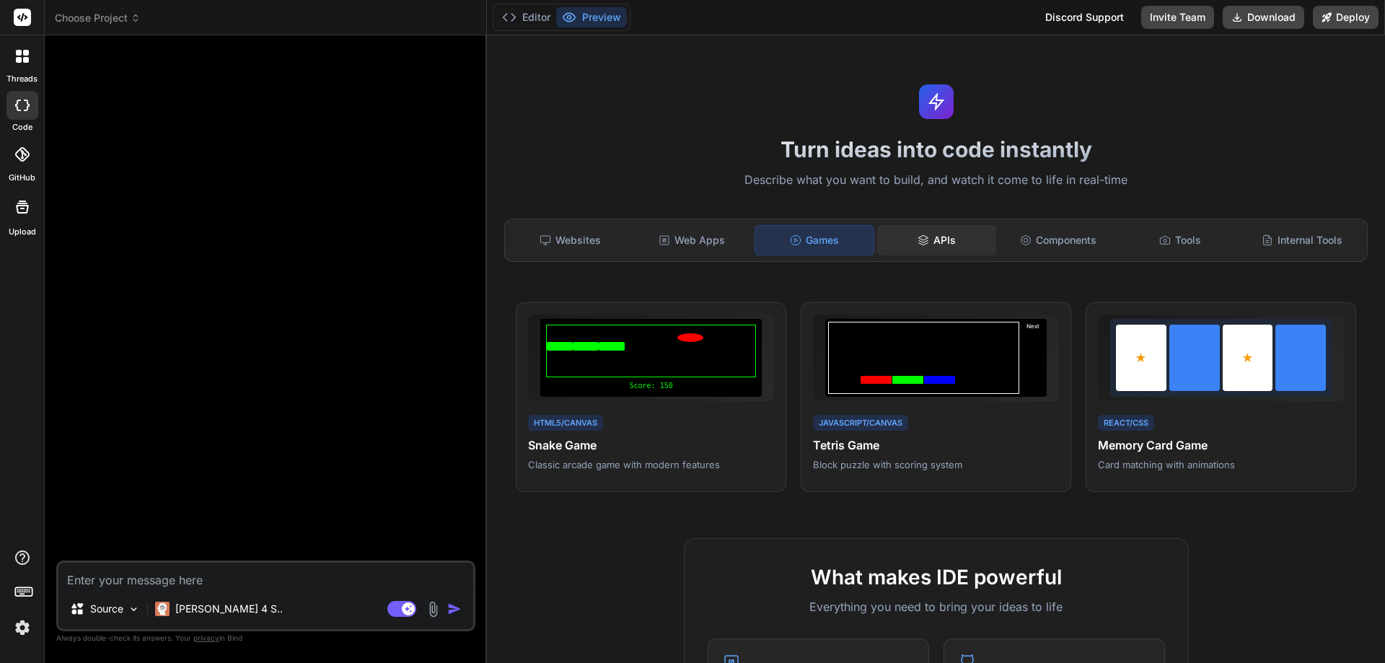
click at [946, 246] on div "APIs" at bounding box center [936, 240] width 119 height 30
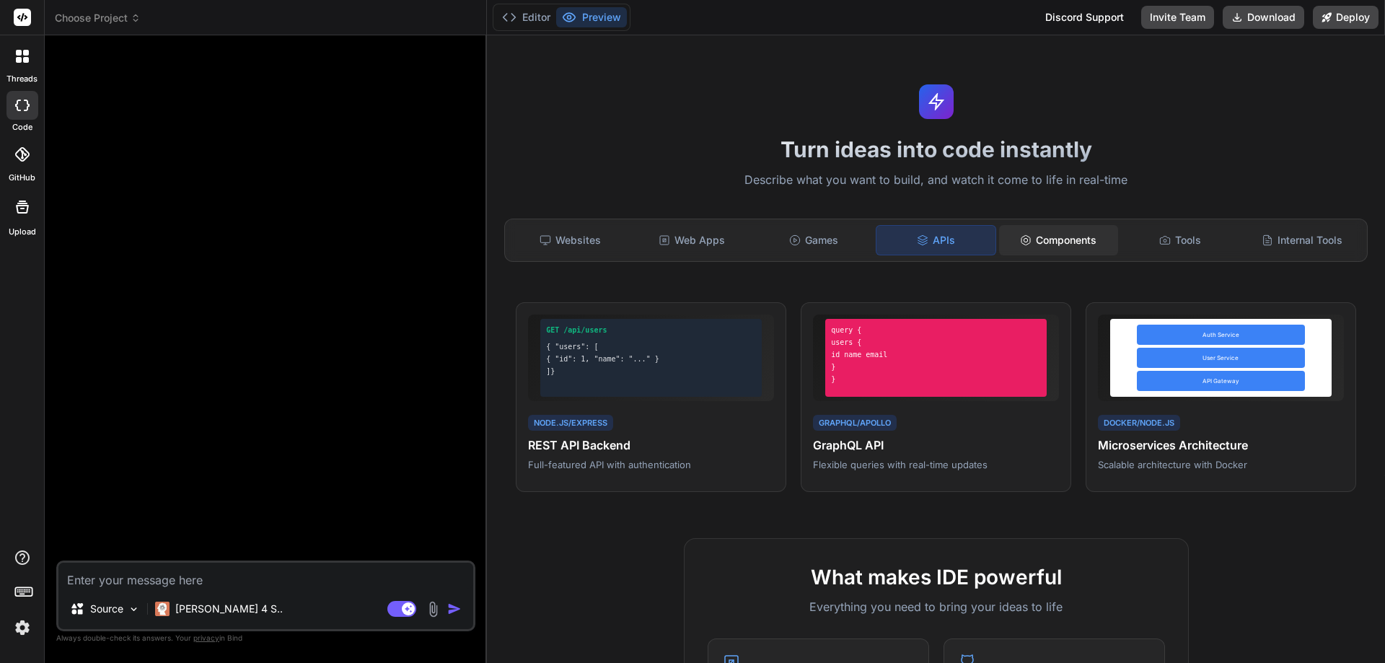
click at [1041, 243] on div "Components" at bounding box center [1058, 240] width 119 height 30
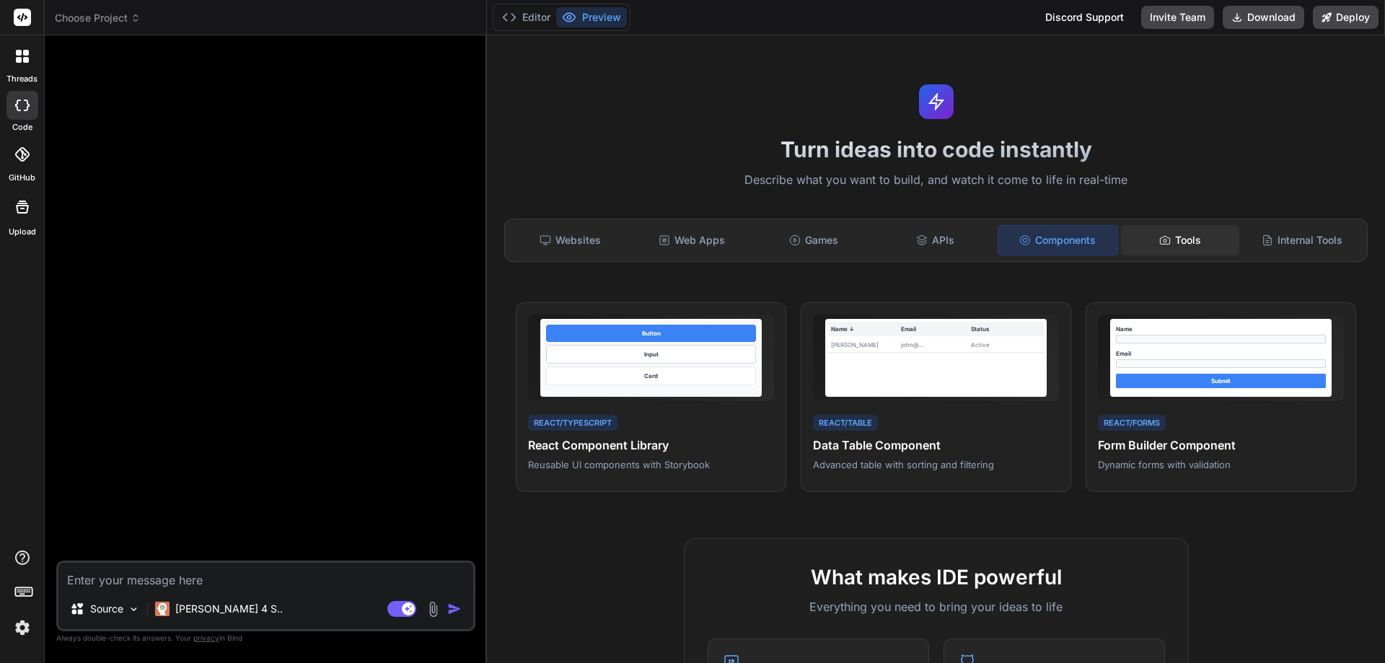
click at [1160, 237] on icon at bounding box center [1166, 241] width 12 height 12
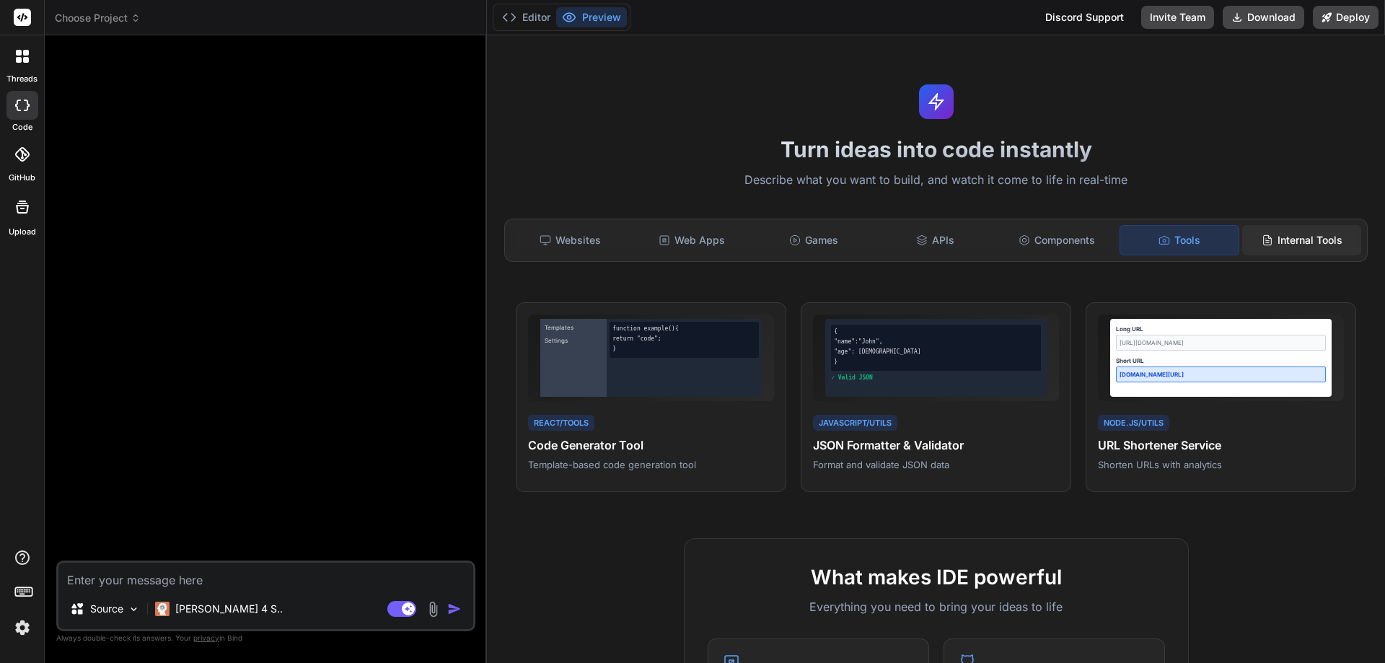
click at [1262, 235] on icon at bounding box center [1268, 241] width 12 height 12
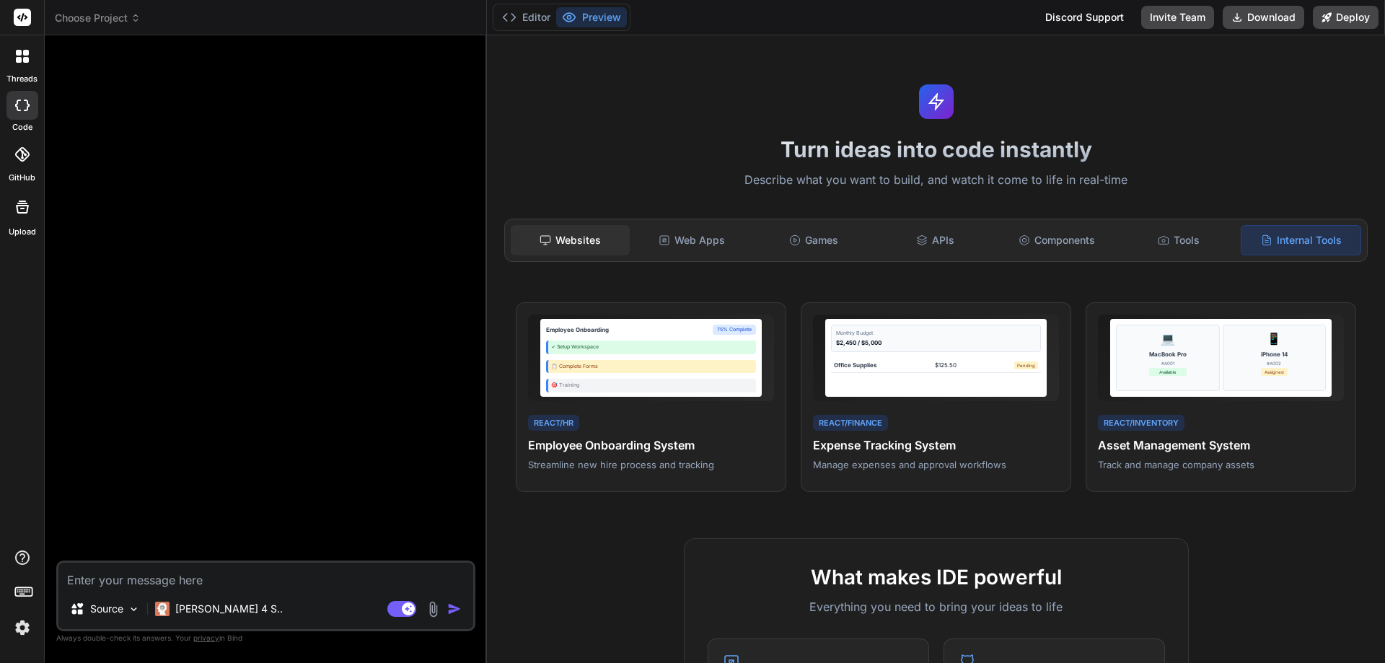
click at [569, 240] on div "Websites" at bounding box center [570, 240] width 119 height 30
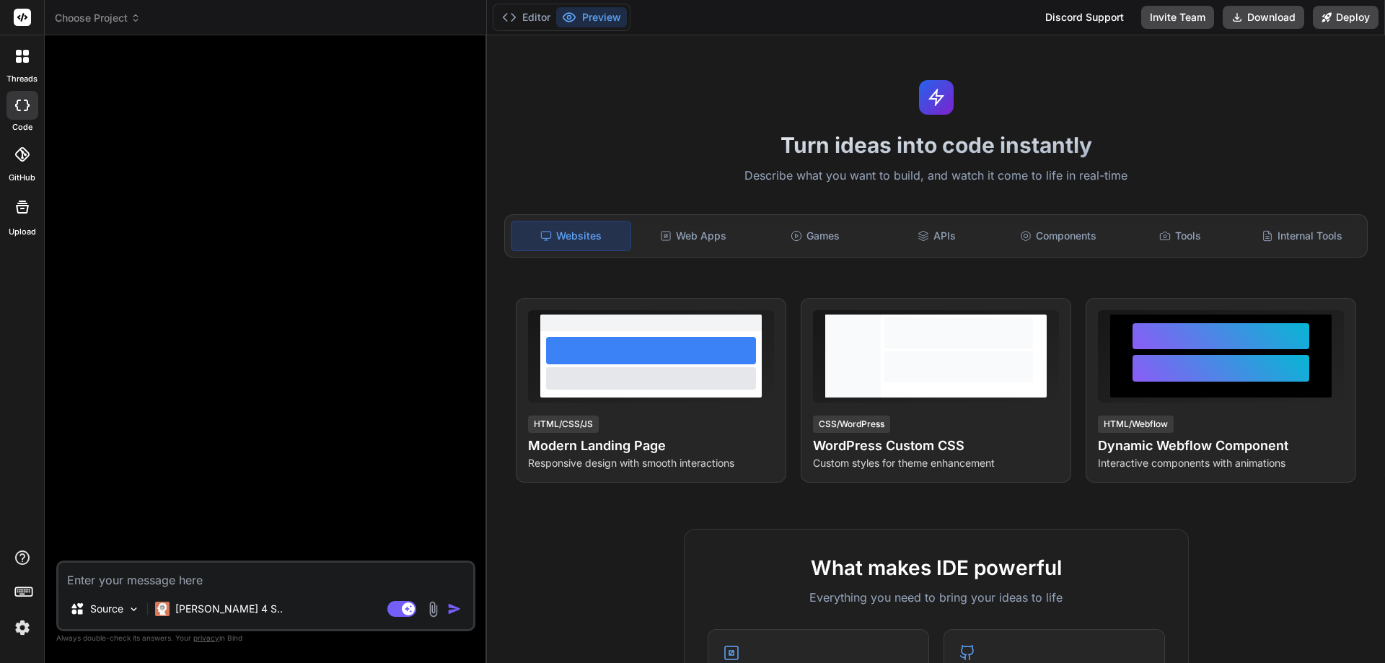
scroll to position [0, 0]
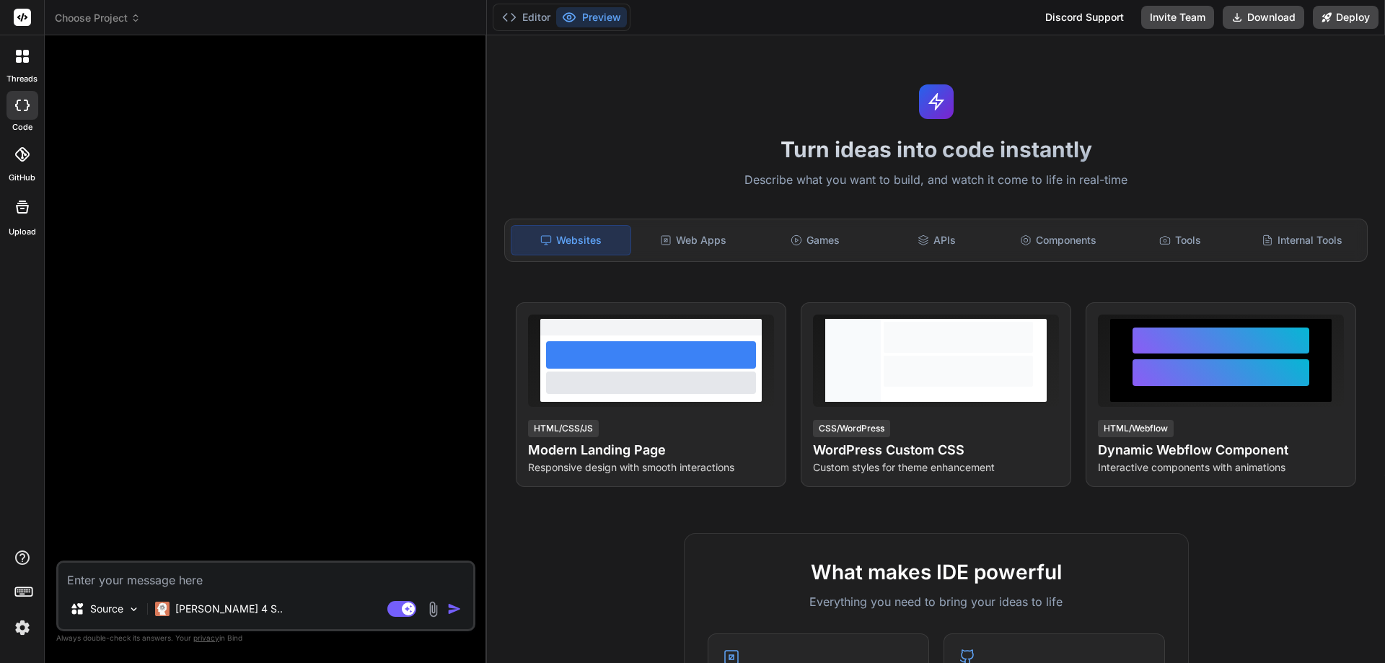
click at [253, 574] on textarea at bounding box center [265, 576] width 415 height 26
type textarea "c"
type textarea "x"
type textarea "cr"
type textarea "x"
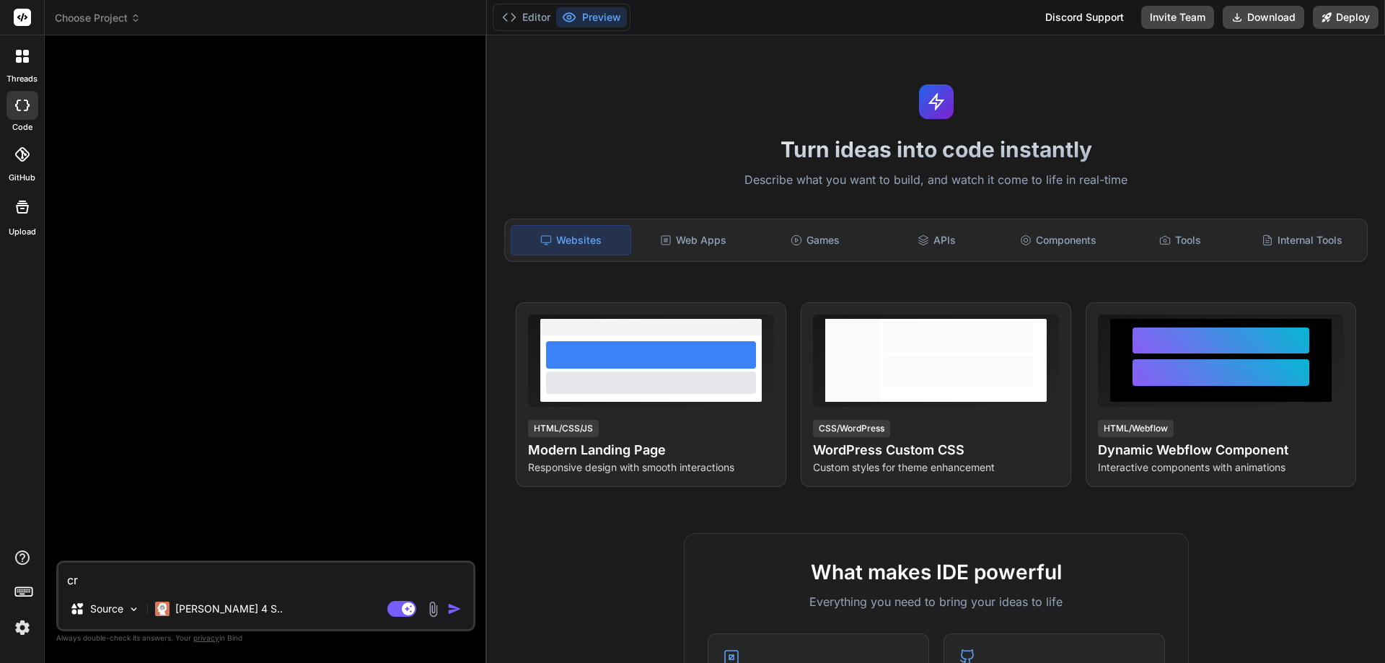
type textarea "cre"
type textarea "x"
type textarea "crea"
type textarea "x"
type textarea "crea"
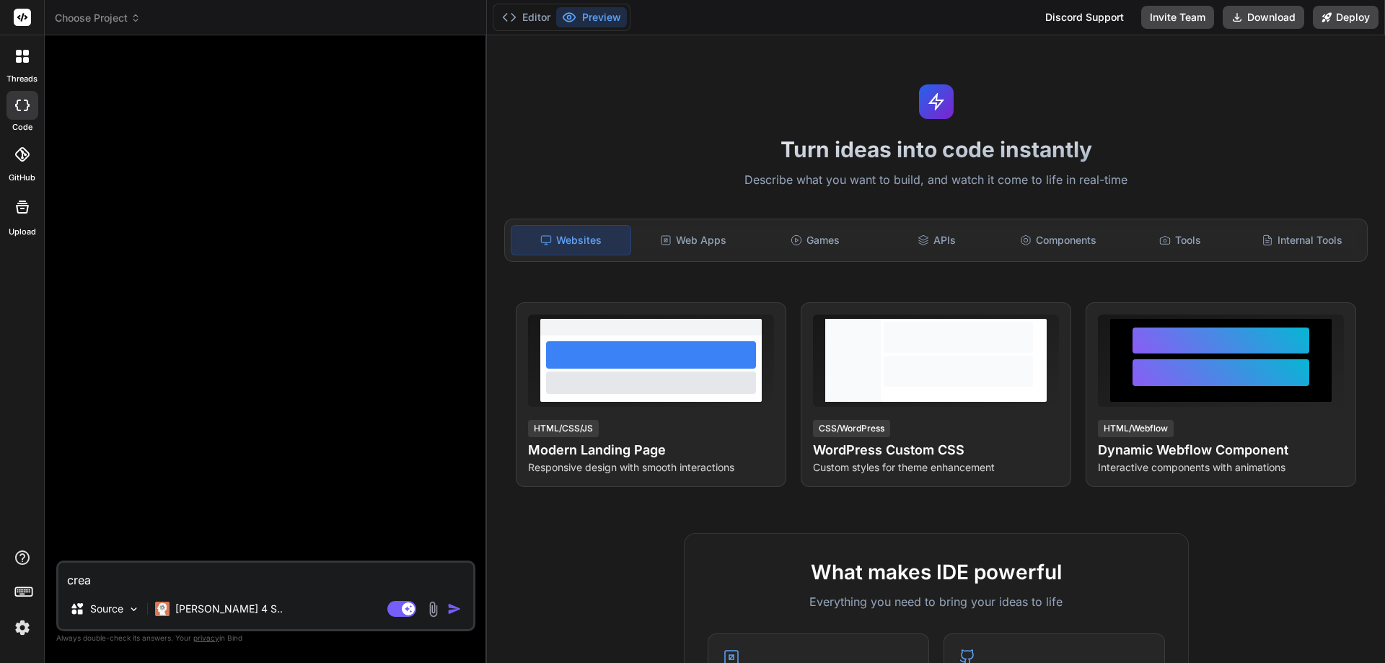
type textarea "x"
type textarea "crea u"
type textarea "x"
type textarea "crea un"
type textarea "x"
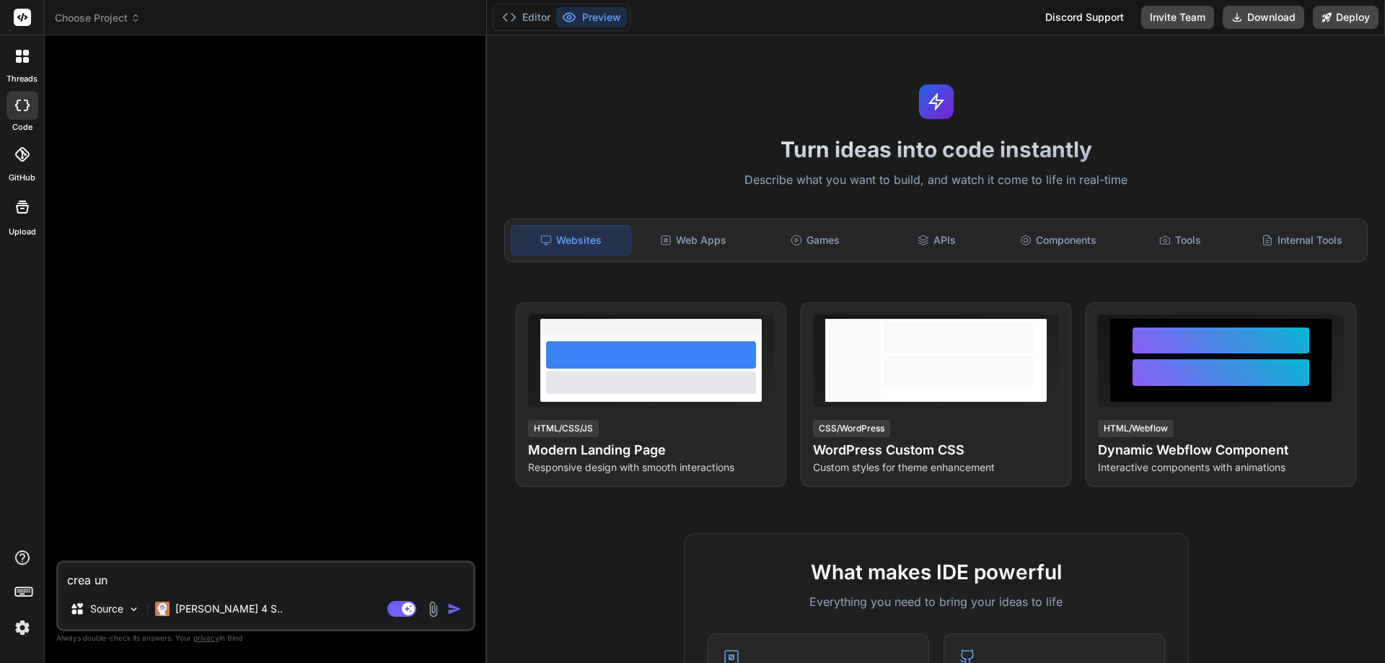
type textarea "crea una"
type textarea "x"
type textarea "crea una"
type textarea "x"
type textarea "crea una w"
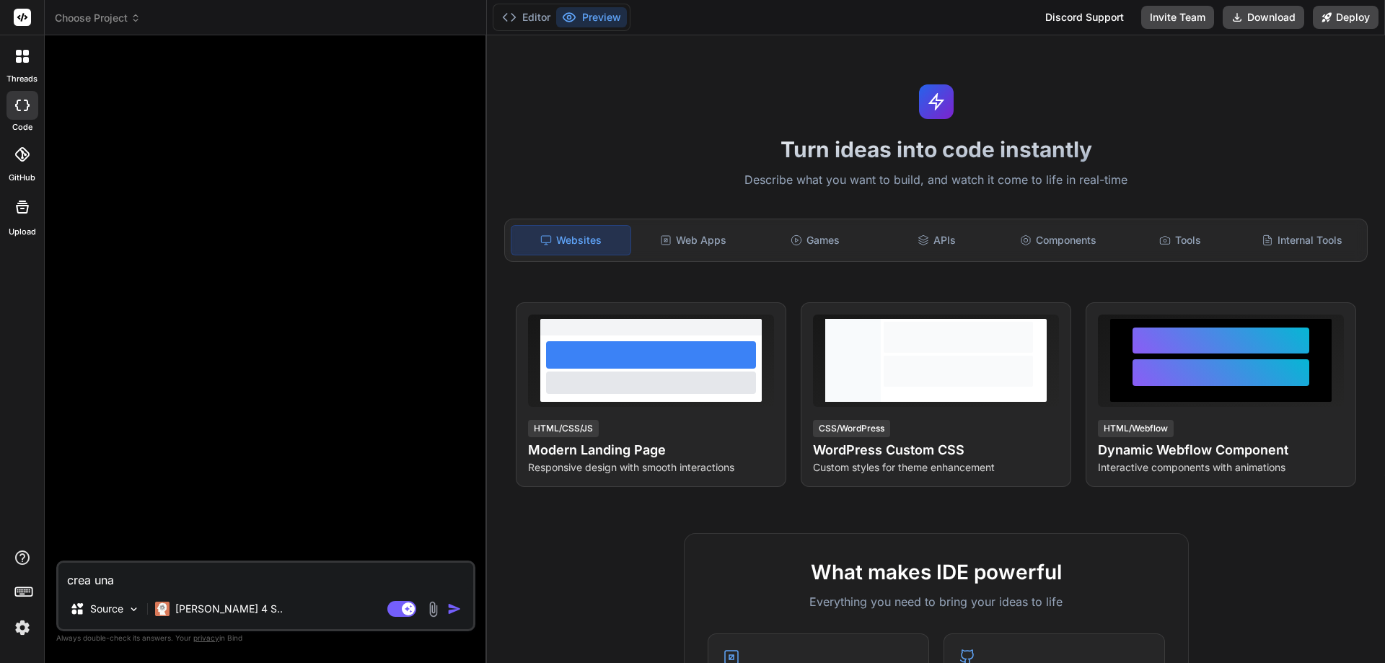
type textarea "x"
type textarea "crea una we"
type textarea "x"
type textarea "crea una web"
type textarea "x"
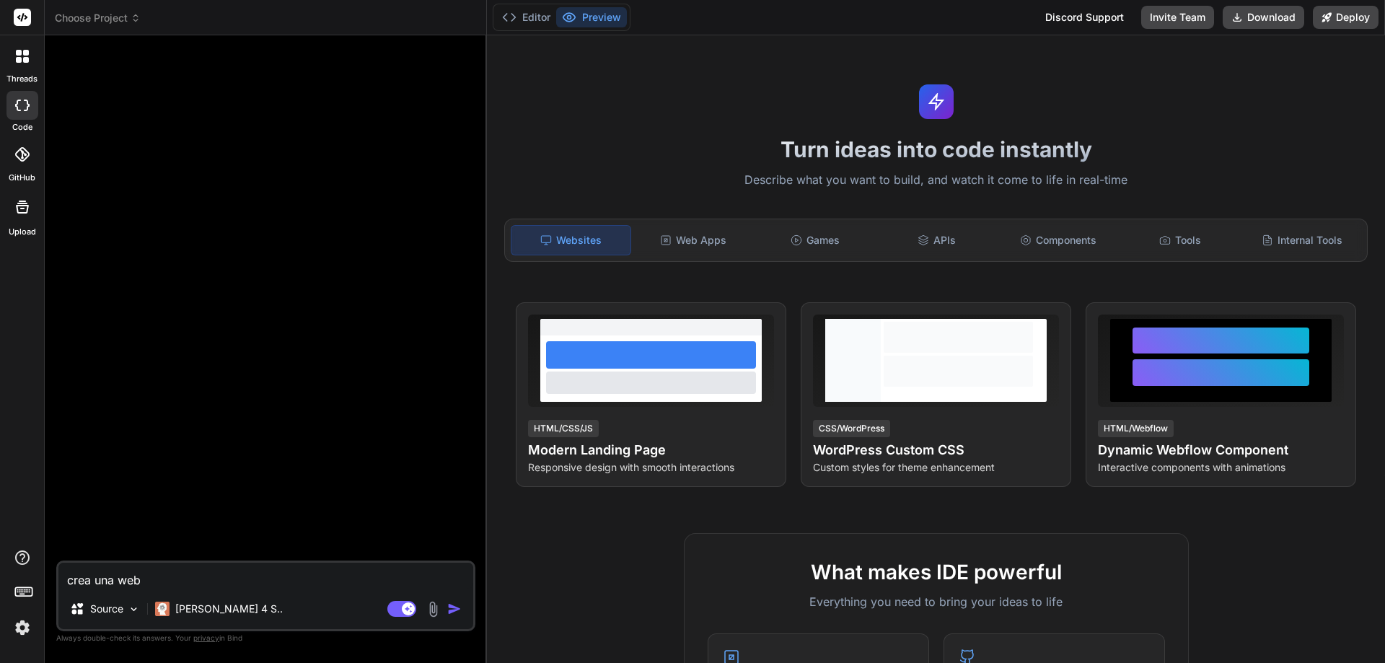
type textarea "crea una web"
type textarea "x"
type textarea "crea una web a"
type textarea "x"
type textarea "crea una web ap"
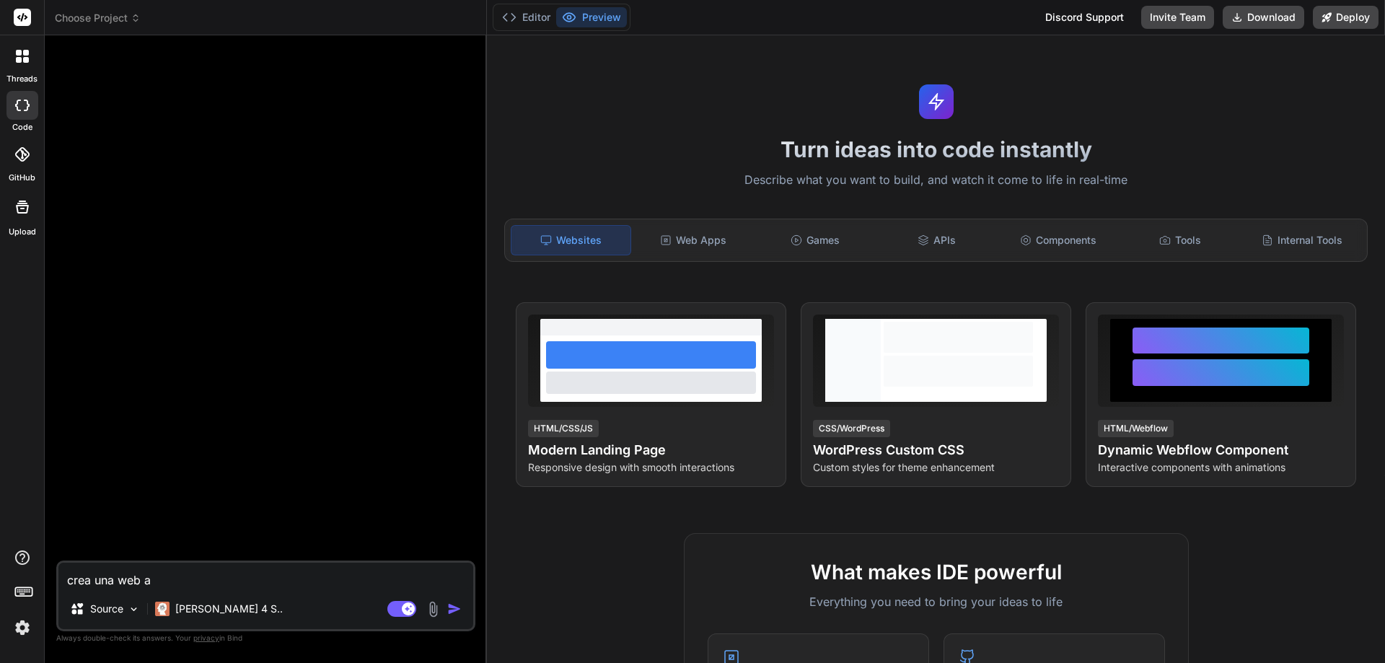
type textarea "x"
type textarea "crea una web app"
type textarea "x"
type textarea "crea una web app"
type textarea "x"
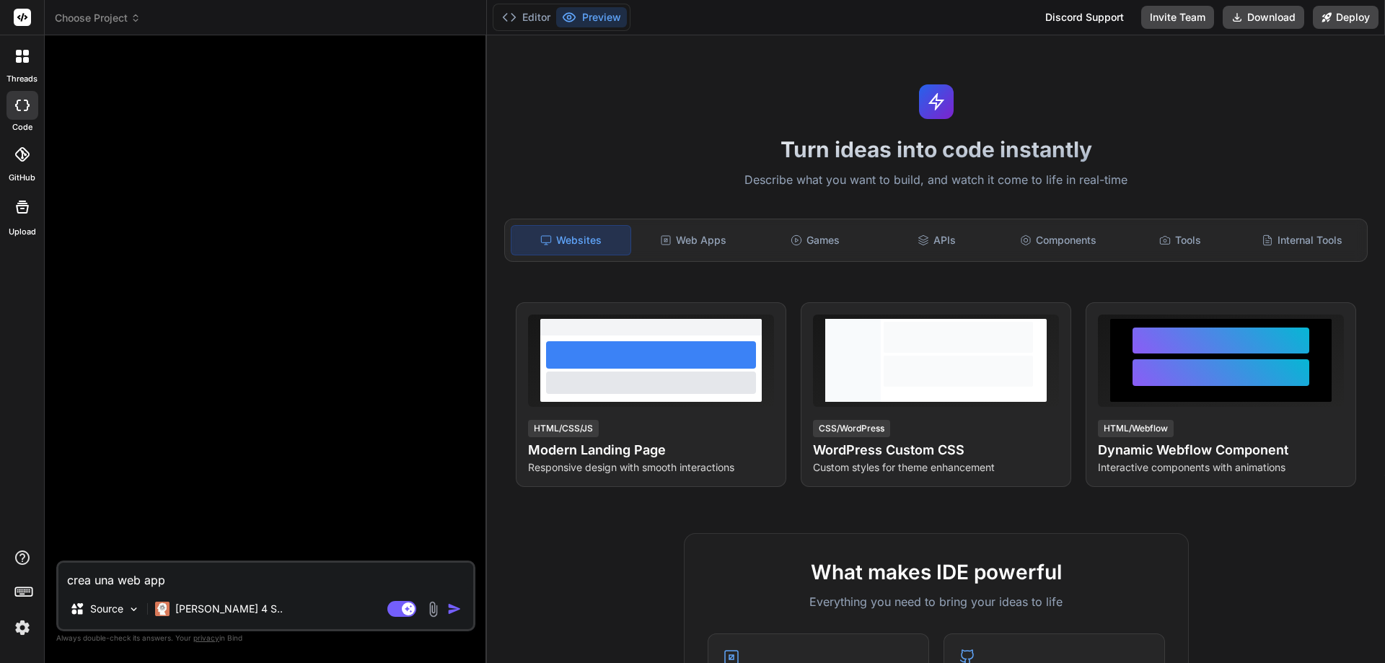
type textarea "crea una web app"
type textarea "x"
type textarea "crea una web ap"
type textarea "x"
type textarea "crea una web a"
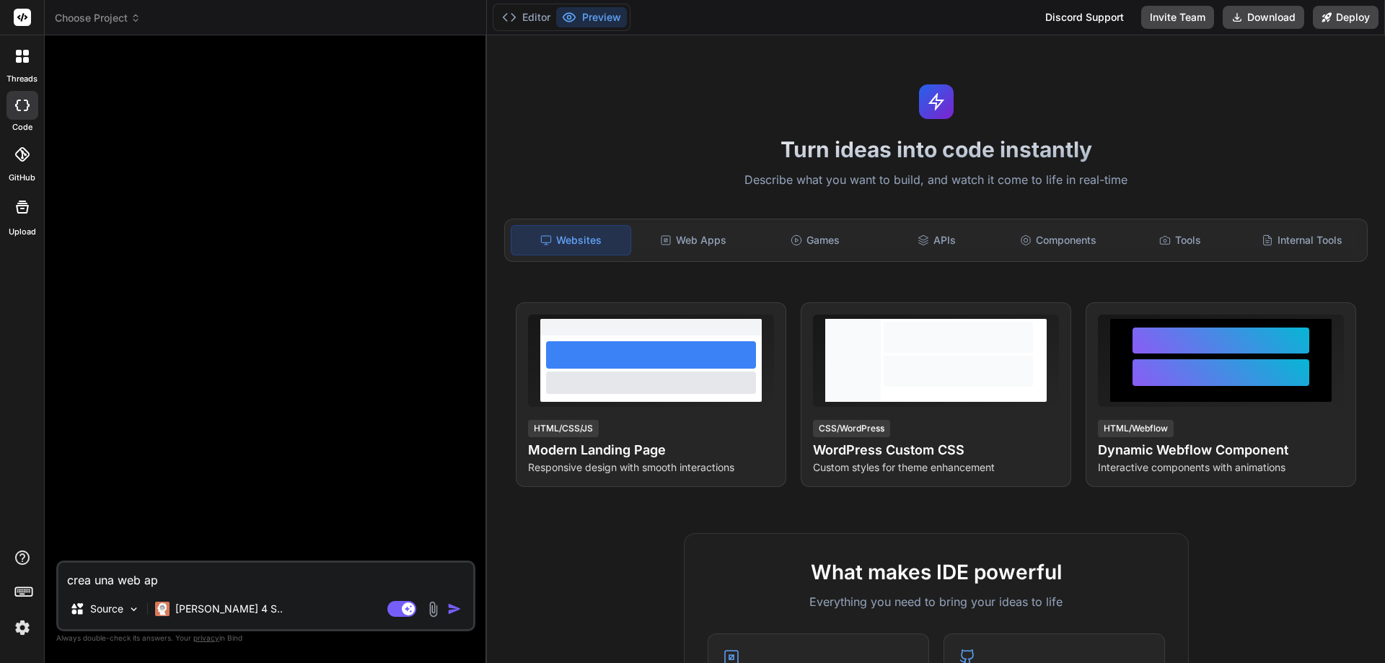
type textarea "x"
type textarea "crea una web"
type textarea "x"
type textarea "crea una web"
type textarea "x"
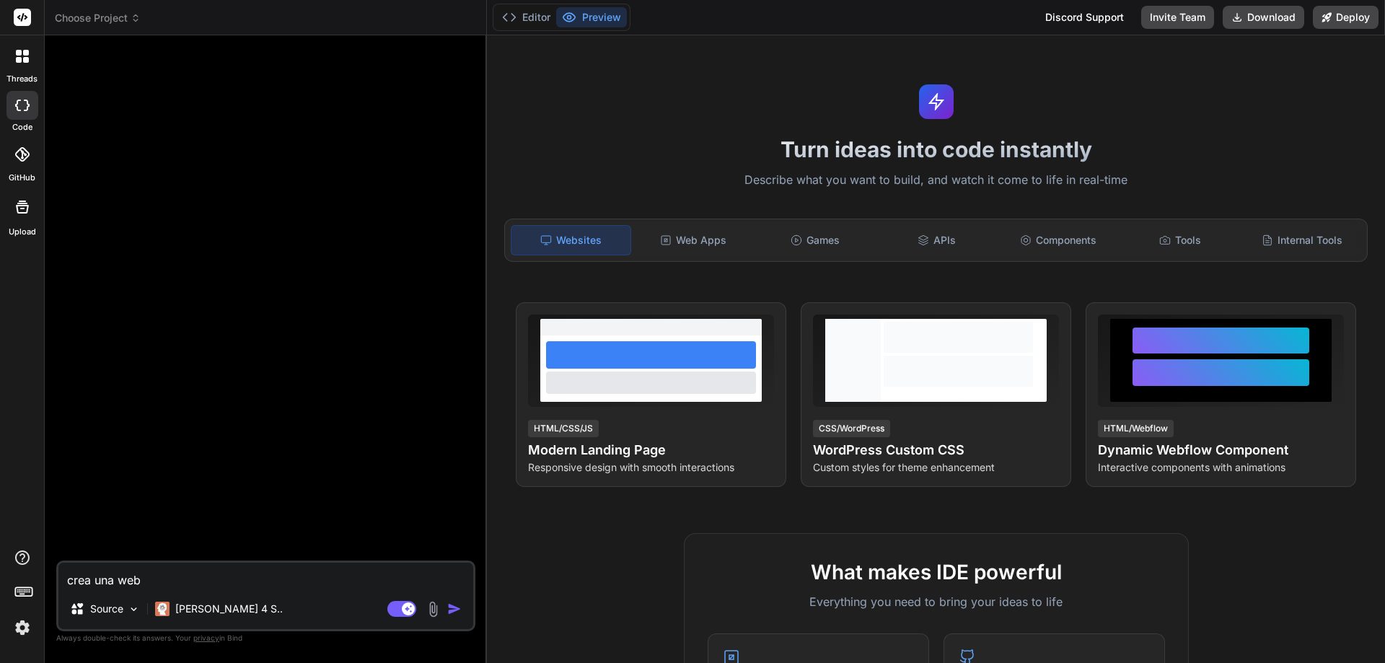
type textarea "crea una weba"
type textarea "x"
type textarea "crea una webap"
type textarea "x"
type textarea "crea una webapp"
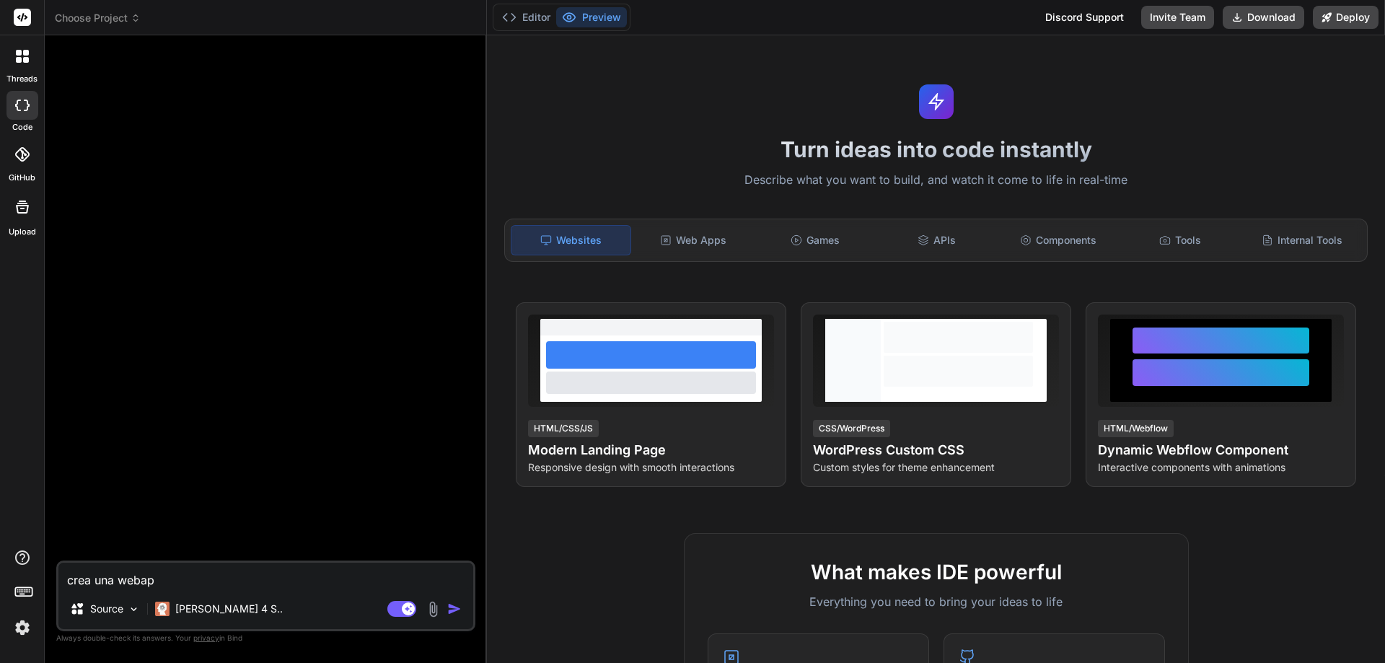
type textarea "x"
type textarea "crea una webapp"
type textarea "x"
type textarea "crea una webapp c"
type textarea "x"
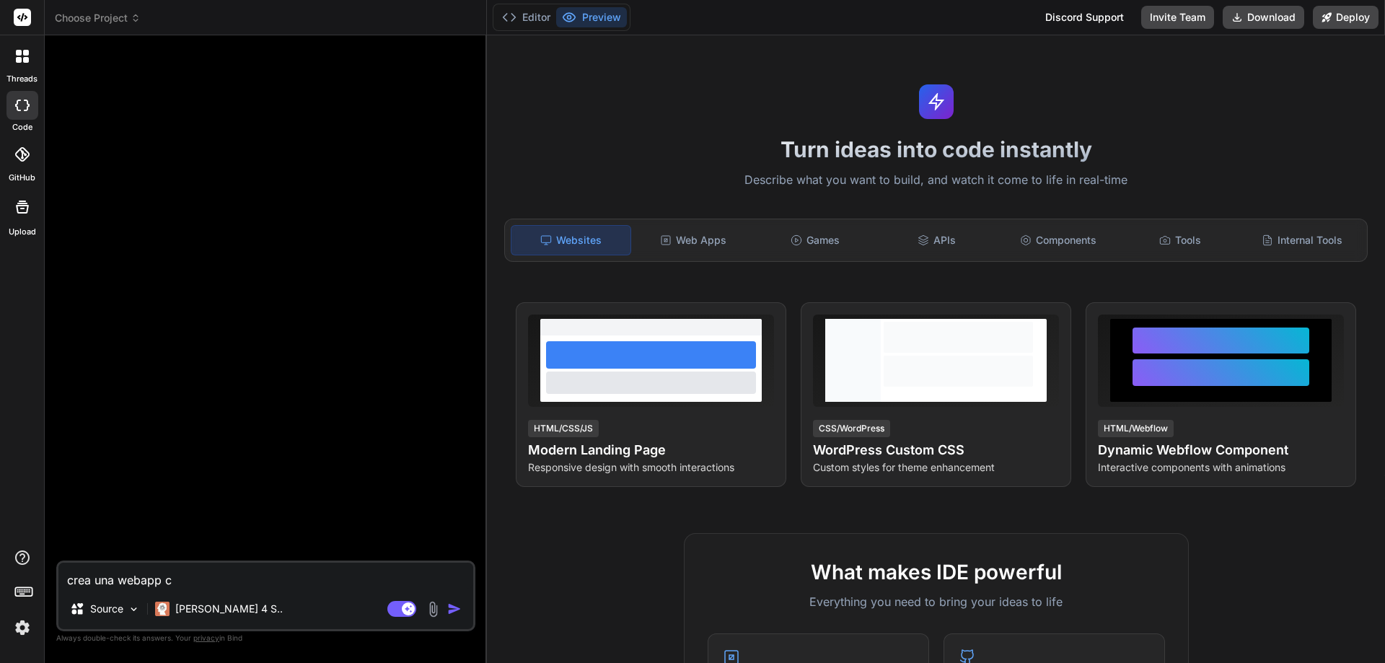
type textarea "crea una webapp co"
type textarea "x"
type textarea "crea una webapp con"
type textarea "x"
type textarea "crea una webapp con"
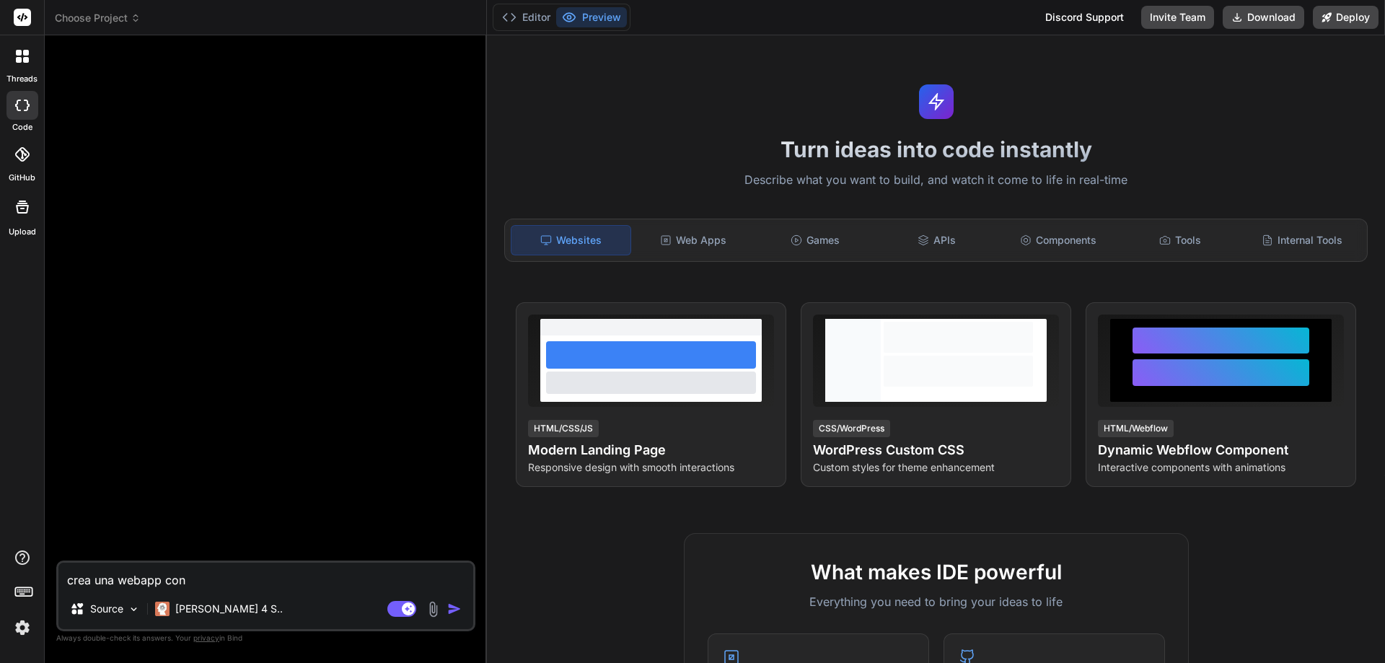
type textarea "x"
type textarea "crea una webapp con c"
type textarea "x"
type textarea "crea una webapp con cu"
type textarea "x"
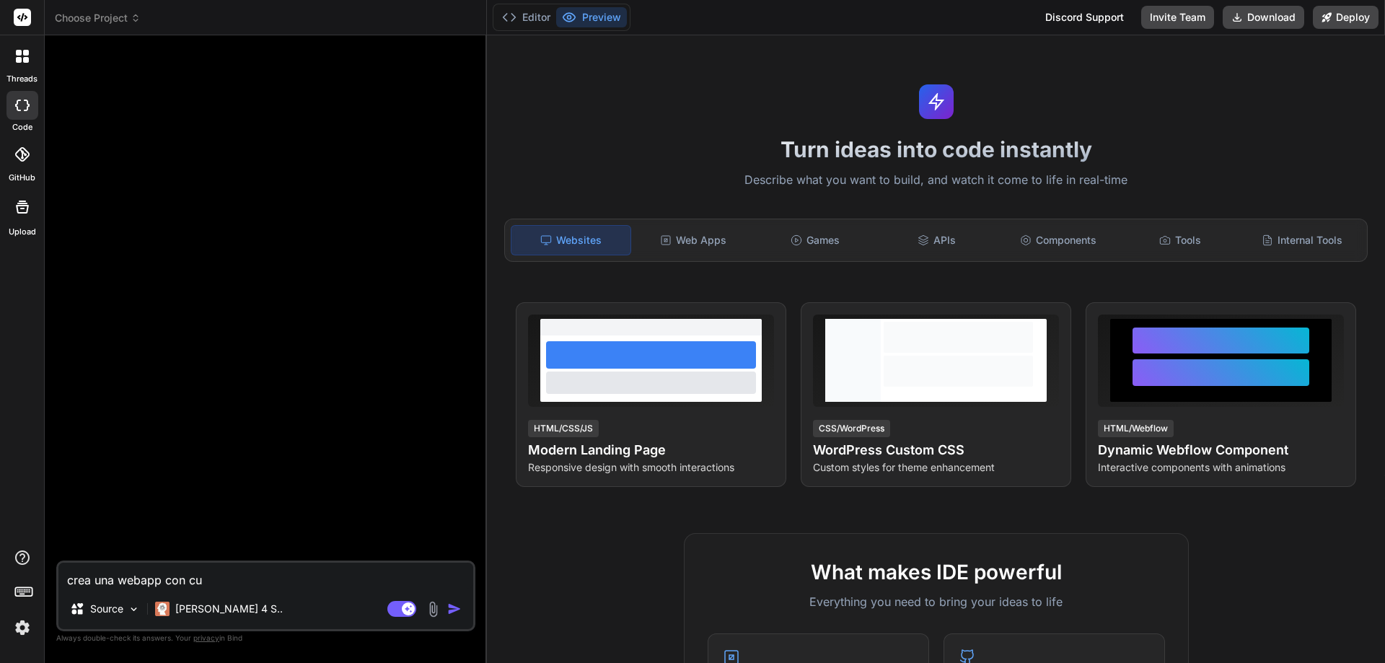
type textarea "crea una webapp con cui"
type textarea "x"
type textarea "crea una webapp con cui"
type textarea "x"
type textarea "crea una webapp con cui i"
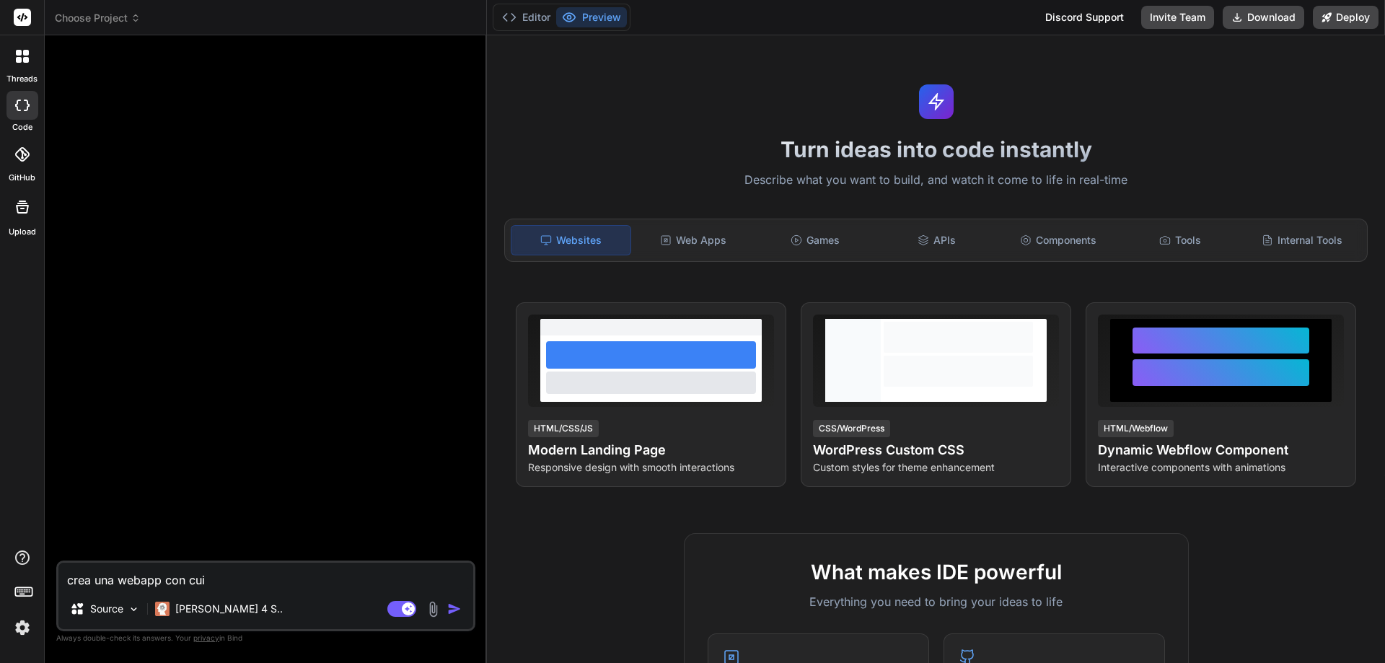
type textarea "x"
type textarea "crea una webapp con cui i"
type textarea "x"
type textarea "crea una webapp con cui i c"
type textarea "x"
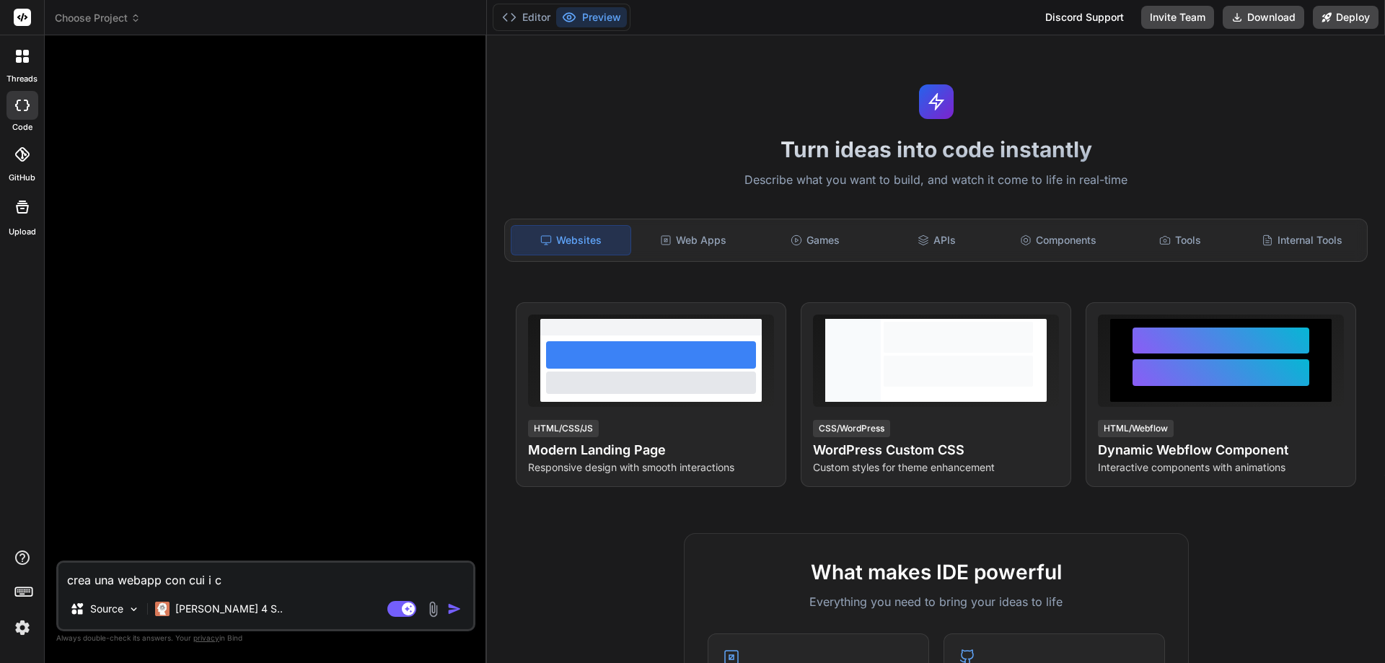
type textarea "crea una webapp con cui i co"
type textarea "x"
type textarea "crea una webapp con cui i con"
type textarea "x"
type textarea "crea una webapp con cui i cons"
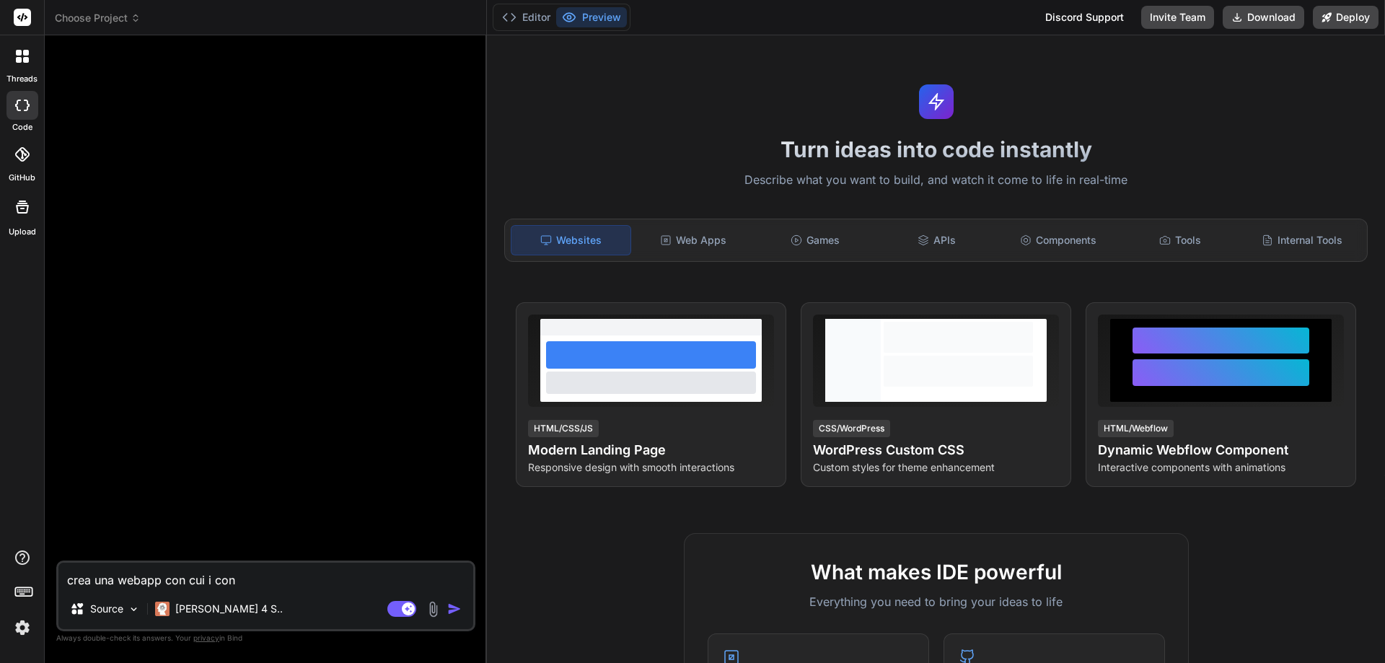
type textarea "x"
type textarea "crea una webapp con cui i consu"
type textarea "x"
type textarea "crea una webapp con cui i consul"
type textarea "x"
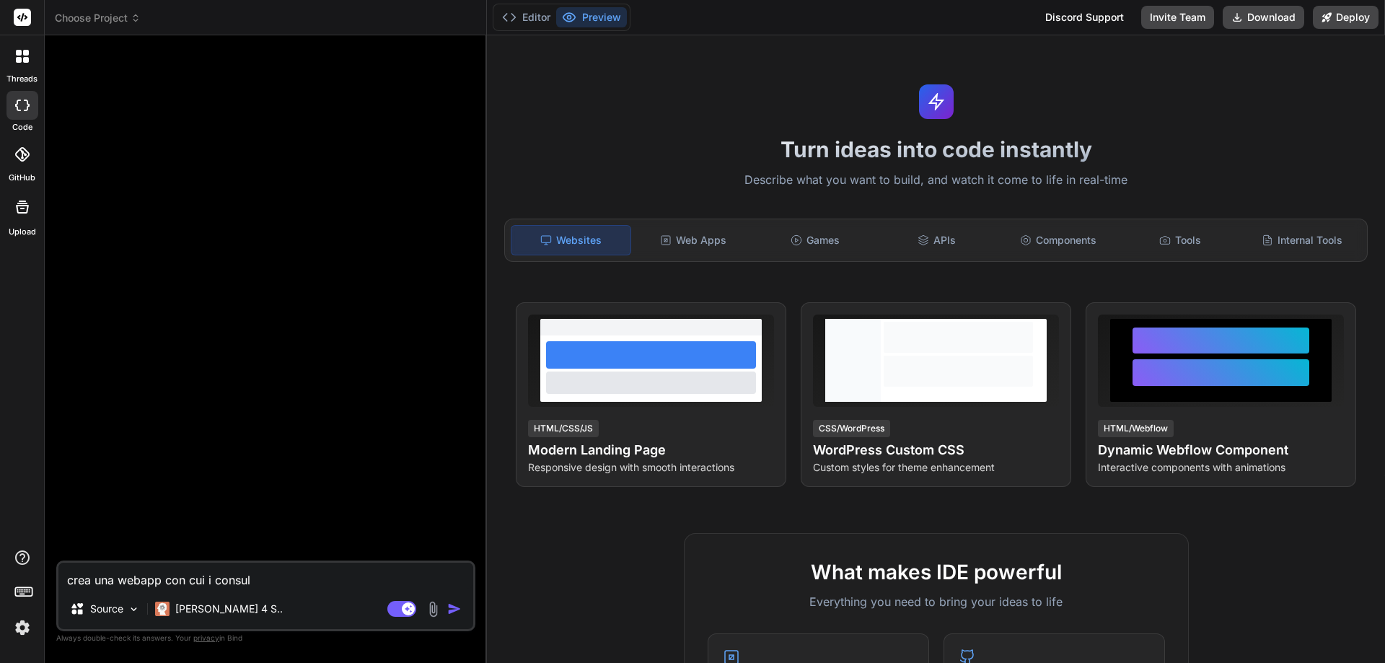
type textarea "crea una webapp con cui i consule"
type textarea "x"
type textarea "crea una webapp con cui i consulen"
type textarea "x"
type textarea "crea una webapp con cui i consulent"
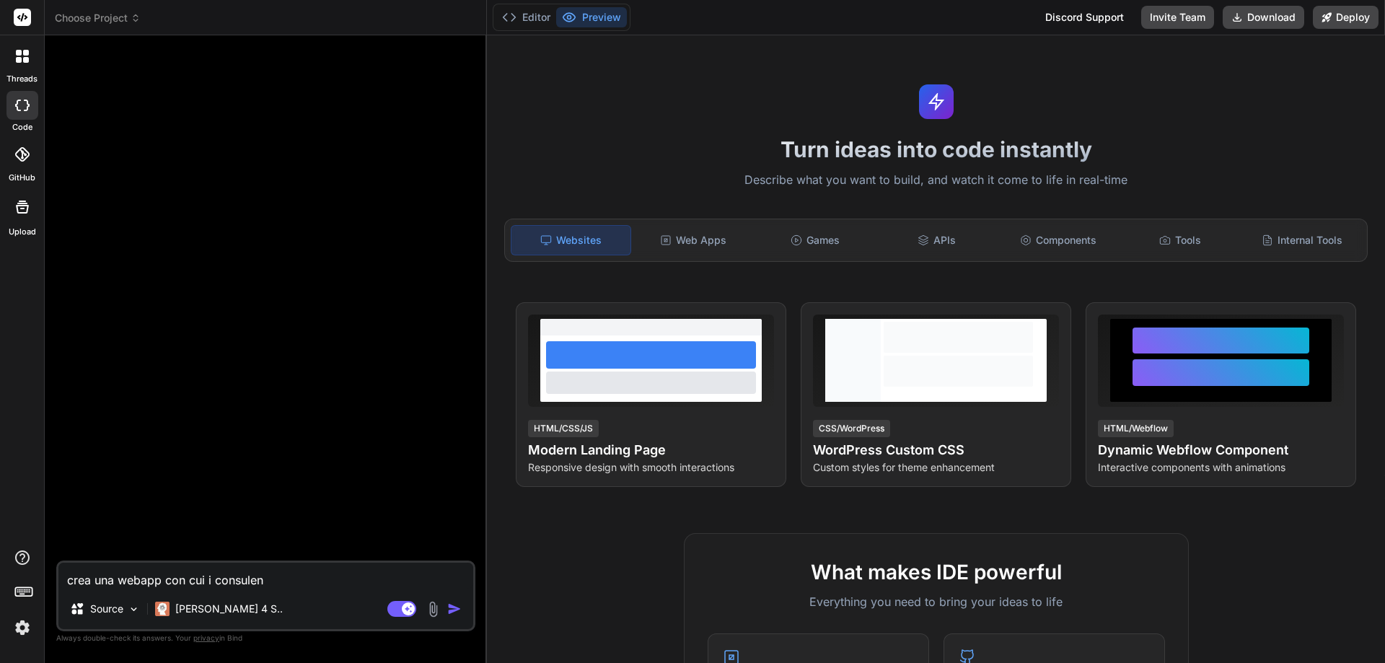
type textarea "x"
type textarea "crea una webapp con cui i consulenti"
type textarea "x"
type textarea "crea una webapp con cui i consulenti"
type textarea "x"
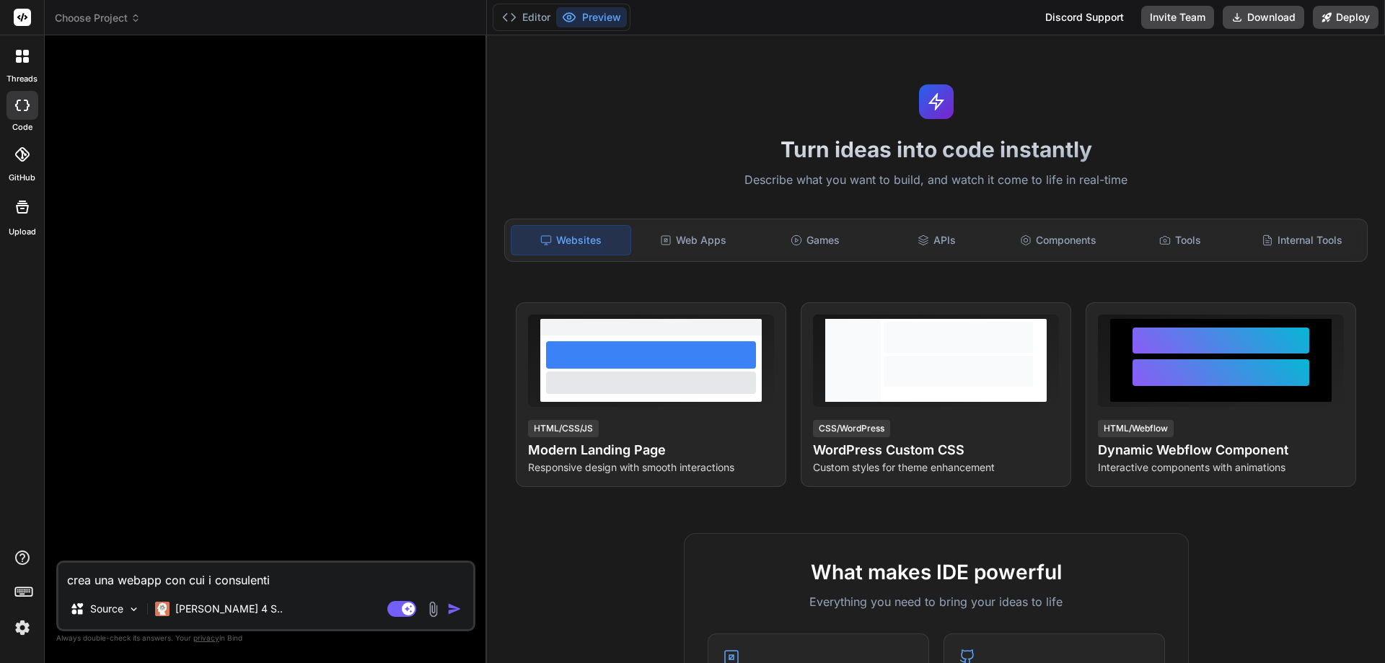
type textarea "crea una webapp con cui i consulenti d"
type textarea "x"
type textarea "crea una webapp con cui i consulenti de"
type textarea "x"
type textarea "crea una webapp con cui i consulenti del"
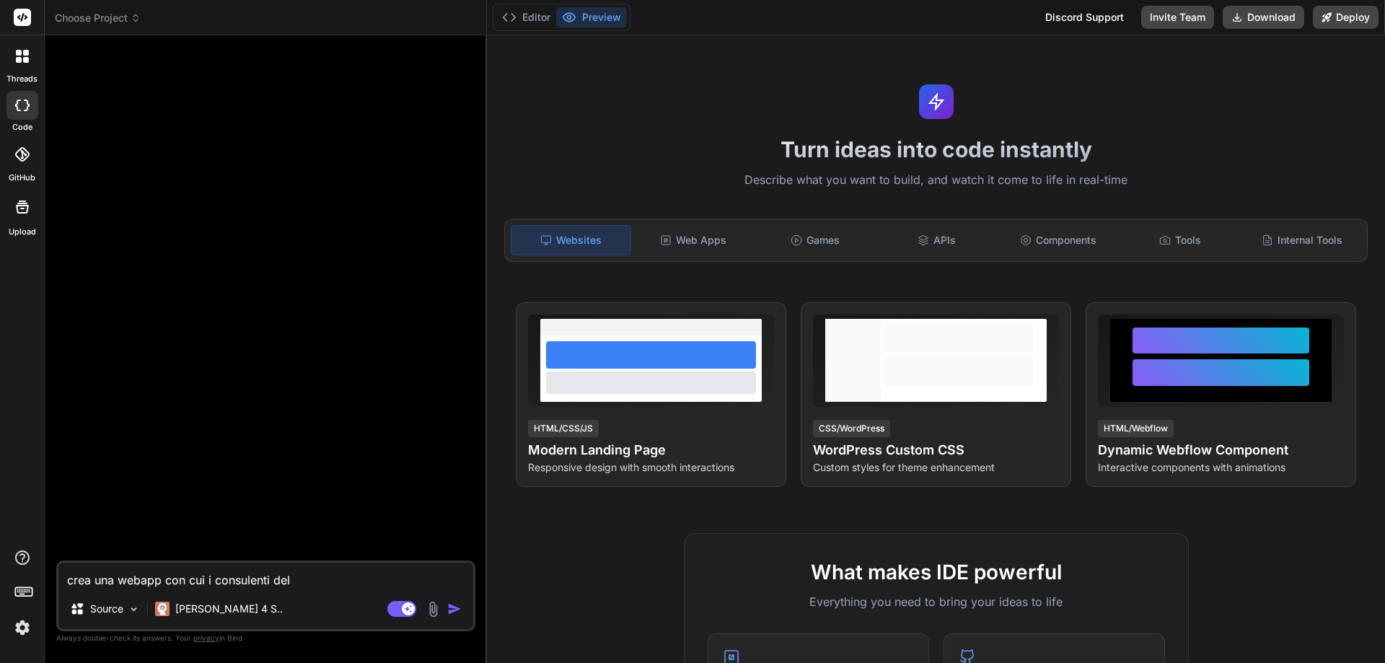
type textarea "x"
type textarea "crea una webapp con cui i consulenti del"
type textarea "x"
type textarea "crea una webapp con cui i consulenti del l"
type textarea "x"
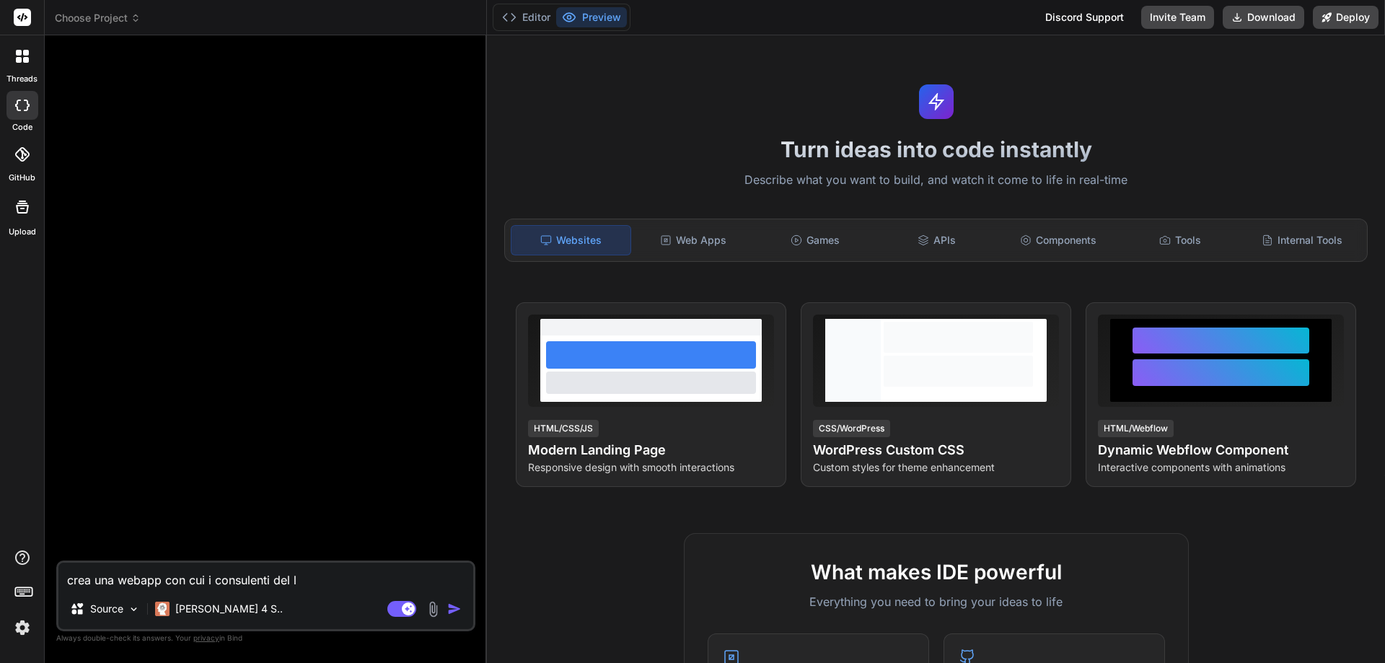
type textarea "crea una webapp con cui i consulenti del la"
type textarea "x"
type textarea "crea una webapp con cui i consulenti del lav"
type textarea "x"
type textarea "crea una webapp con cui i consulenti del lavo"
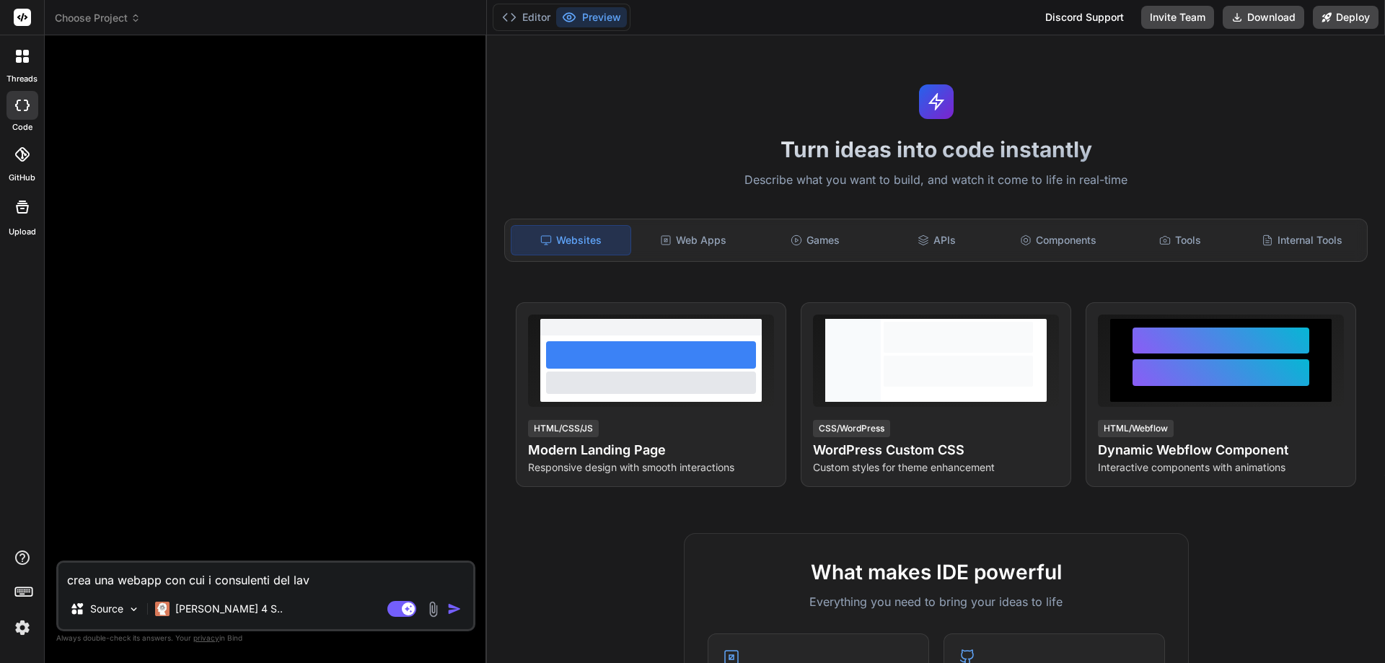
type textarea "x"
type textarea "crea una webapp con cui i consulenti del lavor"
type textarea "x"
type textarea "crea una webapp con cui i consulenti del lavoro"
type textarea "x"
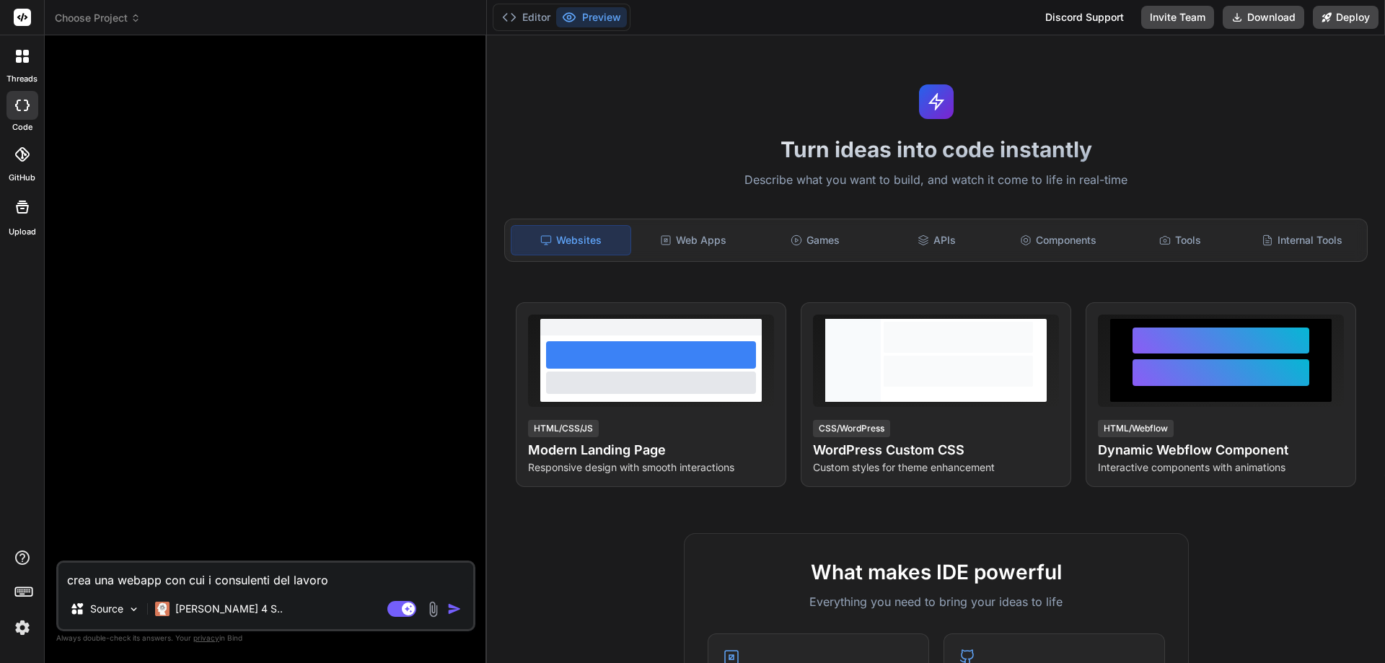
type textarea "crea una webapp con cui i consulenti del lavoro"
type textarea "x"
type textarea "crea una webapp con cui i consulenti del lavoro p"
type textarea "x"
type textarea "crea una webapp con cui i consulenti del lavoro po"
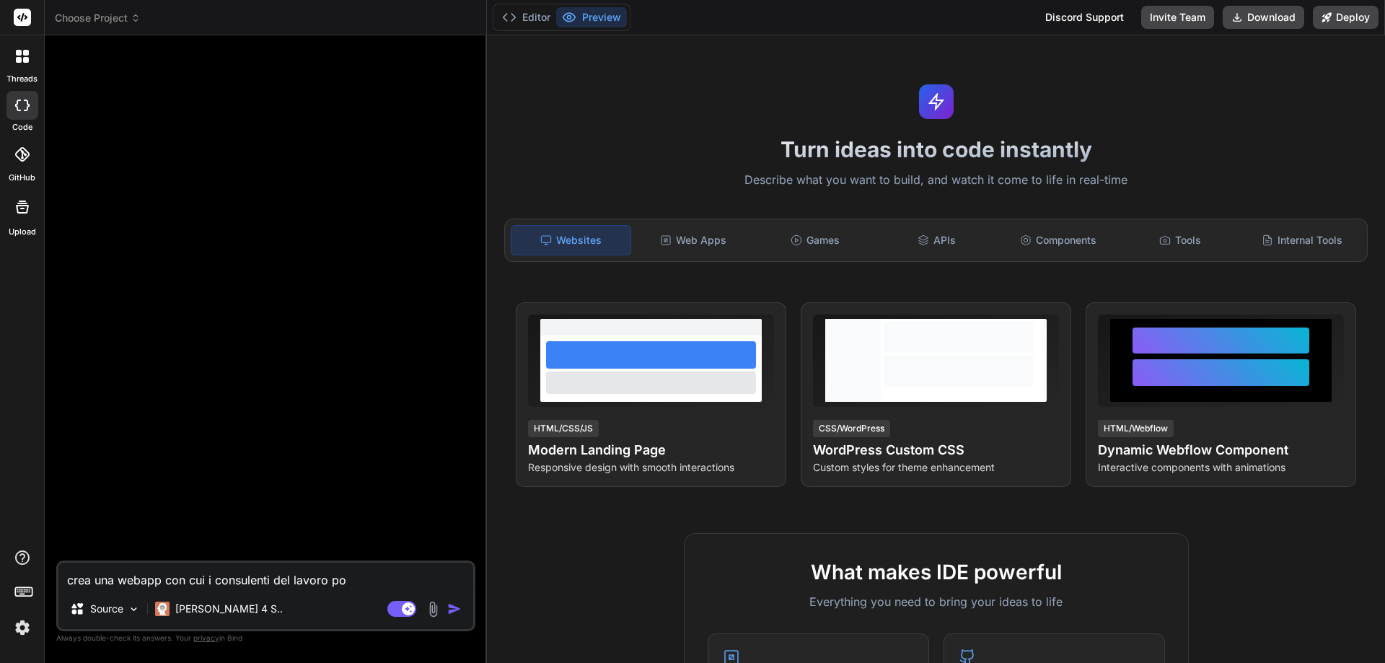
type textarea "x"
type textarea "crea una webapp con cui i consulenti del lavoro pos"
type textarea "x"
type textarea "crea una webapp con cui i consulenti del lavoro poss"
type textarea "x"
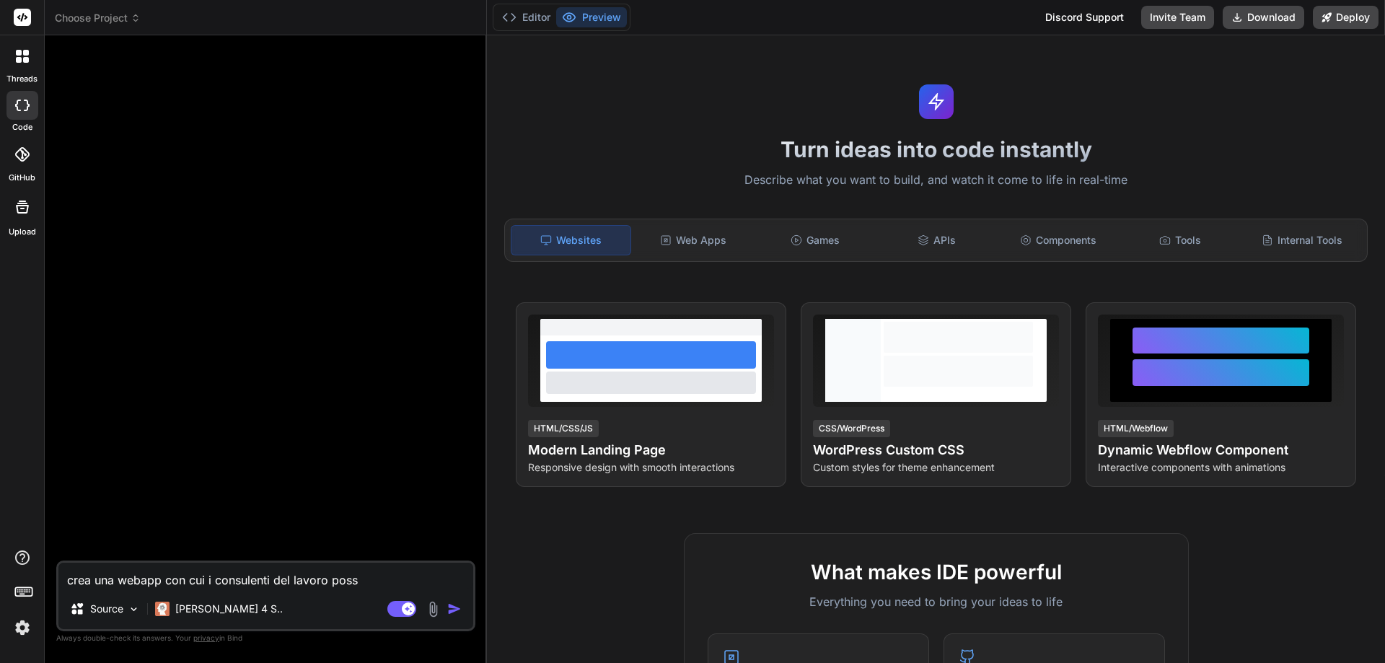
type textarea "crea una webapp con cui i consulenti del lavoro posso"
type textarea "x"
type textarea "crea una webapp con cui i consulenti del lavoro poss"
type textarea "x"
type textarea "crea una webapp con cui i consulenti del lavoro possa"
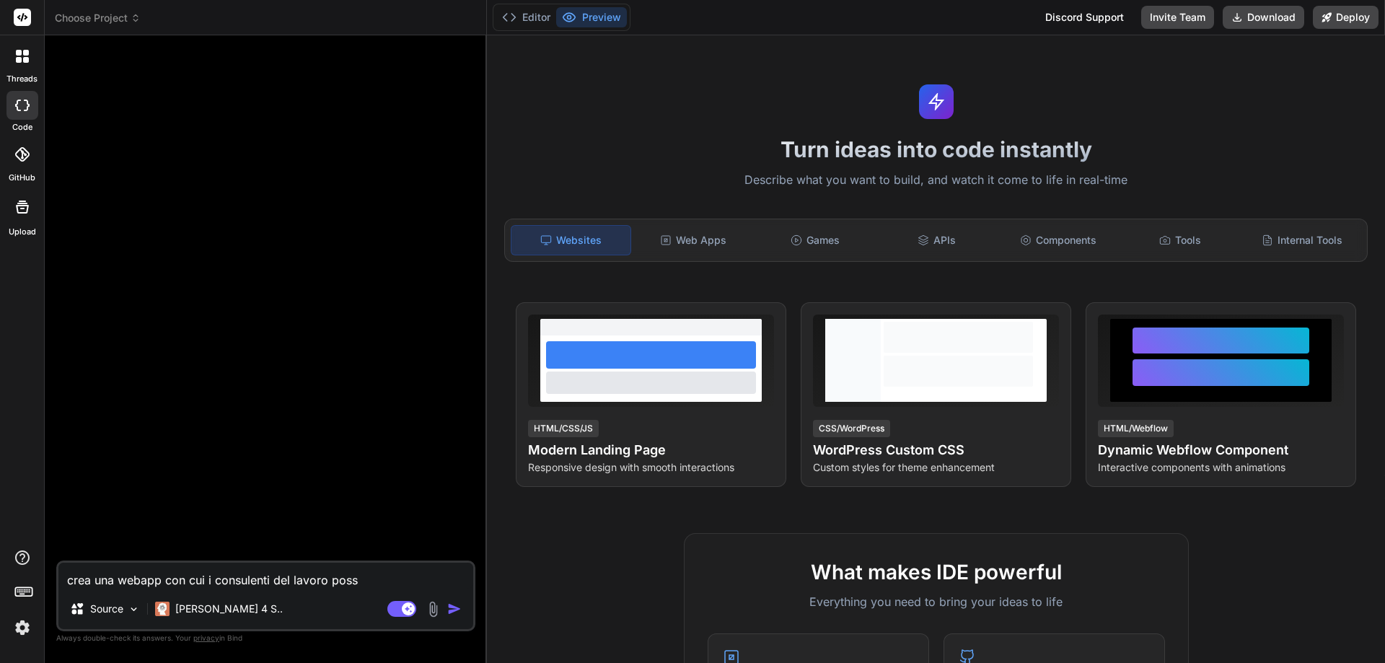
type textarea "x"
type textarea "crea una webapp con cui i consulenti del lavoro possan"
type textarea "x"
type textarea "crea una webapp con cui i consulenti del lavoro possano"
type textarea "x"
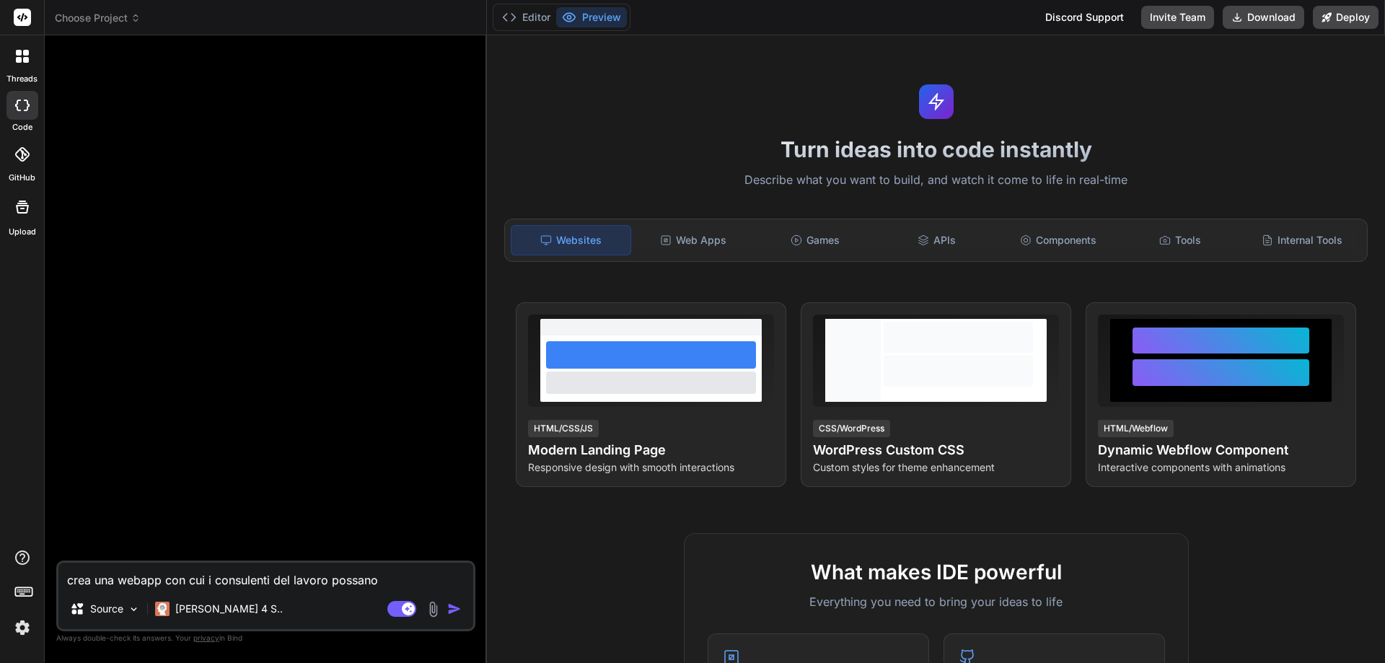
type textarea "crea una webapp con cui i consulenti del lavoro possano"
type textarea "x"
type textarea "crea una webapp con cui i consulenti del lavoro possano c"
type textarea "x"
type textarea "crea una webapp con cui i consulenti del lavoro possano cr"
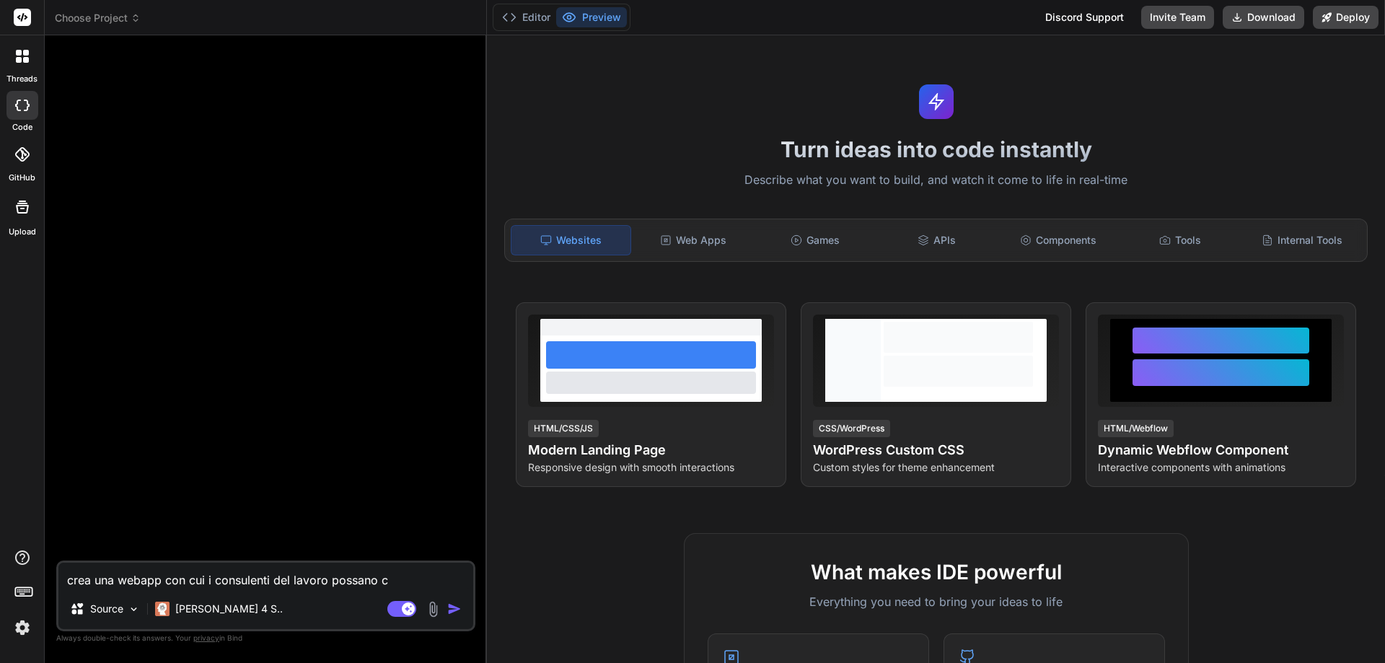
type textarea "x"
type textarea "crea una webapp con cui i consulenti del lavoro possano cre"
type textarea "x"
type textarea "crea una webapp con cui i consulenti del lavoro possano crea"
type textarea "x"
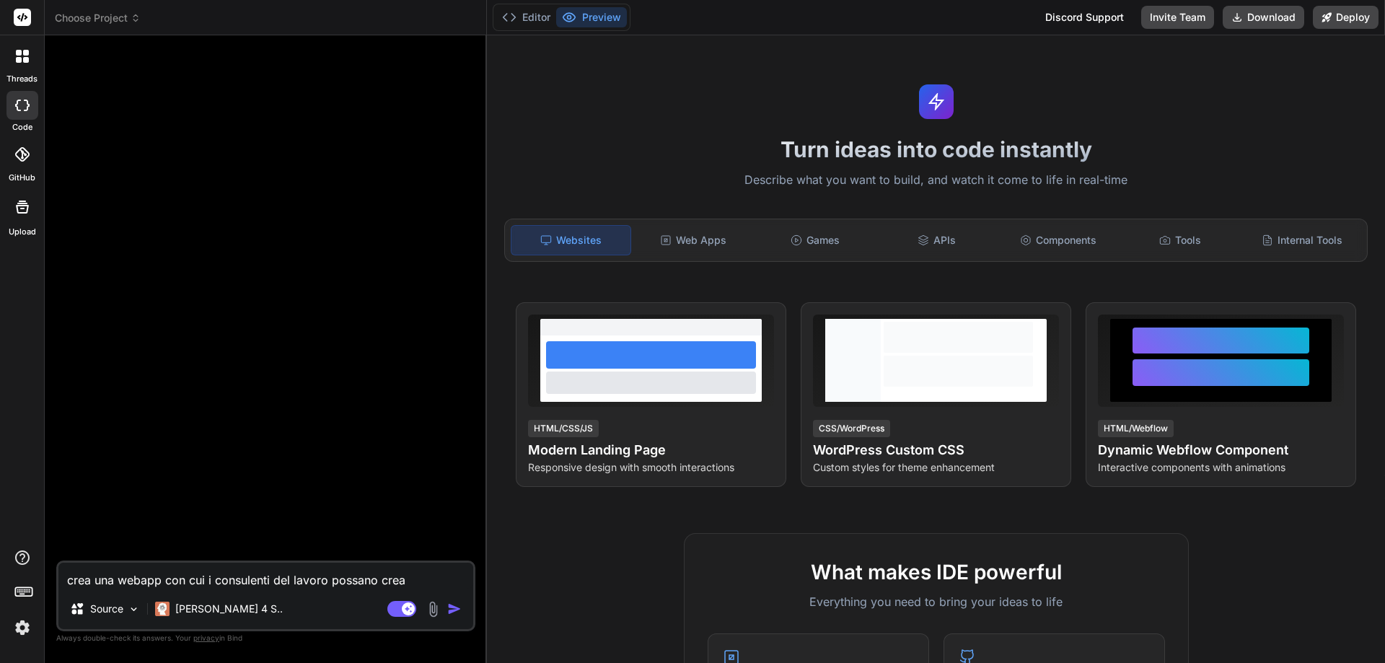
type textarea "crea una webapp con cui i consulenti del lavoro possano crear"
type textarea "x"
type textarea "crea una webapp con cui i consulenti del lavoro possano creare"
type textarea "x"
type textarea "crea una webapp con cui i consulenti del lavoro possano creare"
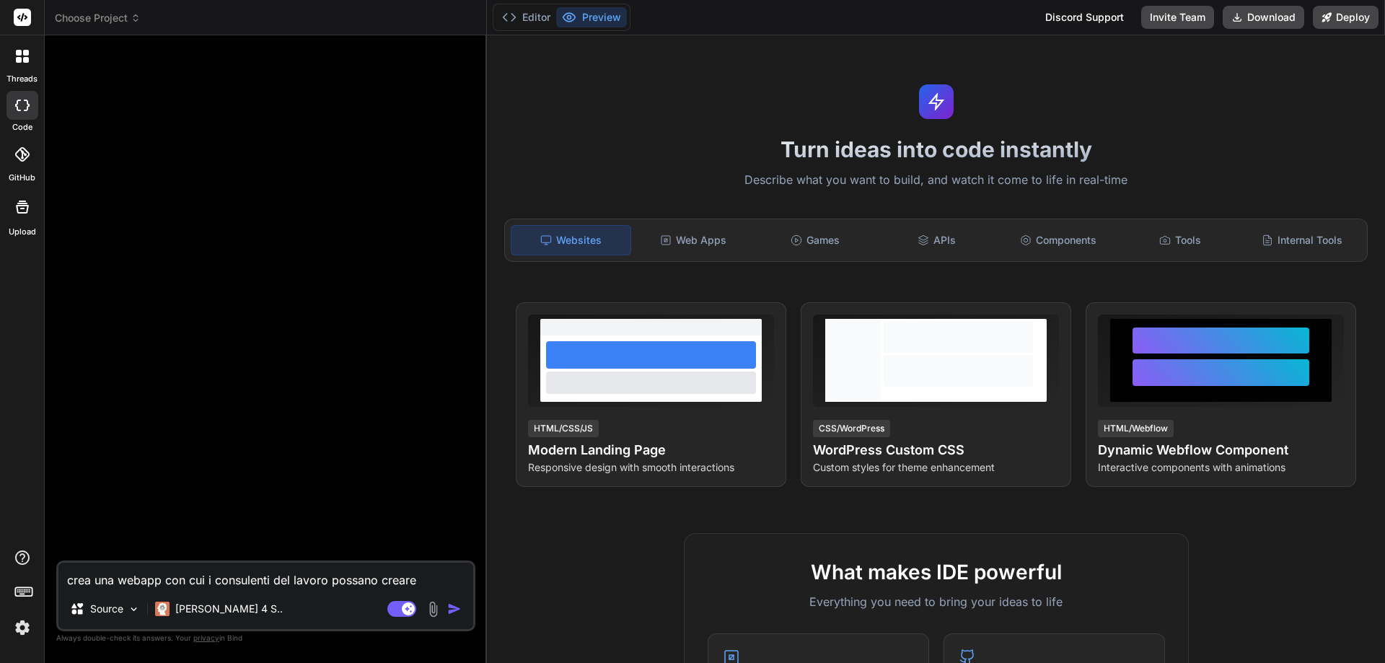
type textarea "x"
type textarea "crea una webapp con cui i consulenti del lavoro possano creare b"
type textarea "x"
type textarea "crea una webapp con cui i consulenti del lavoro possano creare be"
type textarea "x"
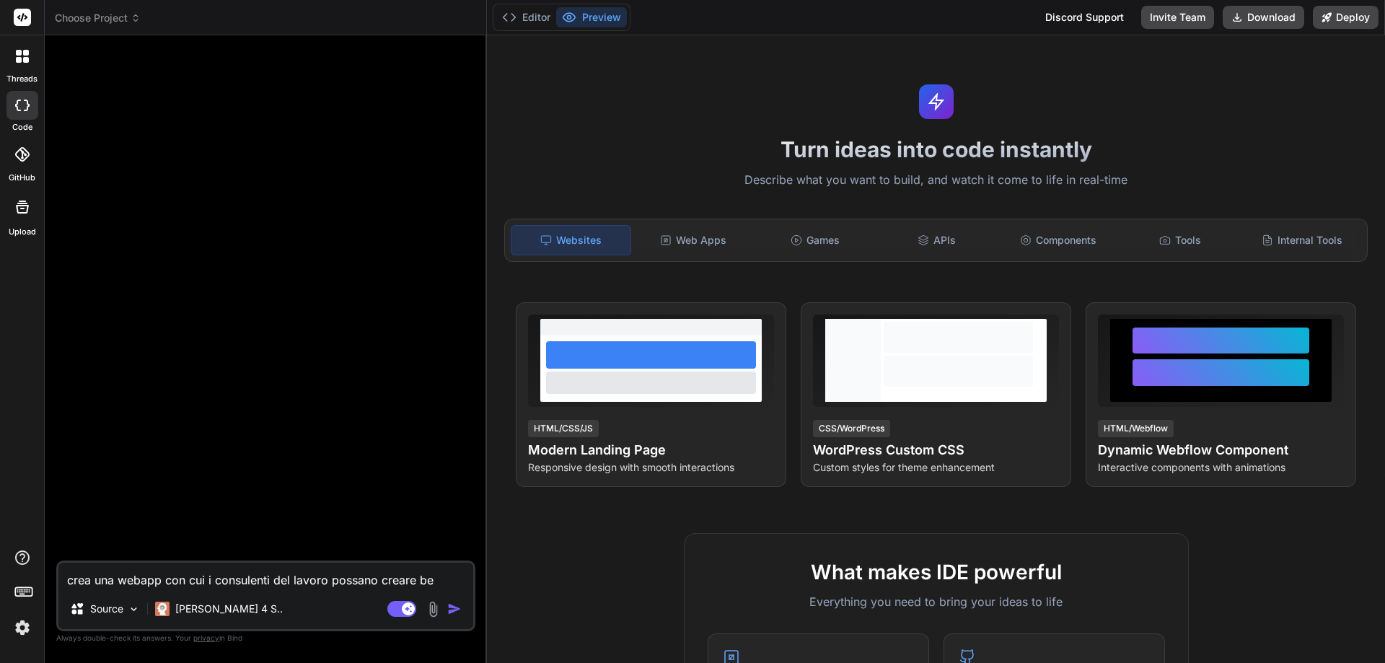
type textarea "crea una webapp con cui i consulenti del lavoro possano creare ben"
type textarea "x"
type textarea "crea una webapp con cui i consulenti del lavoro possano creare benc"
type textarea "x"
type textarea "crea una webapp con cui i consulenti del lavoro possano creare bench"
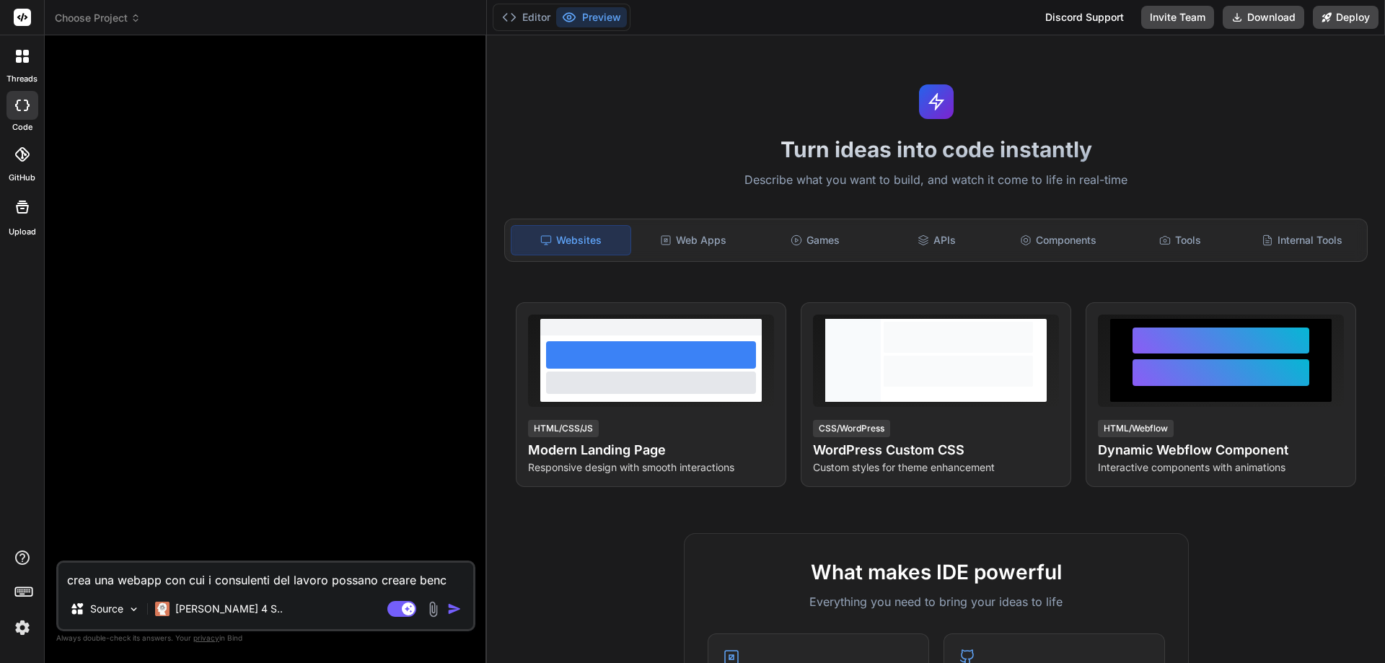
type textarea "x"
type textarea "crea una webapp con cui i consulenti del lavoro possano creare benchm"
type textarea "x"
type textarea "crea una webapp con cui i consulenti del lavoro possano creare benchma"
type textarea "x"
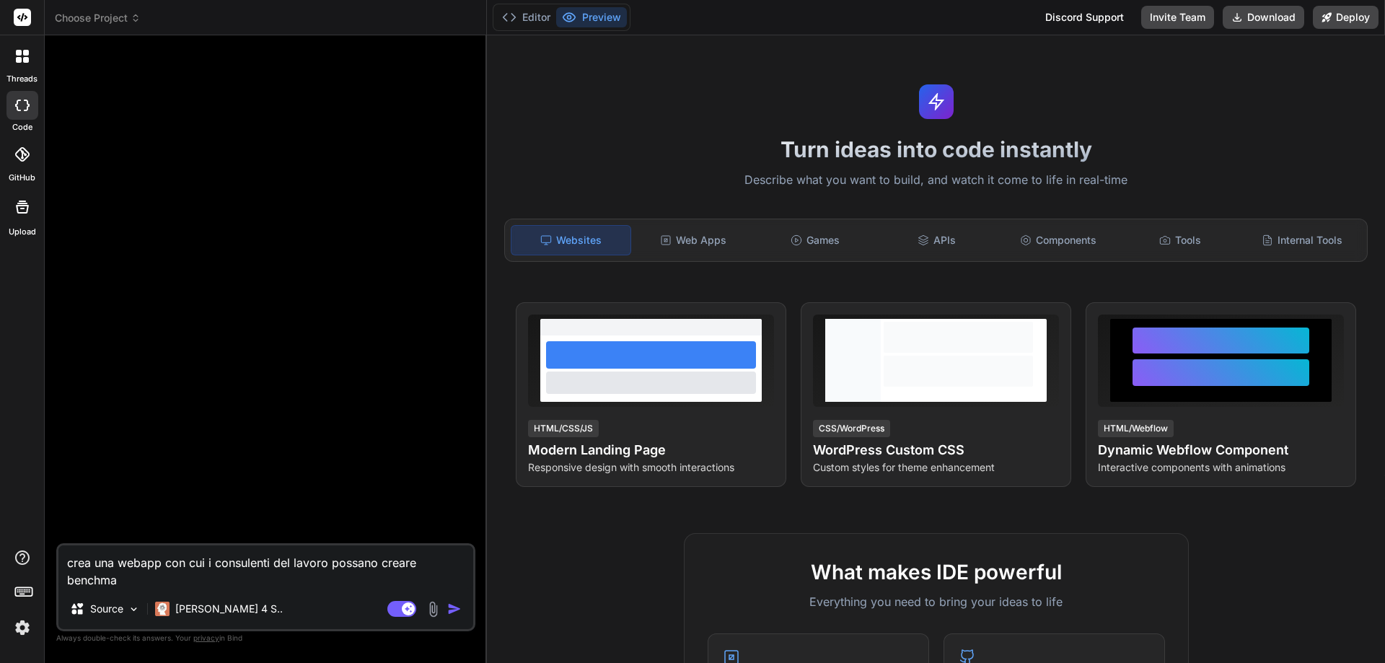
type textarea "crea una webapp con cui i consulenti del lavoro possano creare benchmar"
type textarea "x"
type textarea "crea una webapp con cui i consulenti del lavoro possano creare benchmark"
type textarea "x"
type textarea "crea una webapp con cui i consulenti del lavoro possano creare benchmark"
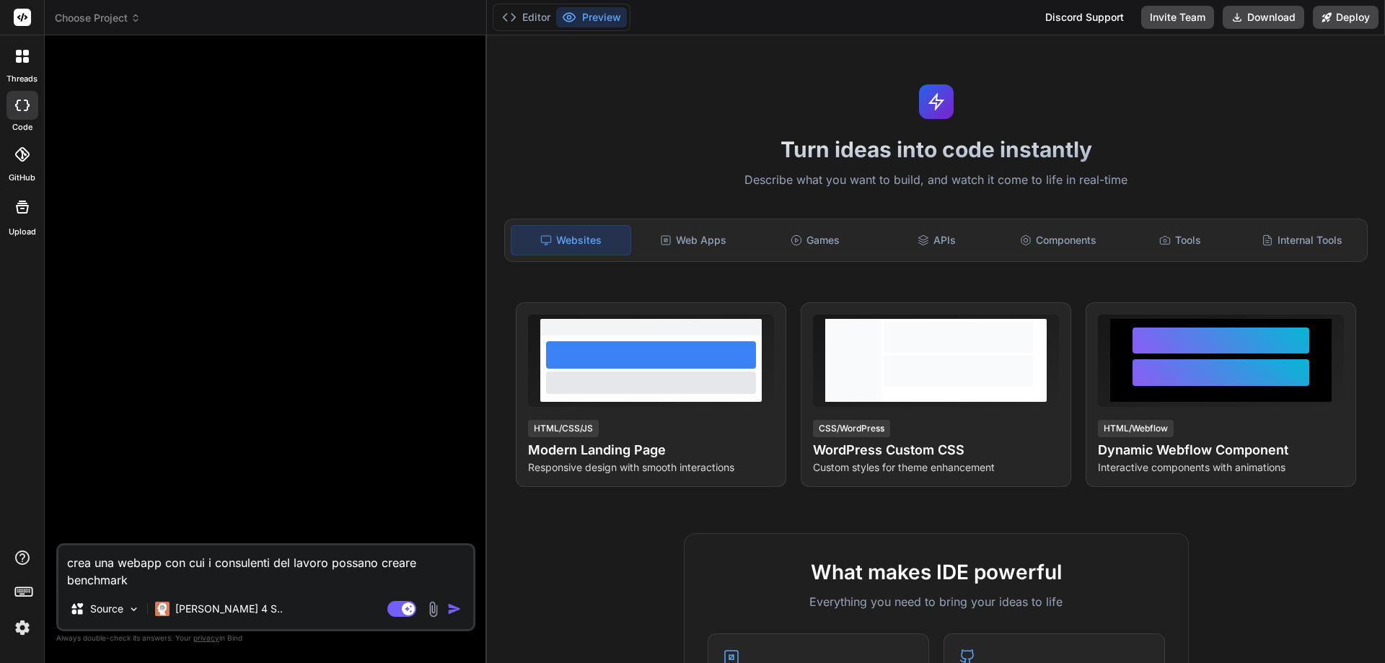
type textarea "x"
type textarea "crea una webapp con cui i consulenti del lavoro possano creare benchmark r"
type textarea "x"
type textarea "crea una webapp con cui i consulenti del lavoro possano creare benchmark re"
type textarea "x"
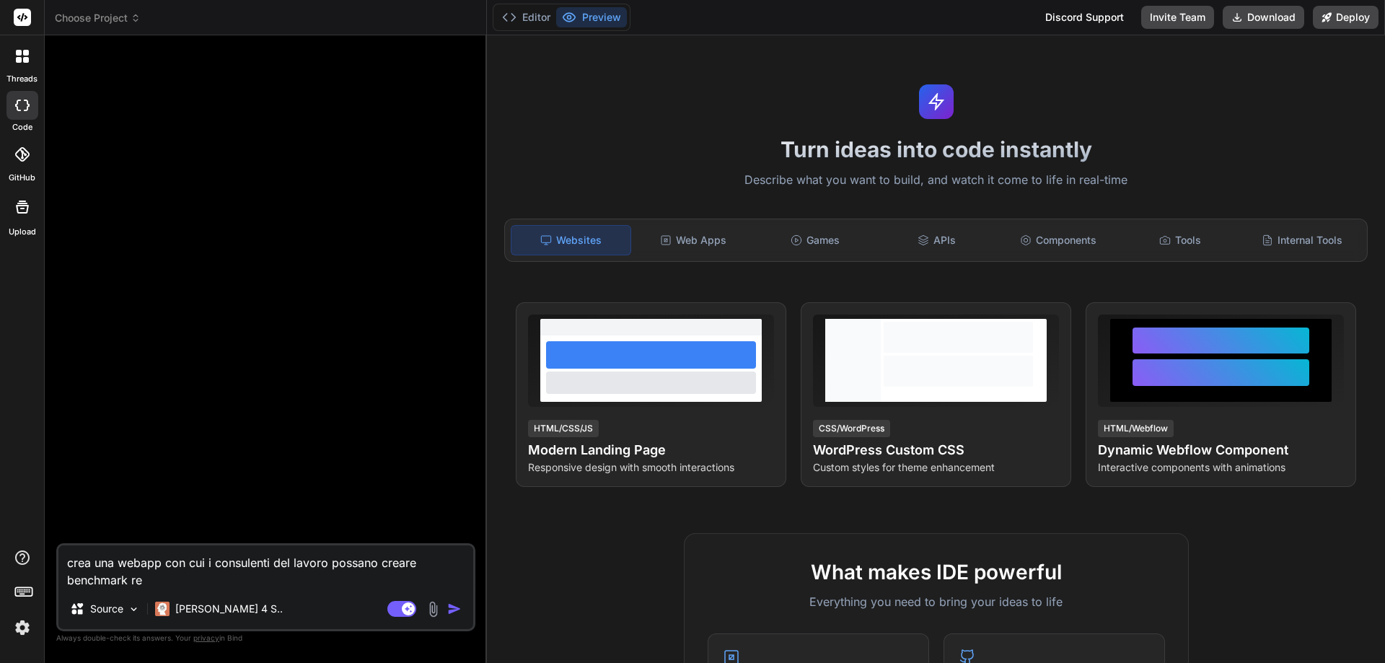
type textarea "crea una webapp con cui i consulenti del lavoro possano creare benchmark ret"
type textarea "x"
type textarea "crea una webapp con cui i consulenti del lavoro possano creare benchmark retr"
type textarea "x"
type textarea "crea una webapp con cui i consulenti del lavoro possano creare benchmark retri"
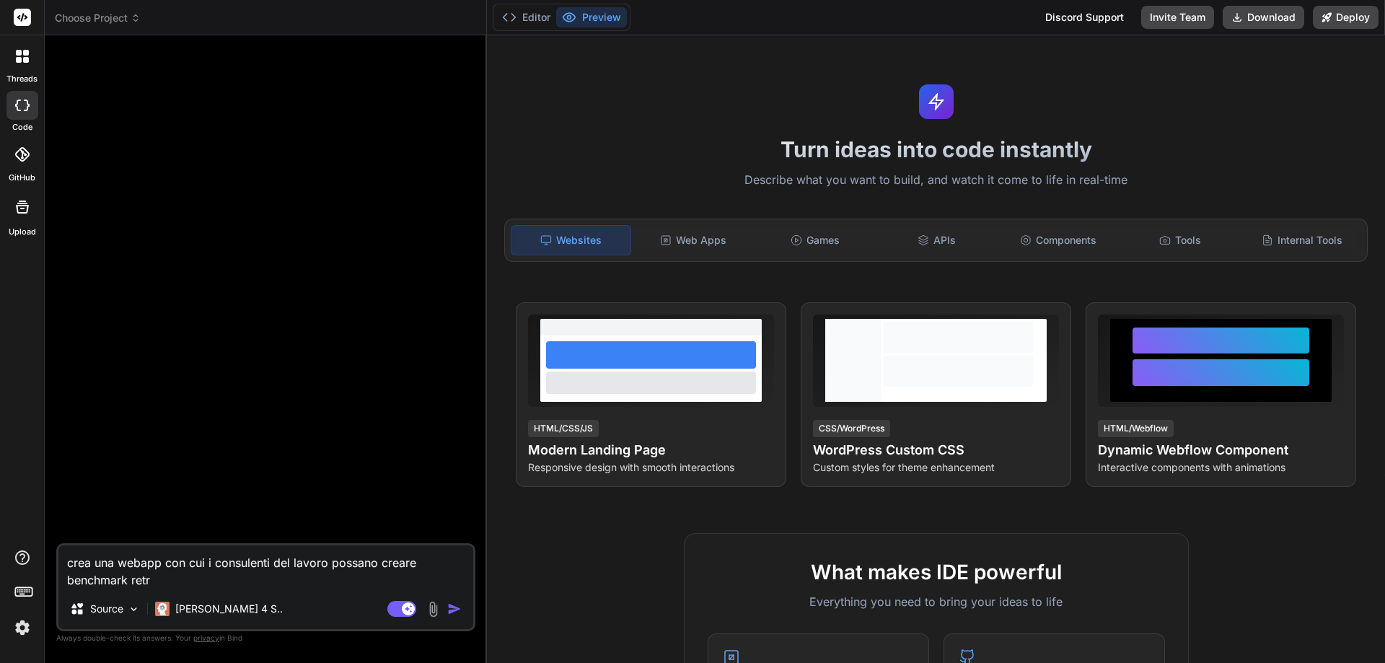
type textarea "x"
type textarea "crea una webapp con cui i consulenti del lavoro possano creare benchmark retrib"
type textarea "x"
type textarea "crea una webapp con cui i consulenti del lavoro possano creare benchmark retribu"
type textarea "x"
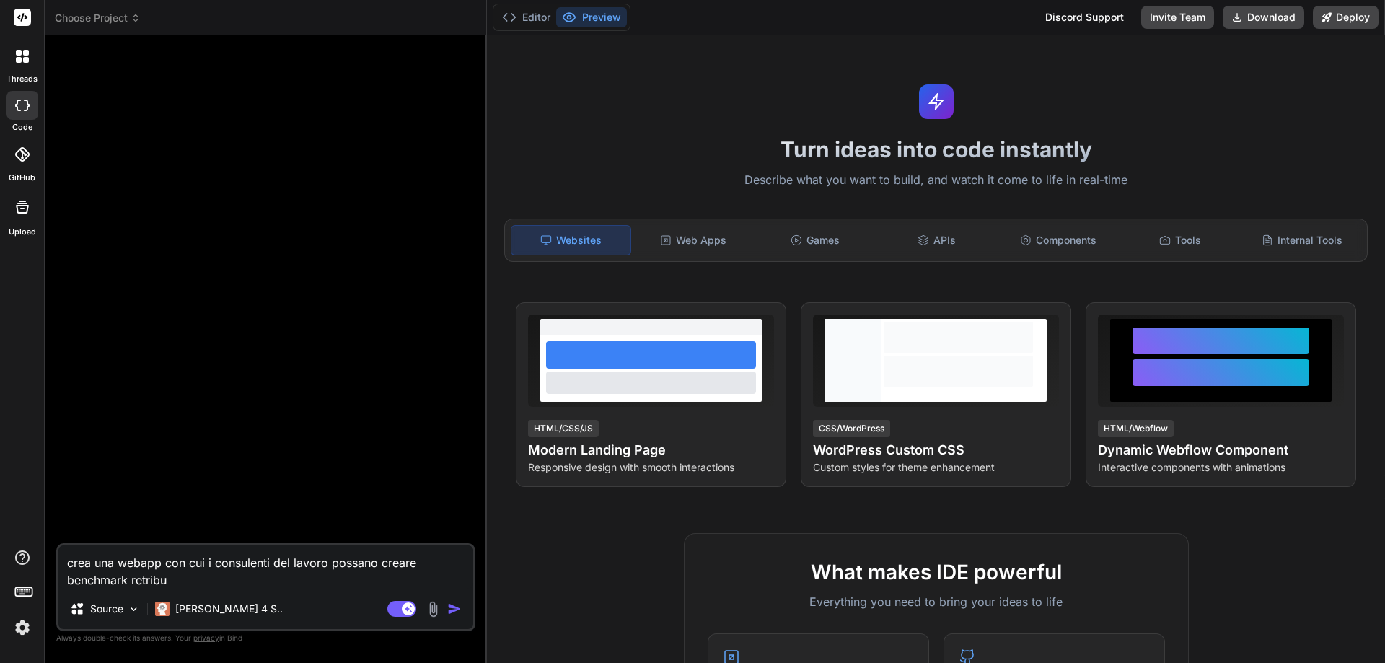
type textarea "crea una webapp con cui i consulenti del lavoro possano creare benchmark retrib…"
type textarea "x"
type textarea "crea una webapp con cui i consulenti del lavoro possano creare benchmark retrib…"
type textarea "x"
type textarea "crea una webapp con cui i consulenti del lavoro possano creare benchmark retrib…"
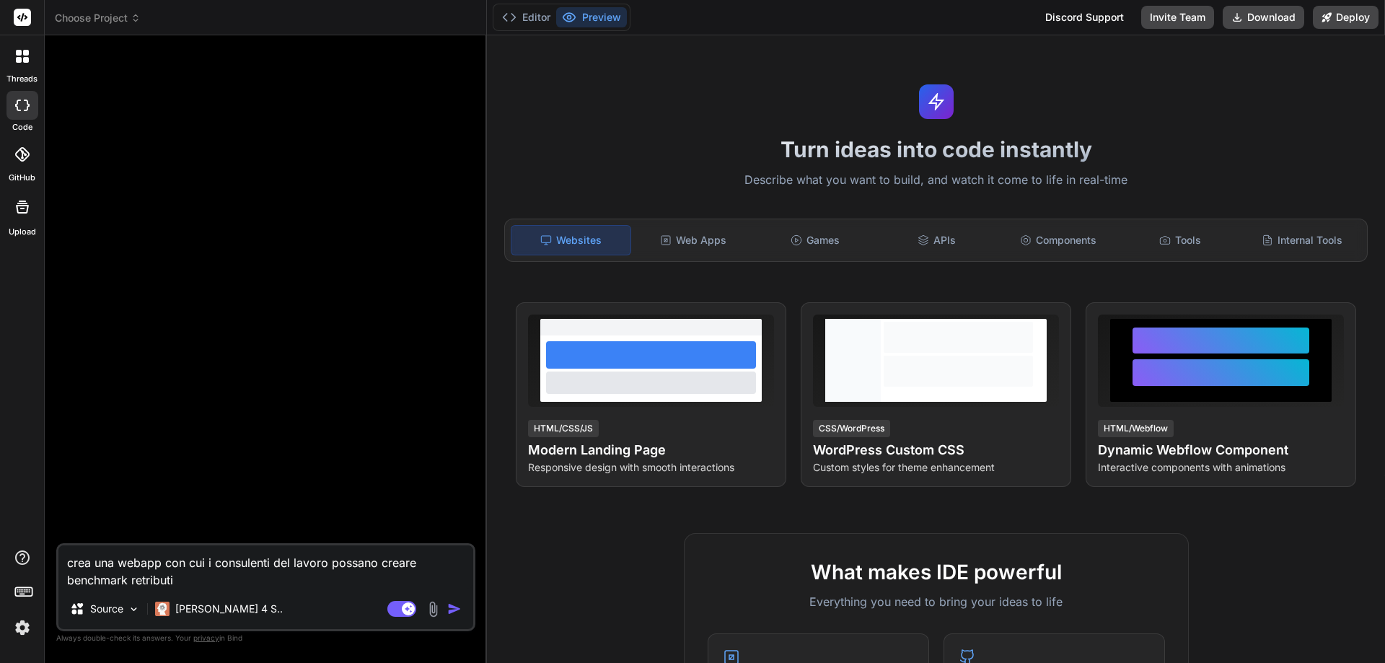
type textarea "x"
type textarea "crea una webapp con cui i consulenti del lavoro possano creare benchmark retrib…"
type textarea "x"
type textarea "crea una webapp con cui i consulenti del lavoro possano creare benchmark retrib…"
type textarea "x"
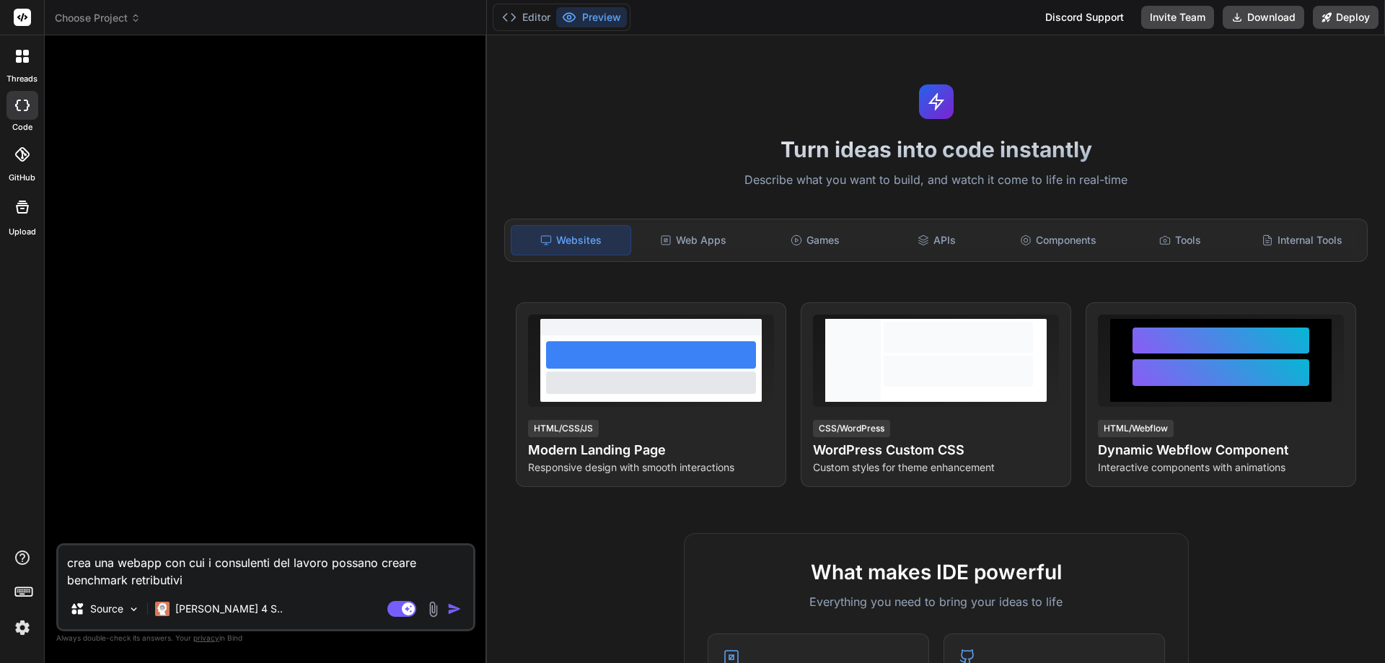
type textarea "crea una webapp con cui i consulenti del lavoro possano creare benchmark retrib…"
type textarea "x"
type textarea "crea una webapp con cui i consulenti del lavoro possano creare benchmark retrib…"
type textarea "x"
type textarea "crea una webapp con cui i consulenti del lavoro possano creare benchmark retrib…"
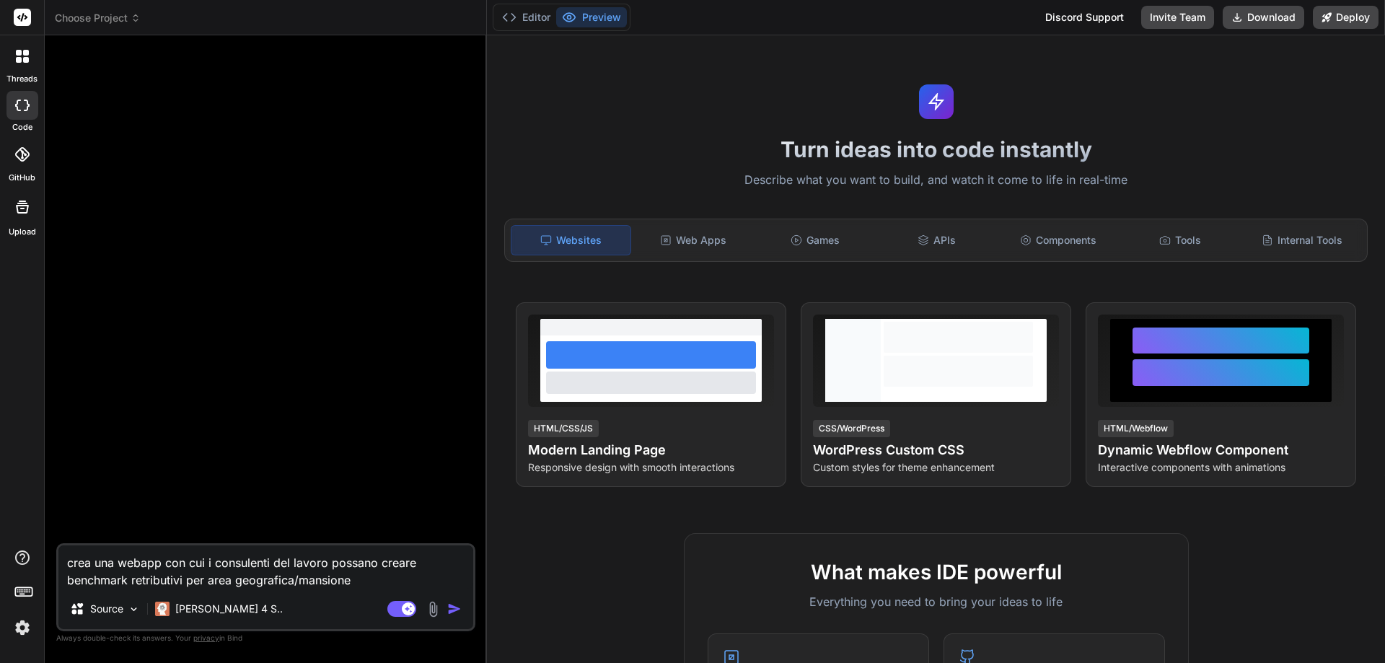
click at [351, 583] on textarea "crea una webapp con cui i consulenti del lavoro possano creare benchmark retrib…" at bounding box center [265, 567] width 415 height 43
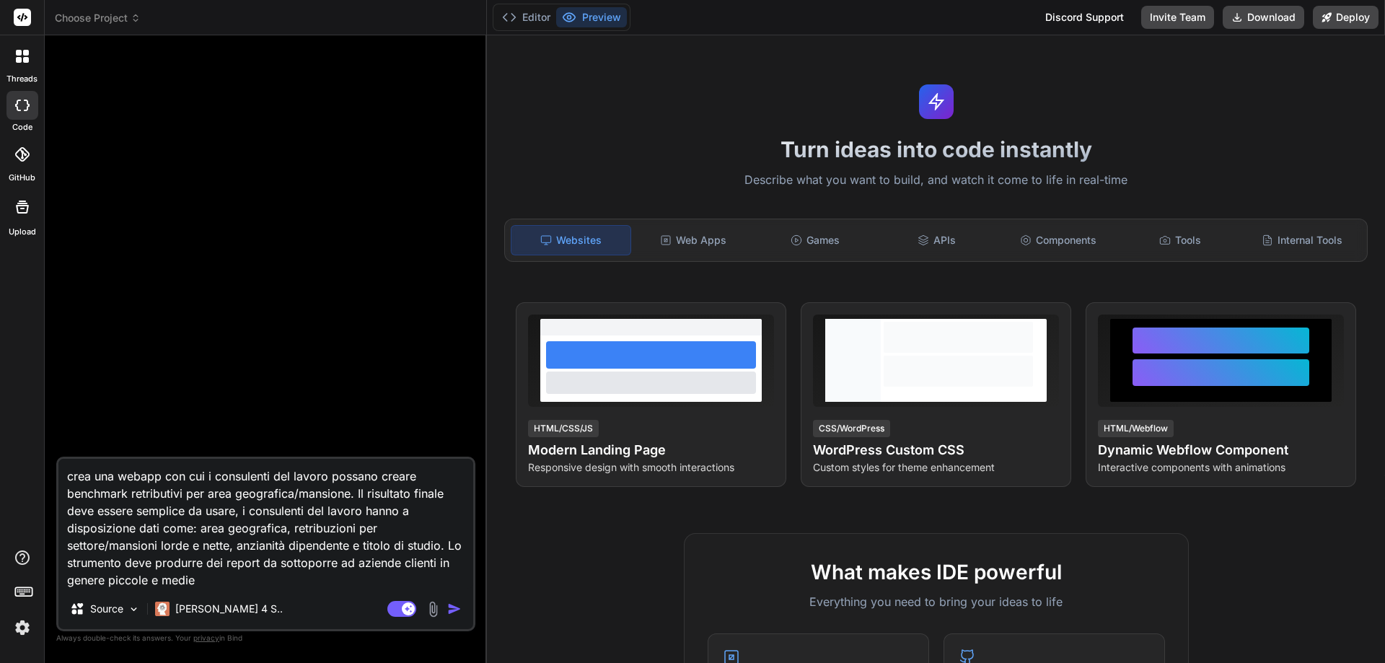
click at [453, 607] on img "button" at bounding box center [454, 609] width 14 height 14
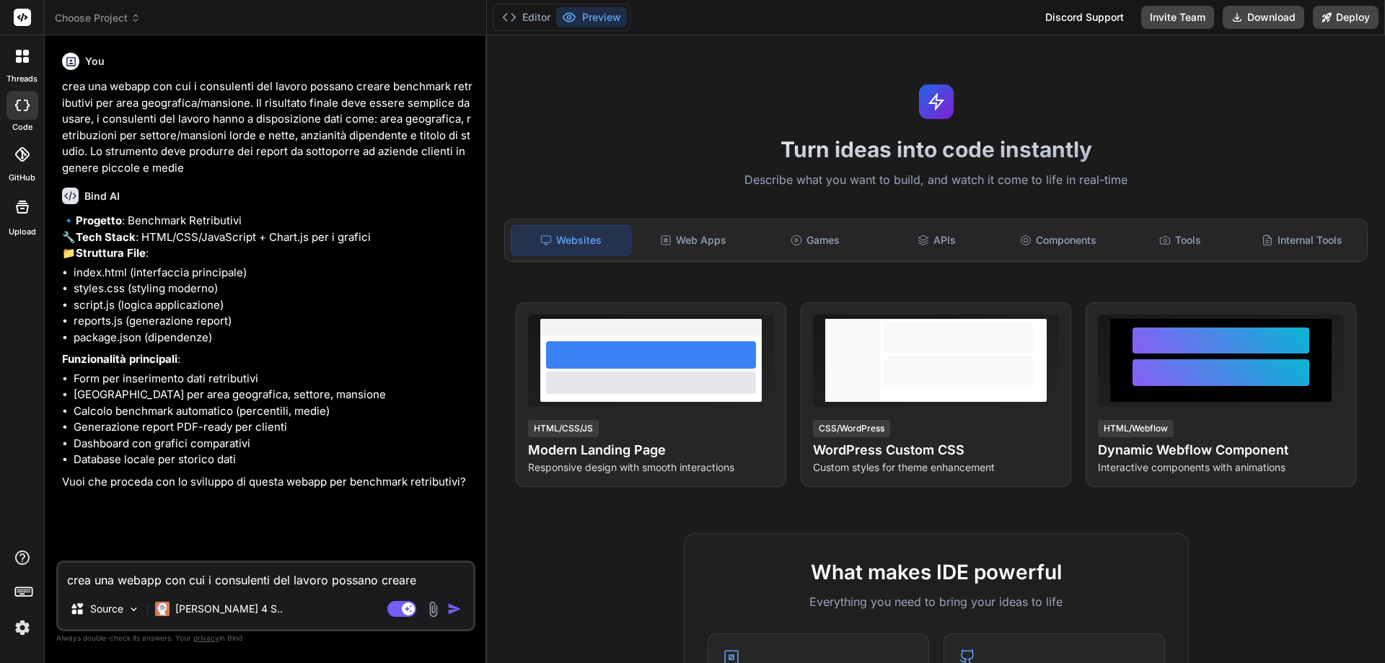
click at [244, 577] on textarea "crea una webapp con cui i consulenti del lavoro possano creare benchmark retrib…" at bounding box center [265, 576] width 415 height 26
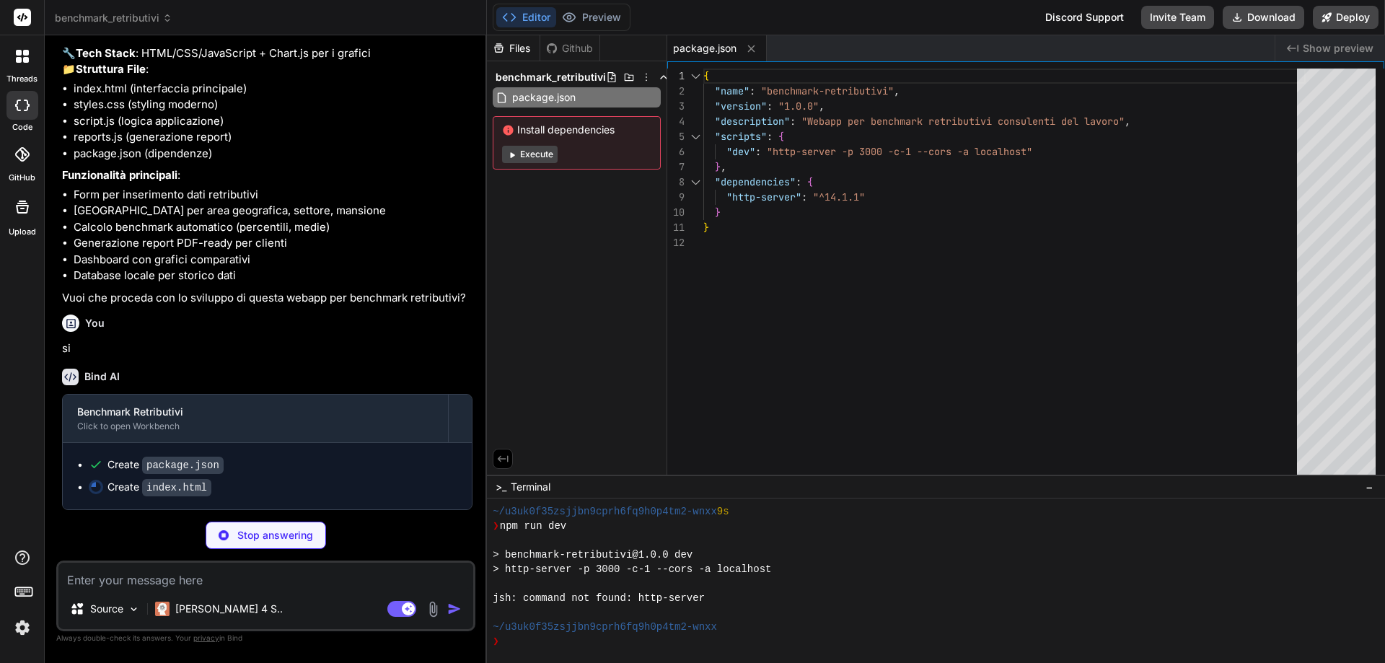
scroll to position [215, 0]
